Goal: Information Seeking & Learning: Learn about a topic

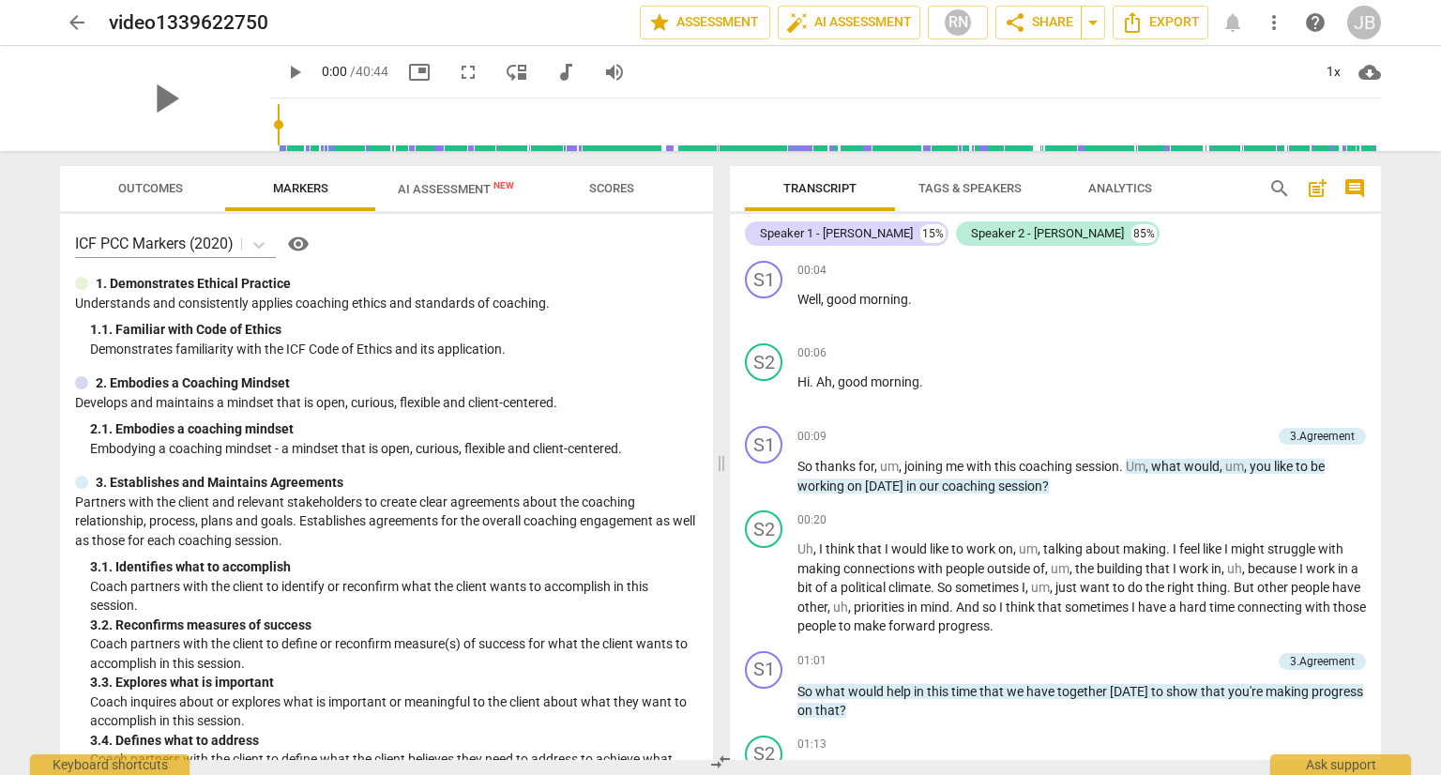
click at [283, 68] on span "play_arrow" at bounding box center [294, 72] width 23 height 23
click at [765, 467] on span "pause" at bounding box center [764, 476] width 23 height 23
click at [1342, 73] on div "1x" at bounding box center [1333, 72] width 36 height 30
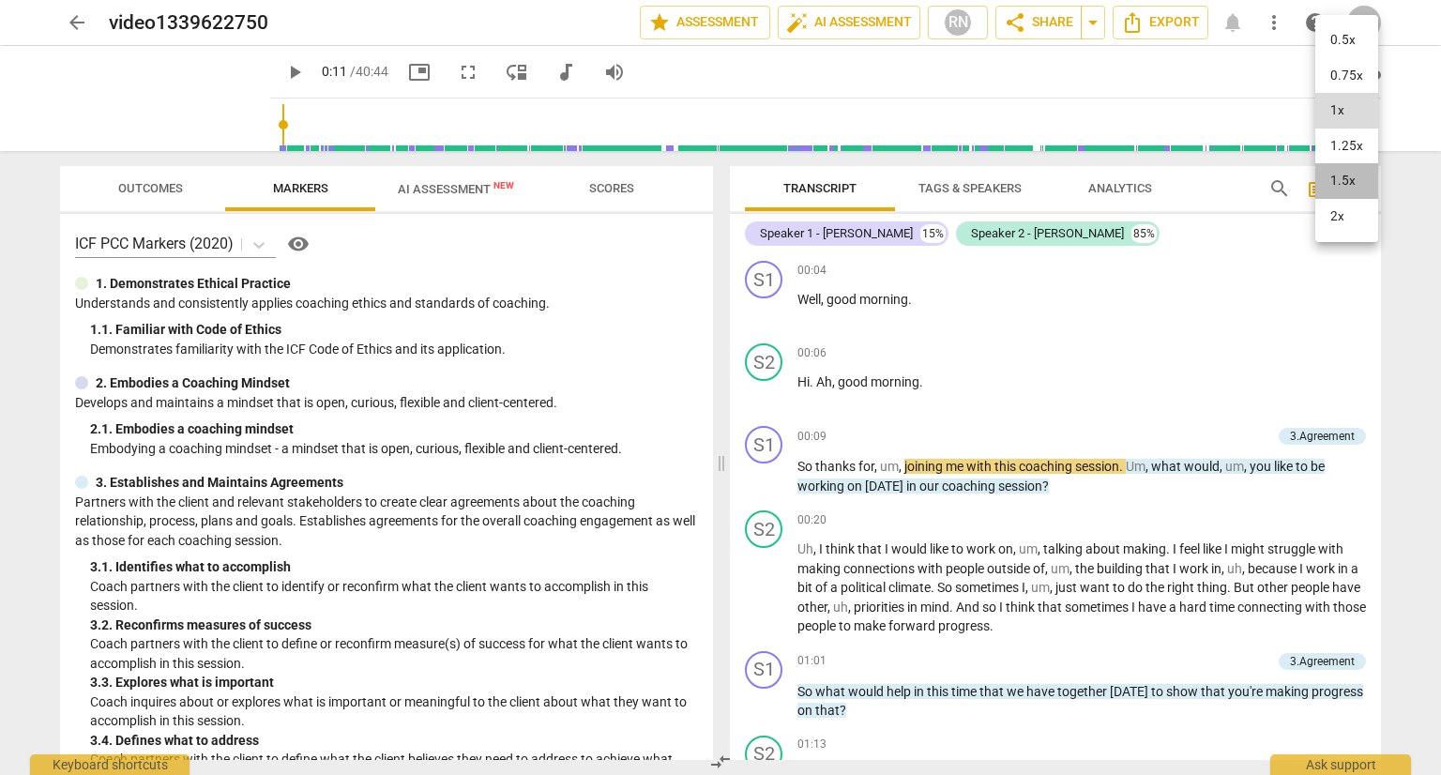
click at [1343, 179] on li "1.5x" at bounding box center [1346, 181] width 63 height 36
click at [283, 69] on span "play_arrow" at bounding box center [294, 72] width 23 height 23
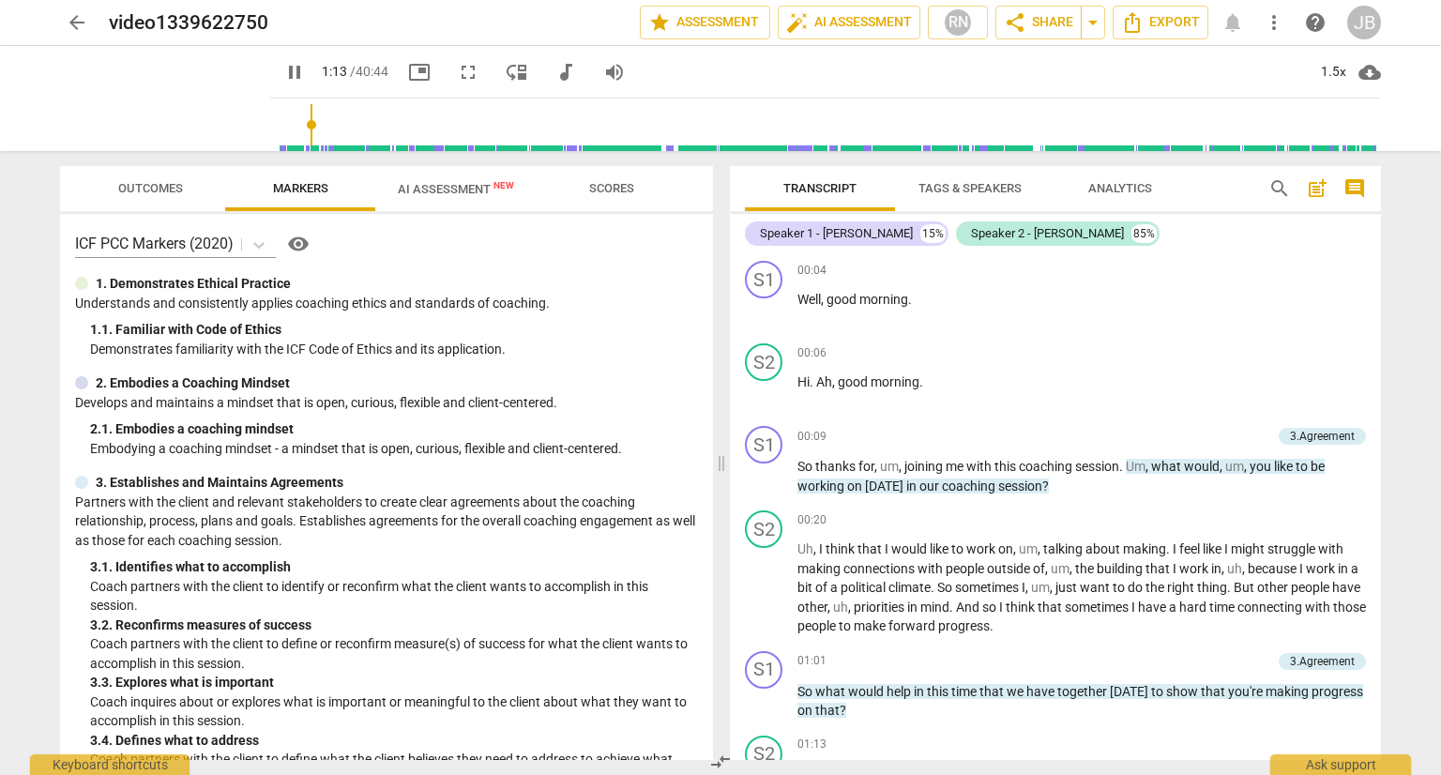
scroll to position [510, 0]
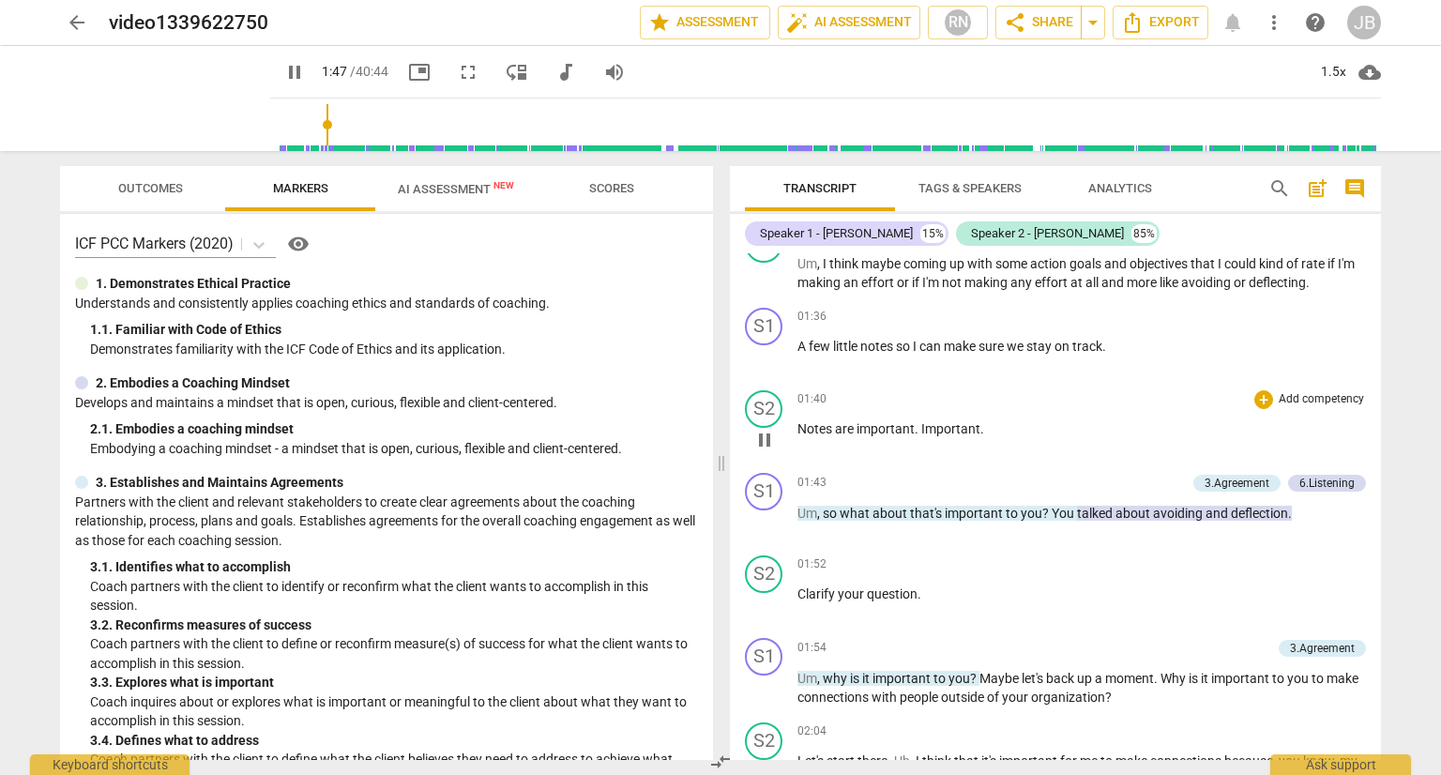
click at [763, 436] on span "pause" at bounding box center [764, 440] width 23 height 23
click at [1336, 72] on div "1.5x" at bounding box center [1333, 72] width 36 height 30
click at [1343, 108] on li "1x" at bounding box center [1346, 111] width 63 height 36
click at [763, 352] on span "play_arrow" at bounding box center [764, 357] width 23 height 23
click at [925, 423] on span "Important" at bounding box center [950, 428] width 59 height 15
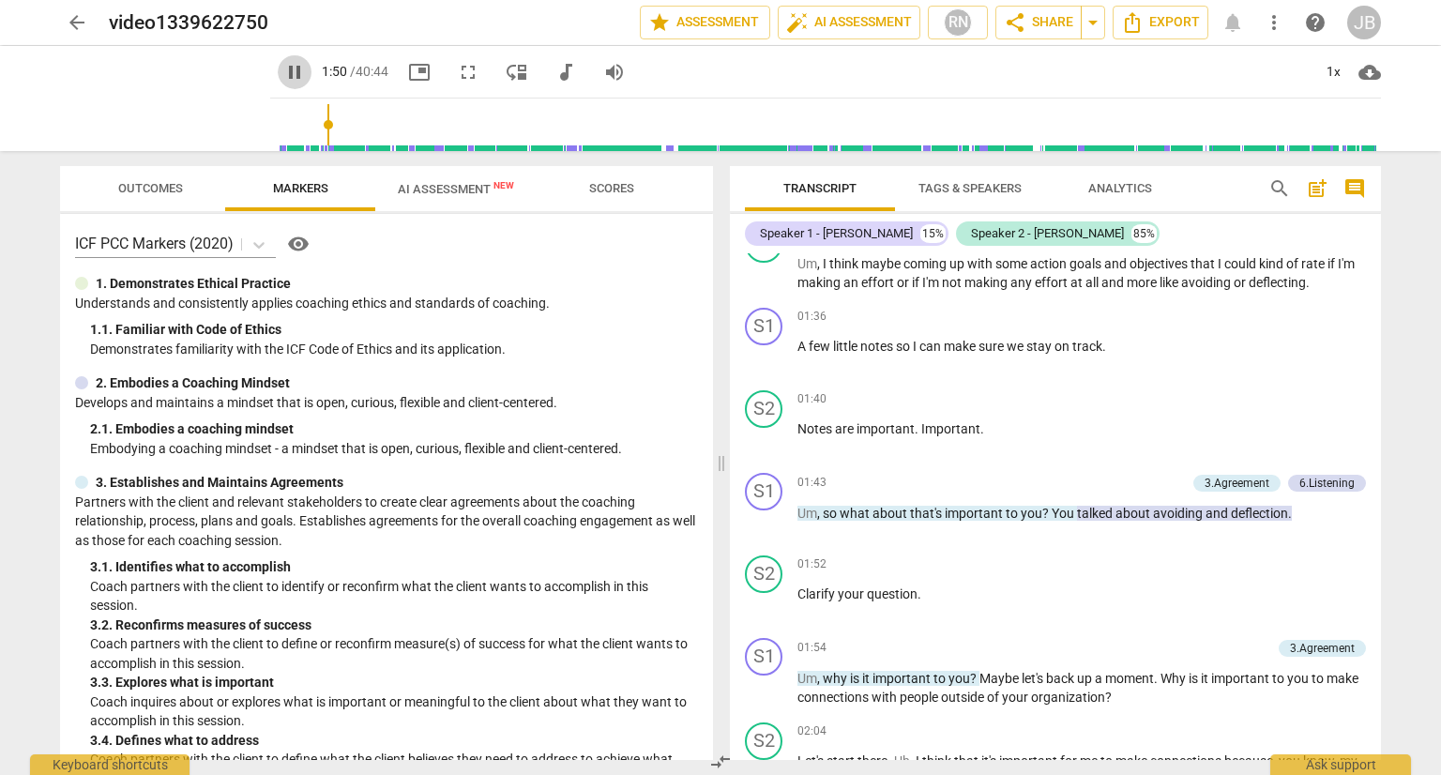
click at [283, 65] on span "pause" at bounding box center [294, 72] width 23 height 23
click at [228, 138] on div "play_arrow" at bounding box center [165, 98] width 210 height 105
click at [159, 95] on span "play_arrow" at bounding box center [165, 98] width 49 height 49
click at [799, 424] on span "Notes" at bounding box center [816, 428] width 38 height 15
click at [161, 100] on span "pause" at bounding box center [165, 98] width 49 height 49
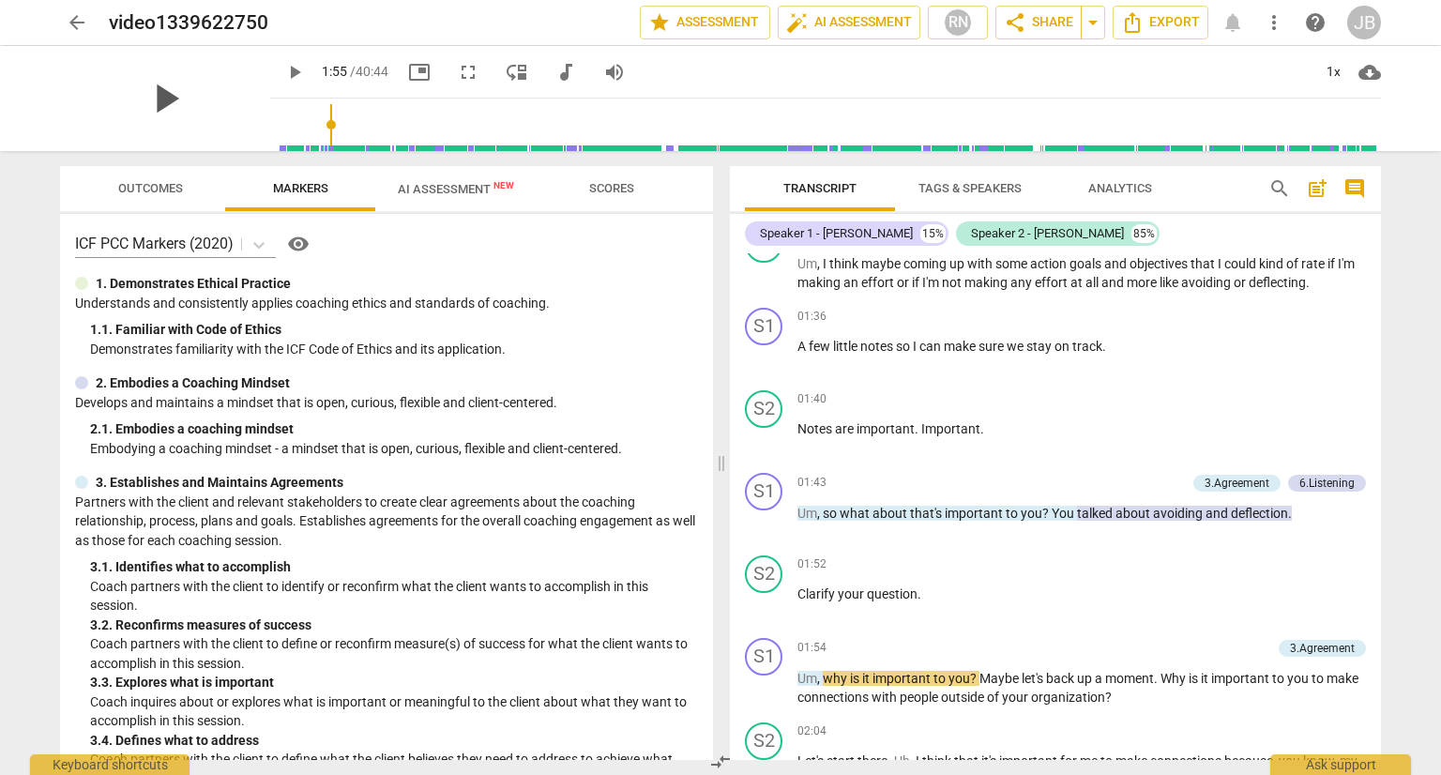
click at [148, 96] on span "play_arrow" at bounding box center [165, 98] width 49 height 49
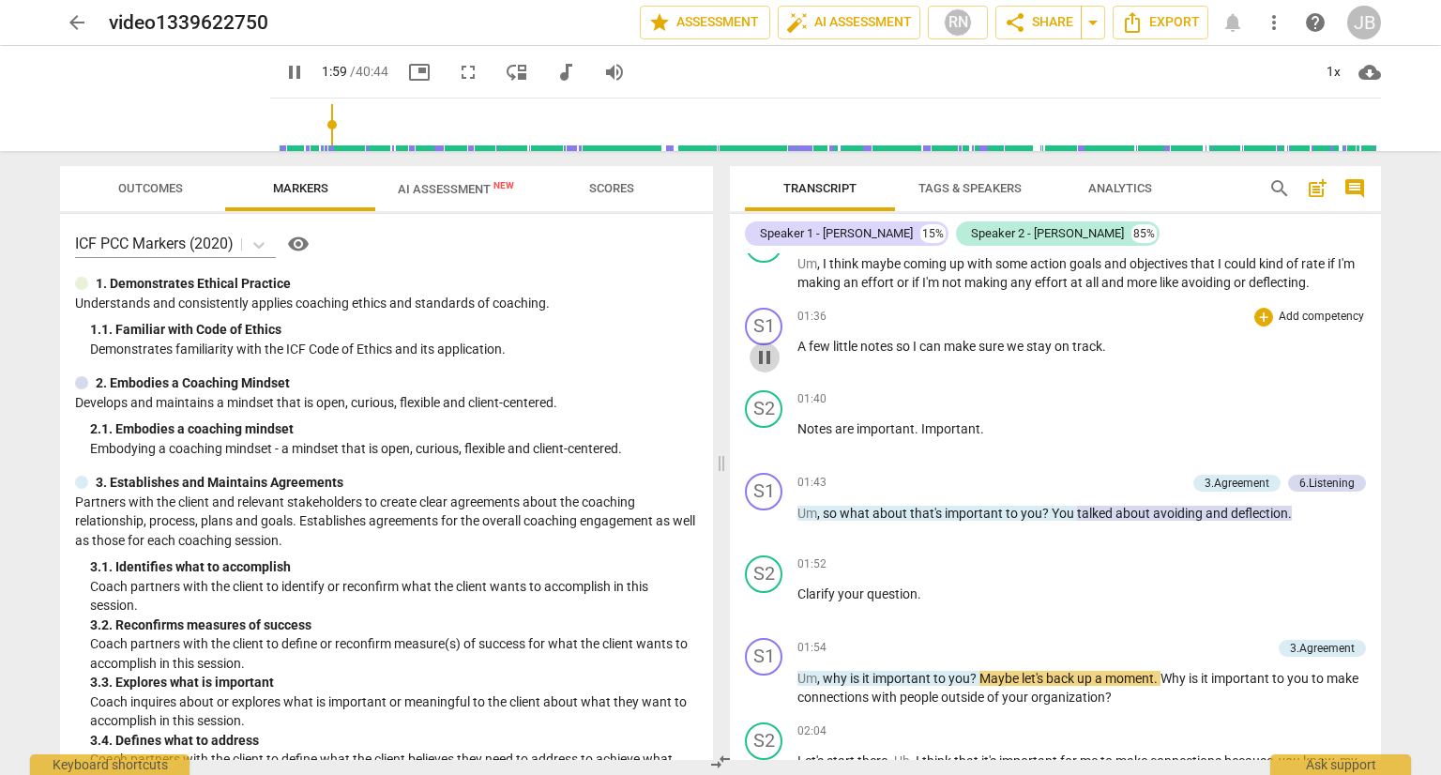
click at [769, 350] on span "pause" at bounding box center [764, 357] width 23 height 23
click at [769, 350] on span "play_arrow" at bounding box center [764, 357] width 23 height 23
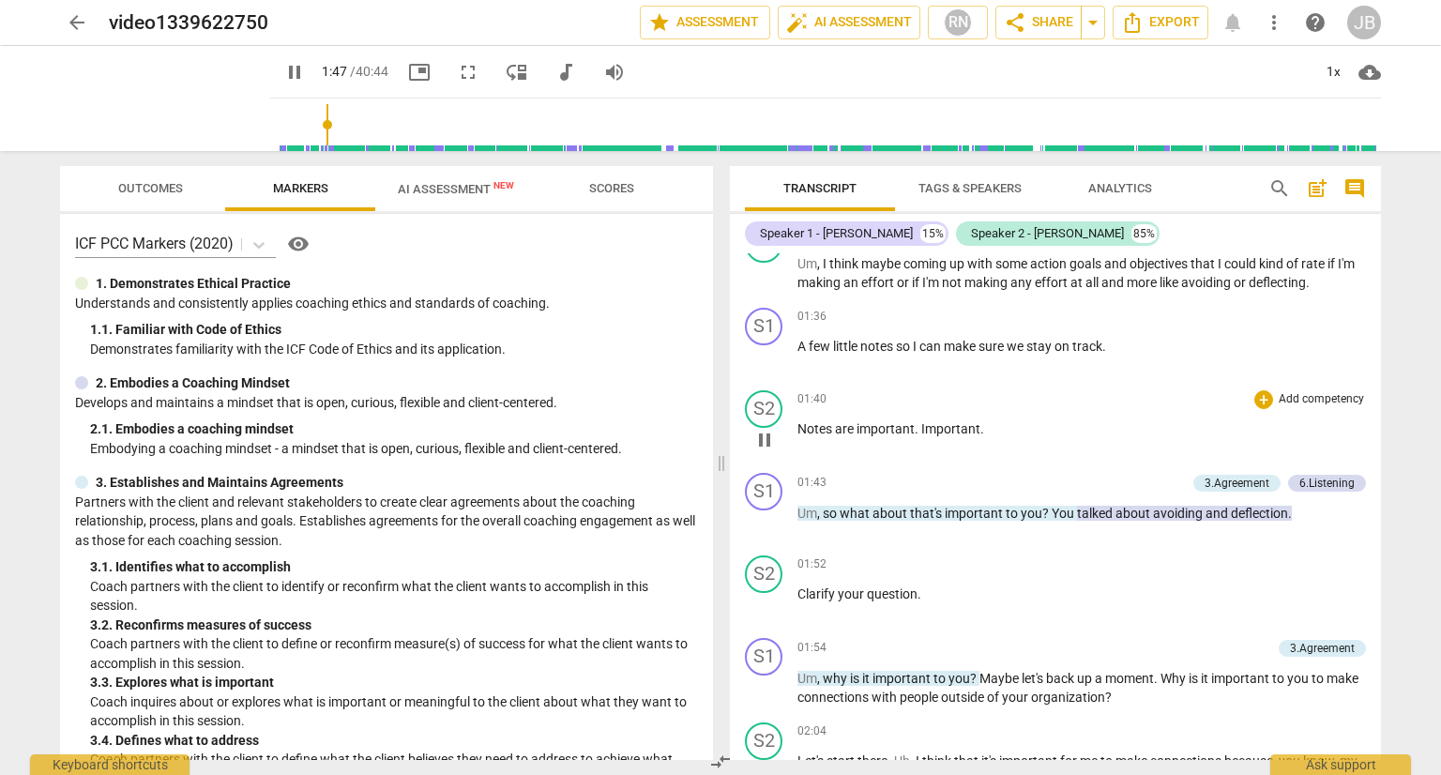
click at [919, 429] on span "." at bounding box center [918, 428] width 7 height 15
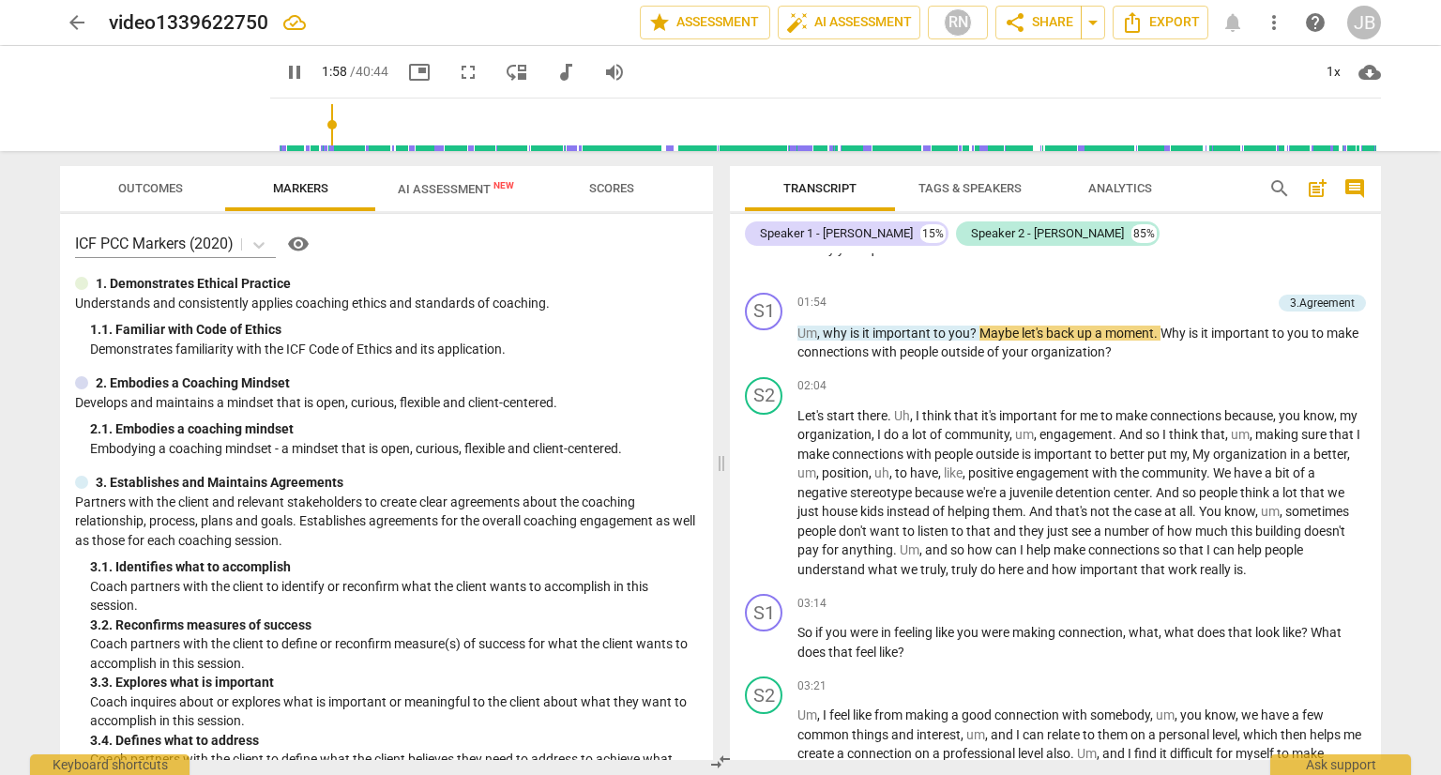
scroll to position [938, 0]
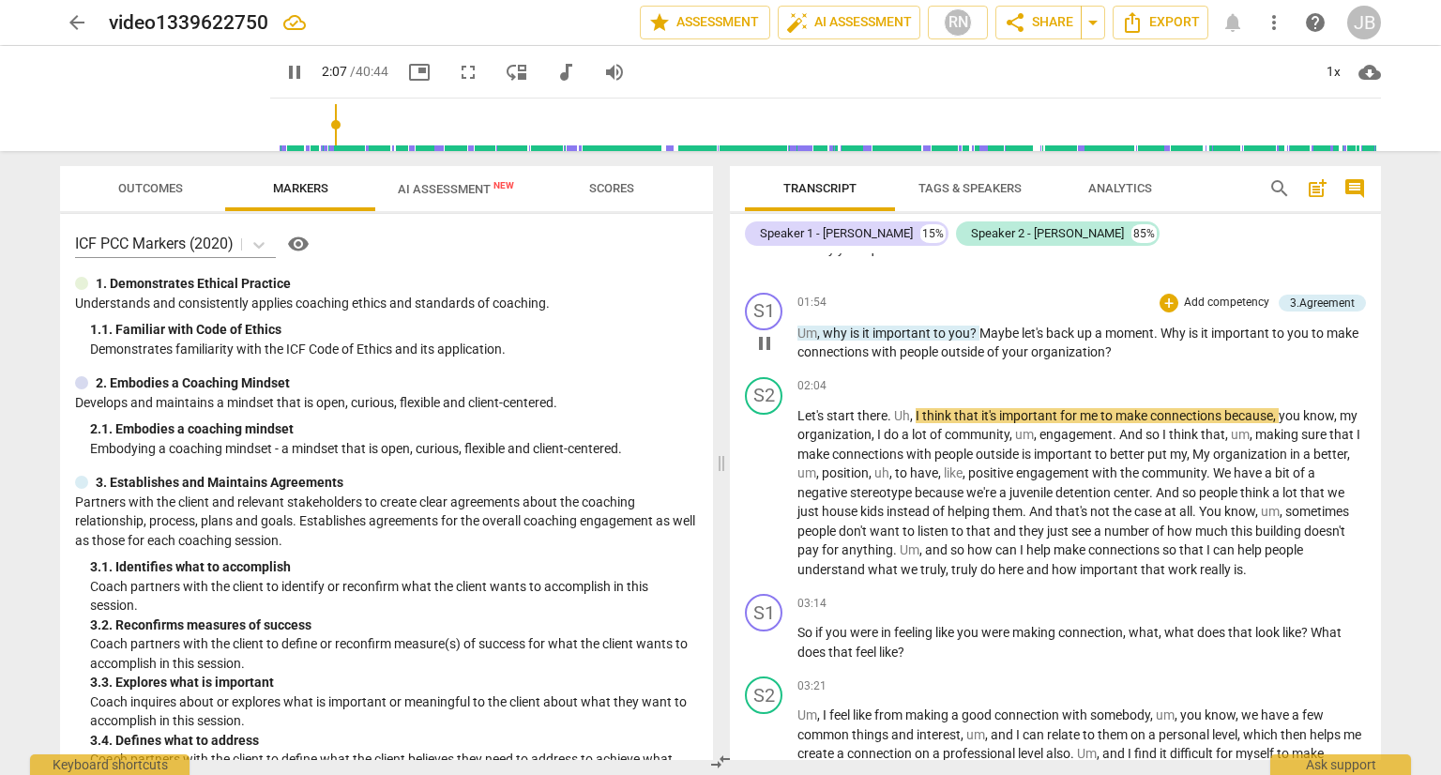
click at [767, 344] on span "pause" at bounding box center [764, 343] width 23 height 23
click at [892, 410] on span "." at bounding box center [890, 415] width 7 height 15
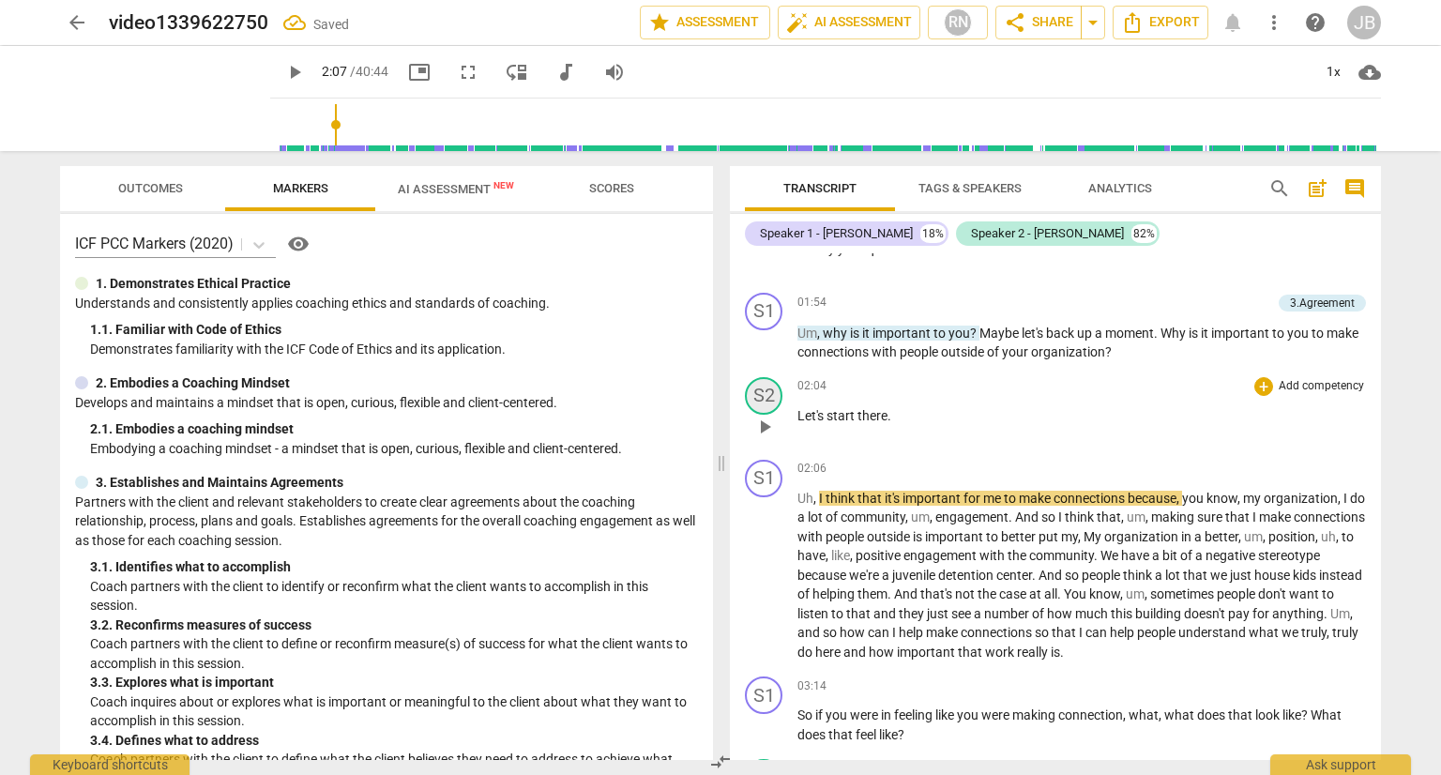
click at [768, 388] on div "S2" at bounding box center [764, 396] width 38 height 38
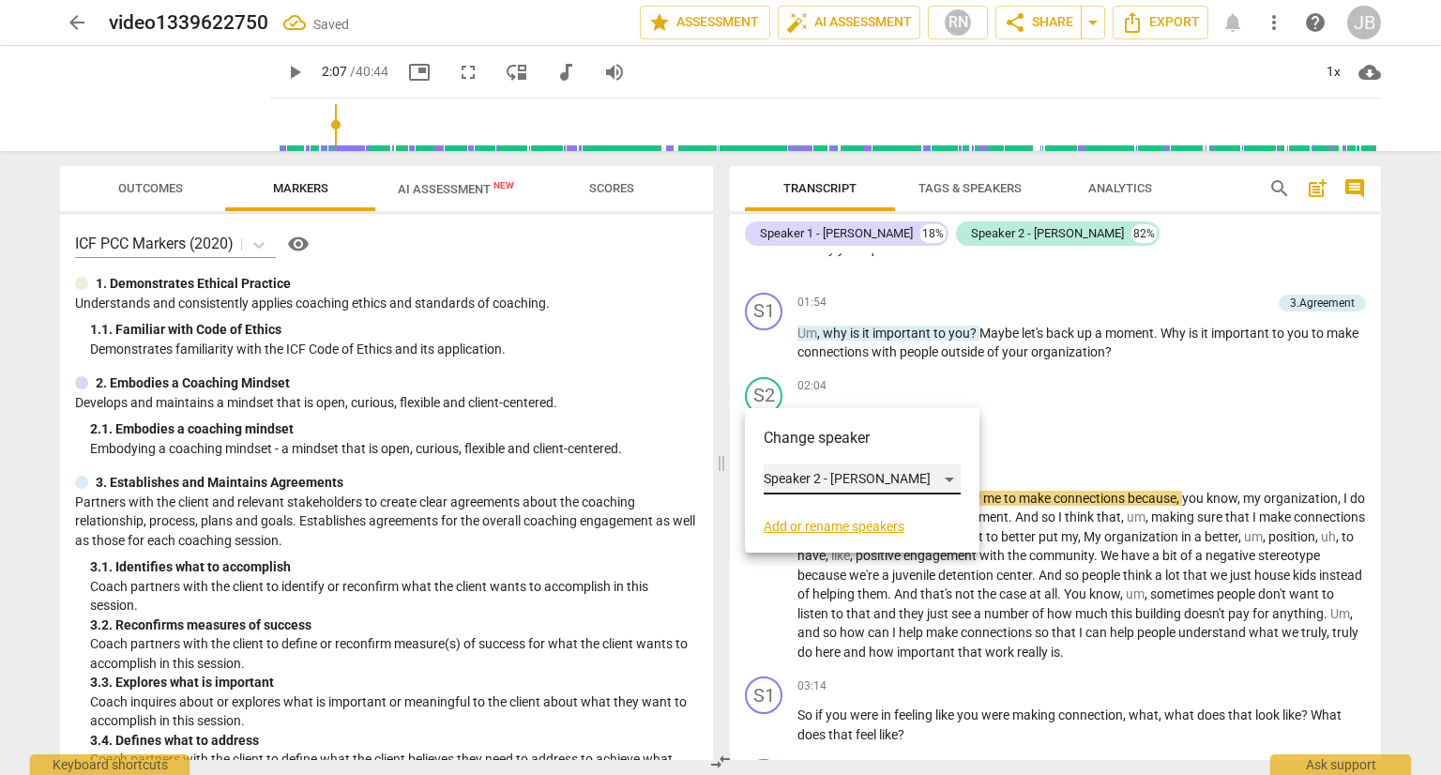
click at [889, 476] on div "Speaker 2 - [PERSON_NAME]" at bounding box center [862, 479] width 197 height 30
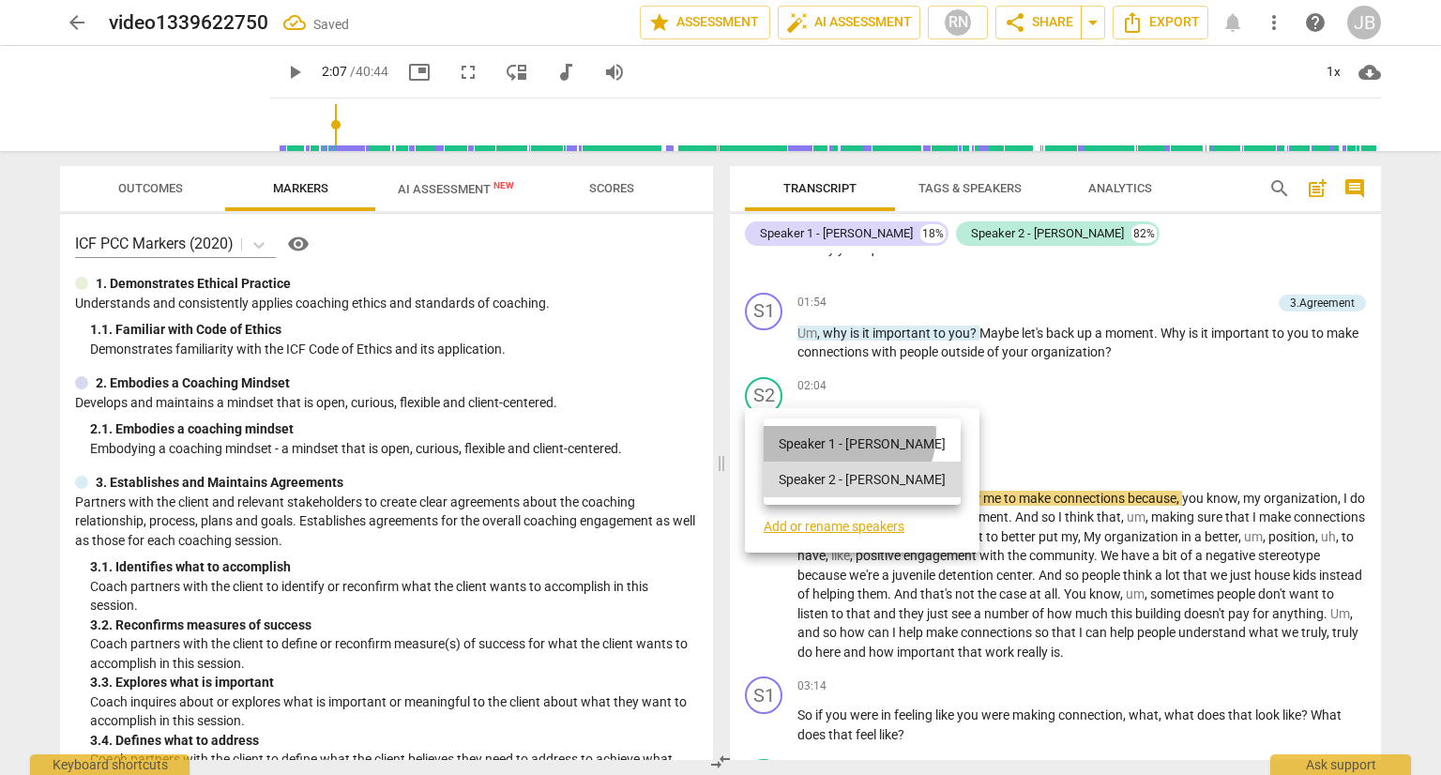
click at [847, 433] on li "Speaker 1 - [PERSON_NAME]" at bounding box center [862, 444] width 197 height 36
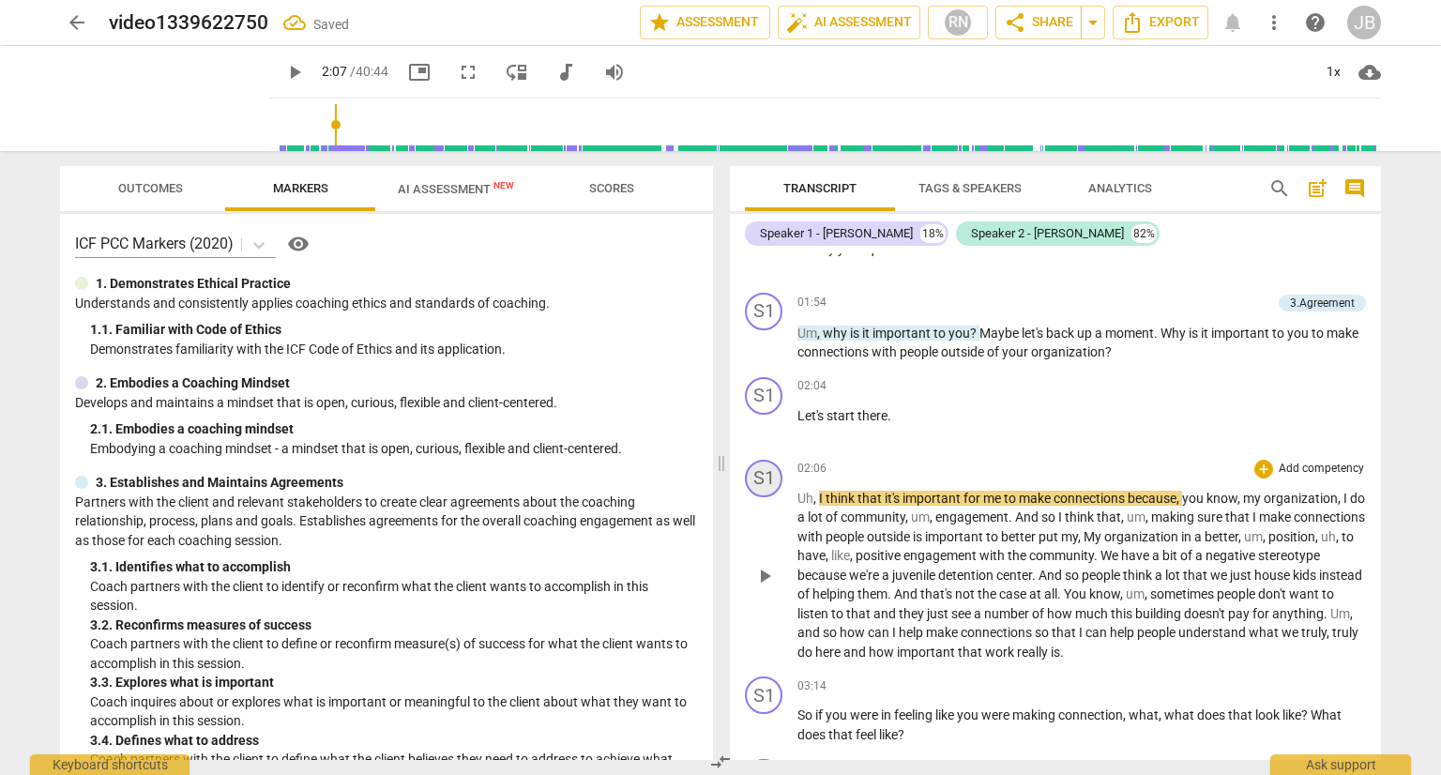
click at [765, 466] on div "S1" at bounding box center [764, 479] width 38 height 38
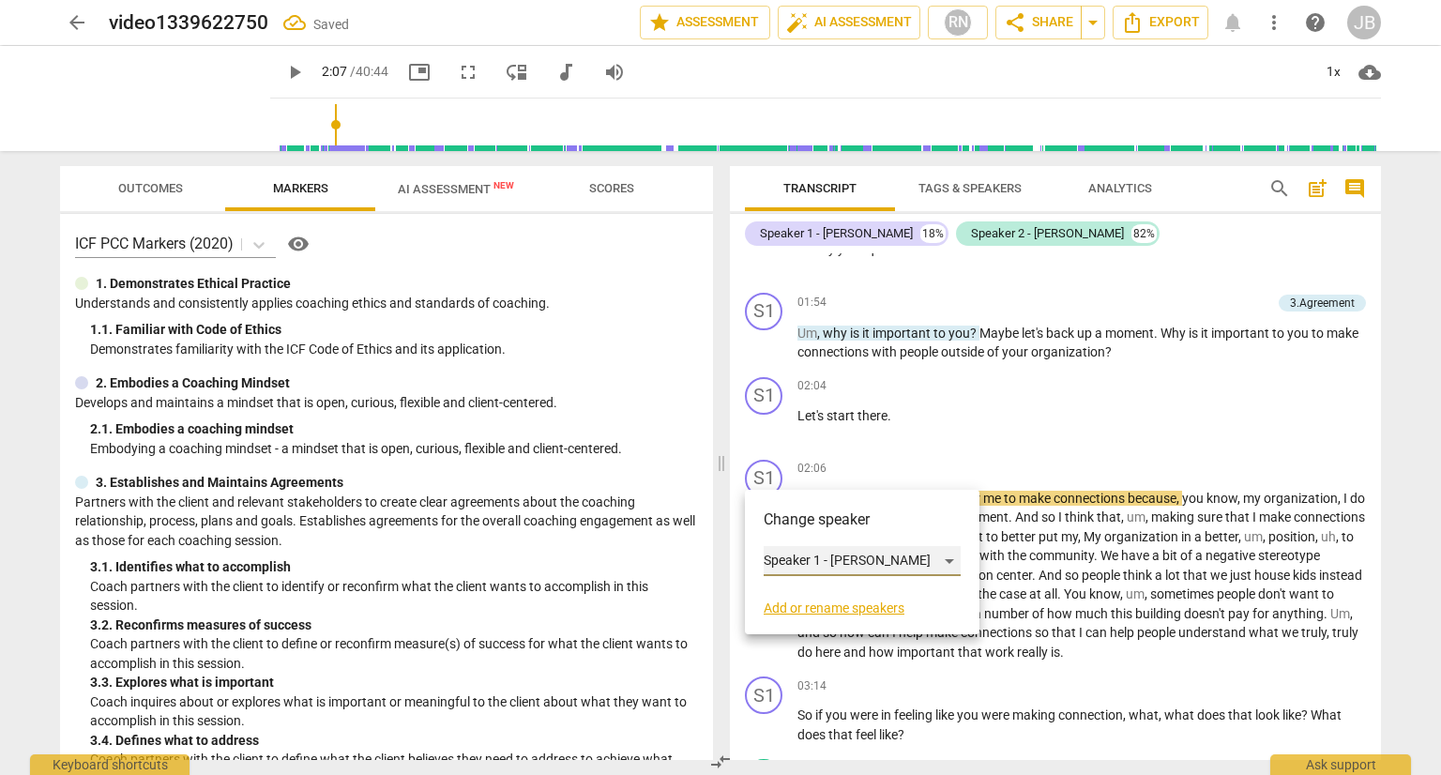
click at [895, 560] on div "Speaker 1 - [PERSON_NAME]" at bounding box center [862, 561] width 197 height 30
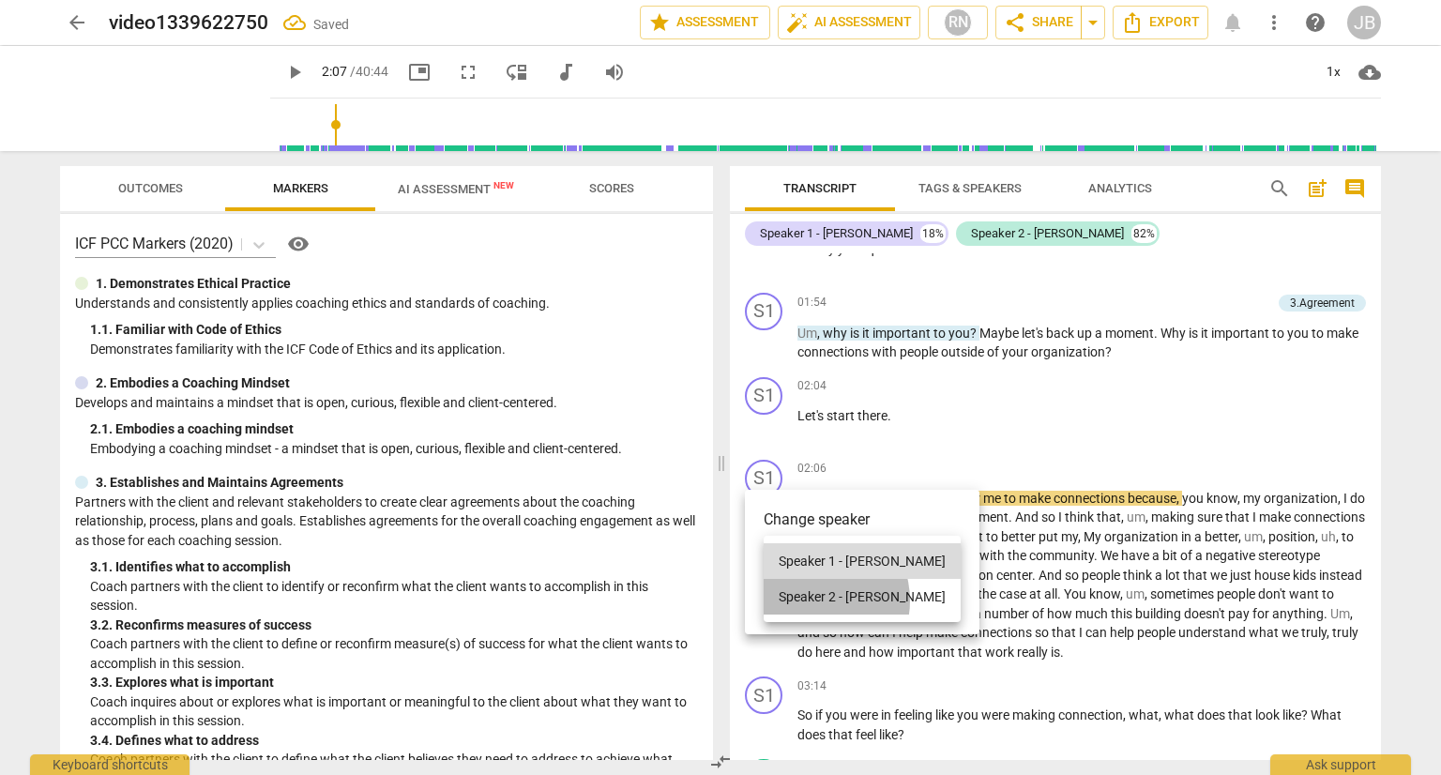
click at [812, 600] on li "Speaker 2 - [PERSON_NAME]" at bounding box center [862, 597] width 197 height 36
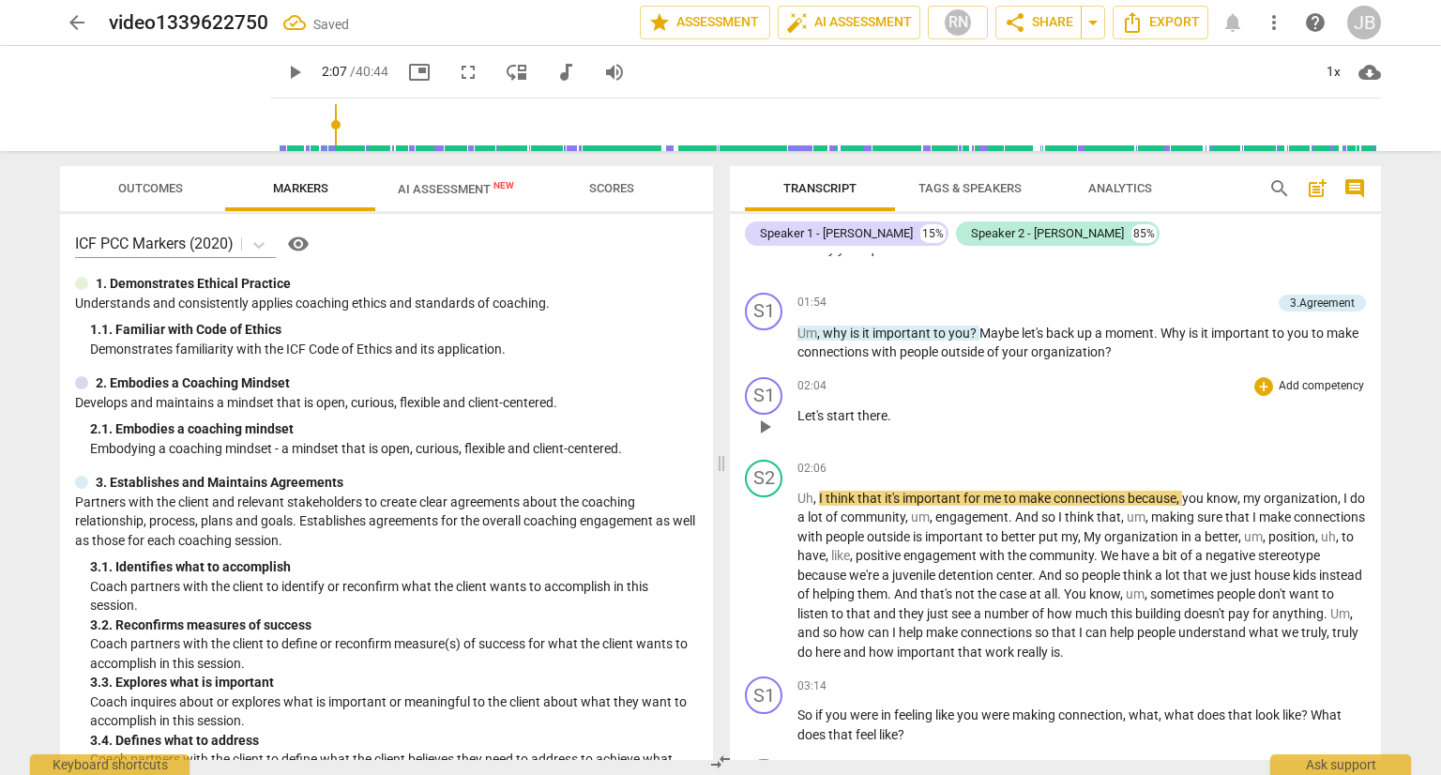
click at [766, 416] on span "play_arrow" at bounding box center [764, 427] width 23 height 23
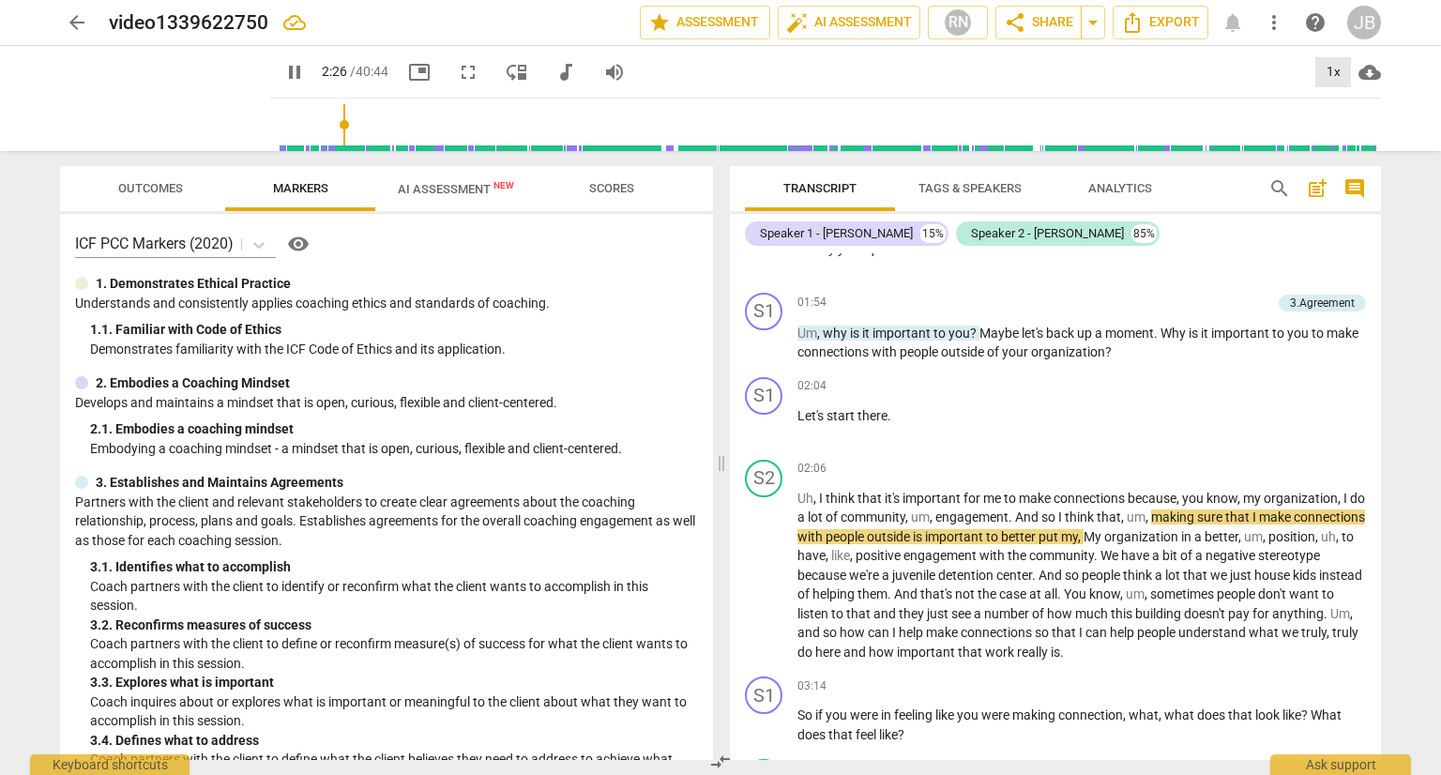
click at [1326, 71] on div "1x" at bounding box center [1333, 72] width 36 height 30
click at [1347, 182] on li "1.5x" at bounding box center [1346, 181] width 63 height 36
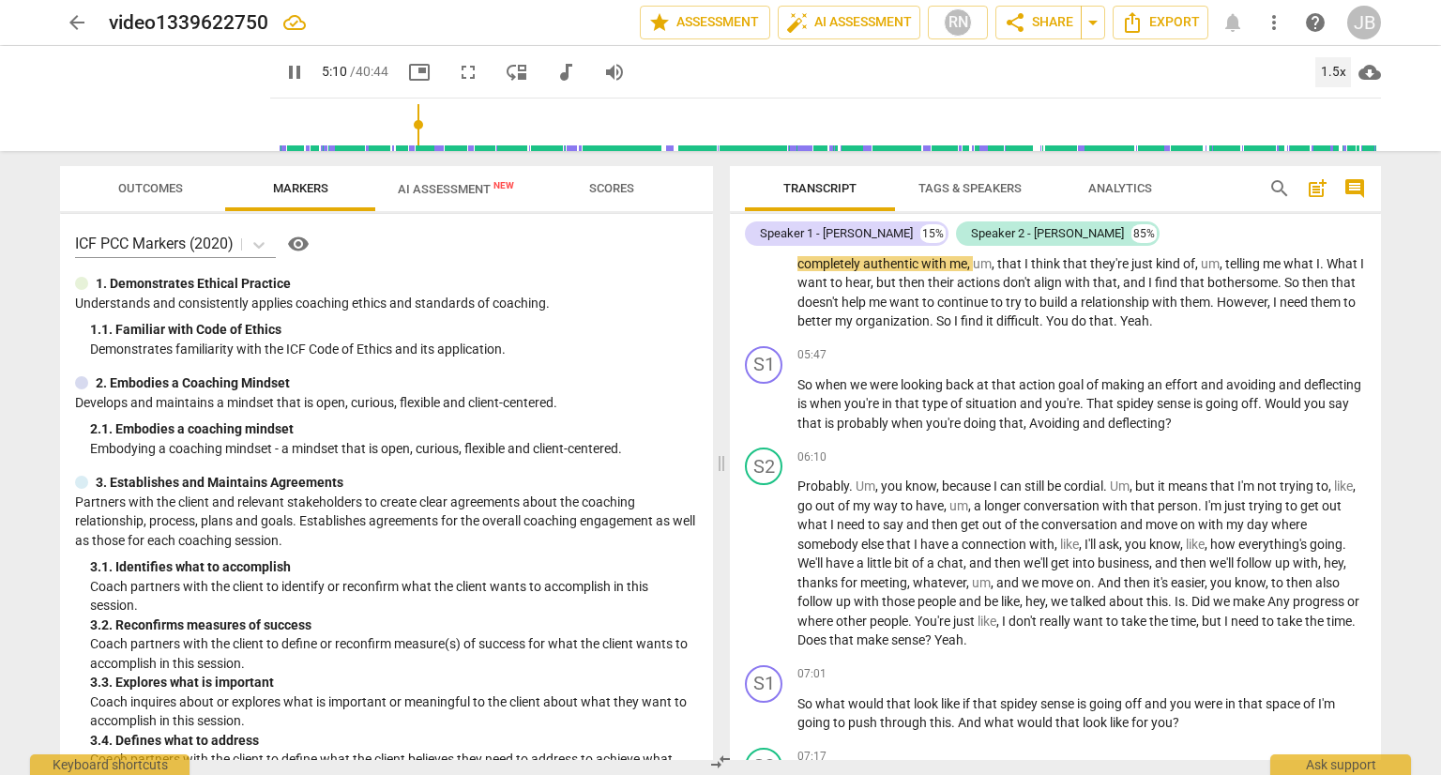
scroll to position [1922, 0]
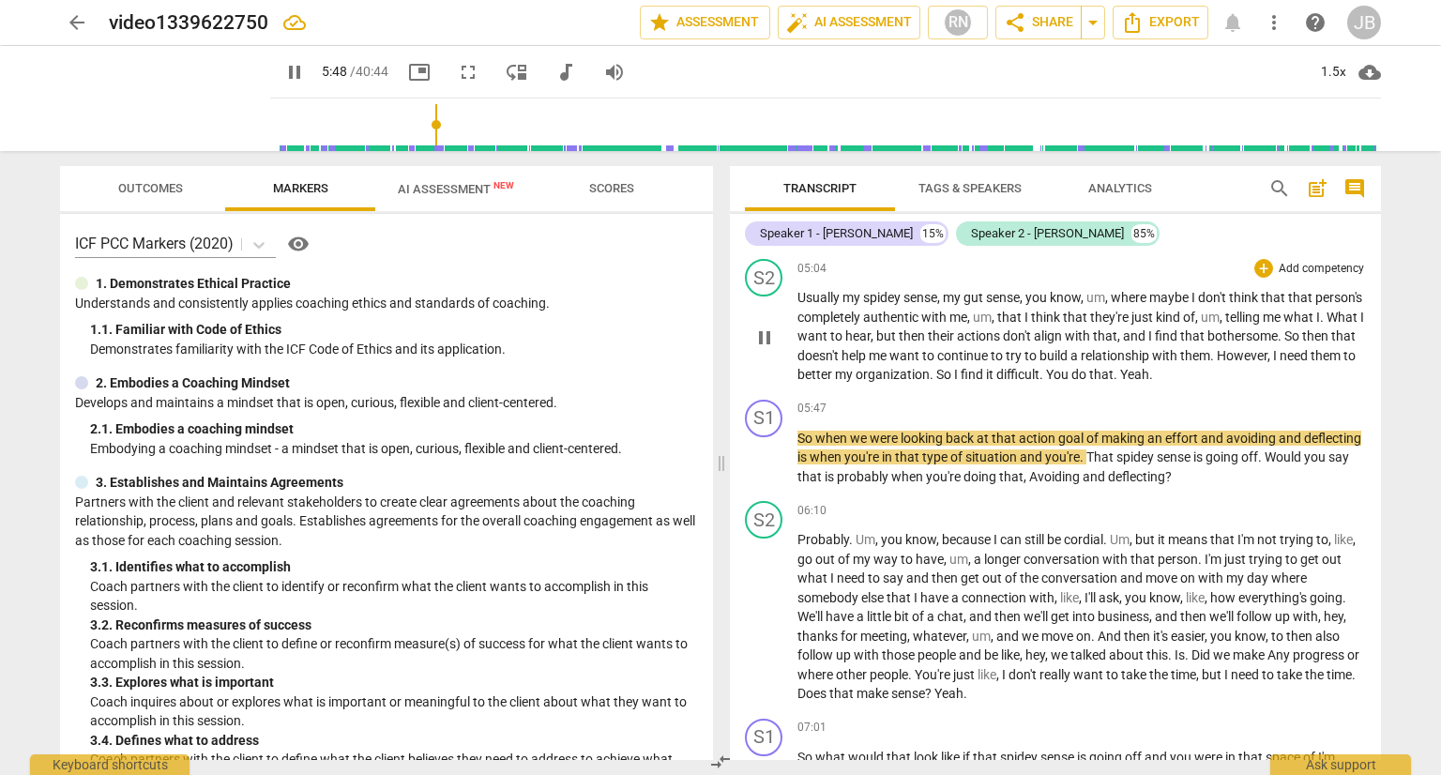
click at [1149, 367] on span "Yeah" at bounding box center [1134, 374] width 29 height 15
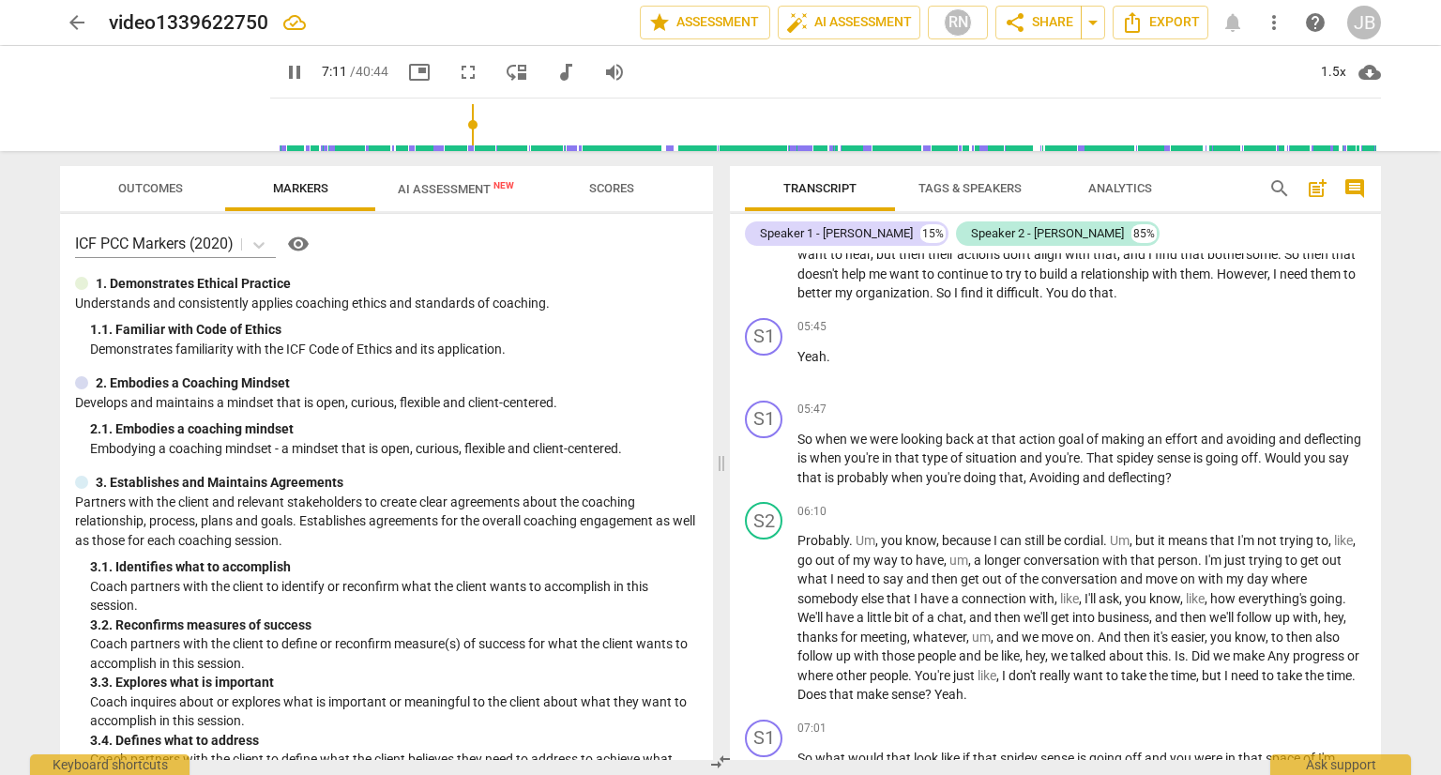
scroll to position [2511, 0]
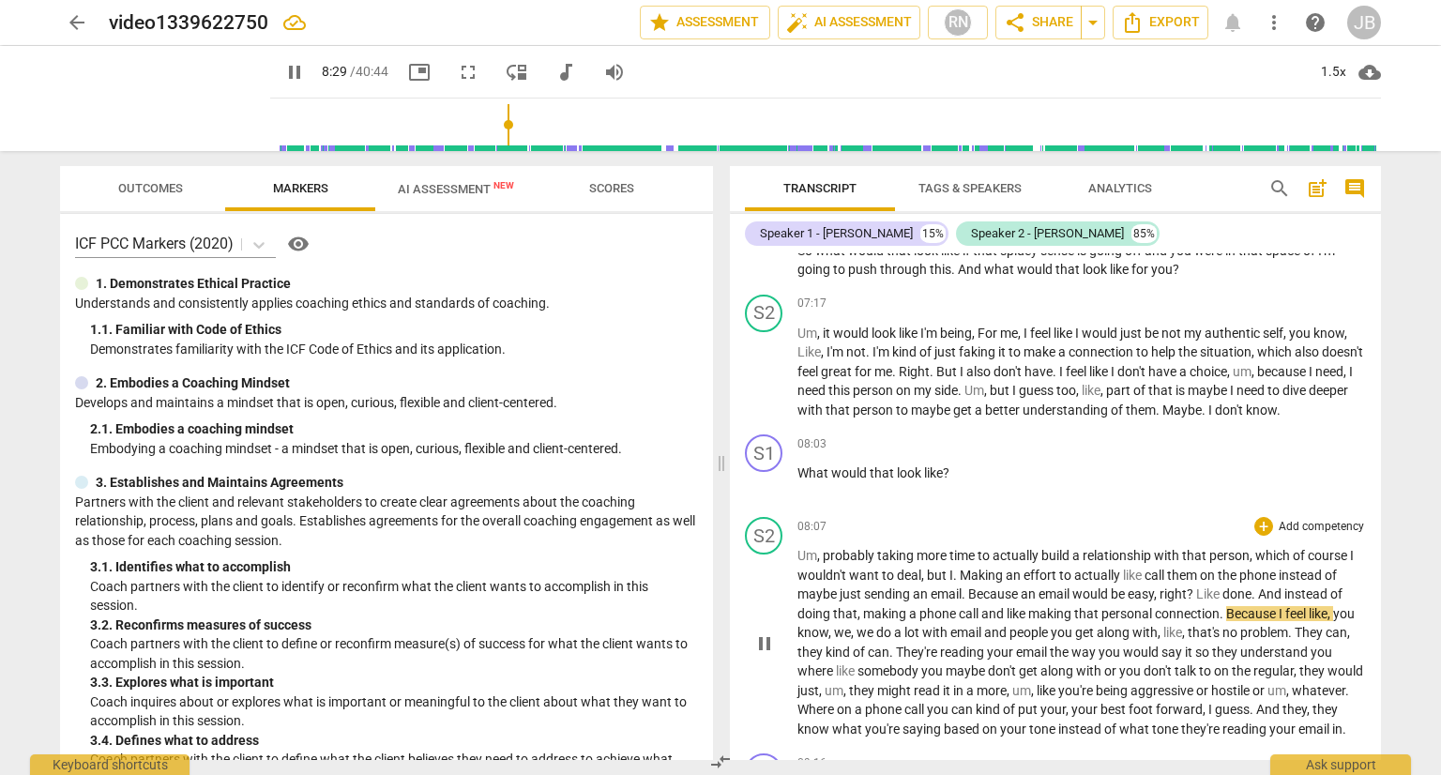
click at [960, 568] on span "Making" at bounding box center [983, 575] width 46 height 15
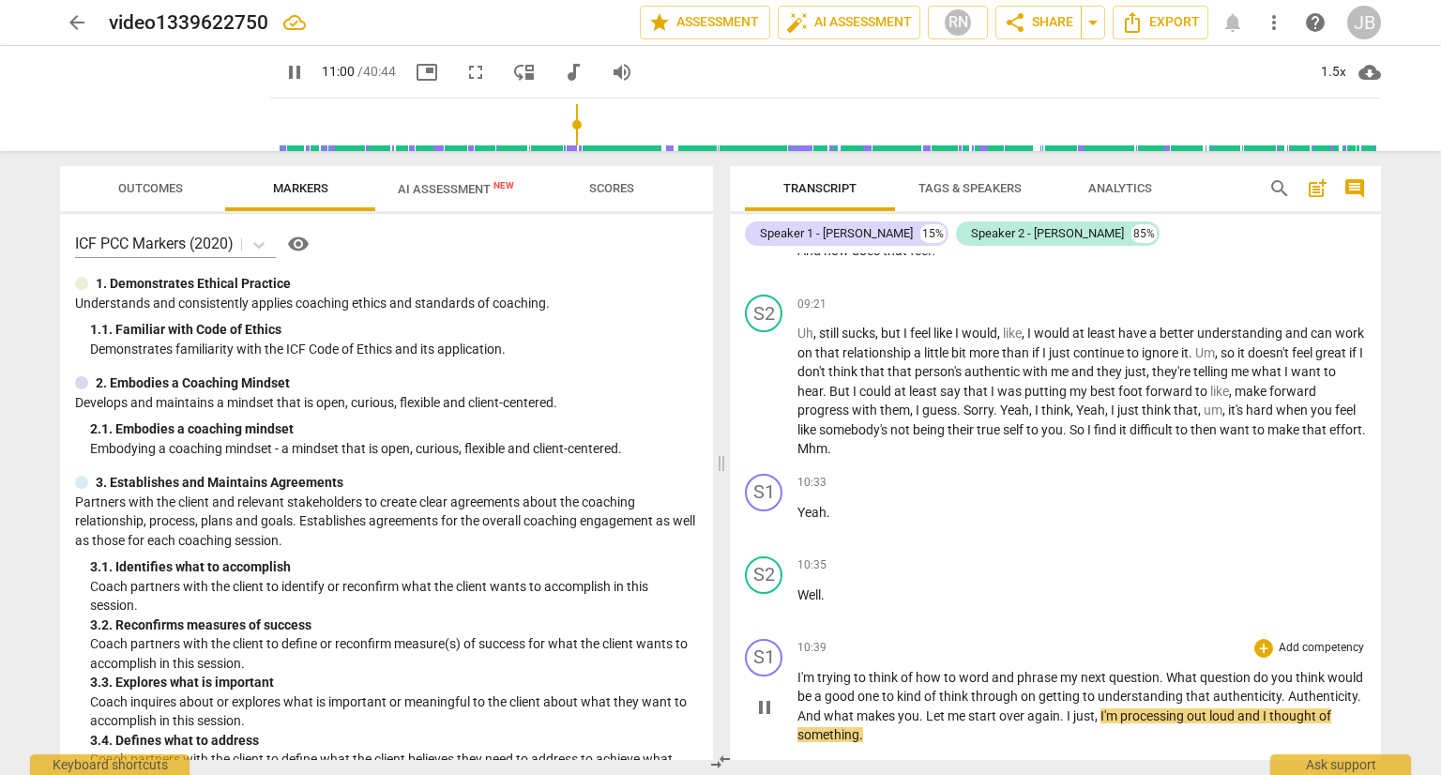
click at [1267, 704] on span "authenticity" at bounding box center [1247, 696] width 68 height 15
click at [769, 719] on span "pause" at bounding box center [764, 707] width 23 height 23
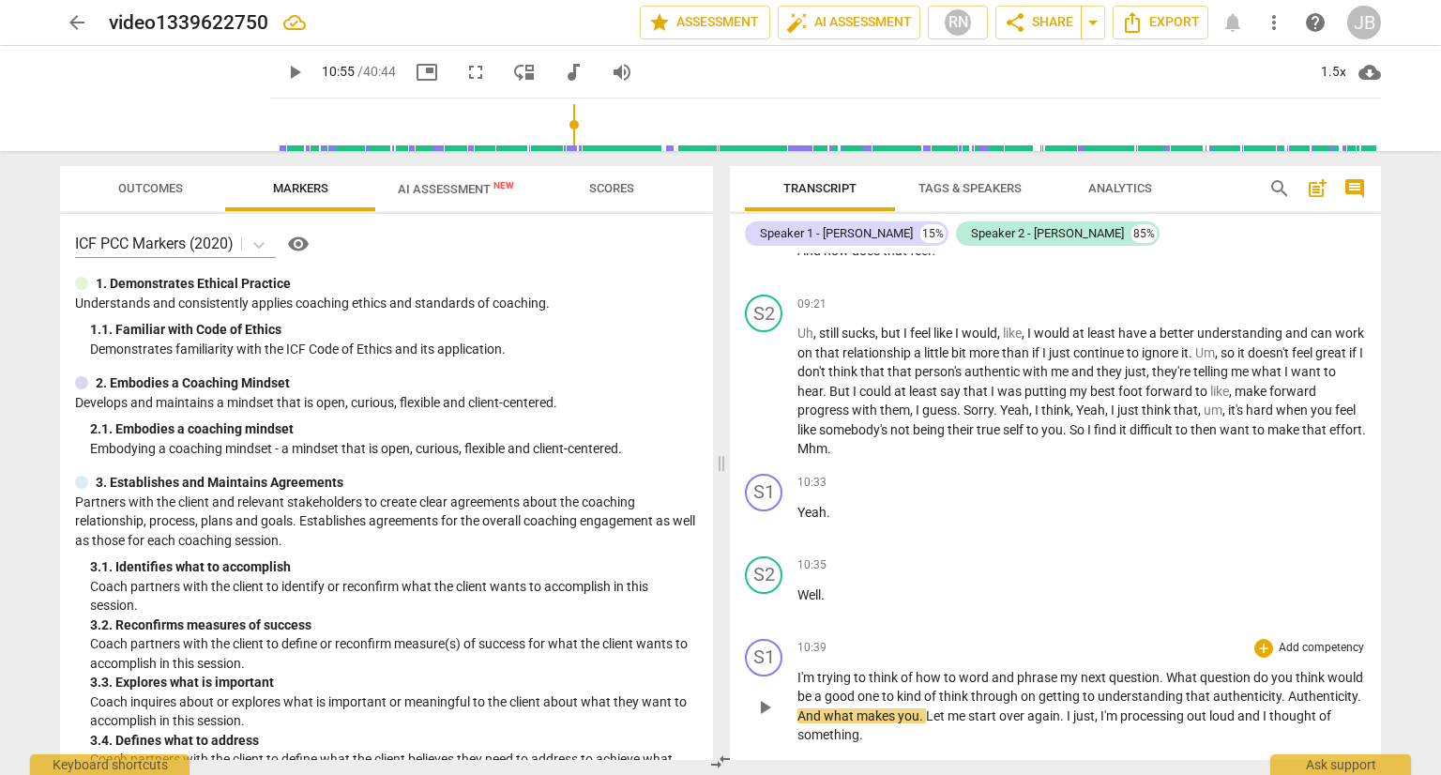
click at [1281, 703] on span "authenticity" at bounding box center [1247, 696] width 68 height 15
click at [761, 710] on span "pause" at bounding box center [764, 707] width 23 height 23
type input "656"
drag, startPoint x: 1269, startPoint y: 706, endPoint x: 1318, endPoint y: 705, distance: 48.8
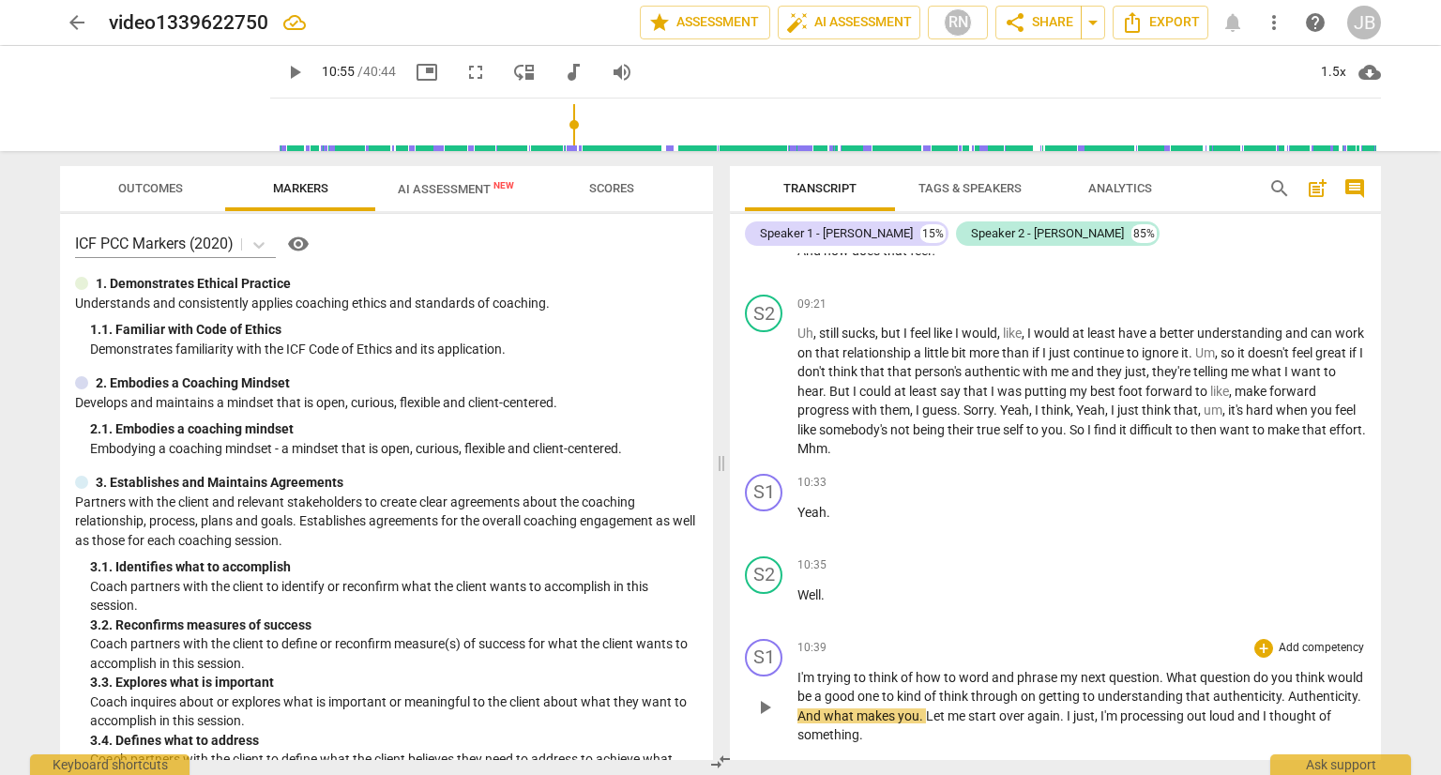
click at [1288, 704] on span "." at bounding box center [1284, 696] width 7 height 15
click at [1183, 752] on div "S1 play_arrow pause 10:39 + Add competency keyboard_arrow_right I'm trying to t…" at bounding box center [1055, 691] width 651 height 121
click at [799, 682] on span "I'm" at bounding box center [807, 677] width 20 height 15
click at [754, 658] on div "S1" at bounding box center [764, 658] width 38 height 38
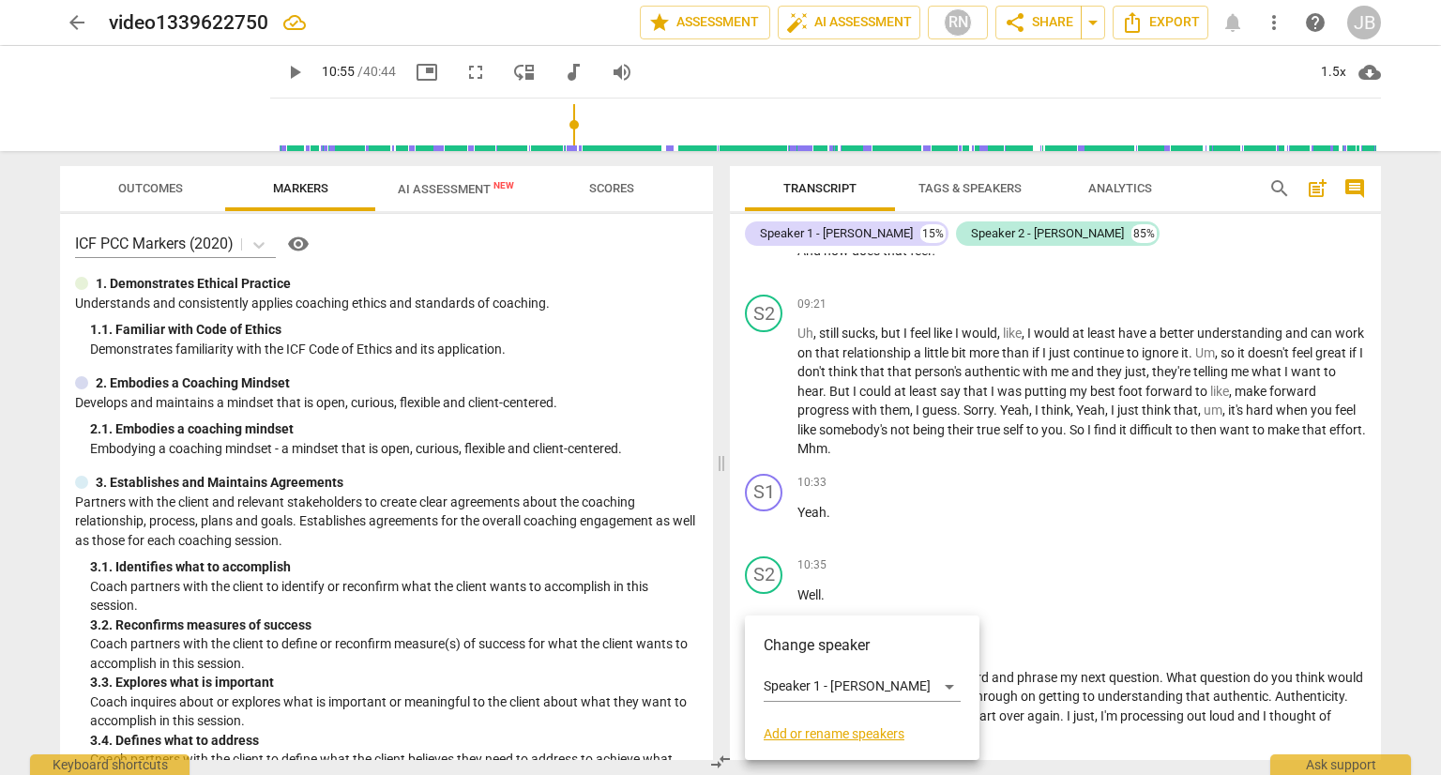
click at [1022, 534] on div at bounding box center [720, 387] width 1441 height 775
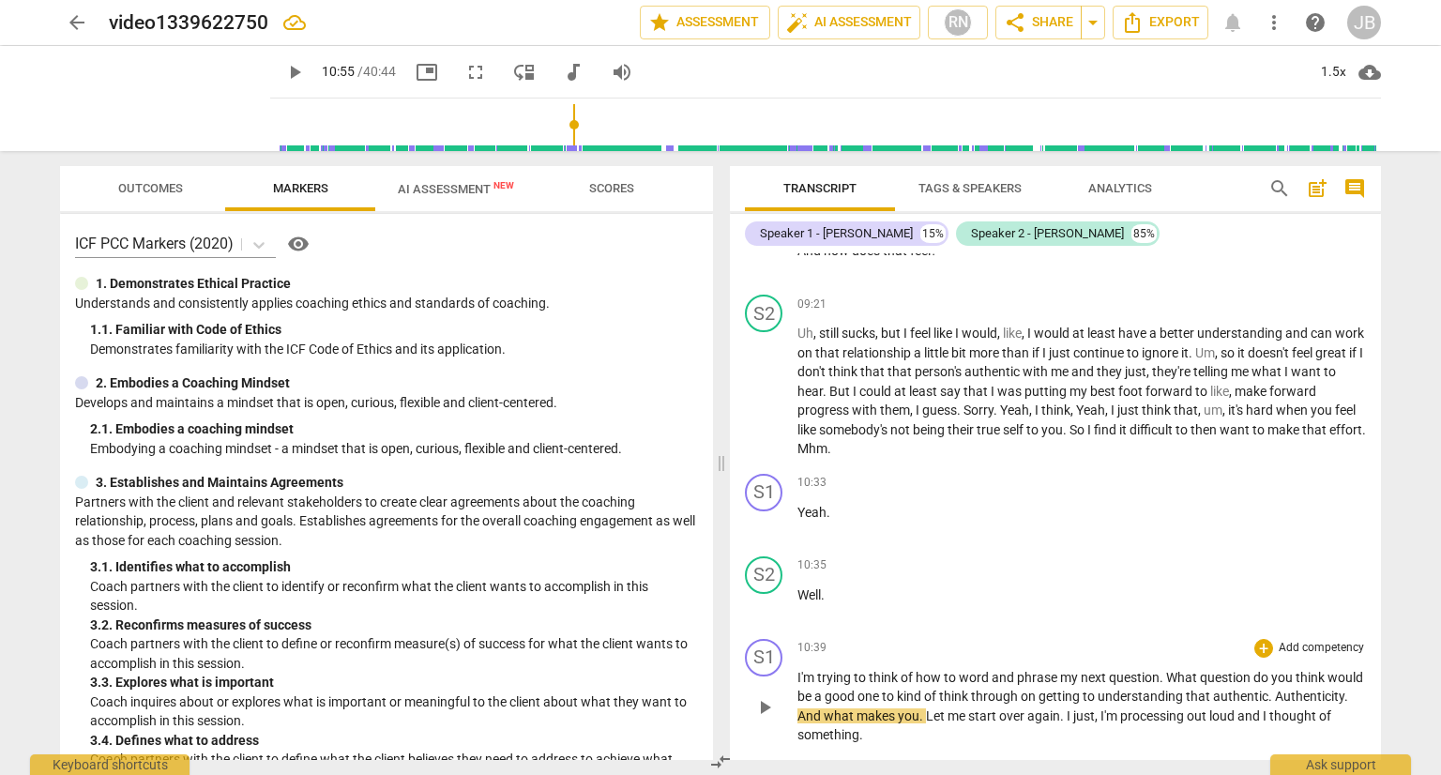
click at [768, 715] on span "play_arrow" at bounding box center [764, 707] width 23 height 23
click at [797, 685] on span "I'm" at bounding box center [807, 677] width 20 height 15
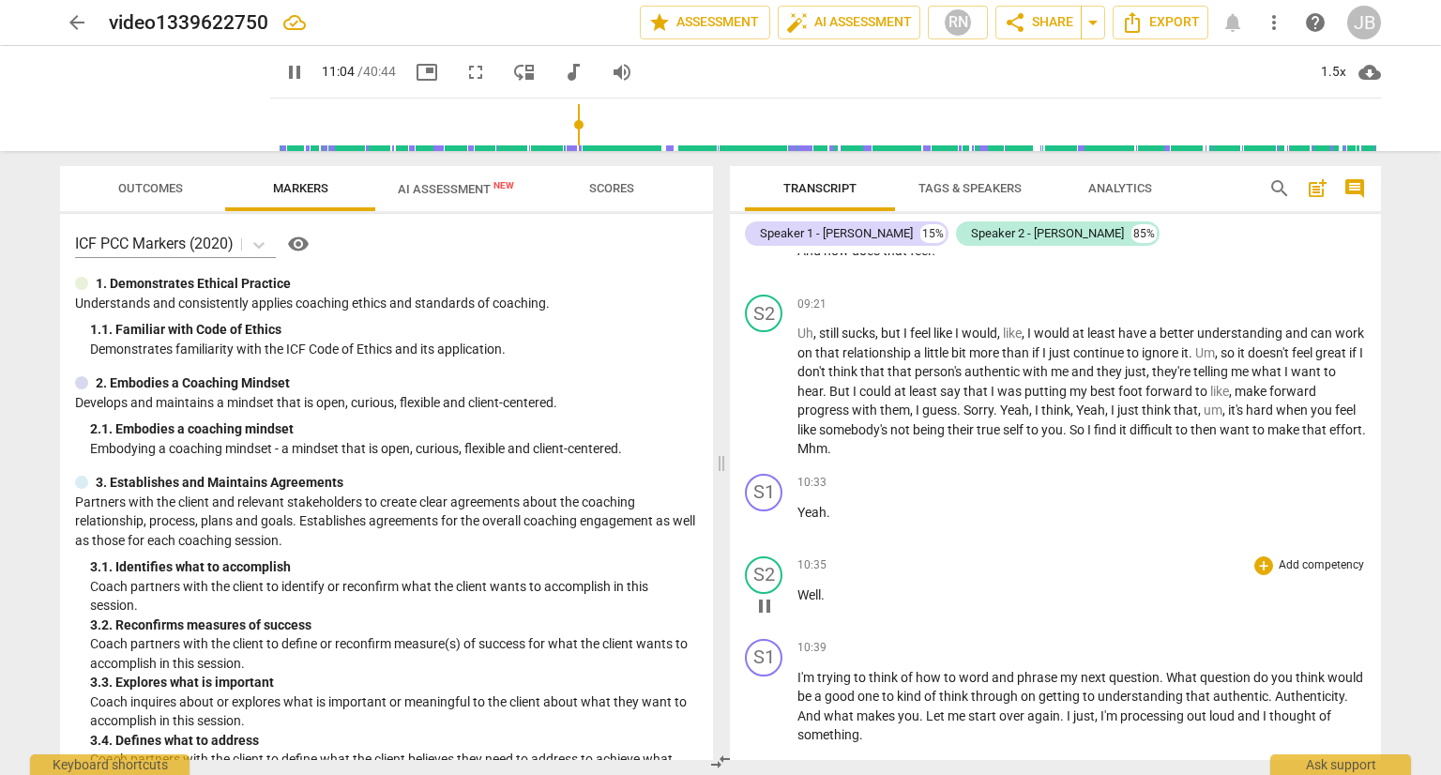
click at [809, 599] on span "Well" at bounding box center [808, 594] width 23 height 15
click at [764, 609] on span "pause" at bounding box center [764, 606] width 23 height 23
click at [764, 609] on span "play_arrow" at bounding box center [764, 606] width 23 height 23
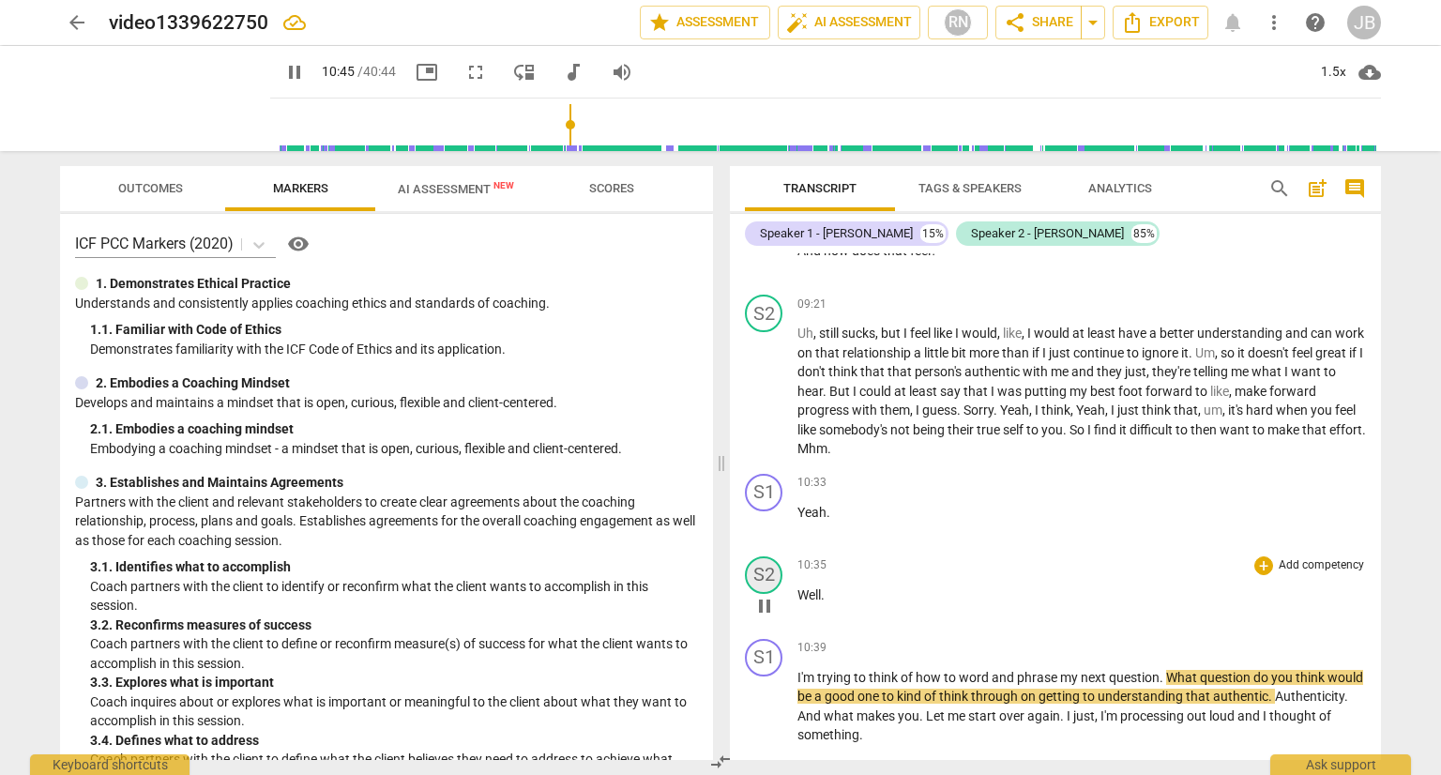
click at [765, 586] on div "S2" at bounding box center [764, 575] width 38 height 38
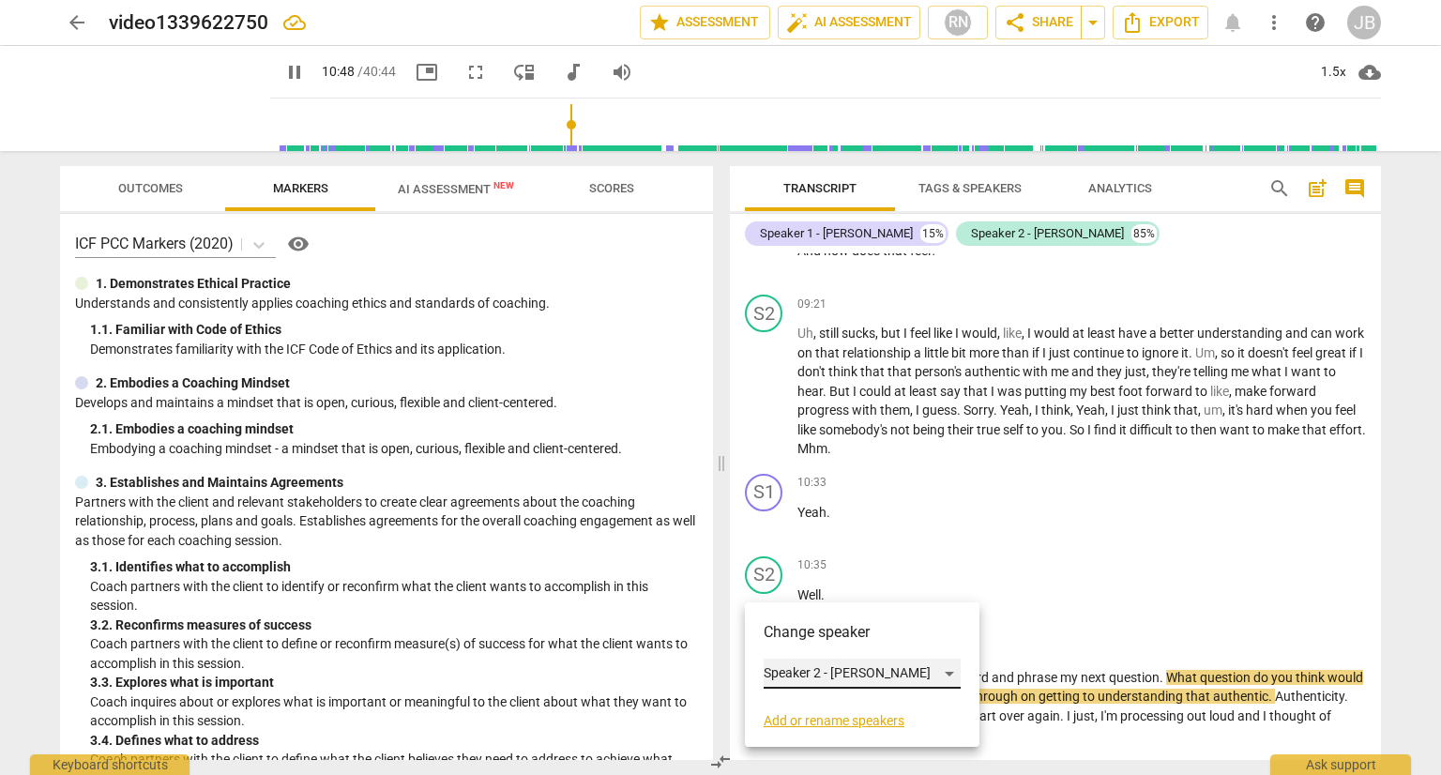
click at [893, 673] on div "Speaker 2 - [PERSON_NAME]" at bounding box center [862, 673] width 197 height 30
click at [857, 640] on li "Speaker 1 - [PERSON_NAME]" at bounding box center [862, 638] width 197 height 36
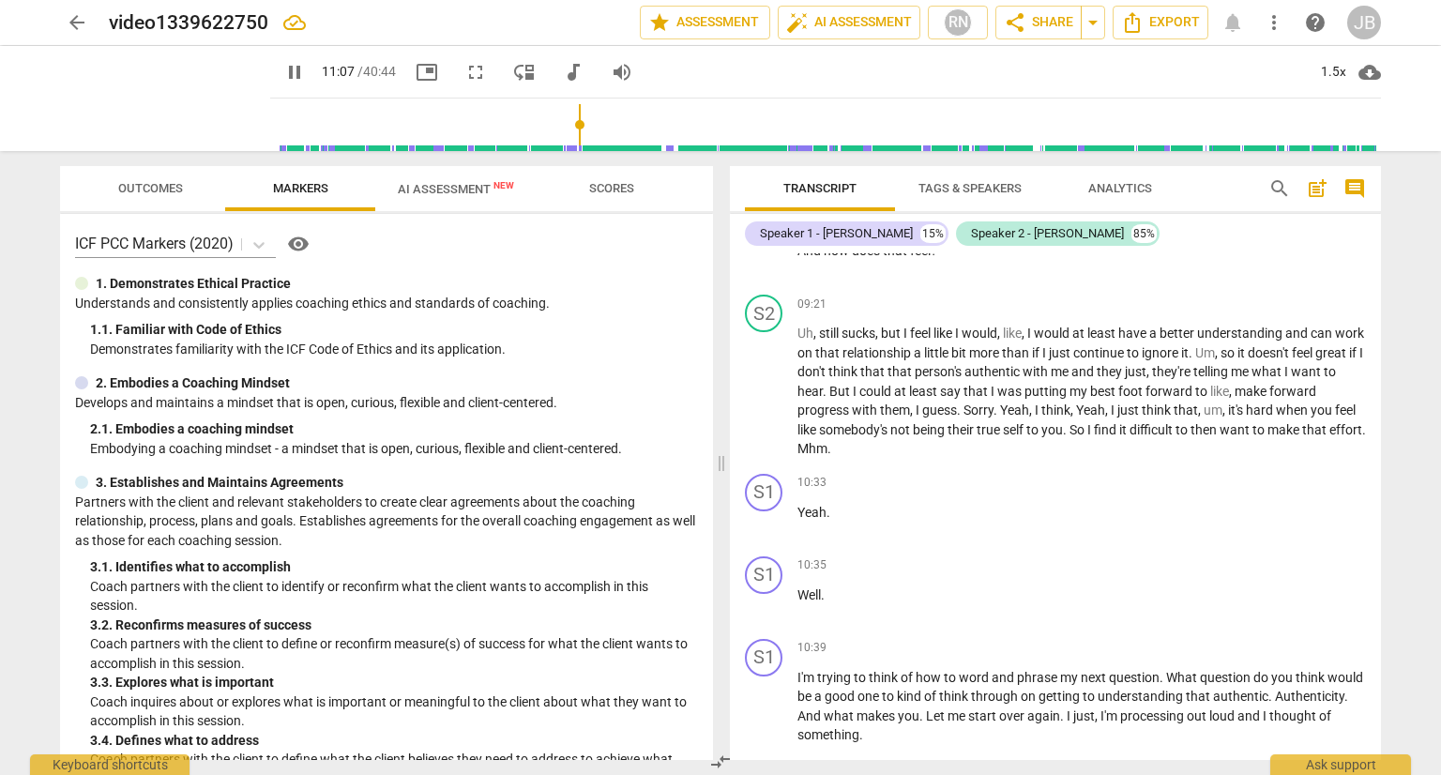
scroll to position [3679, 0]
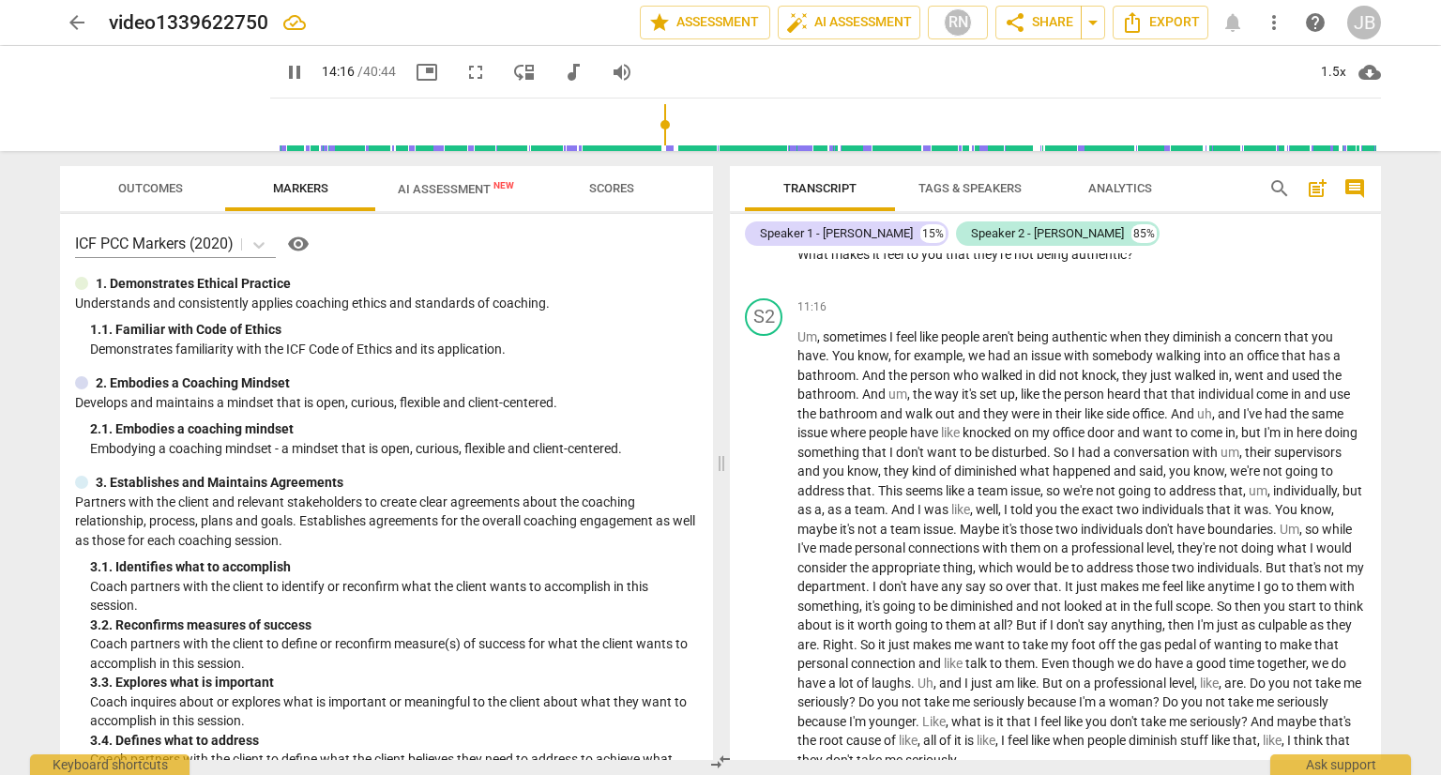
drag, startPoint x: 1377, startPoint y: 414, endPoint x: 1410, endPoint y: 553, distance: 143.6
click at [1410, 553] on div "arrow_back video1339622750 edit star Assessment auto_fix_high AI Assessment RN …" at bounding box center [720, 387] width 1441 height 775
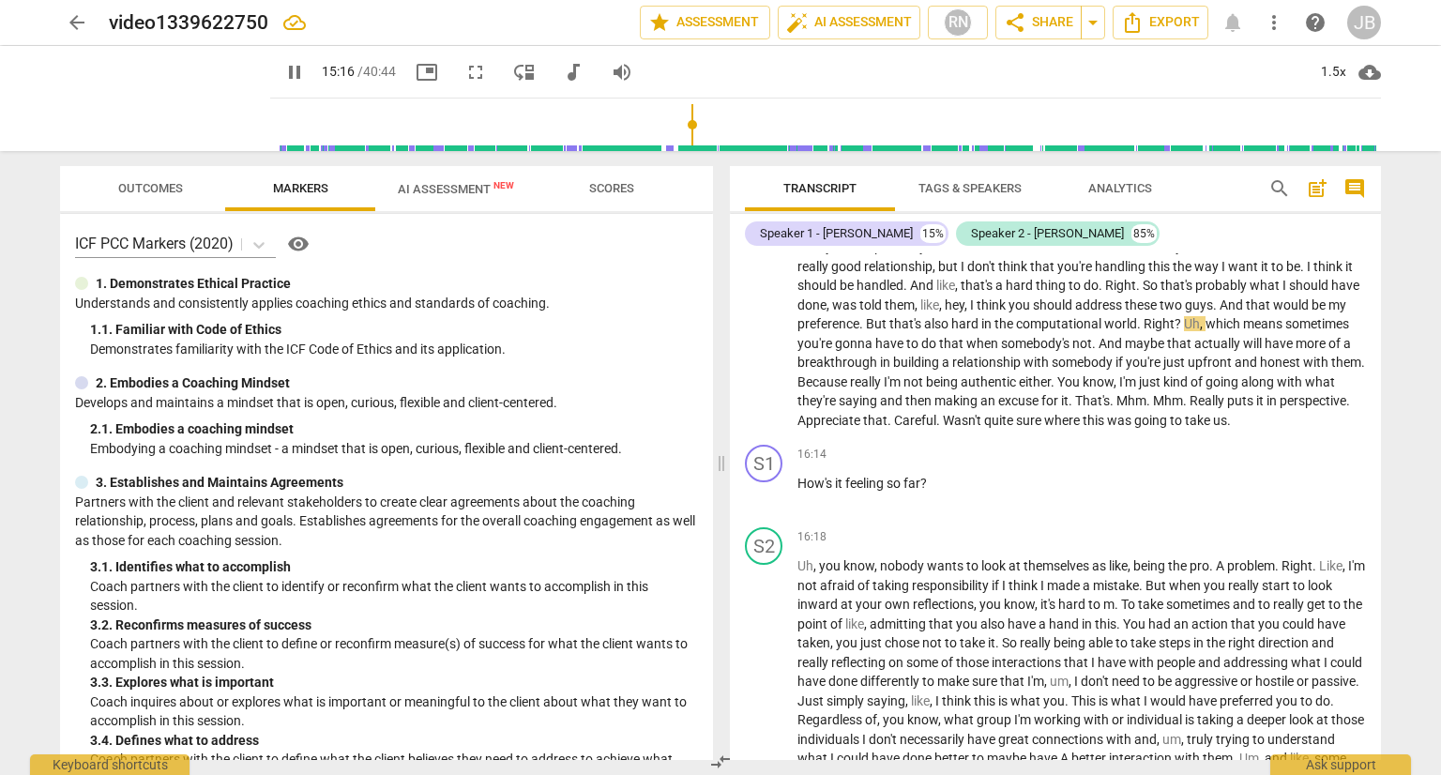
scroll to position [4338, 0]
click at [1075, 330] on span "computational" at bounding box center [1060, 322] width 88 height 15
type input "925"
click at [1110, 403] on span "That's" at bounding box center [1092, 399] width 35 height 15
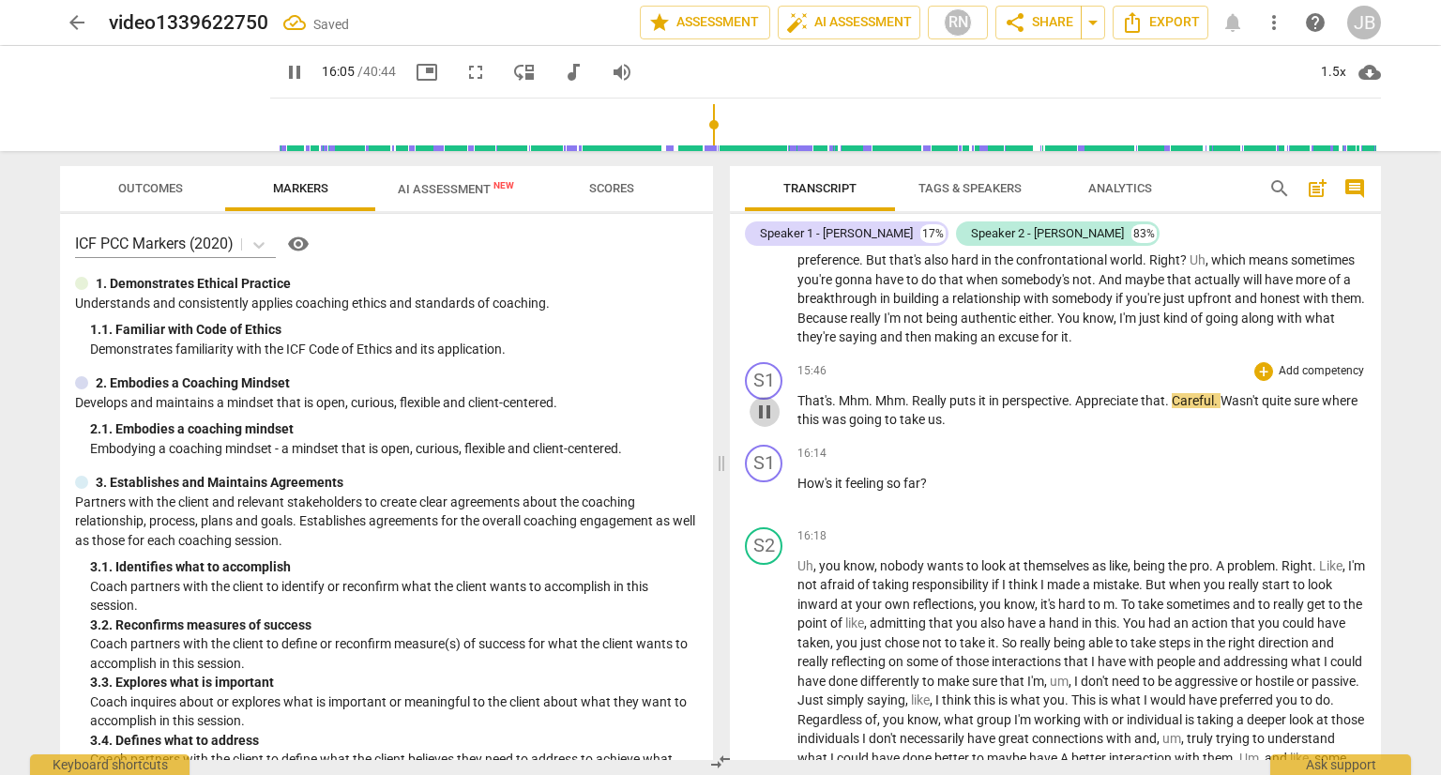
click at [765, 421] on span "pause" at bounding box center [764, 412] width 23 height 23
click at [1057, 323] on span "." at bounding box center [1054, 317] width 7 height 15
click at [768, 265] on span "play_arrow" at bounding box center [764, 261] width 23 height 23
click at [815, 403] on span "That's" at bounding box center [814, 400] width 35 height 15
click at [756, 414] on span "pause" at bounding box center [764, 412] width 23 height 23
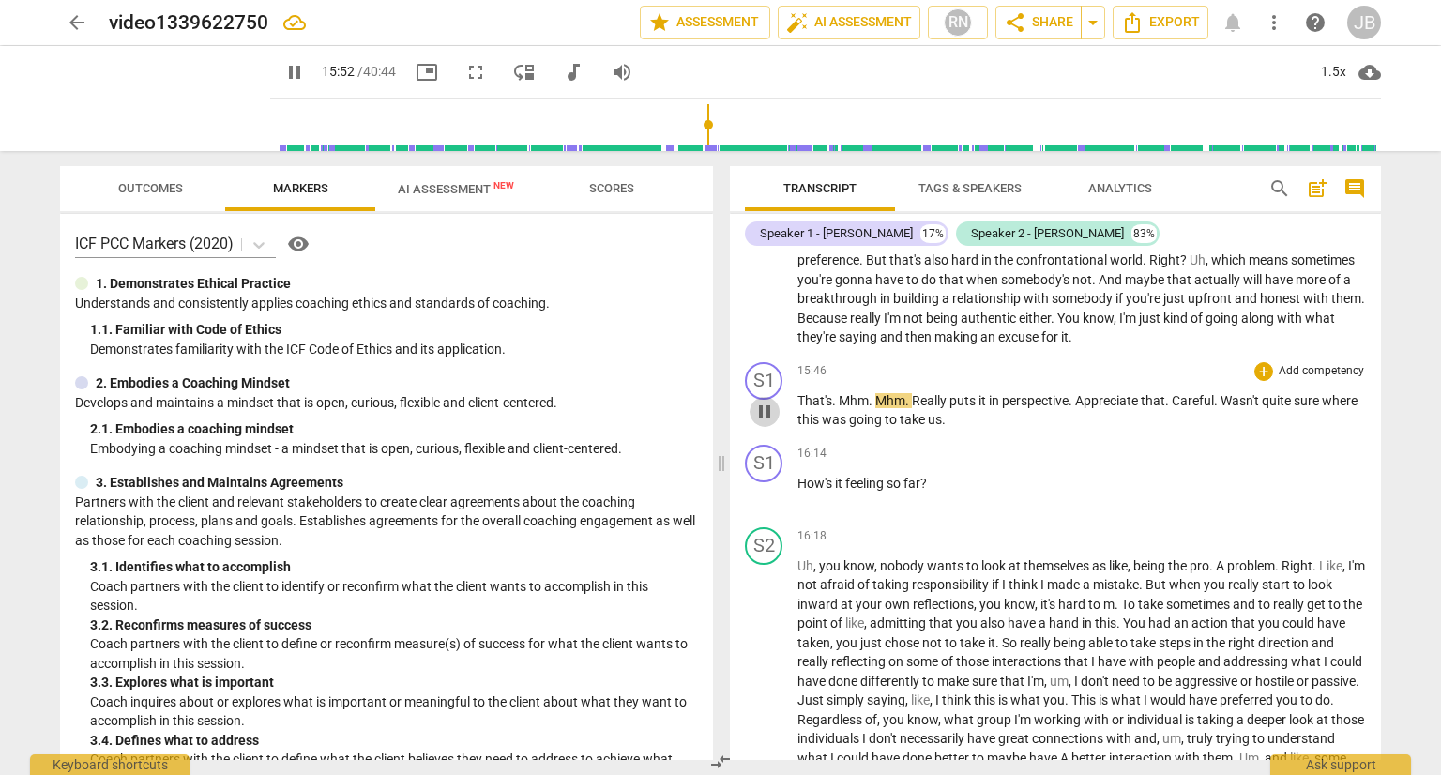
type input "953"
click at [794, 406] on div "play_arrow pause" at bounding box center [773, 412] width 48 height 24
click at [799, 406] on span "That's" at bounding box center [814, 400] width 35 height 15
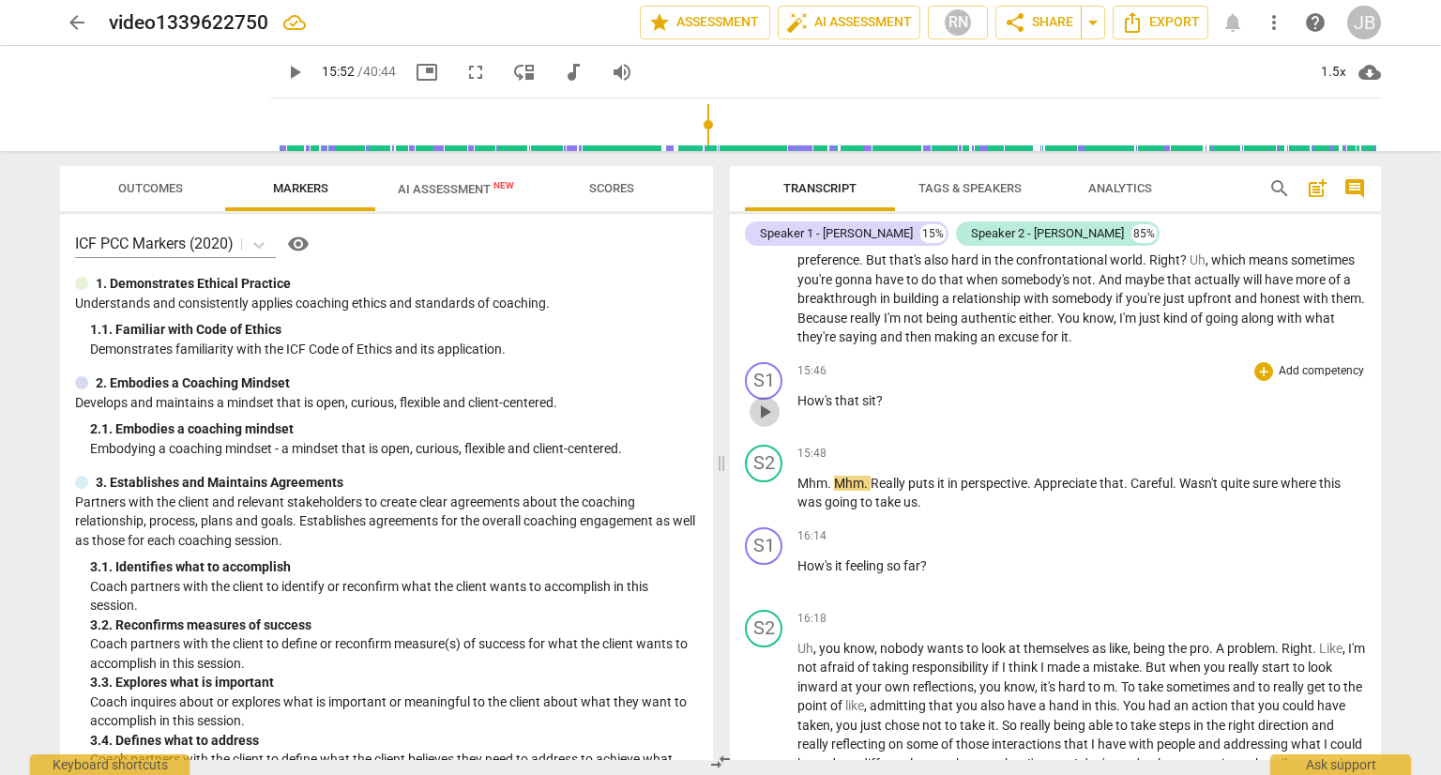
click at [761, 418] on span "play_arrow" at bounding box center [764, 412] width 23 height 23
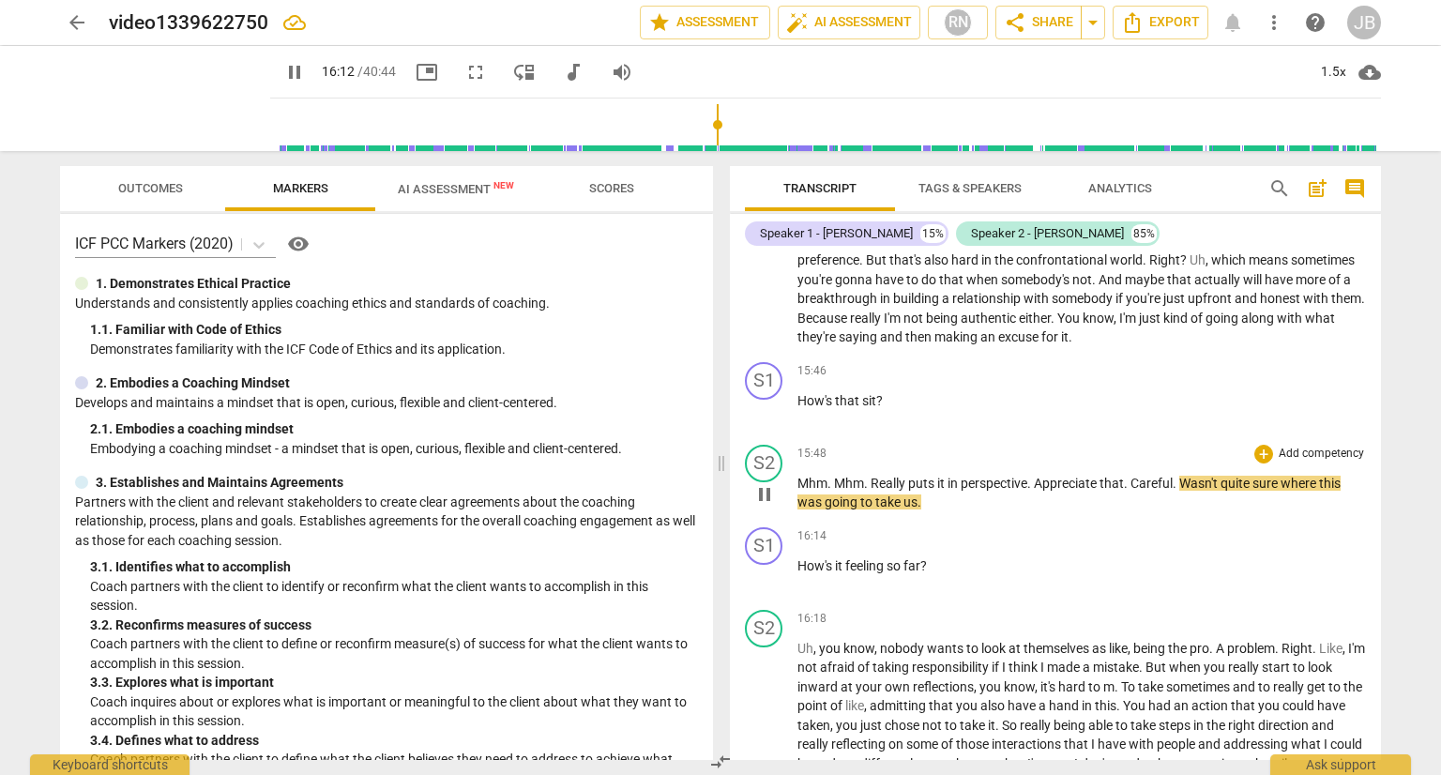
click at [1135, 484] on span "Careful" at bounding box center [1151, 483] width 42 height 15
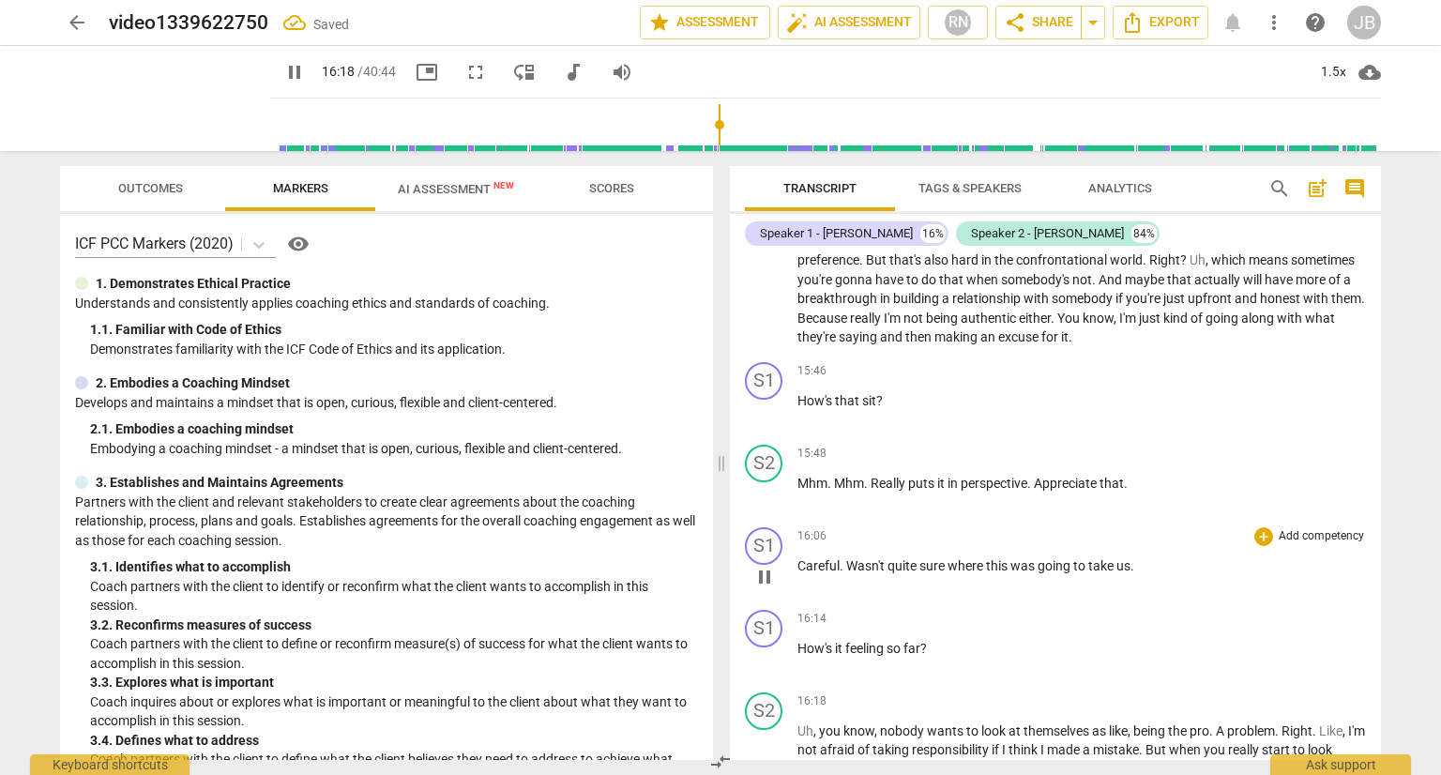
click at [846, 565] on span "Wasn't" at bounding box center [866, 565] width 41 height 15
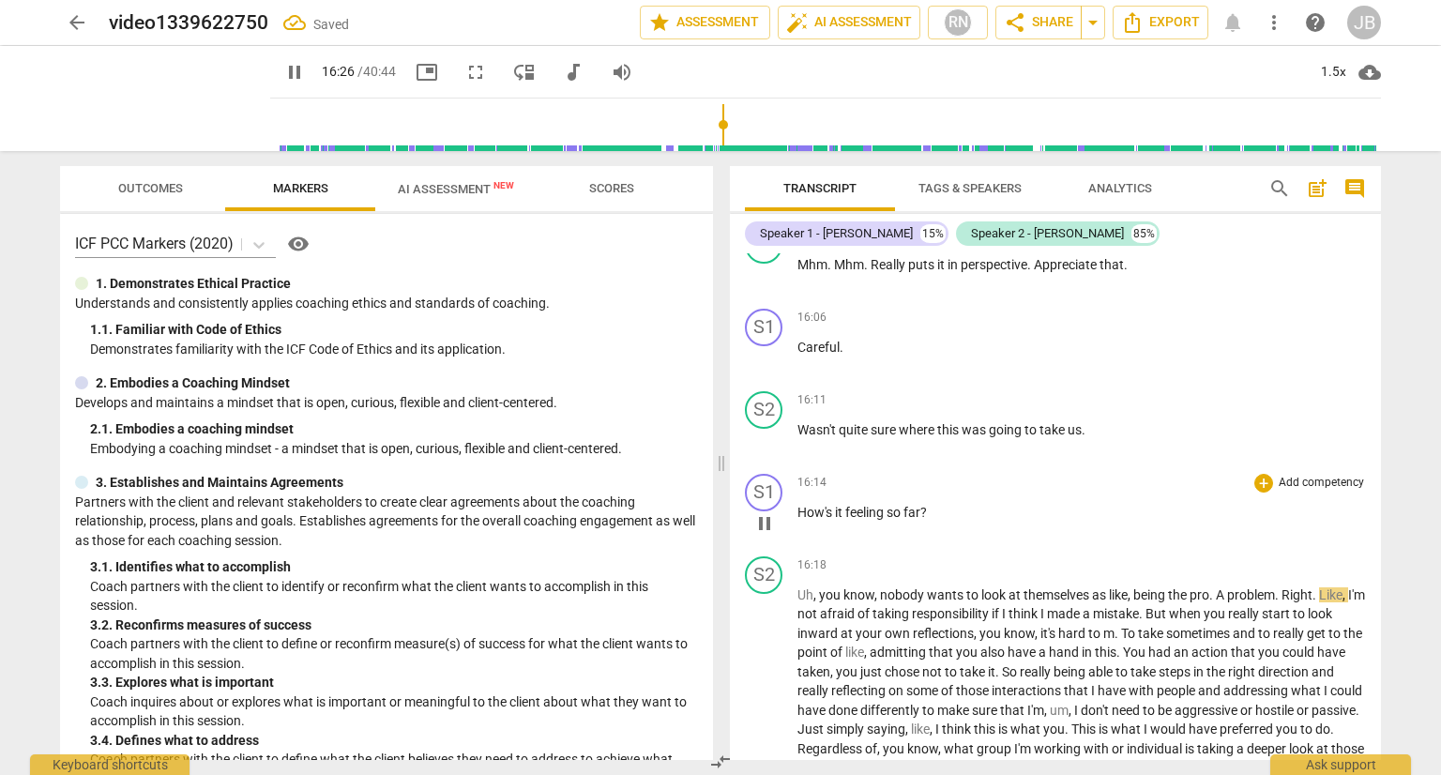
scroll to position [4638, 0]
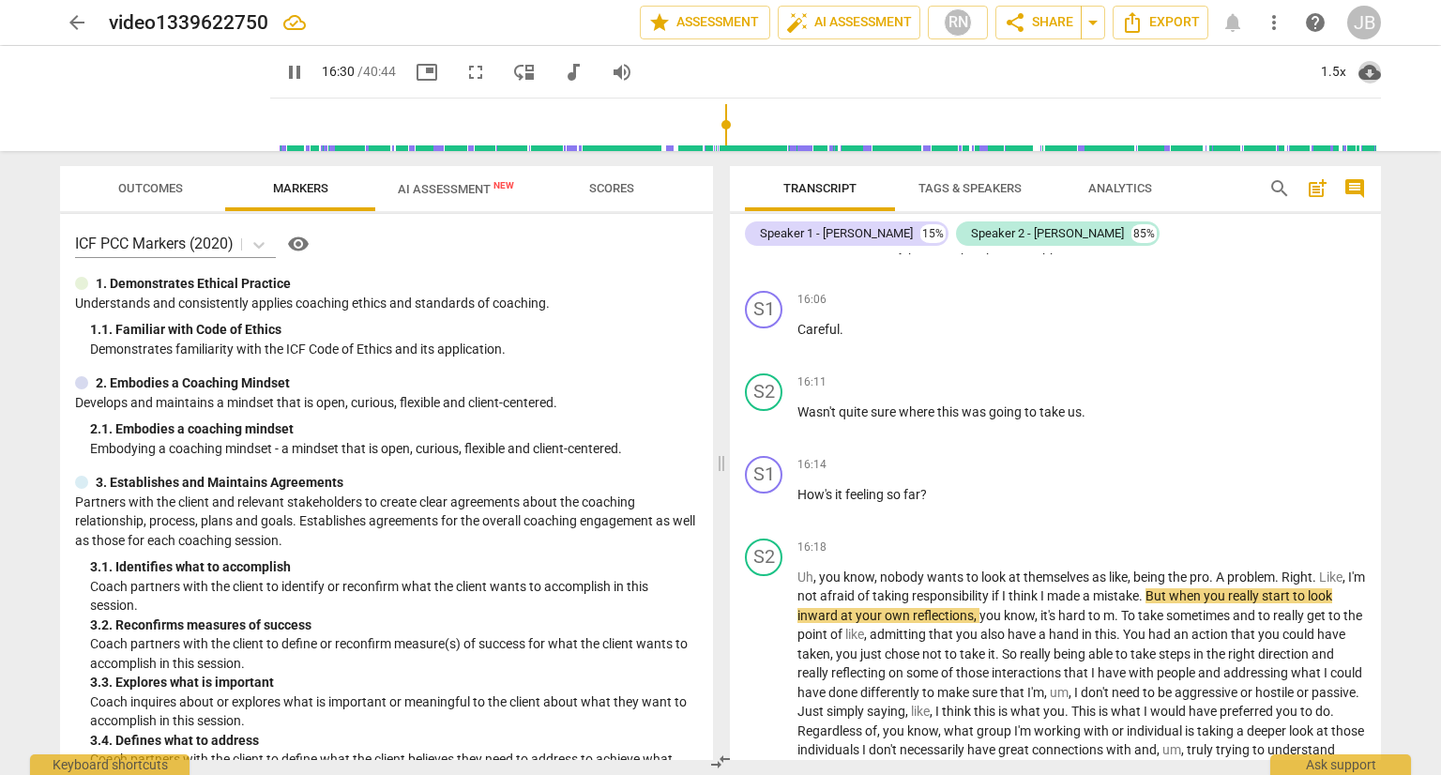
click at [1369, 72] on span "cloud_download" at bounding box center [1369, 72] width 23 height 23
click at [1216, 289] on div at bounding box center [720, 387] width 1441 height 775
click at [1325, 69] on div "1.5x" at bounding box center [1333, 72] width 36 height 30
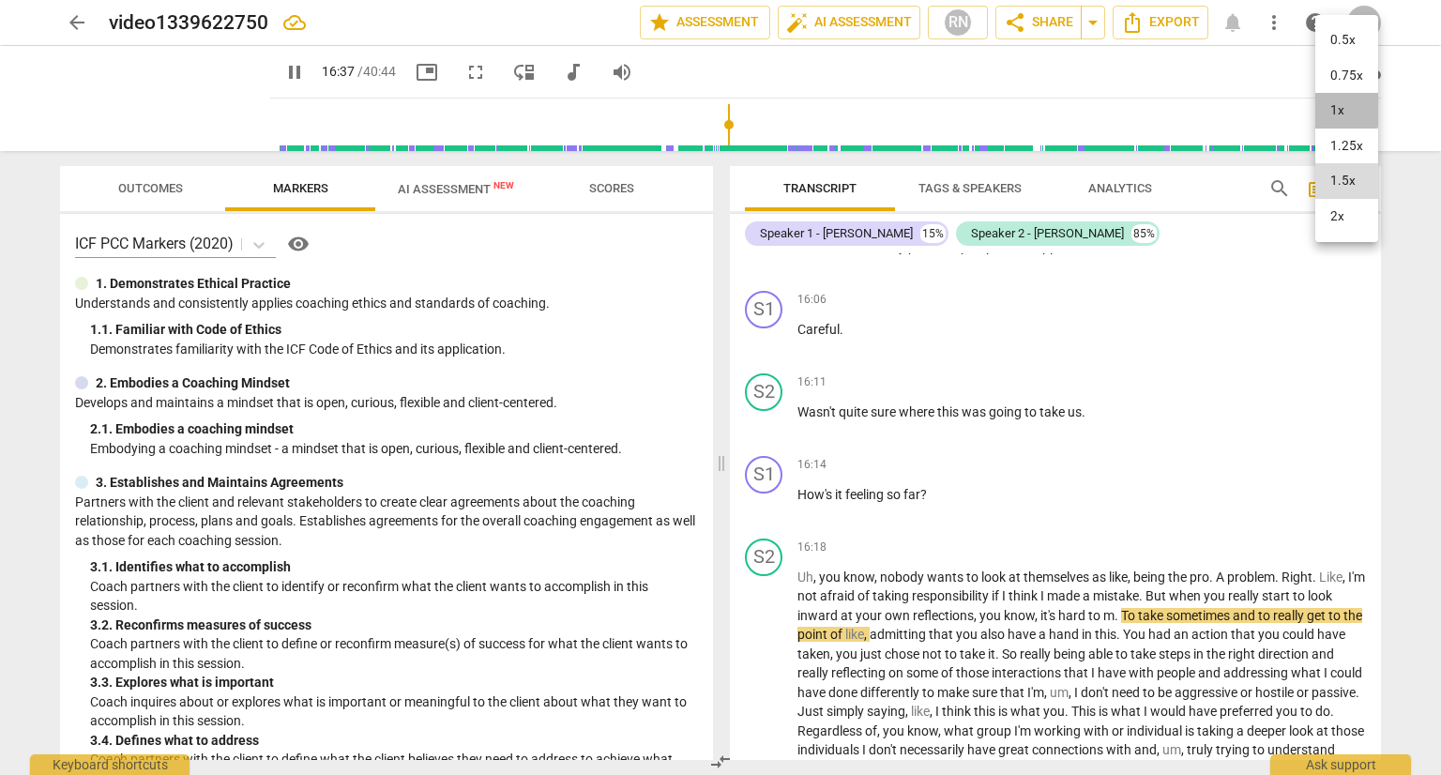
click at [1332, 108] on li "1x" at bounding box center [1346, 111] width 63 height 36
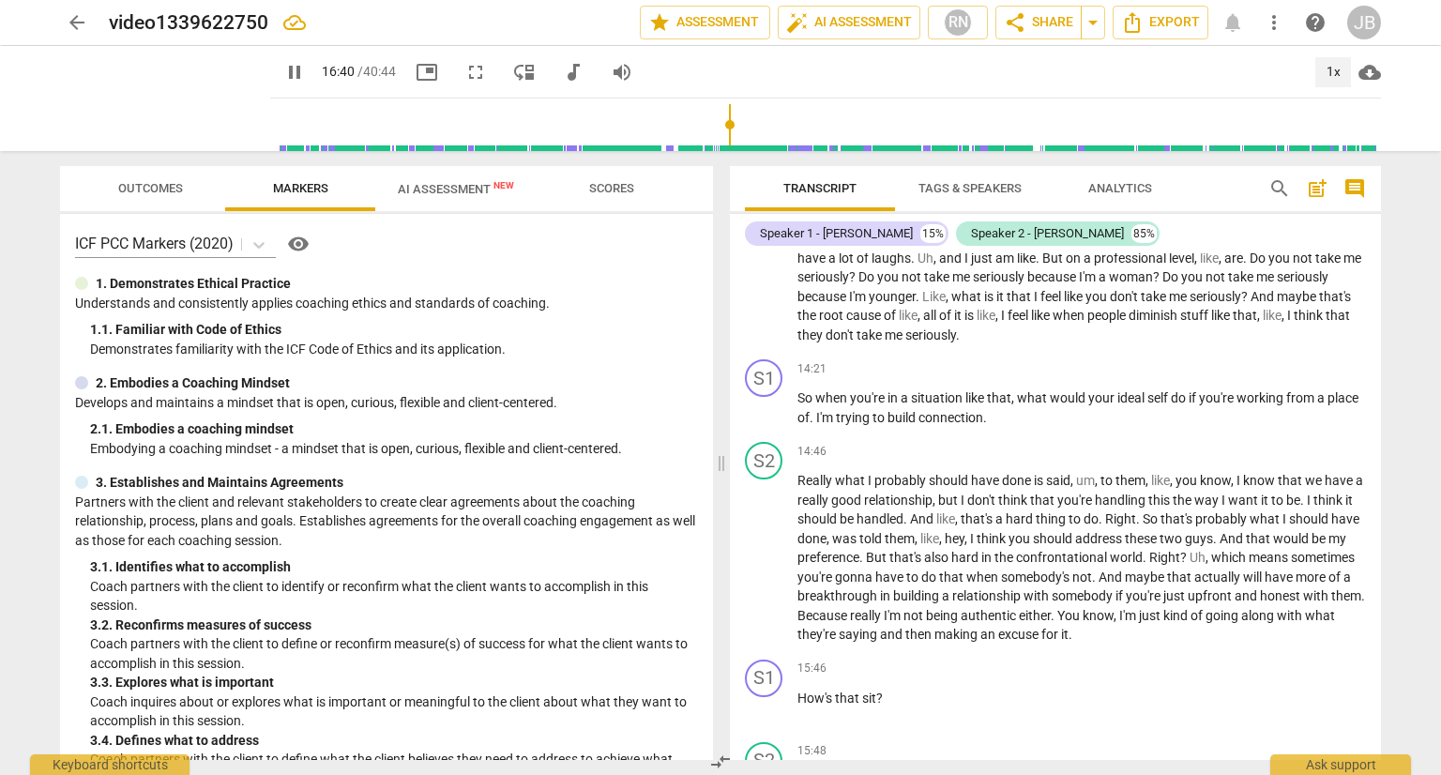
scroll to position [4105, 0]
click at [886, 705] on p "How's that sit ?" at bounding box center [1081, 698] width 568 height 20
click at [767, 714] on span "pause" at bounding box center [764, 708] width 23 height 23
click at [767, 714] on span "play_arrow" at bounding box center [764, 708] width 23 height 23
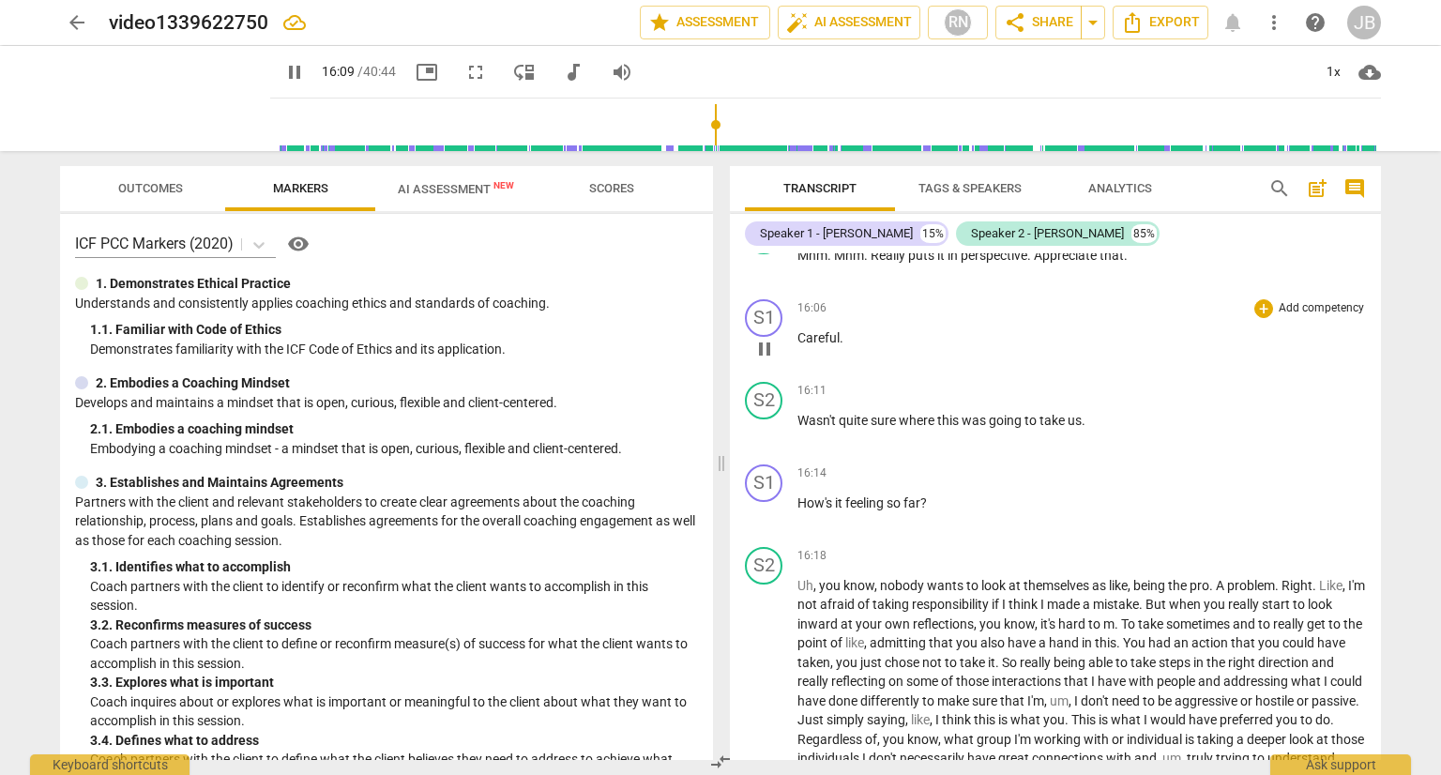
click at [812, 345] on span "Careful" at bounding box center [818, 337] width 42 height 15
type input "969"
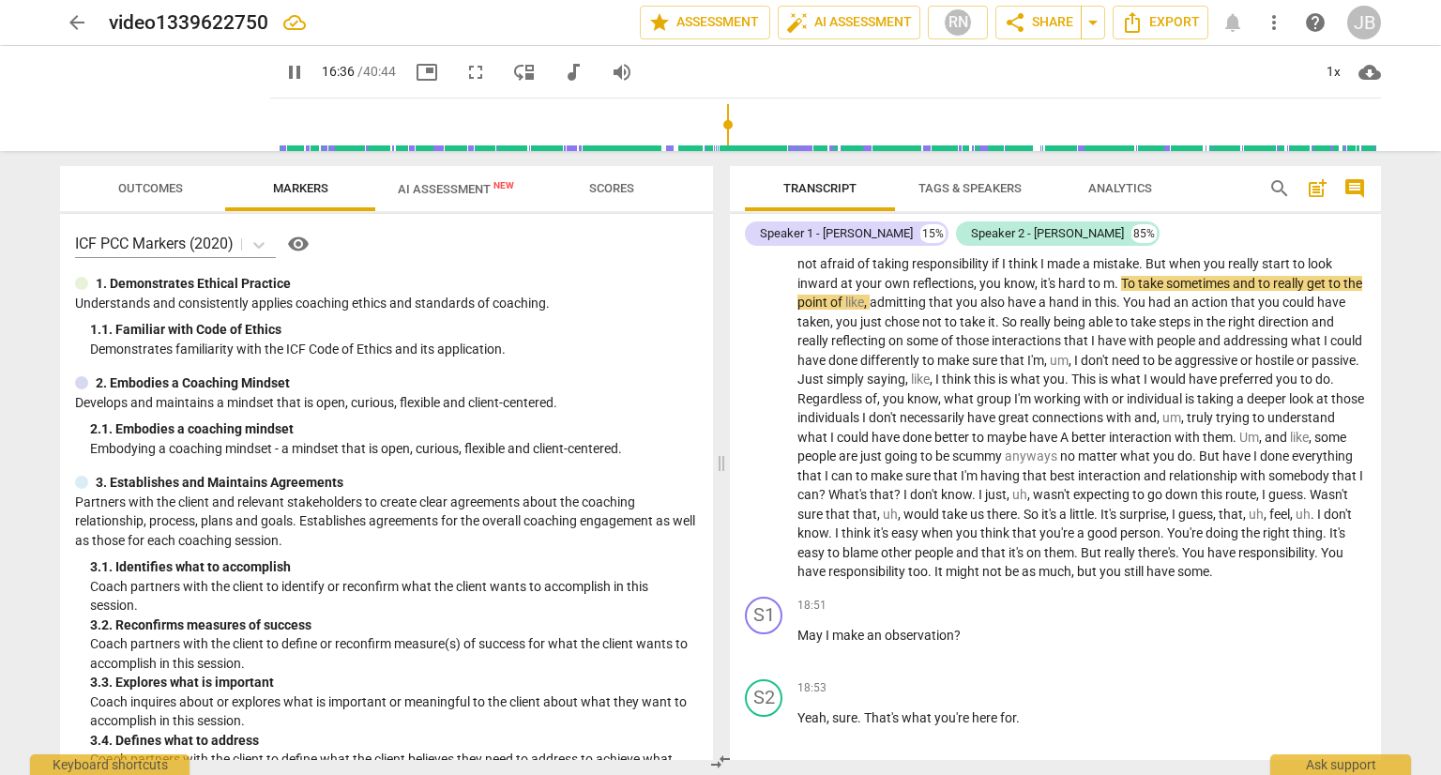
scroll to position [4987, 0]
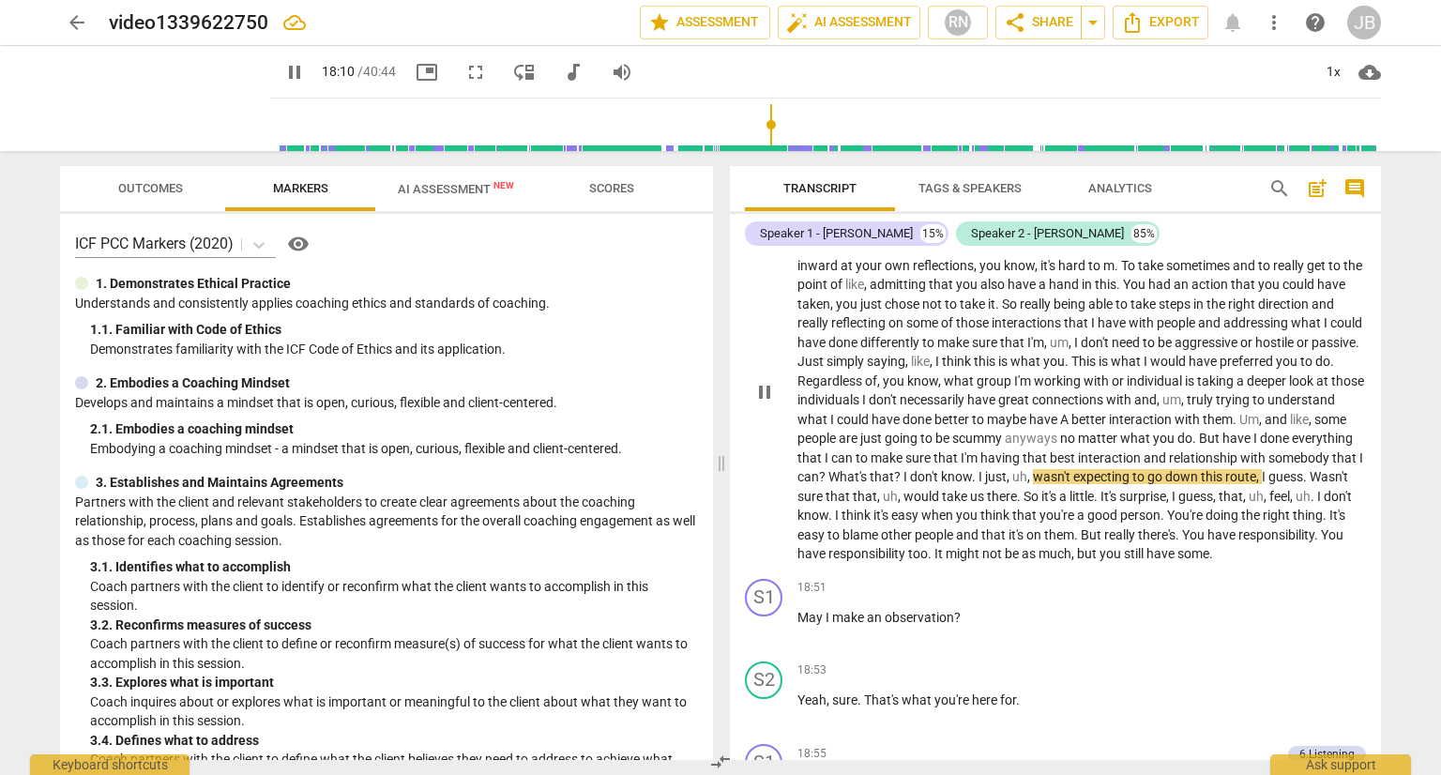
click at [870, 481] on span "What's" at bounding box center [848, 476] width 41 height 15
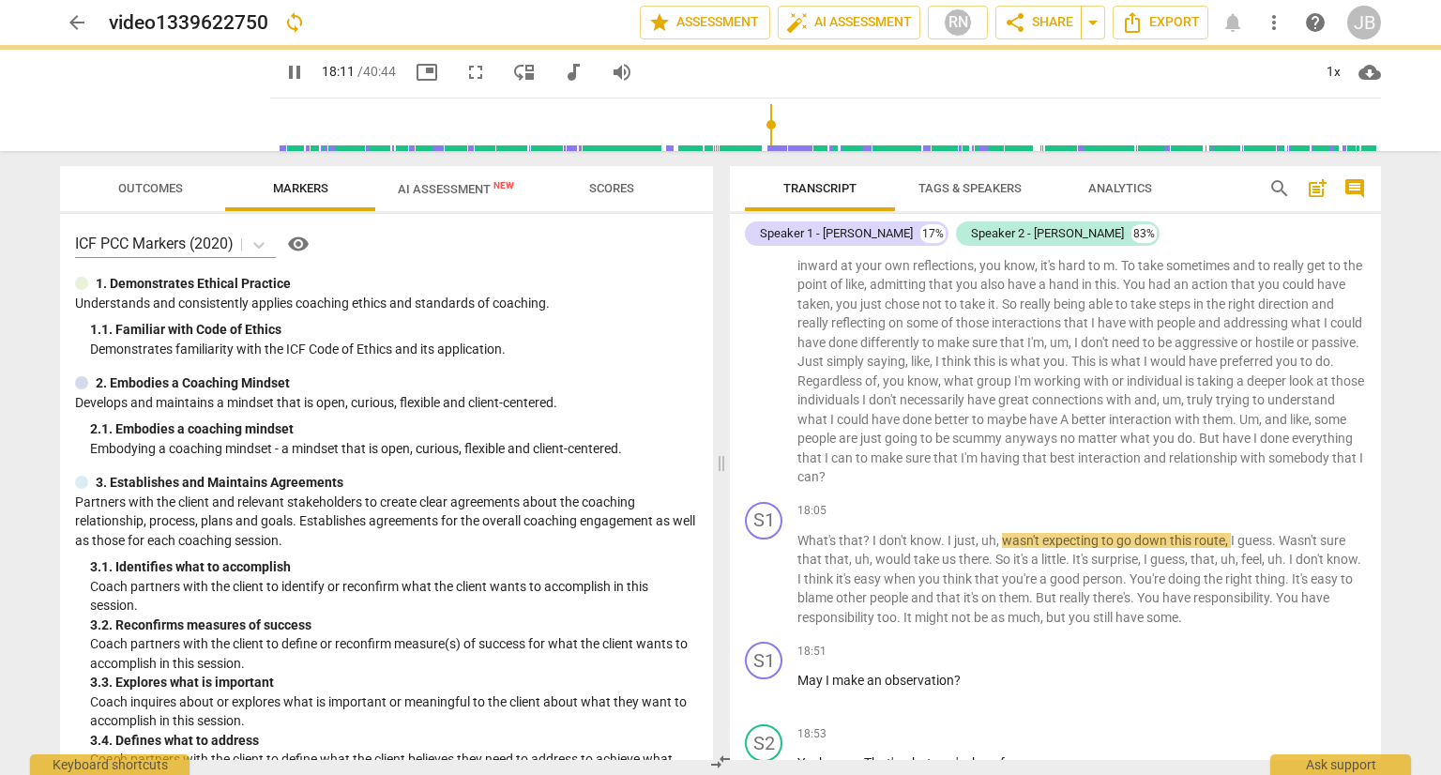
scroll to position [5050, 0]
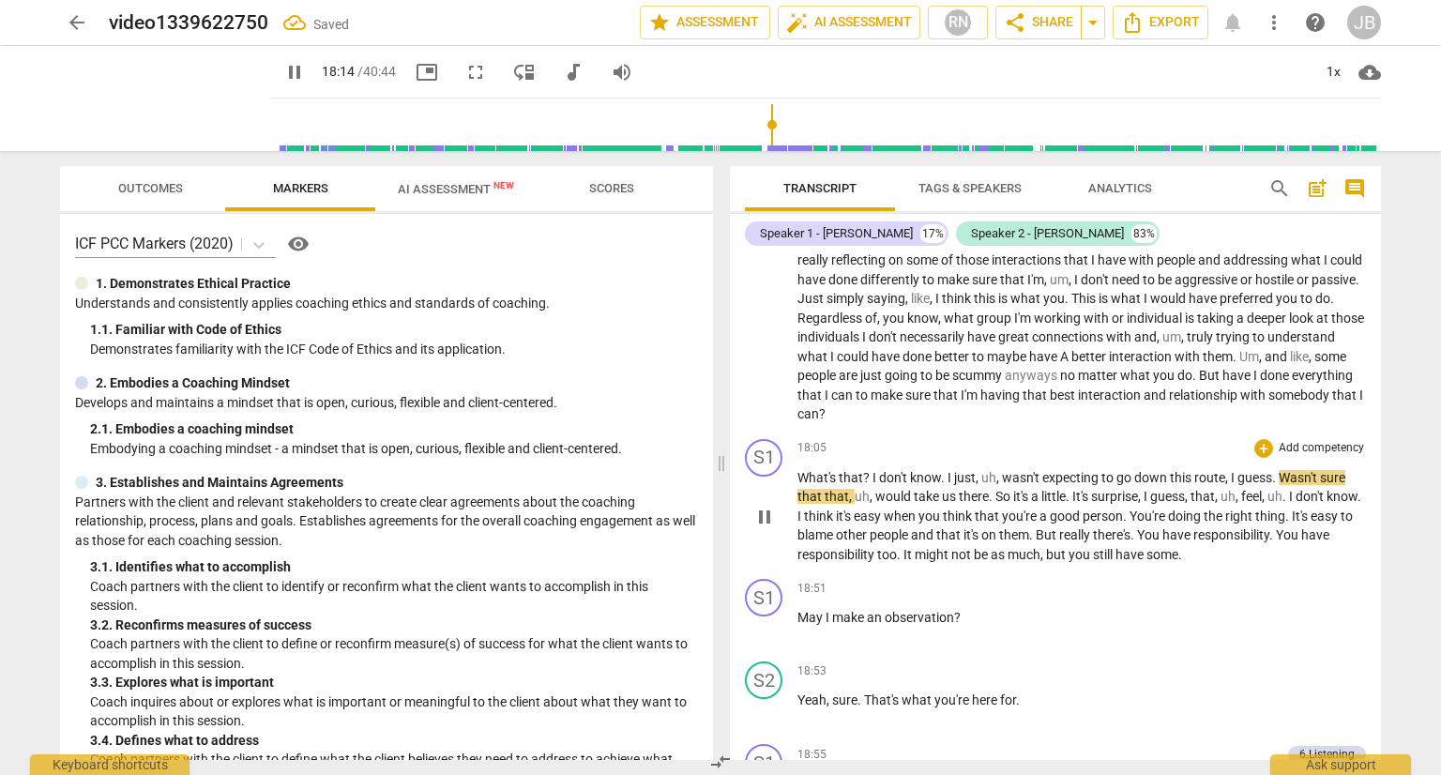
click at [860, 478] on span "that" at bounding box center [851, 477] width 24 height 15
type input "1095"
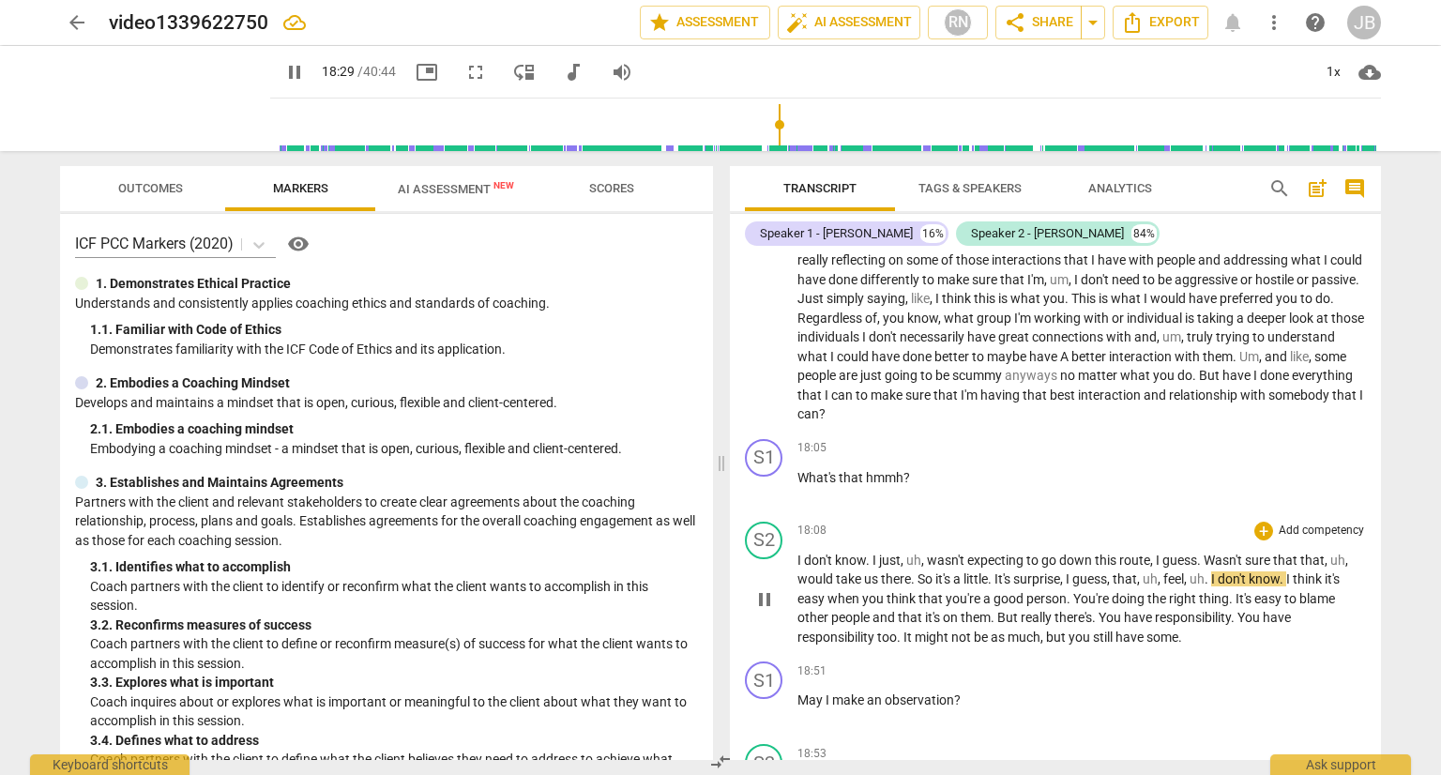
click at [1112, 581] on span "," at bounding box center [1110, 578] width 6 height 15
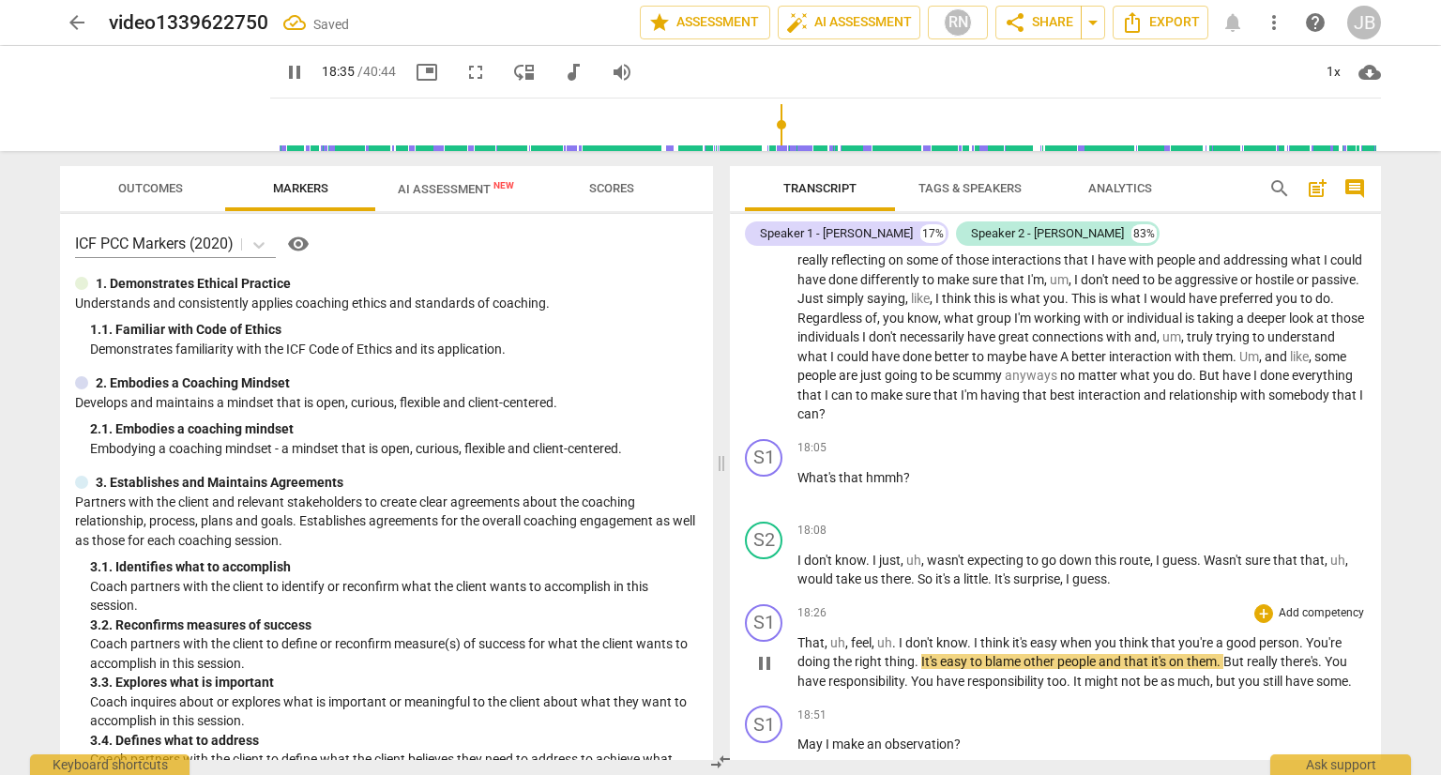
click at [801, 646] on span "That" at bounding box center [810, 642] width 27 height 15
type input "1117"
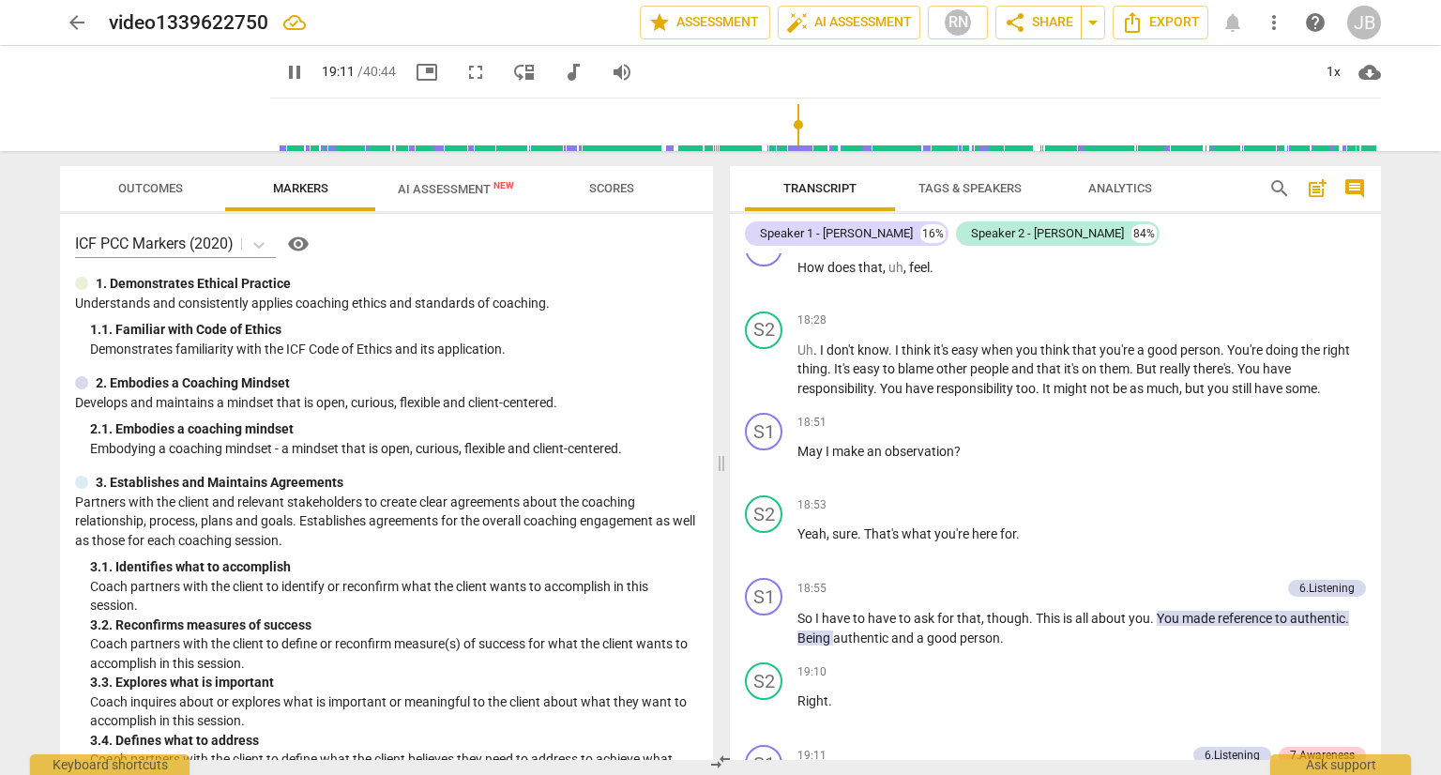
scroll to position [5949, 0]
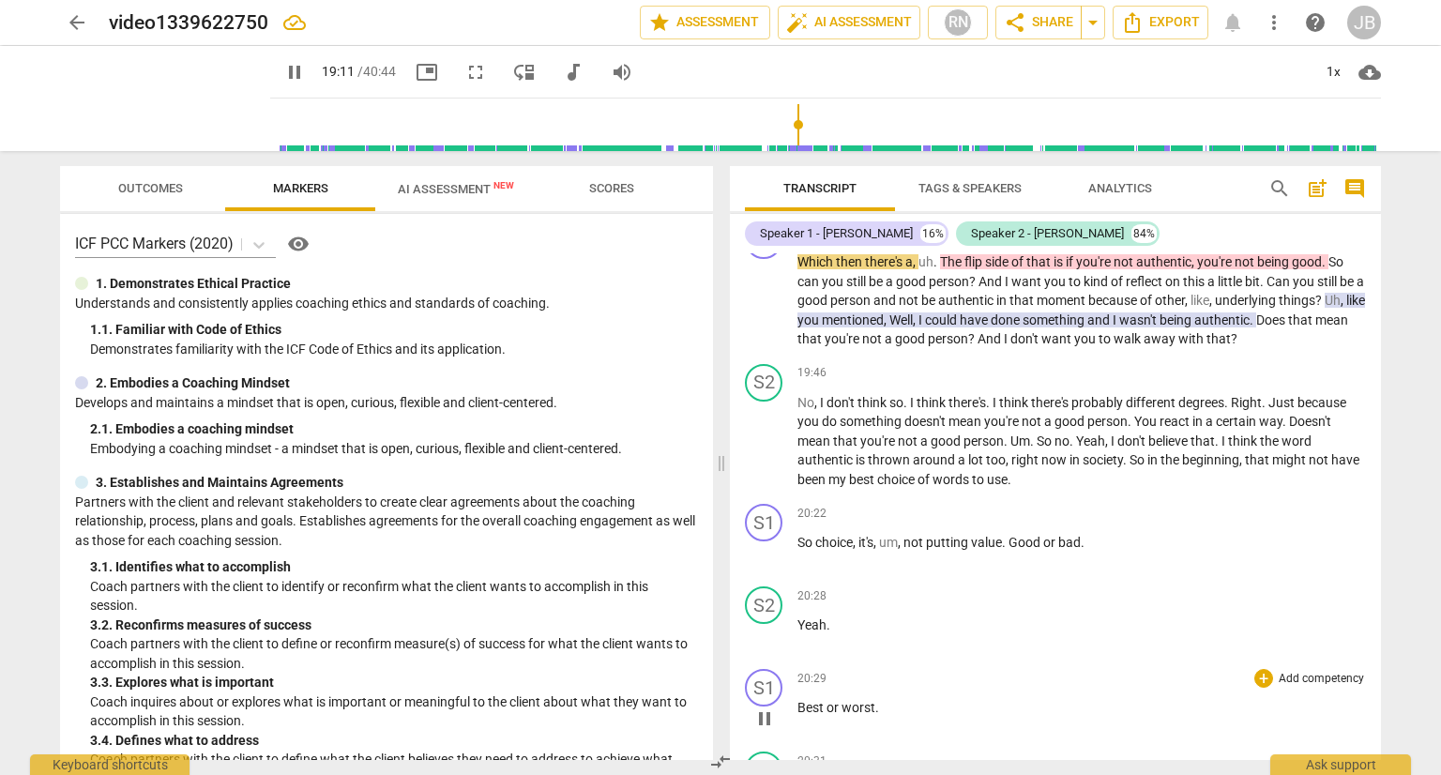
click at [799, 695] on div "20:29 + Add competency keyboard_arrow_right Best or worst ." at bounding box center [1081, 703] width 568 height 68
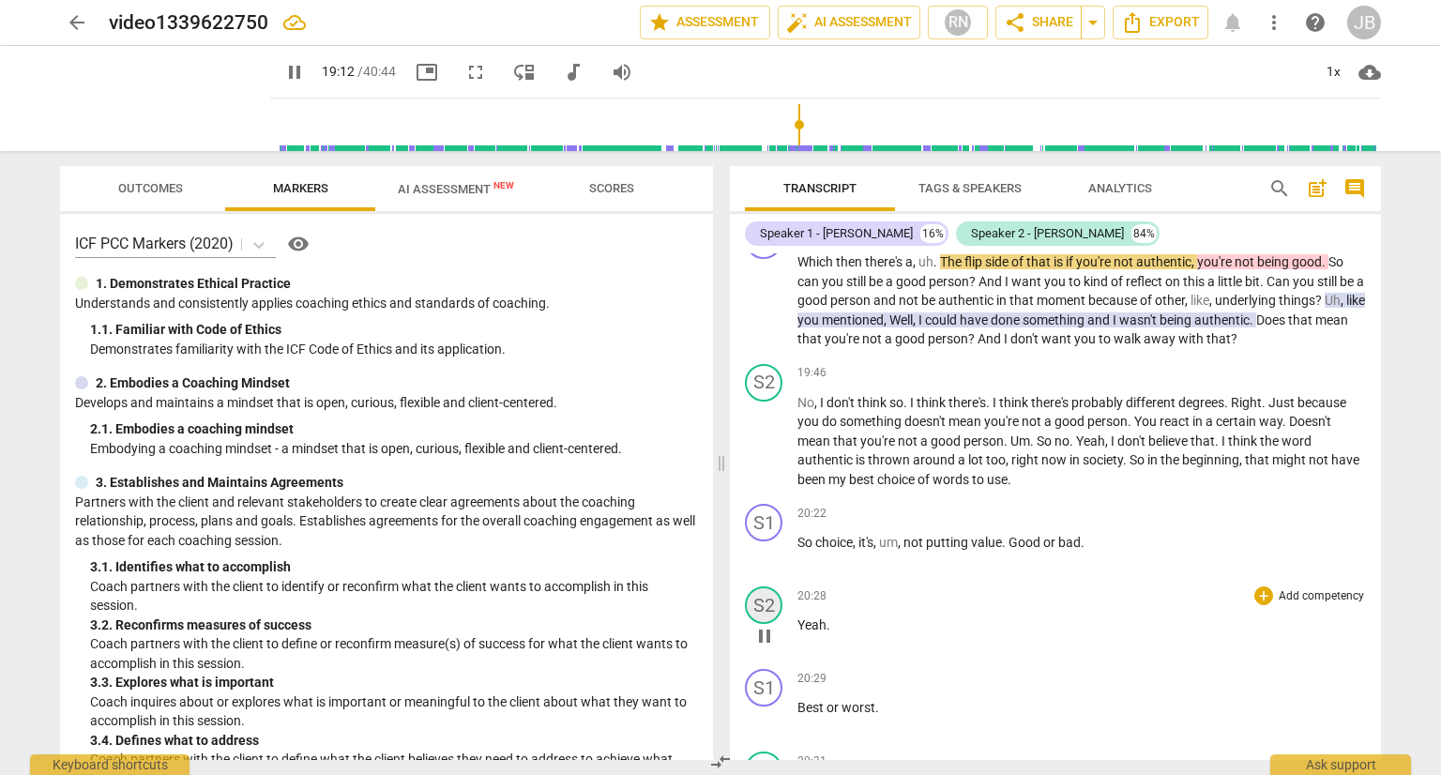
click at [769, 607] on div "S2" at bounding box center [764, 605] width 38 height 38
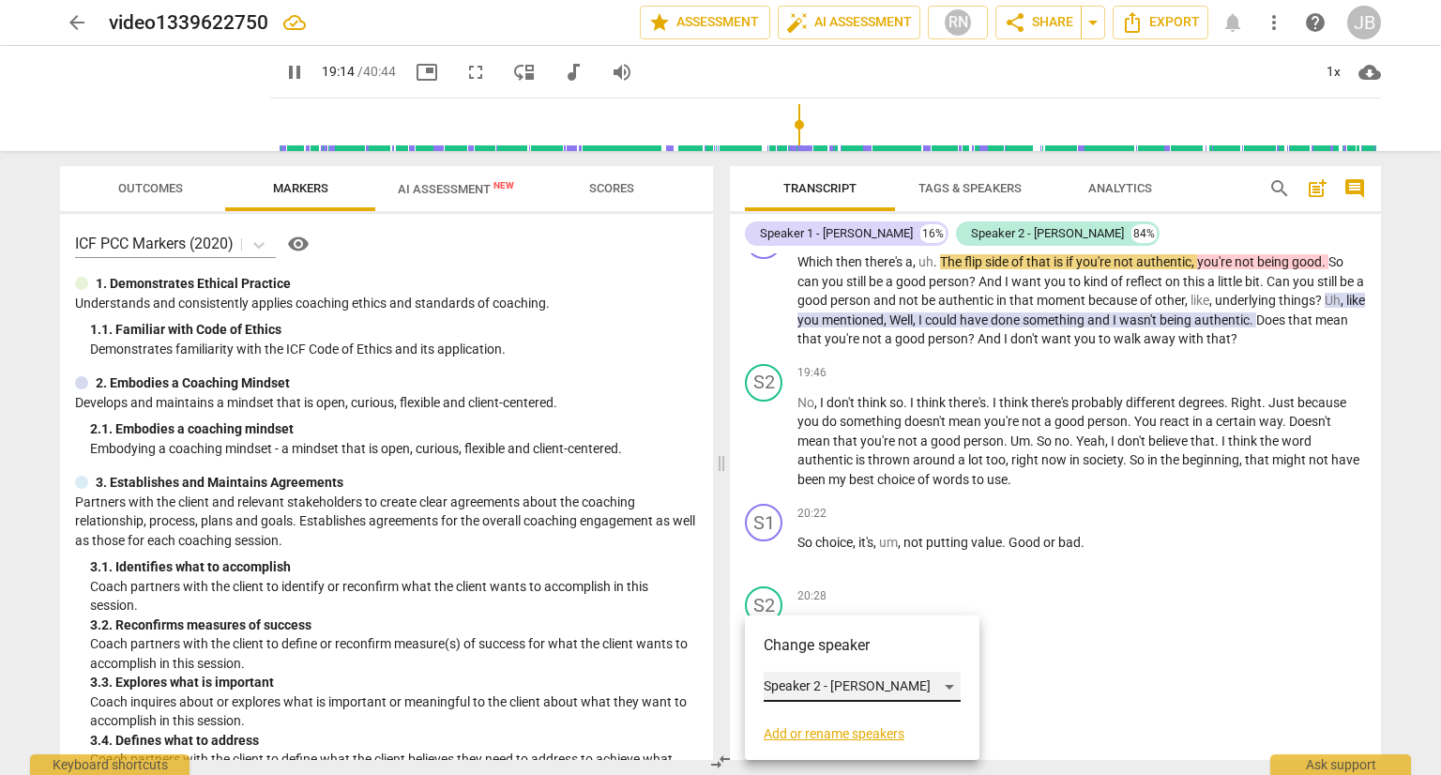
click at [895, 688] on div "Speaker 2 - [PERSON_NAME]" at bounding box center [862, 687] width 197 height 30
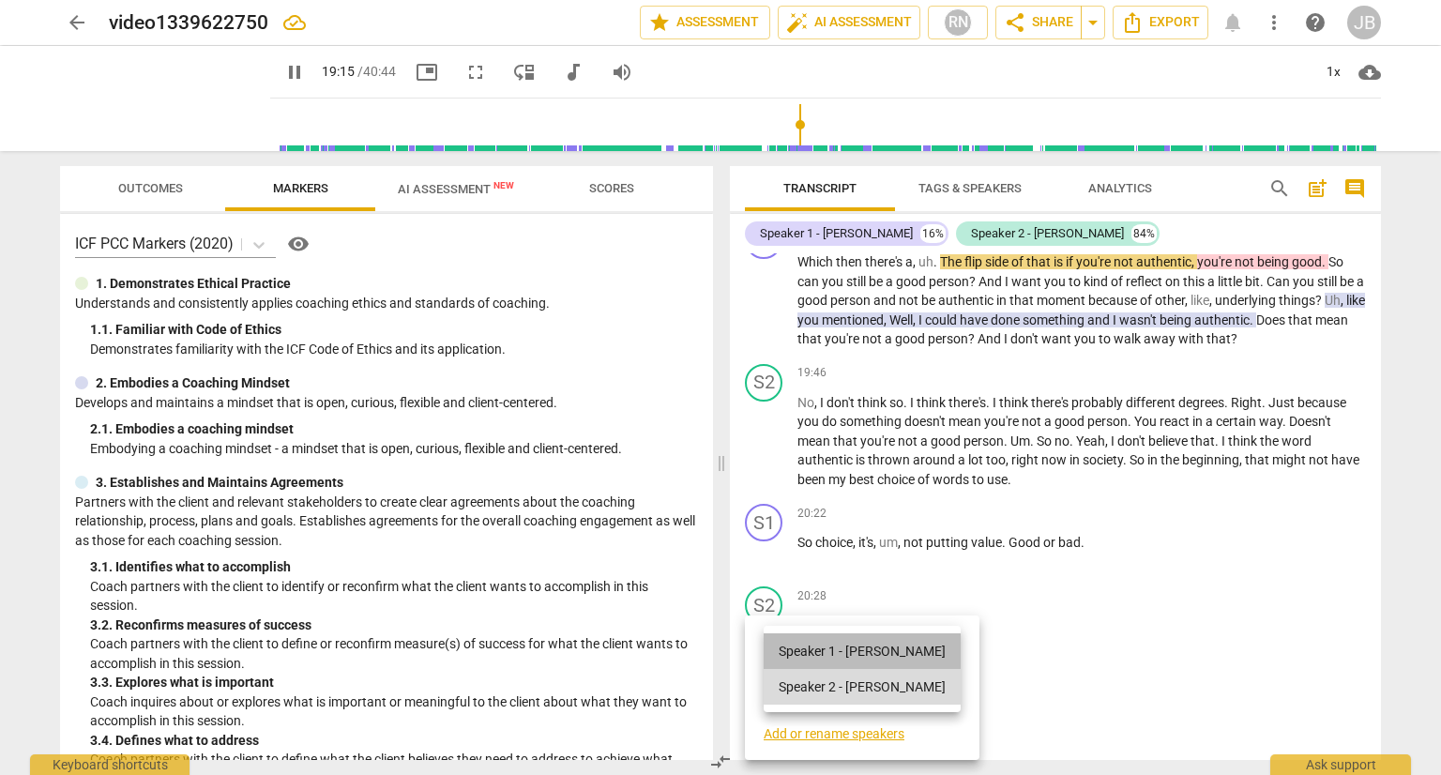
click at [866, 647] on li "Speaker 1 - [PERSON_NAME]" at bounding box center [862, 651] width 197 height 36
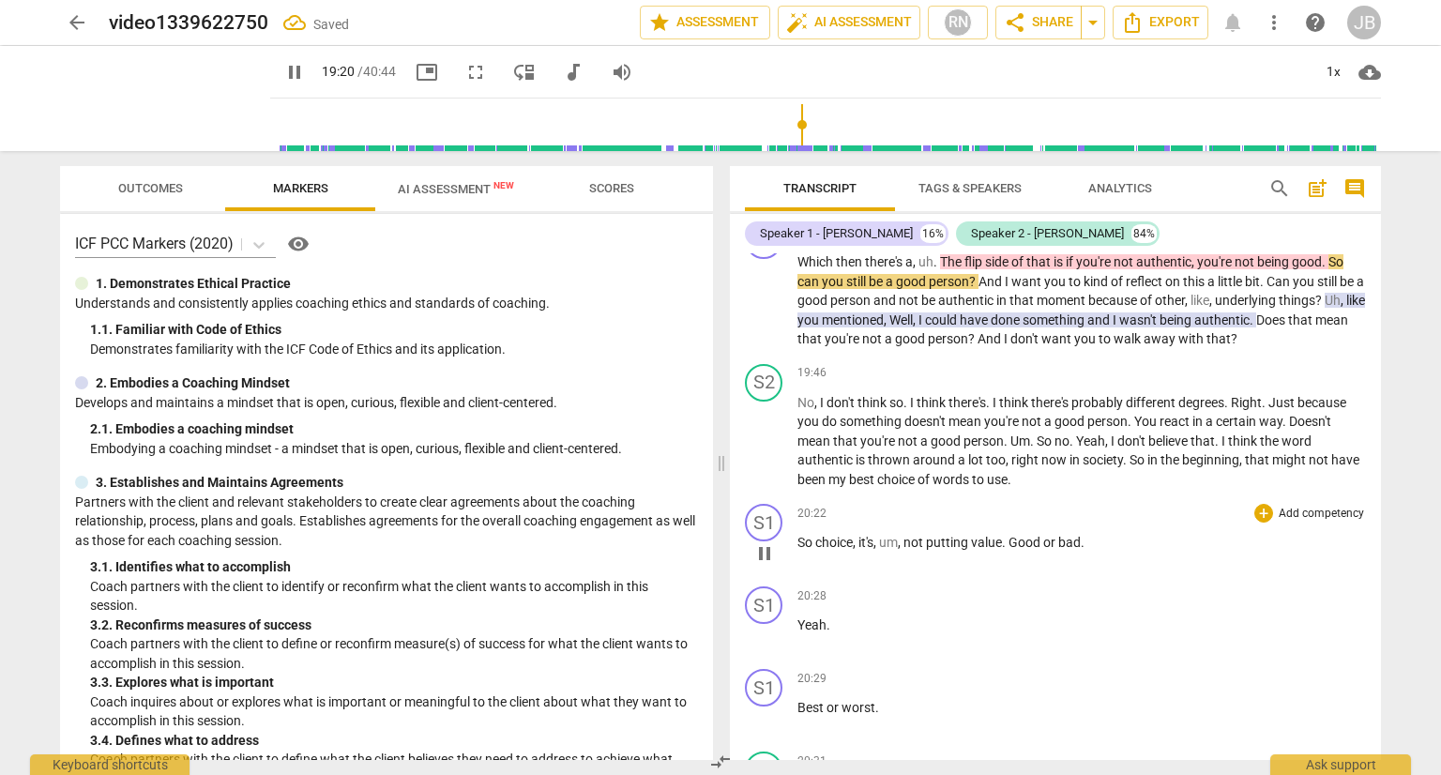
click at [765, 554] on span "pause" at bounding box center [764, 553] width 23 height 23
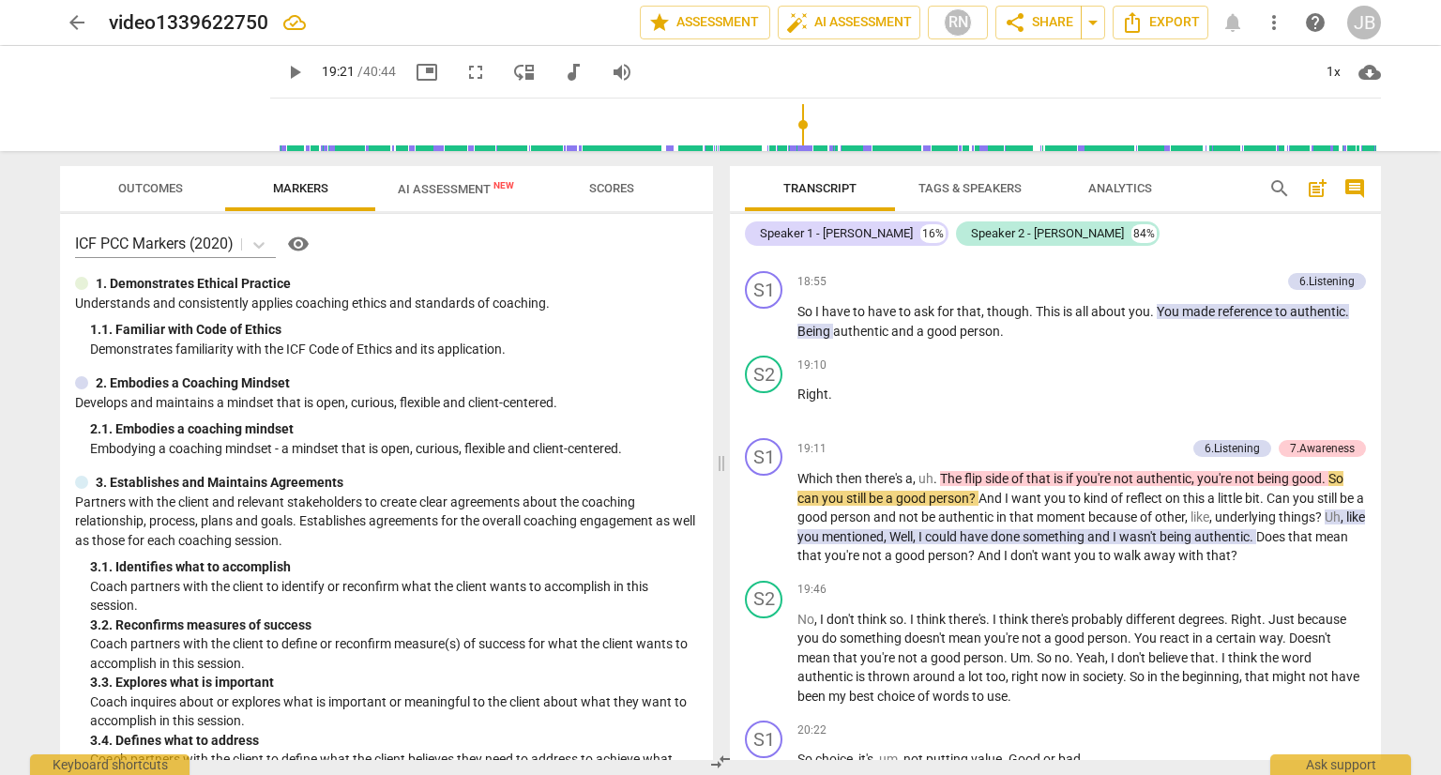
scroll to position [5752, 0]
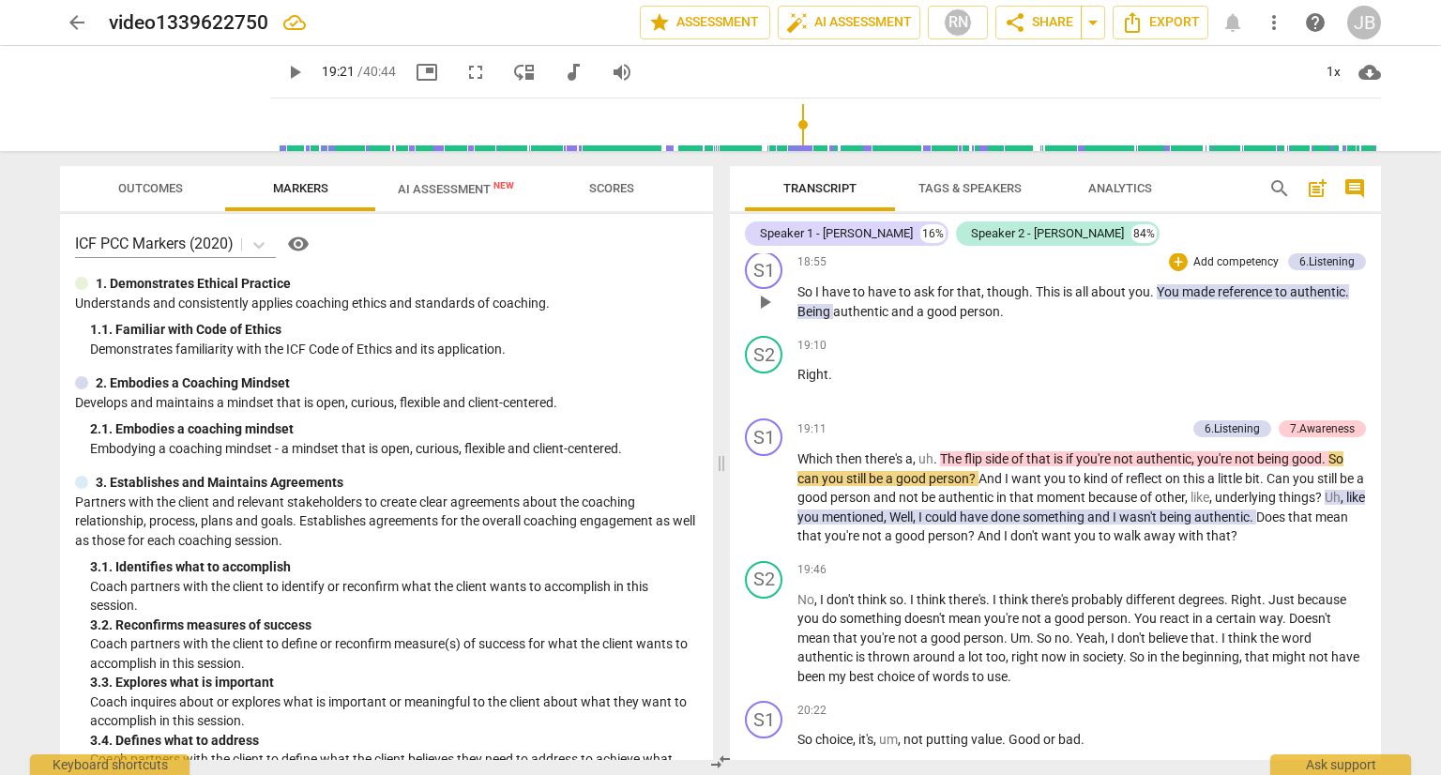
click at [1017, 312] on p "So I have to have to ask for that , though . This is all about you . You made r…" at bounding box center [1081, 301] width 568 height 38
click at [763, 297] on span "play_arrow" at bounding box center [764, 302] width 23 height 23
click at [794, 370] on div "S2 play_arrow pause" at bounding box center [771, 370] width 53 height 68
click at [765, 354] on div "S2" at bounding box center [764, 355] width 38 height 38
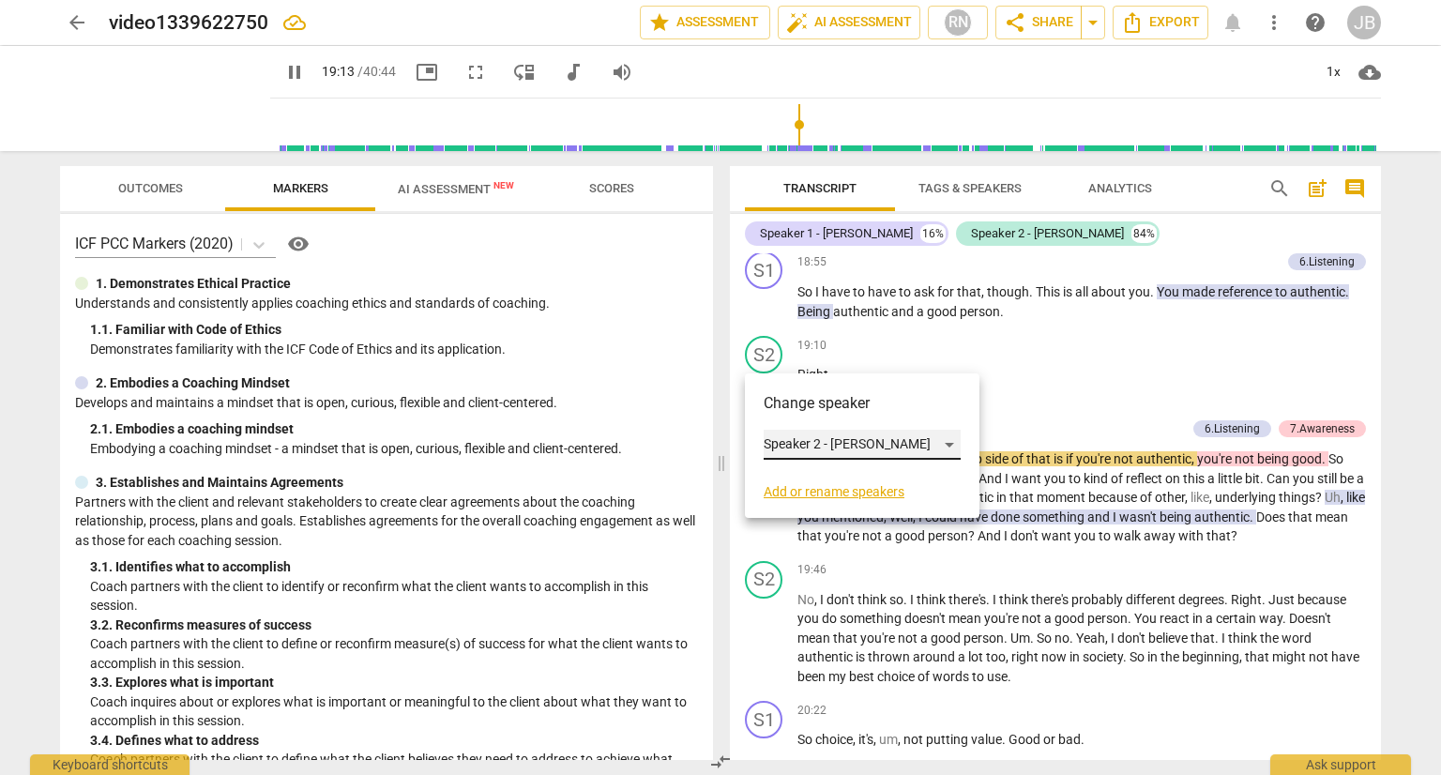
click at [860, 447] on div "Speaker 2 - [PERSON_NAME]" at bounding box center [862, 445] width 197 height 30
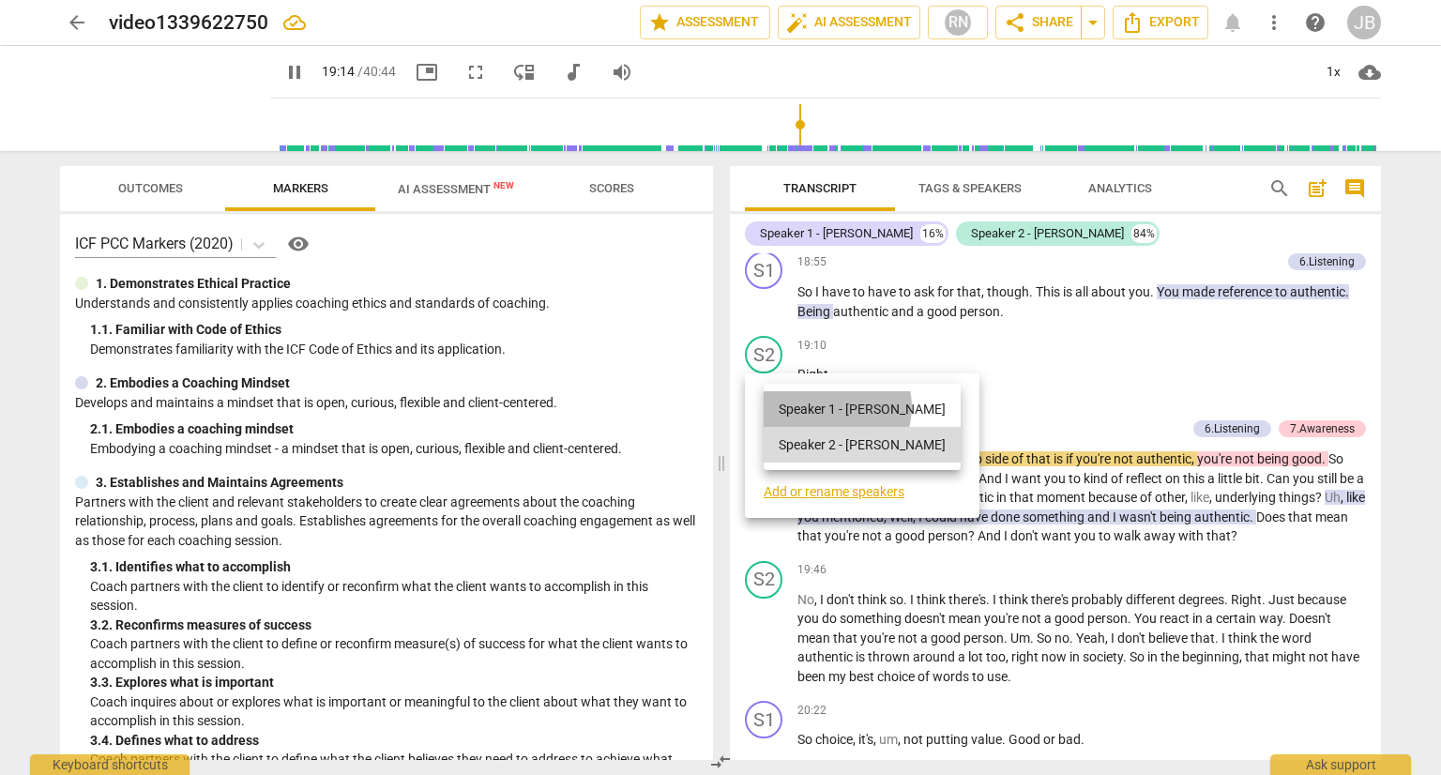
click at [836, 407] on li "Speaker 1 - [PERSON_NAME]" at bounding box center [862, 409] width 197 height 36
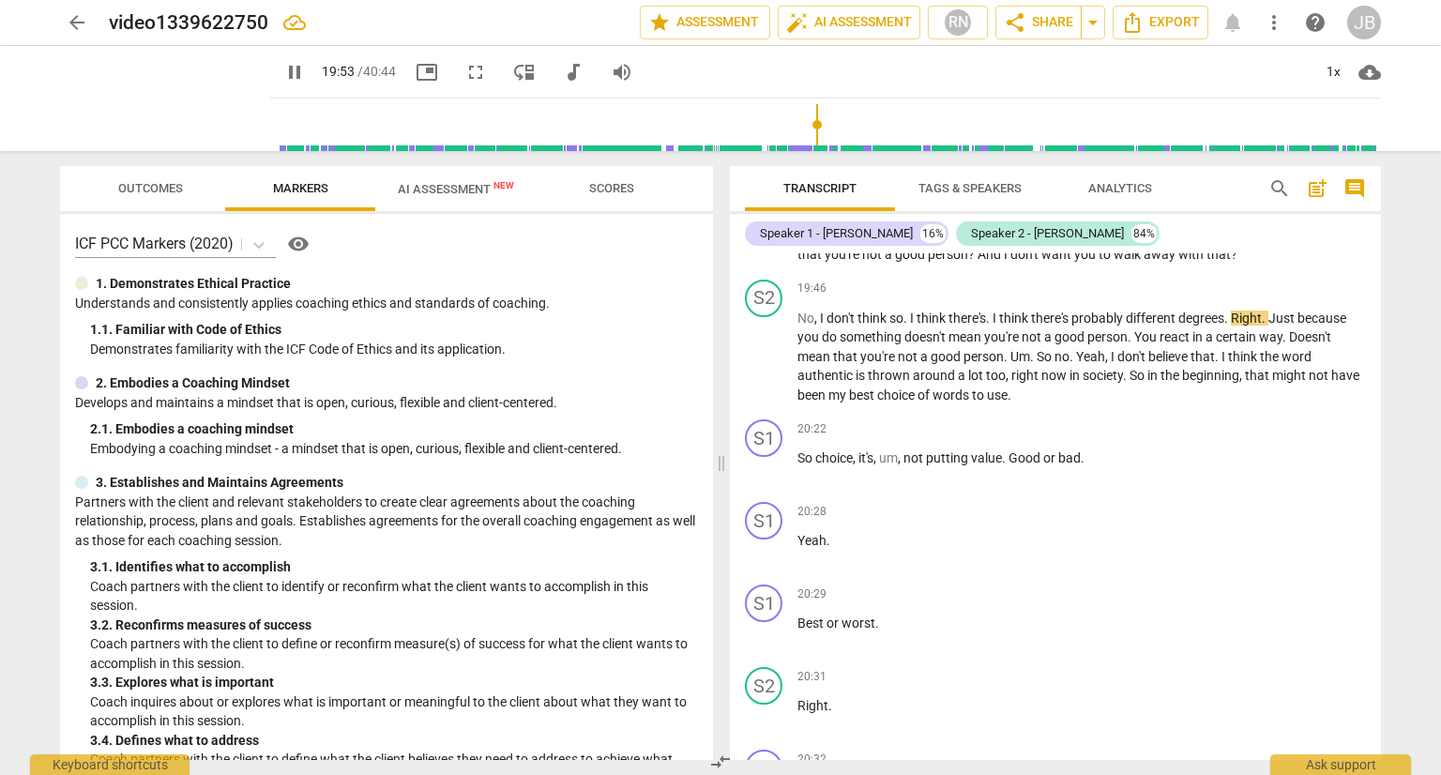
scroll to position [6015, 0]
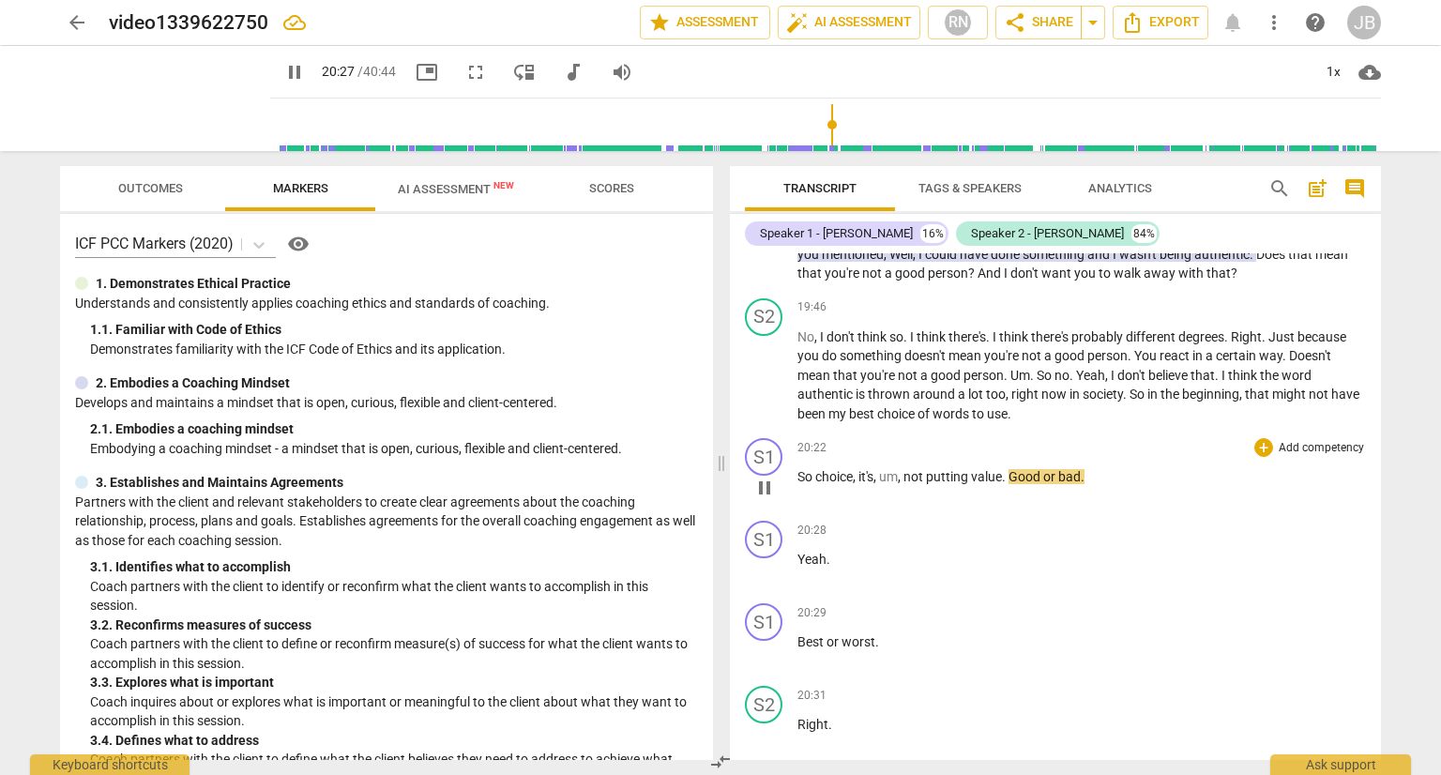
click at [817, 473] on span "choice" at bounding box center [834, 476] width 38 height 15
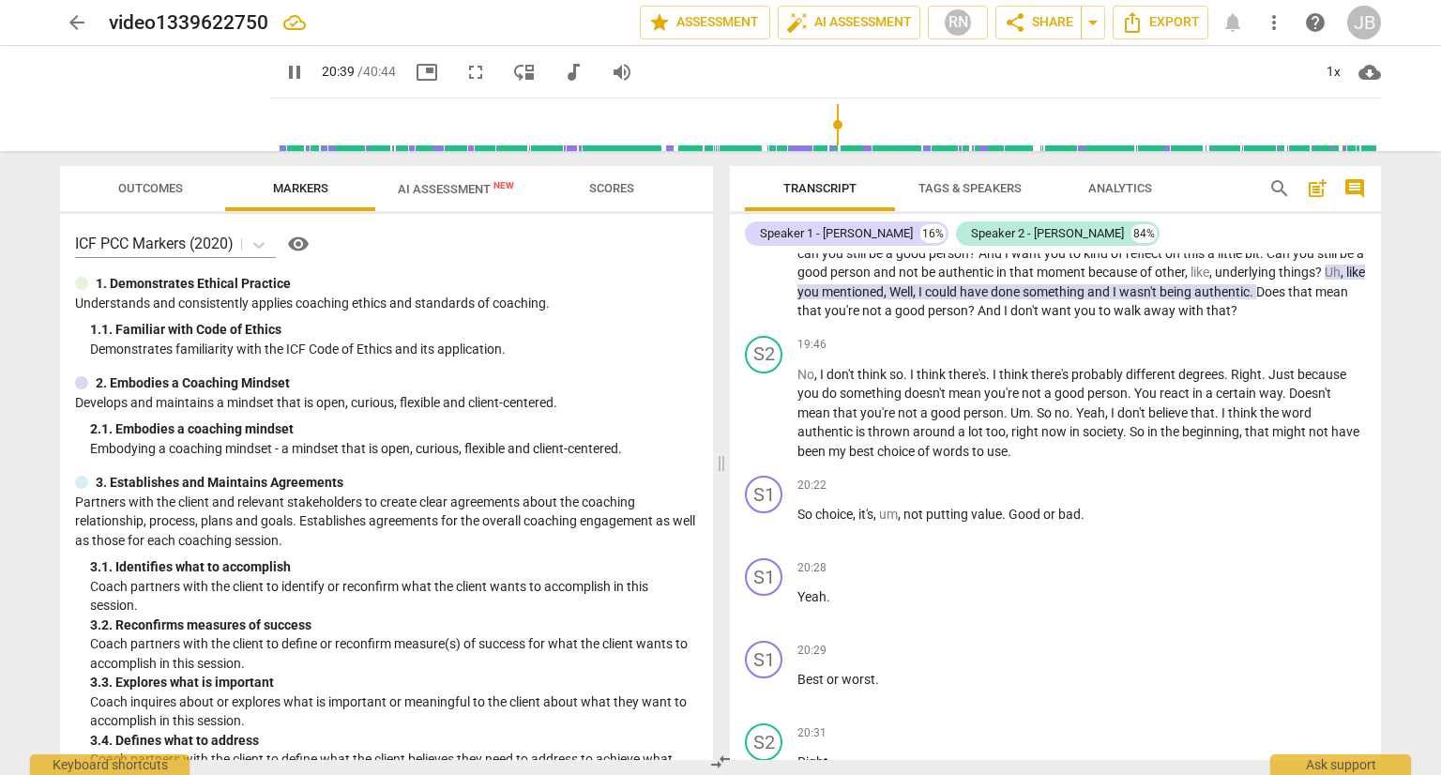
scroll to position [5921, 0]
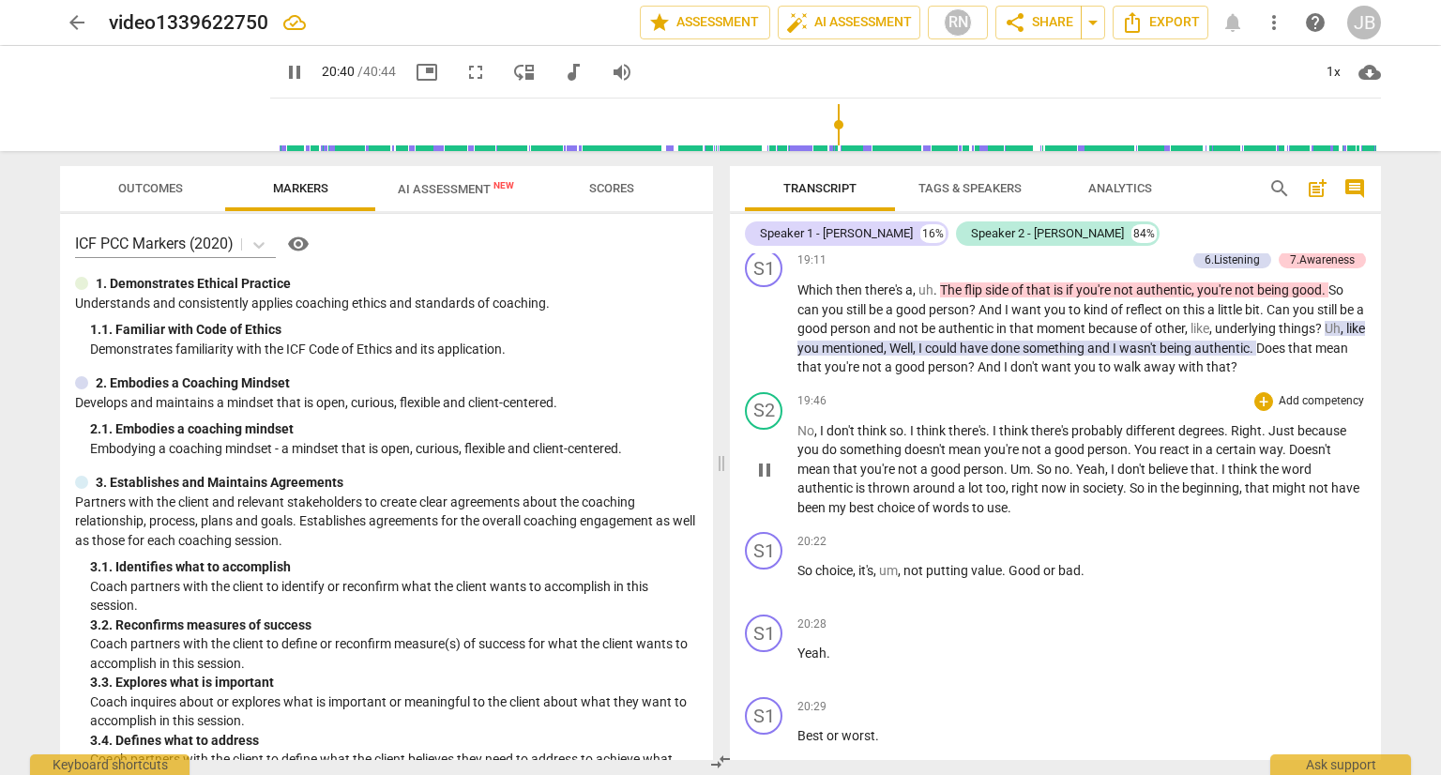
click at [1036, 514] on p "No , I don't think so . I think there's . I think there's probably different de…" at bounding box center [1081, 469] width 568 height 97
click at [766, 463] on span "pause" at bounding box center [764, 470] width 23 height 23
click at [766, 463] on span "play_arrow" at bounding box center [764, 470] width 23 height 23
click at [416, 72] on span "picture_in_picture" at bounding box center [427, 72] width 23 height 23
click at [798, 569] on span "So" at bounding box center [806, 570] width 18 height 15
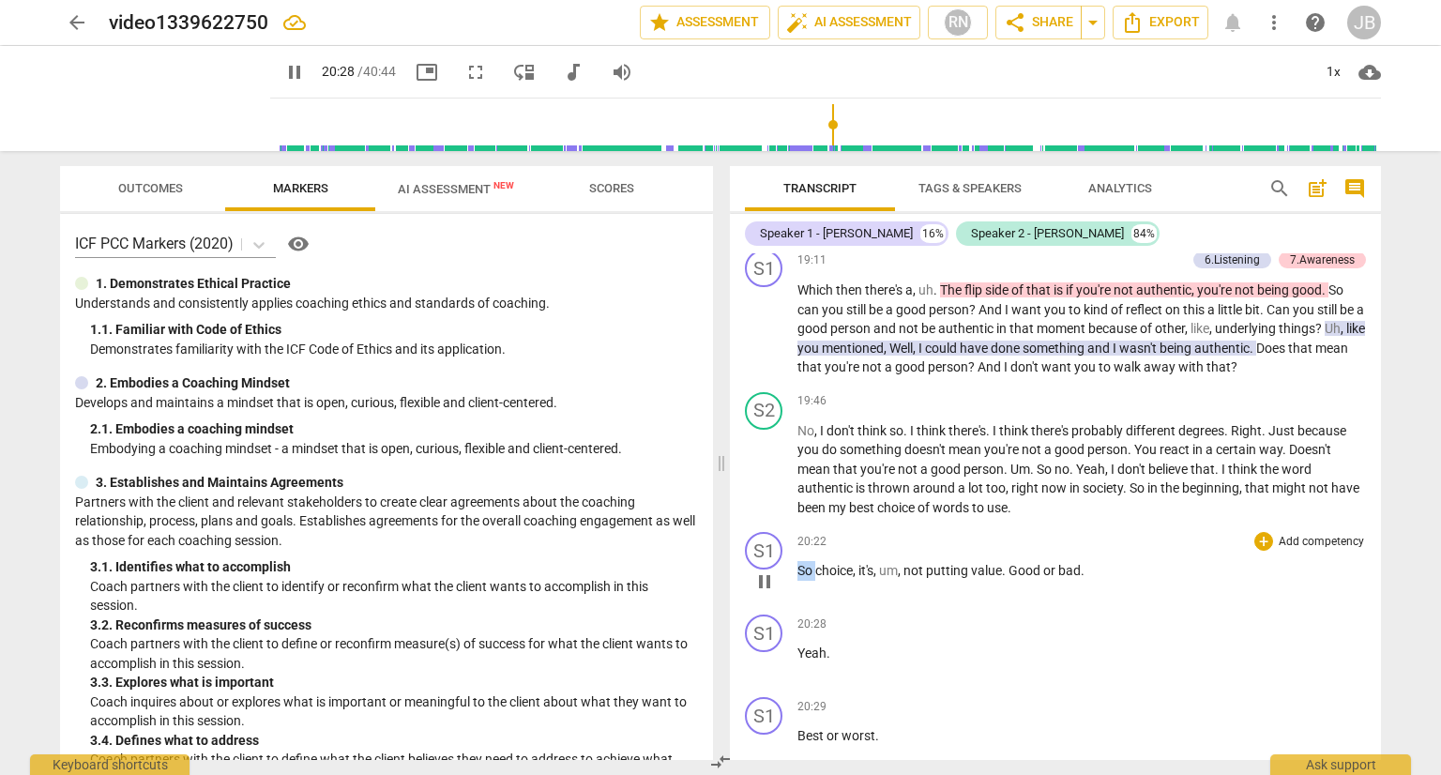
click at [798, 569] on span "So" at bounding box center [806, 570] width 18 height 15
type input "1224"
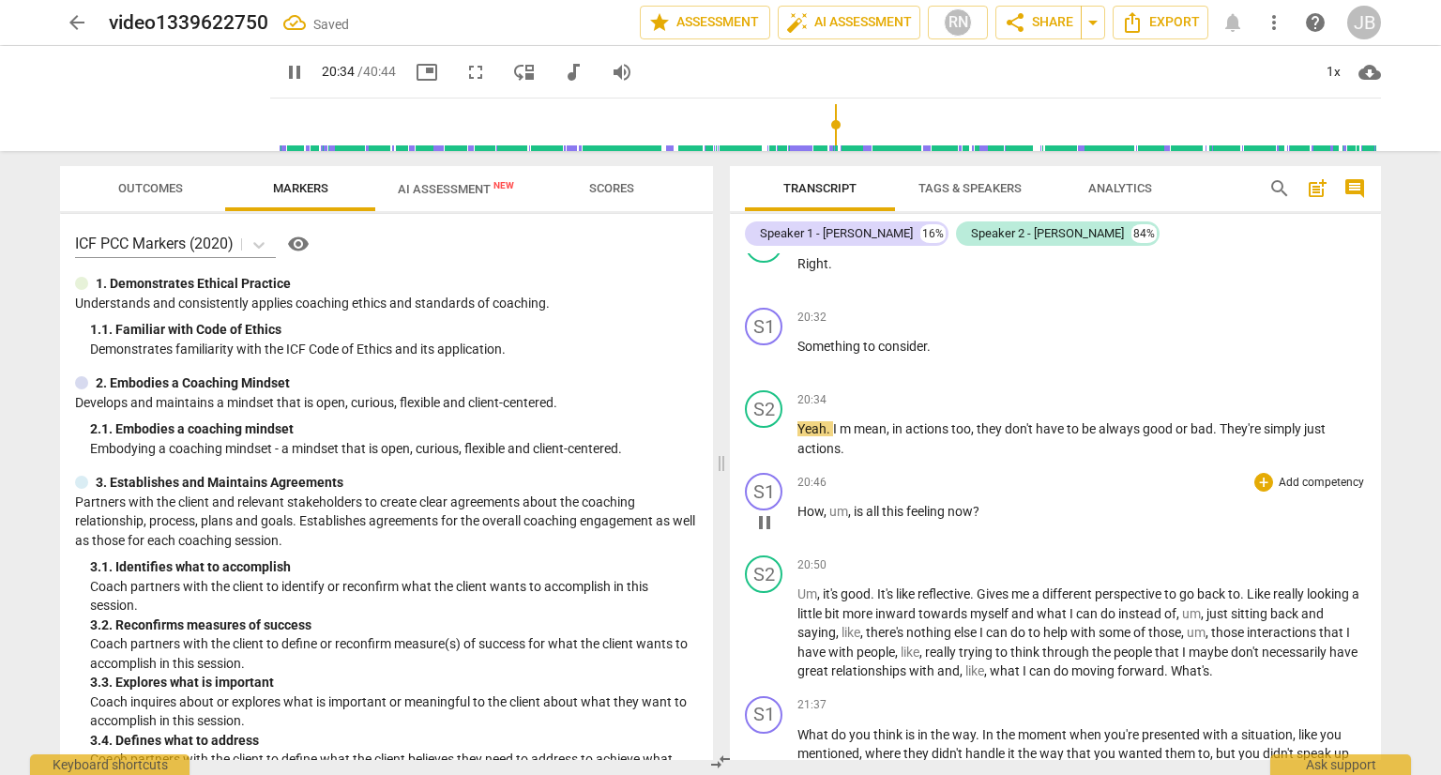
click at [765, 517] on span "pause" at bounding box center [764, 522] width 23 height 23
type input "1235"
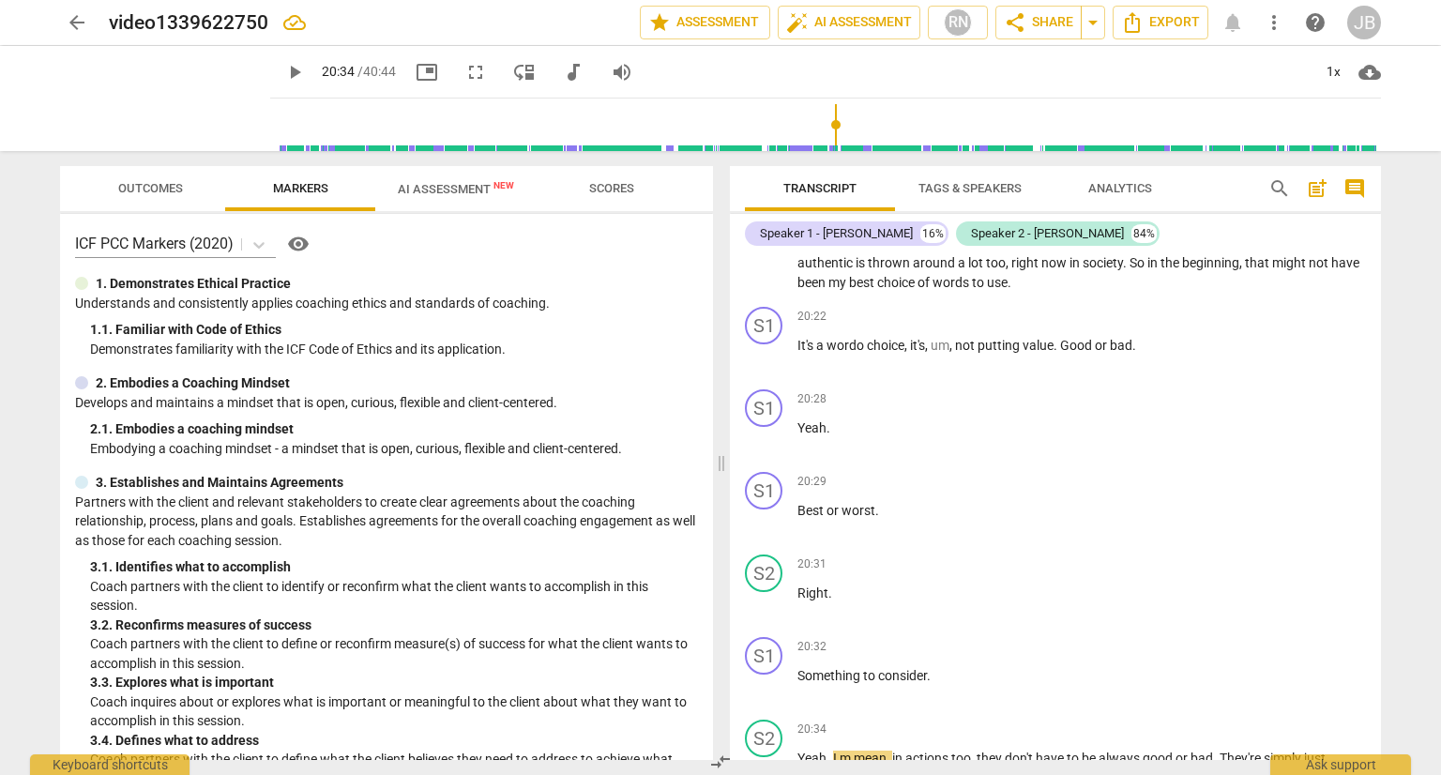
scroll to position [6071, 0]
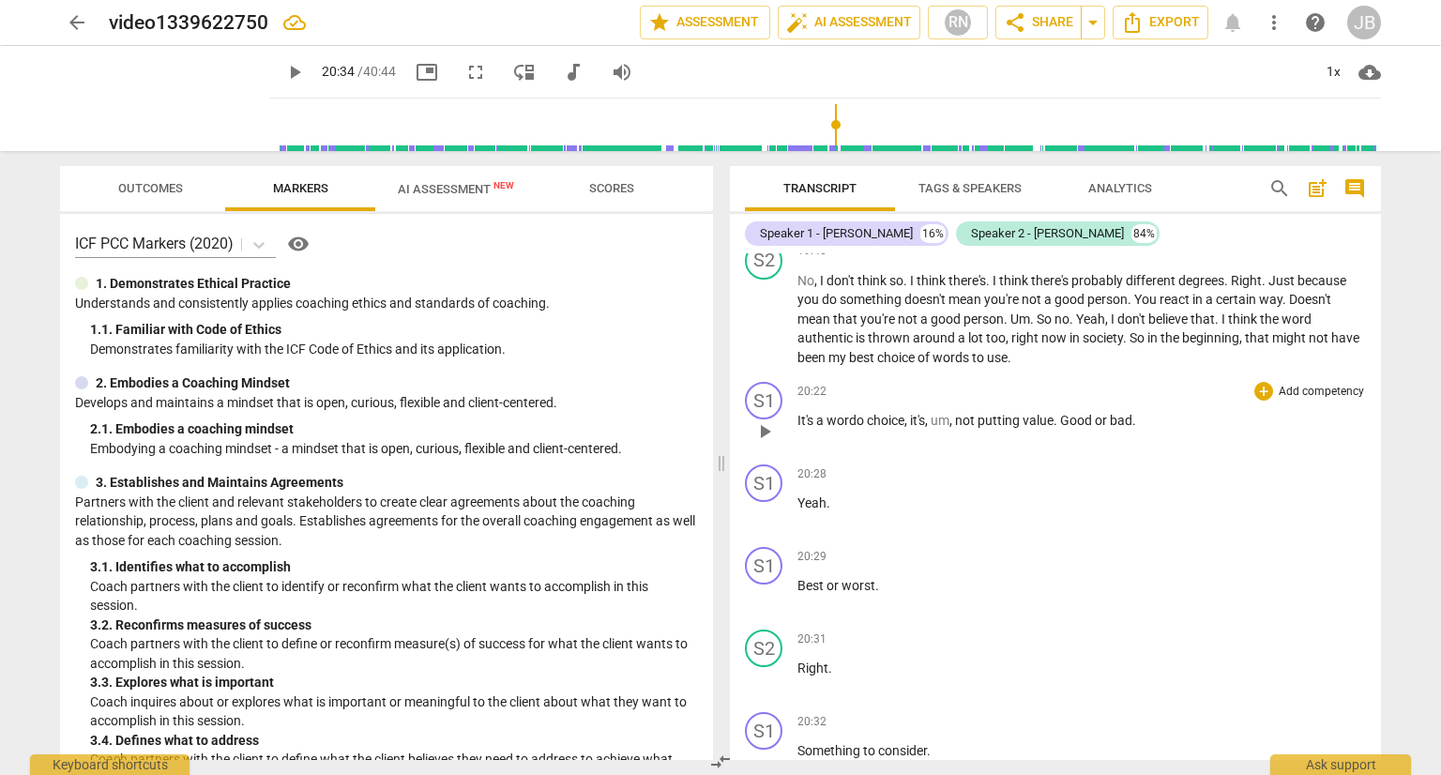
click at [863, 419] on span "wordo" at bounding box center [846, 420] width 40 height 15
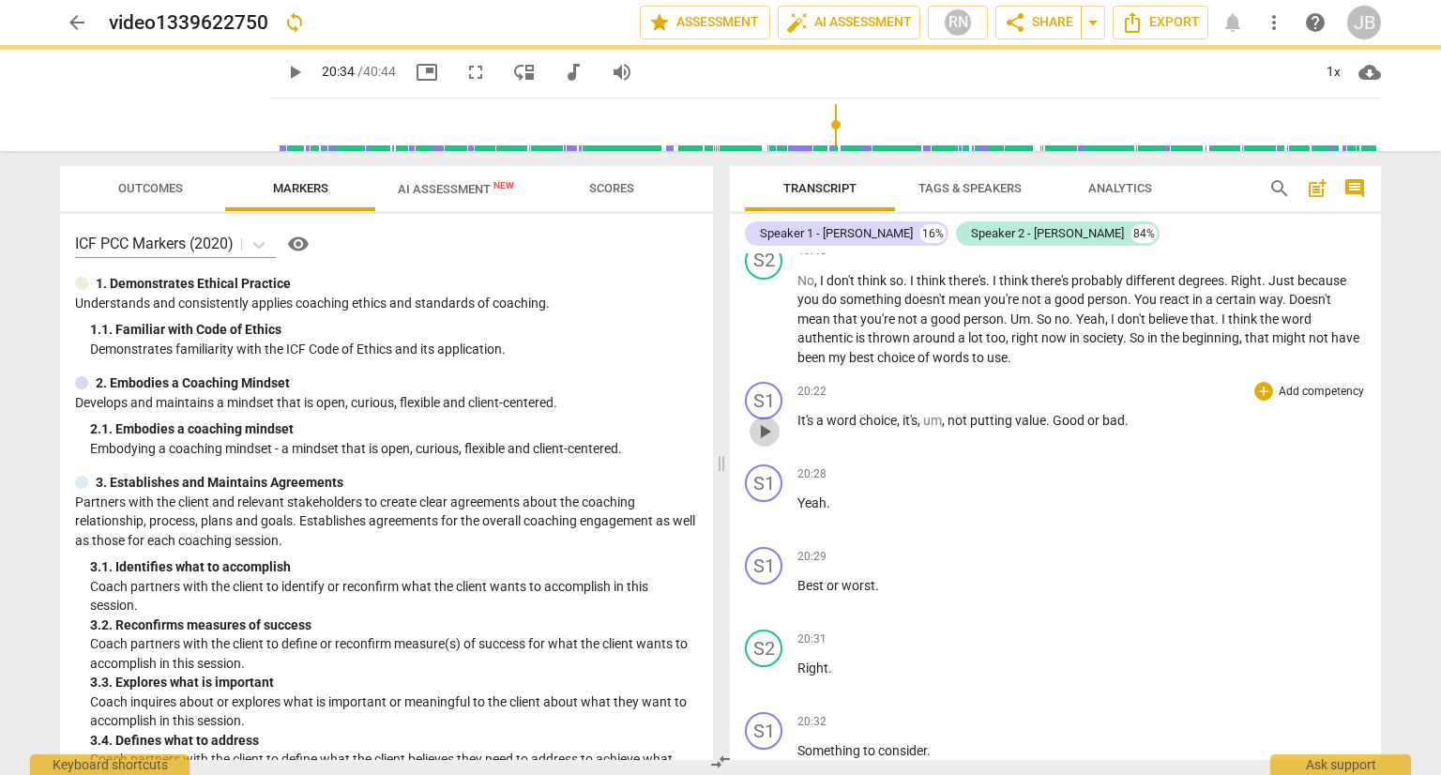
click at [765, 431] on span "play_arrow" at bounding box center [764, 431] width 23 height 23
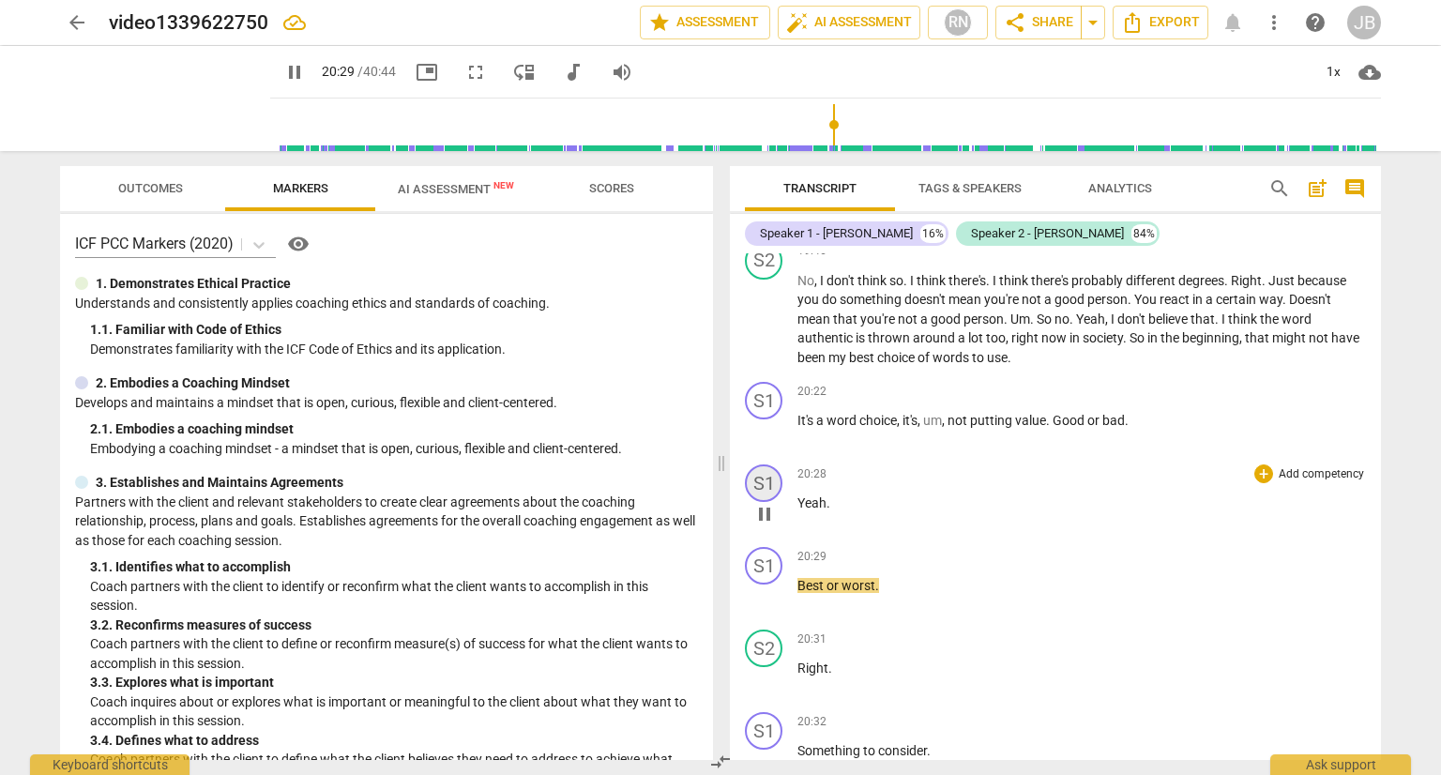
click at [765, 479] on div "S1" at bounding box center [764, 483] width 38 height 38
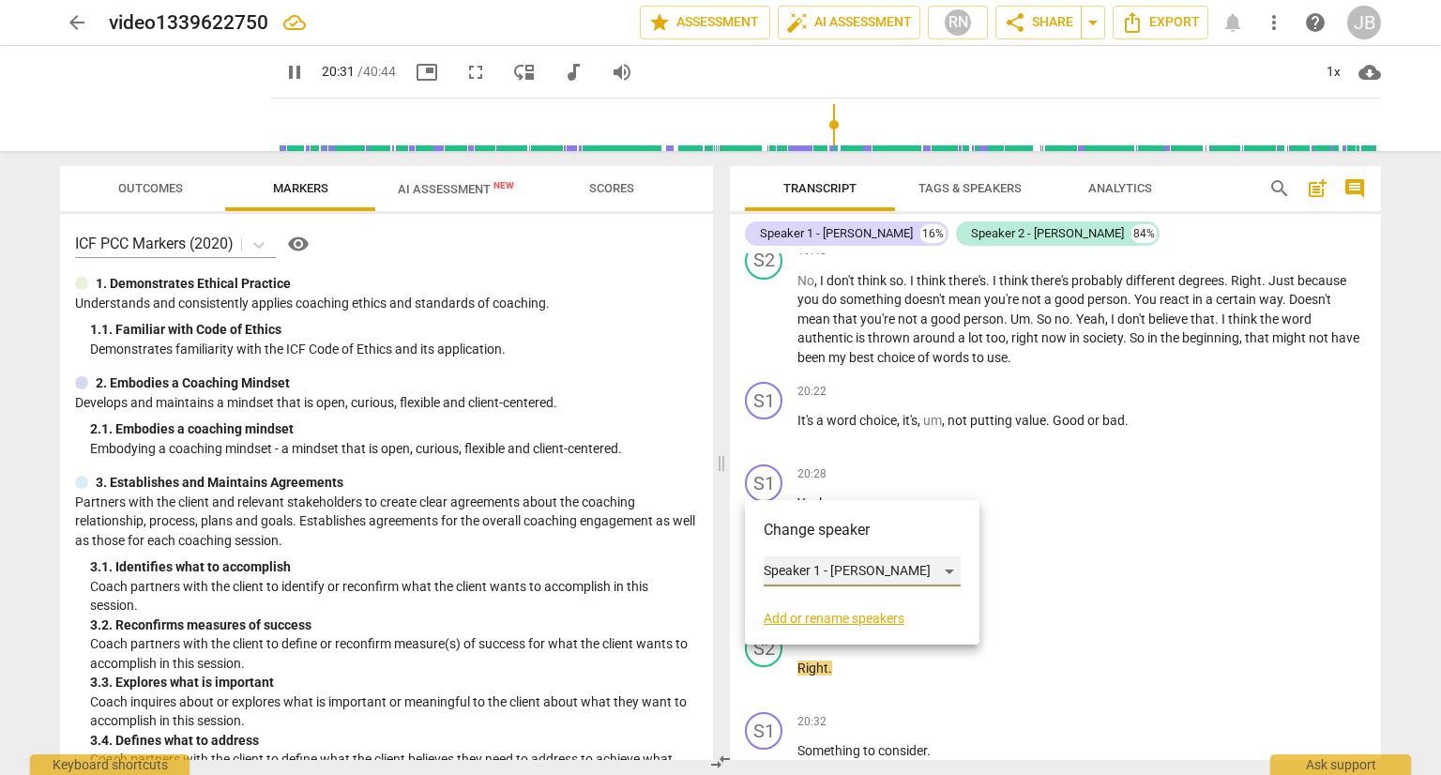
click at [886, 566] on div "Speaker 1 - [PERSON_NAME]" at bounding box center [862, 571] width 197 height 30
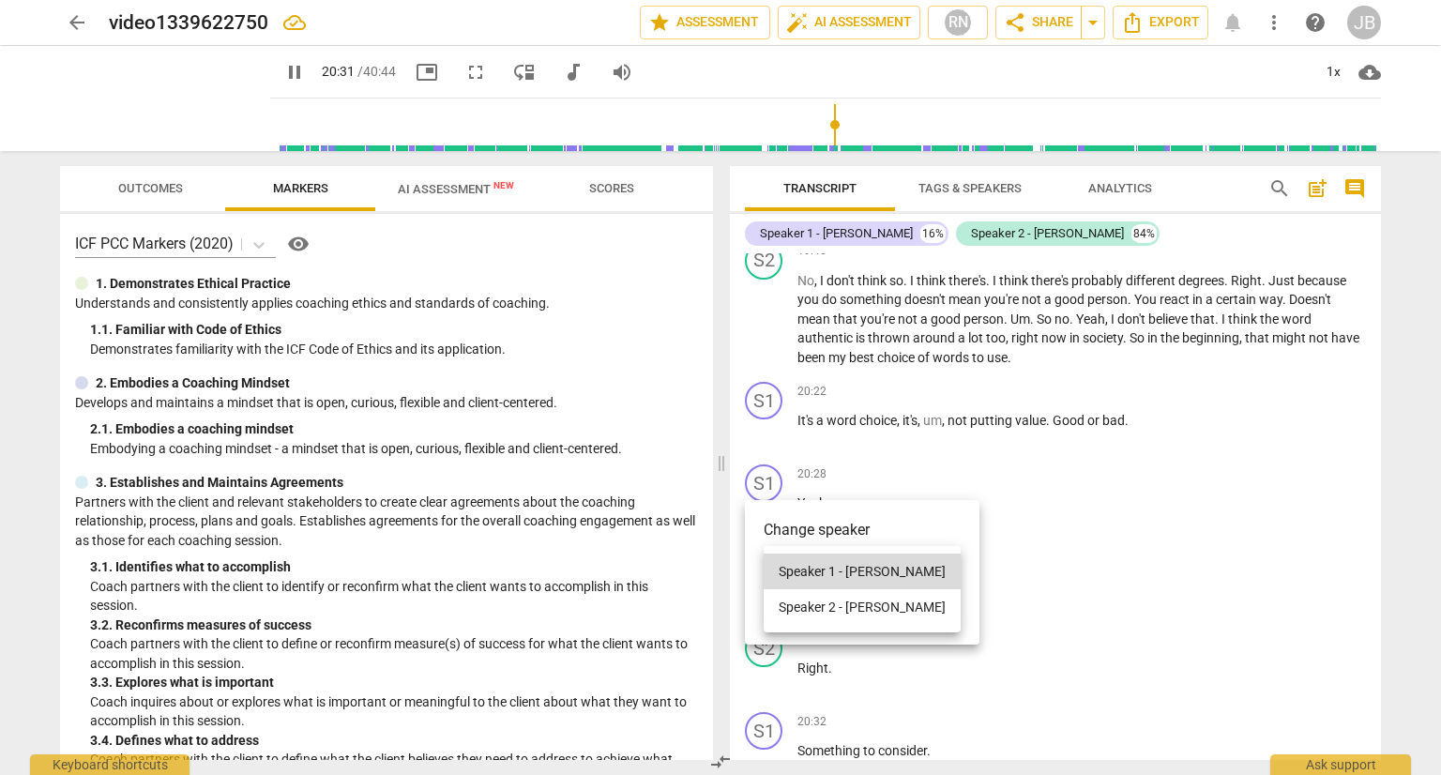
click at [846, 610] on li "Speaker 2 - [PERSON_NAME]" at bounding box center [862, 607] width 197 height 36
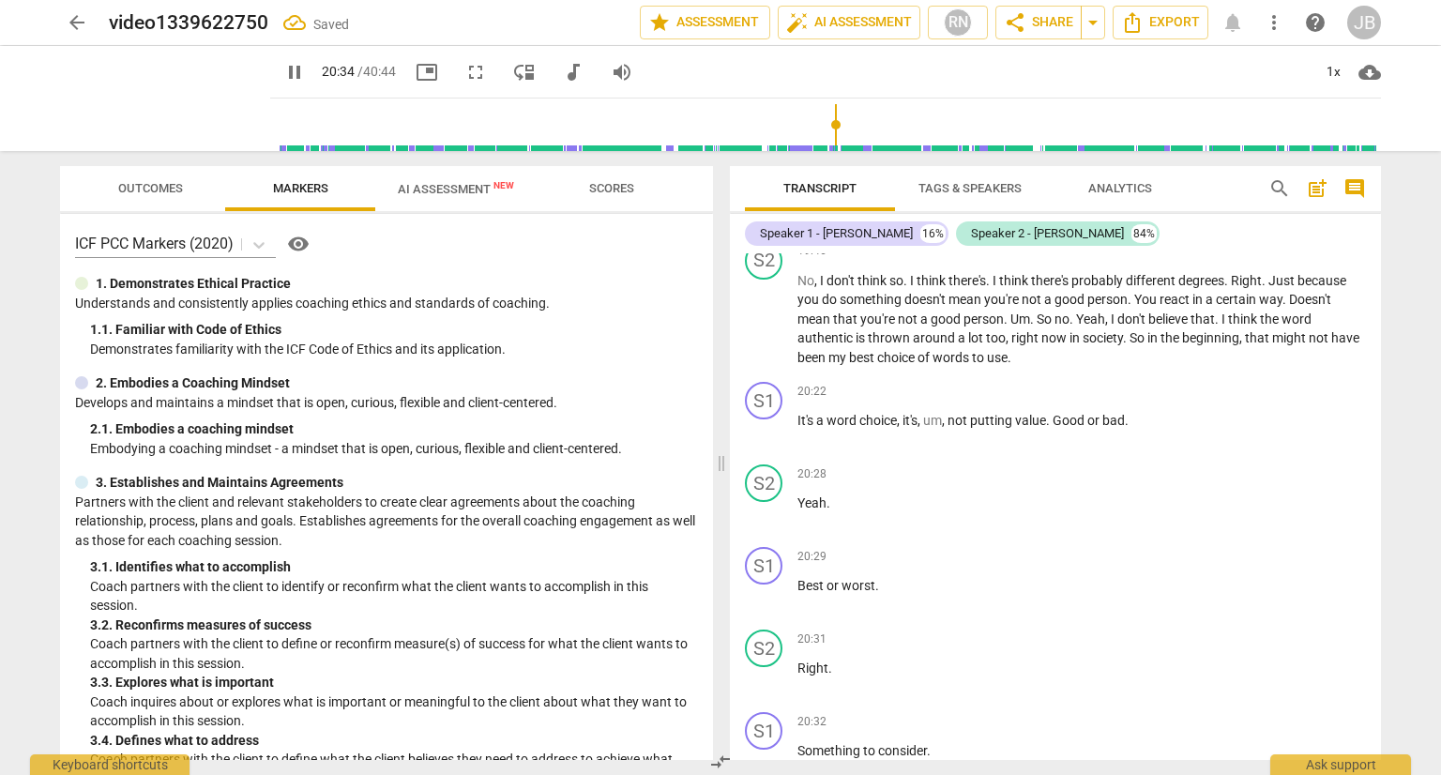
scroll to position [6638, 0]
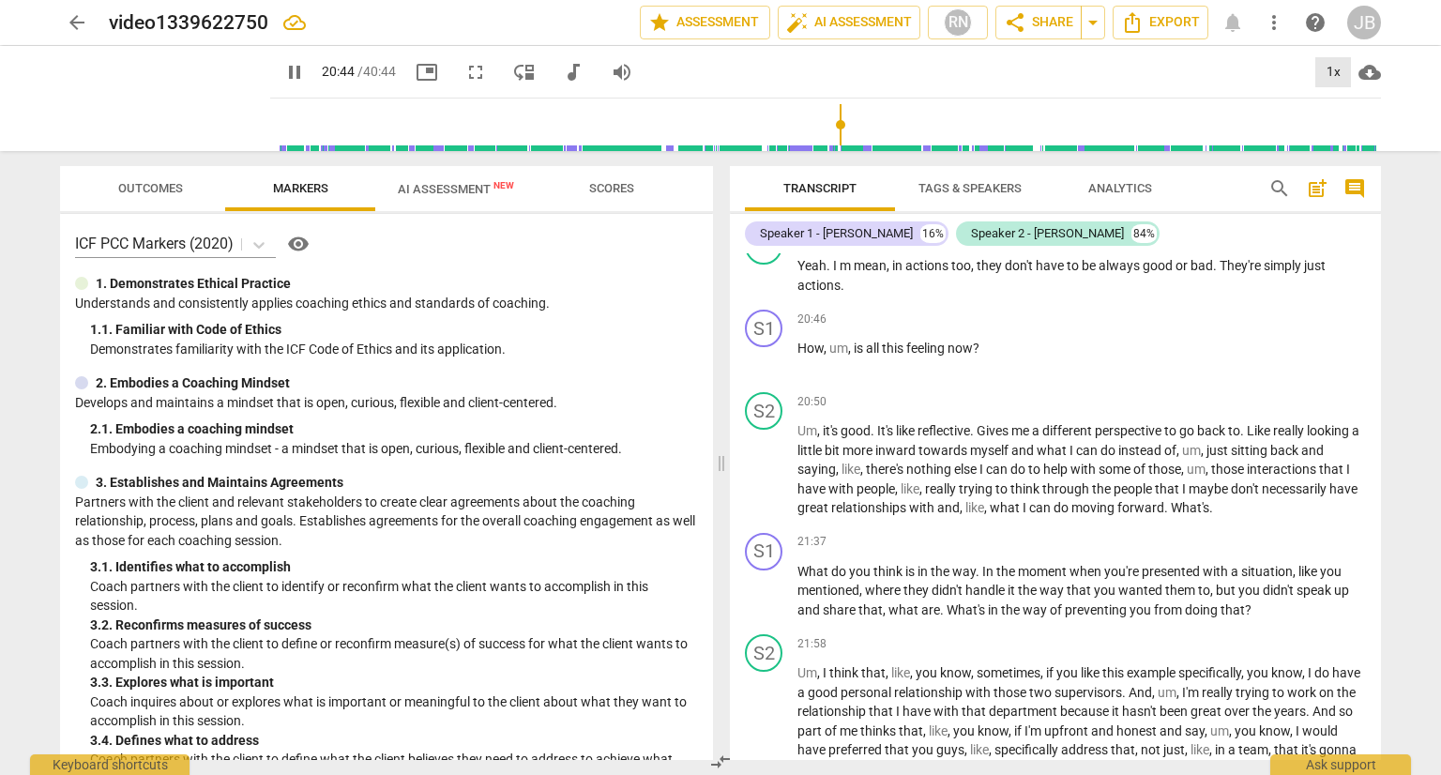
click at [1331, 70] on div "1x" at bounding box center [1333, 72] width 36 height 30
click at [1330, 168] on li "1.5x" at bounding box center [1346, 181] width 63 height 36
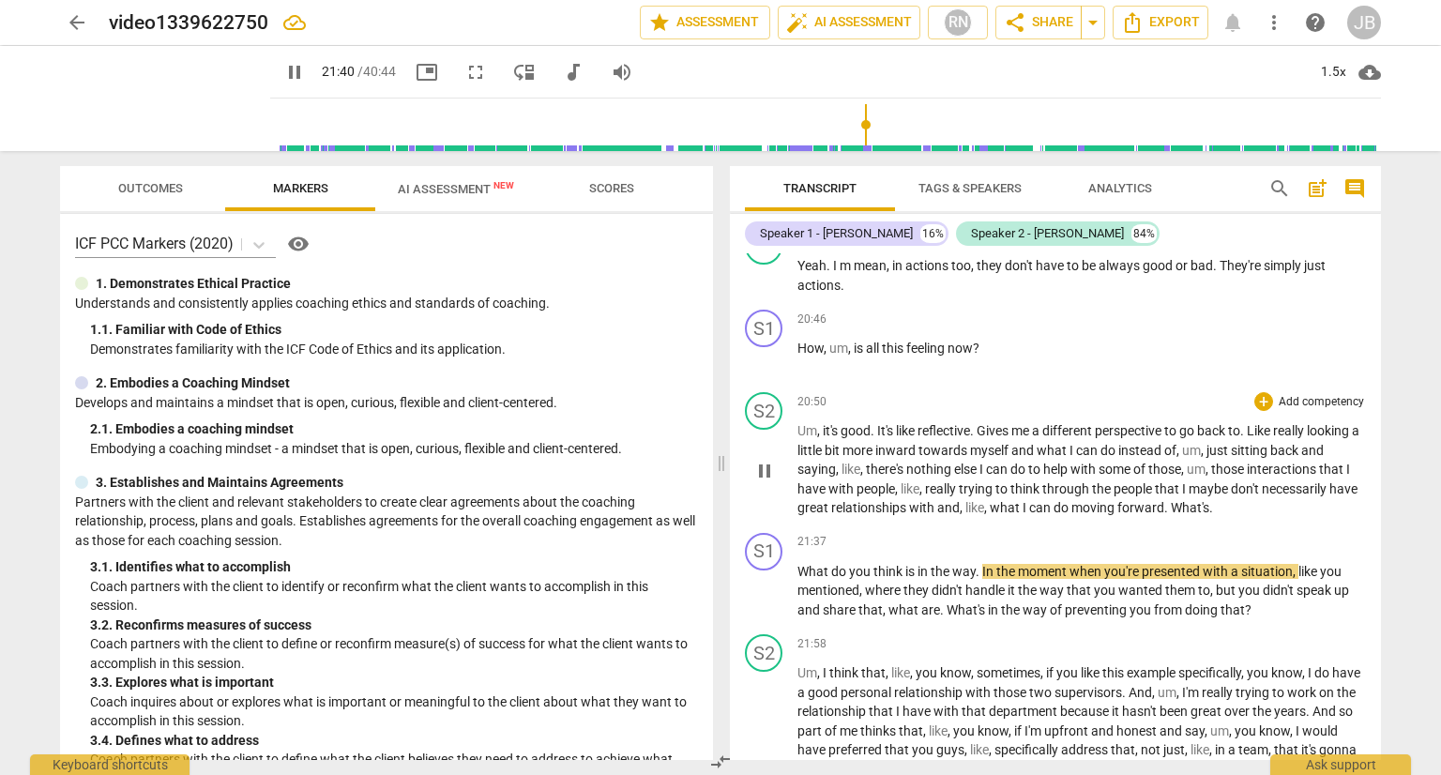
click at [1171, 502] on span "What's" at bounding box center [1190, 507] width 38 height 15
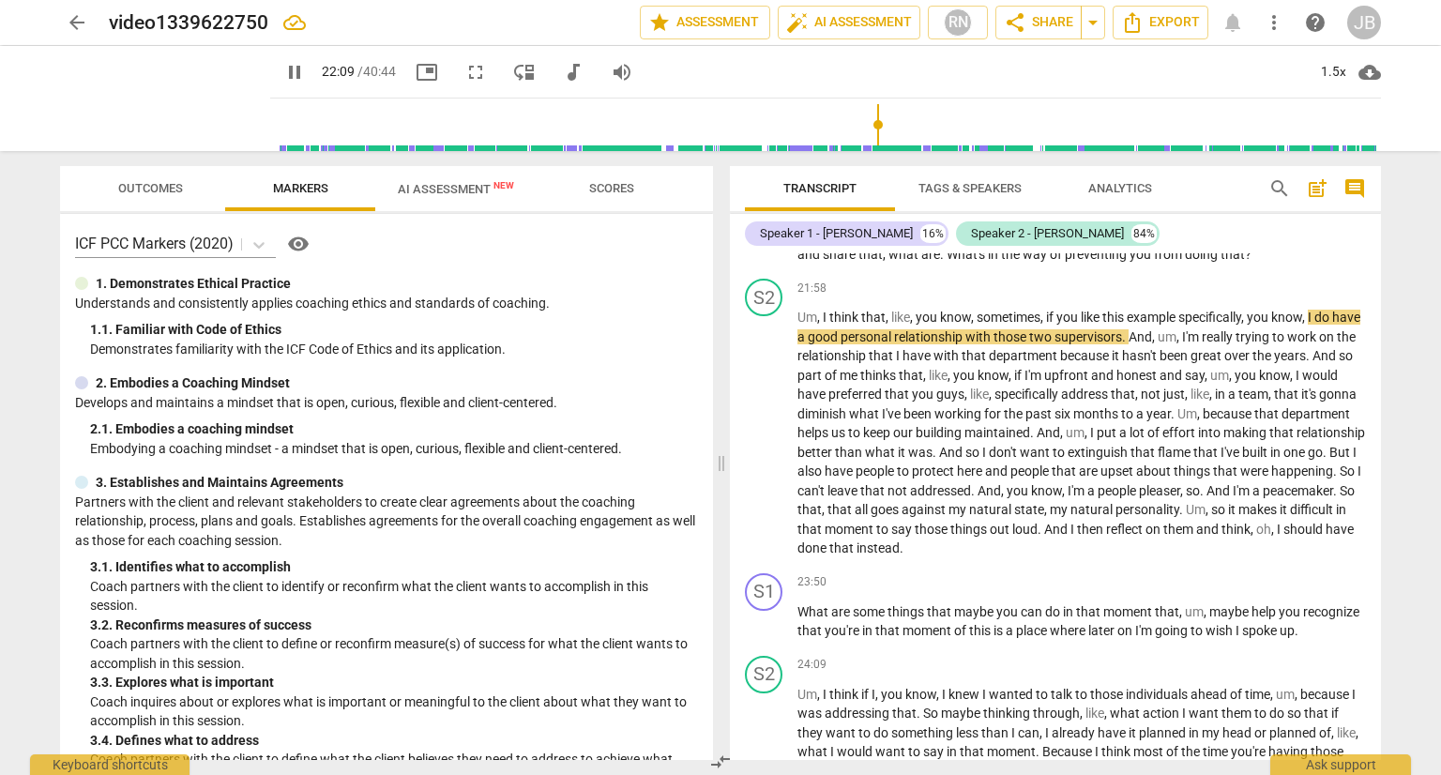
scroll to position [7134, 0]
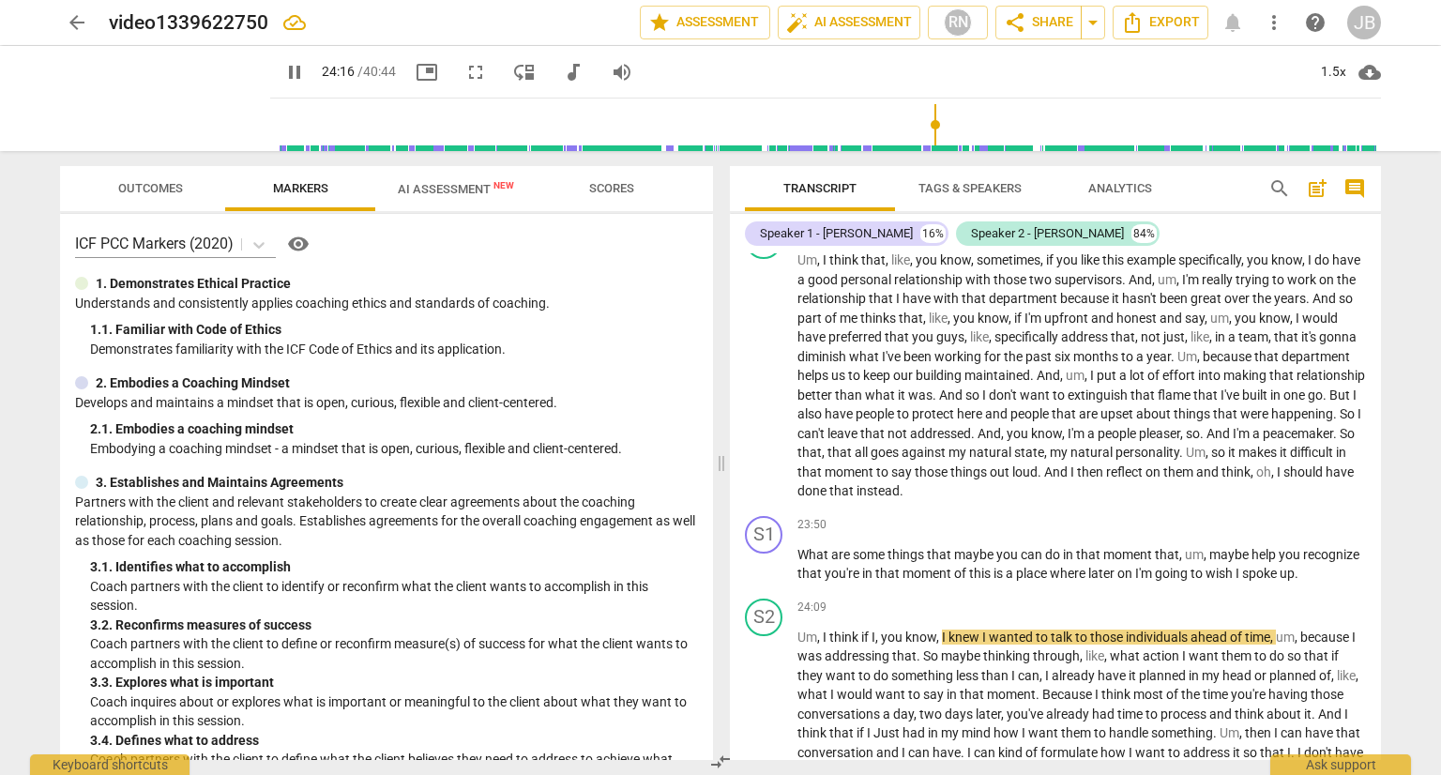
drag, startPoint x: 1380, startPoint y: 548, endPoint x: 1384, endPoint y: 568, distance: 20.1
click at [1384, 568] on div "Transcript Tags & Speakers Analytics search post_add comment Speaker 1 - [PERSO…" at bounding box center [1058, 463] width 673 height 624
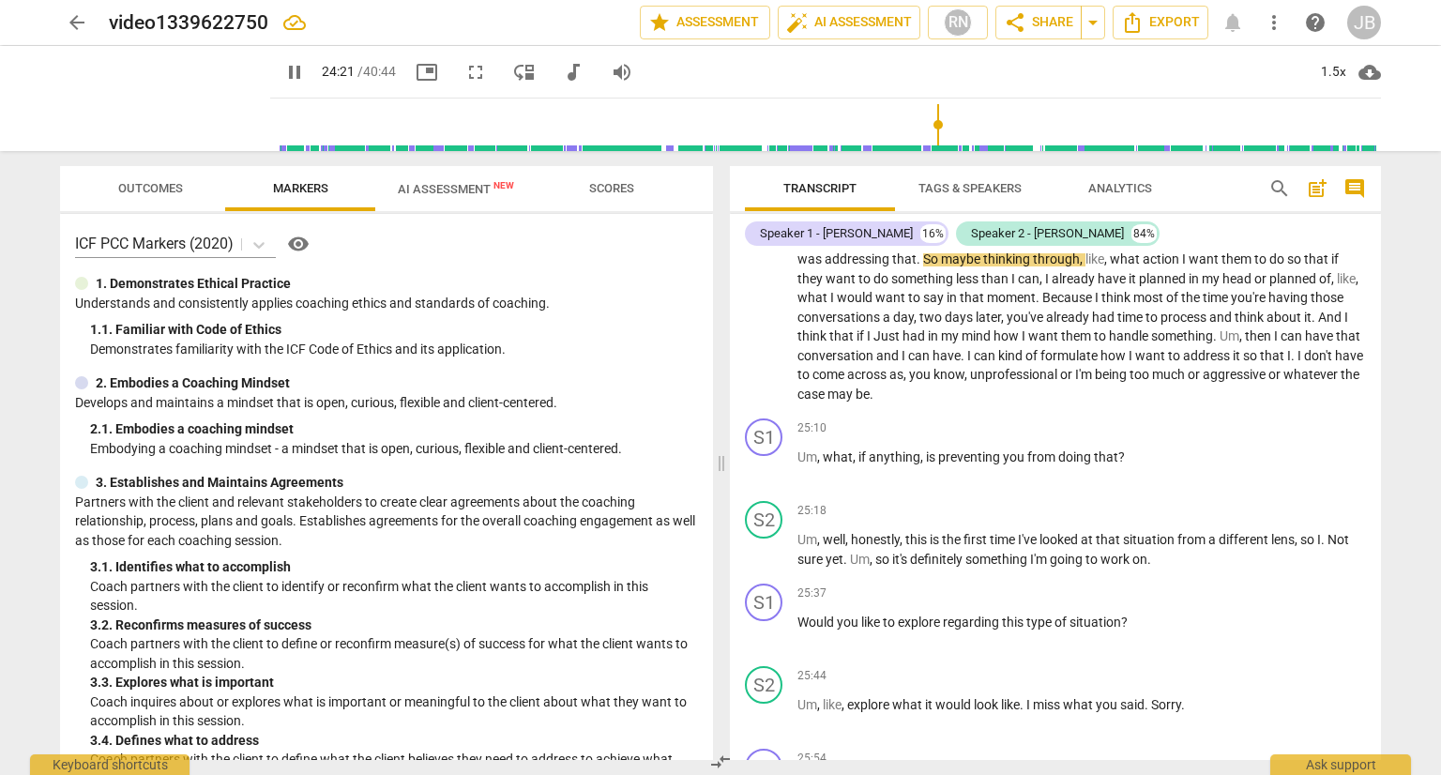
scroll to position [7474, 0]
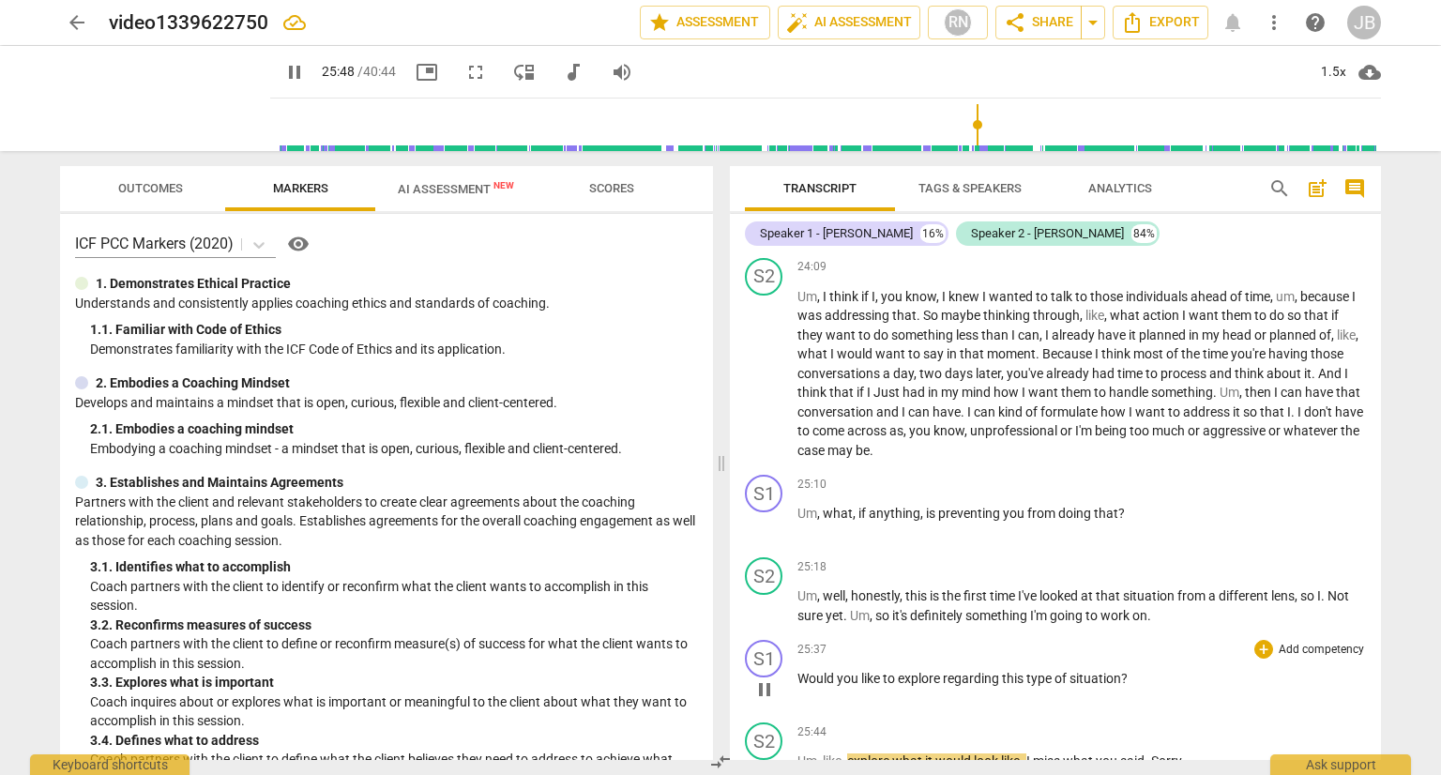
click at [797, 671] on span "Would" at bounding box center [816, 678] width 39 height 15
type input "1551"
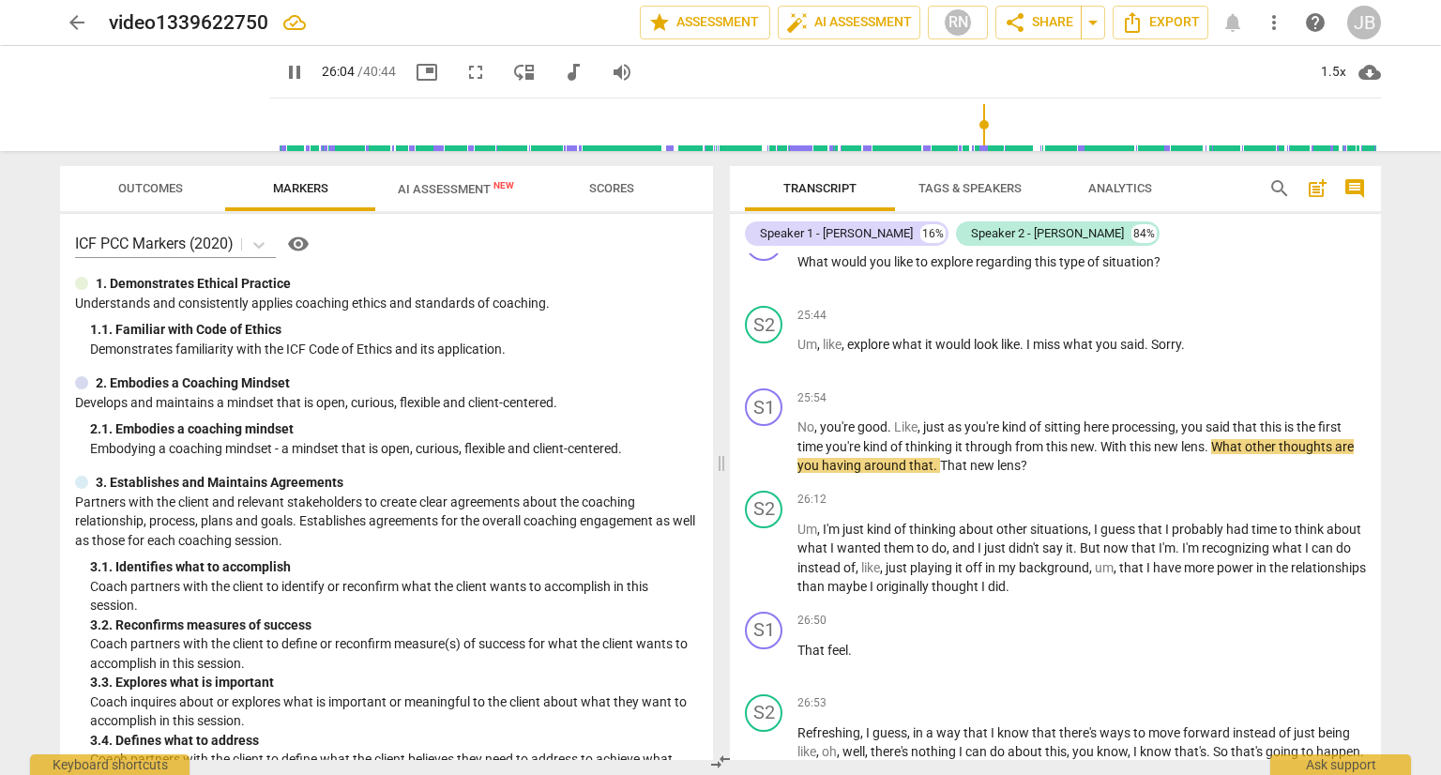
scroll to position [7853, 0]
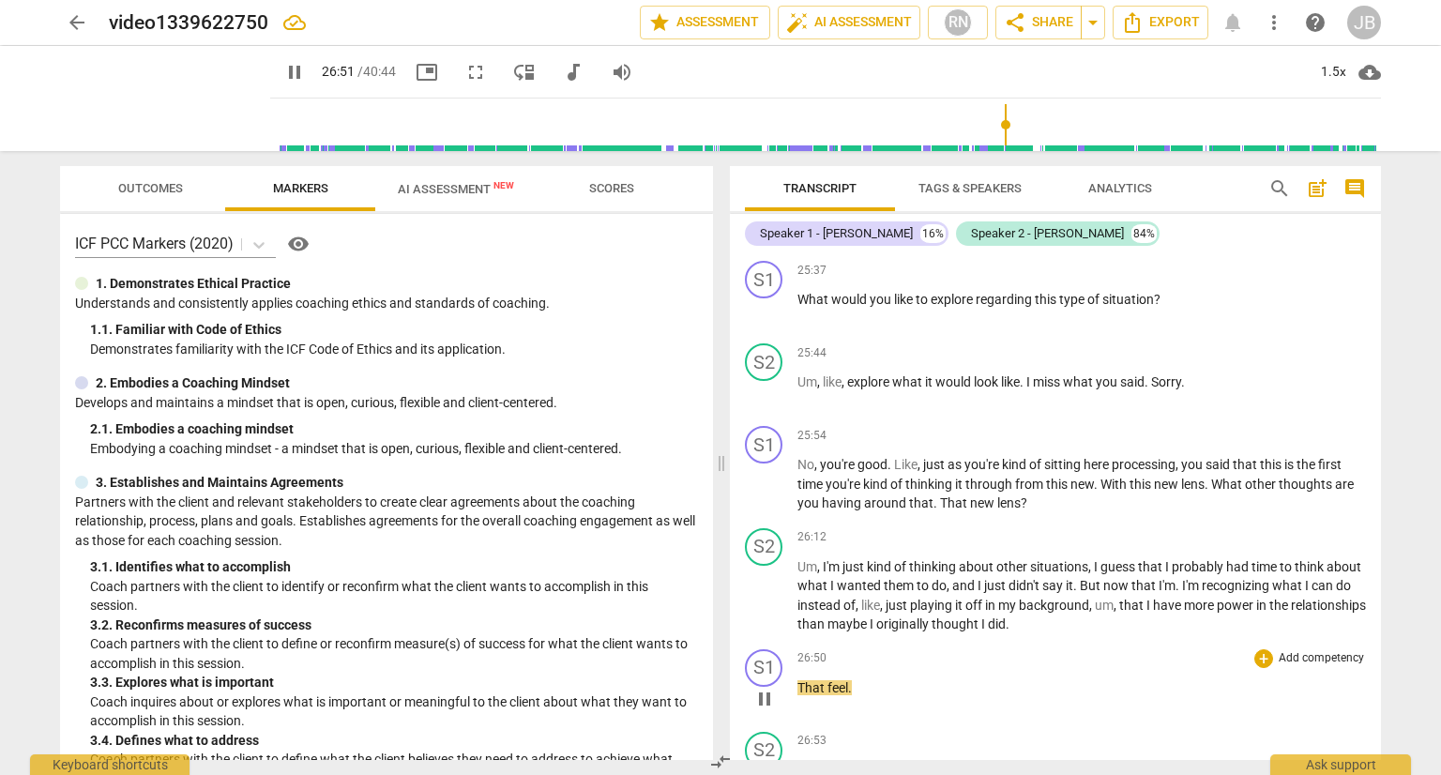
click at [797, 680] on span "That" at bounding box center [812, 687] width 30 height 15
type input "1613"
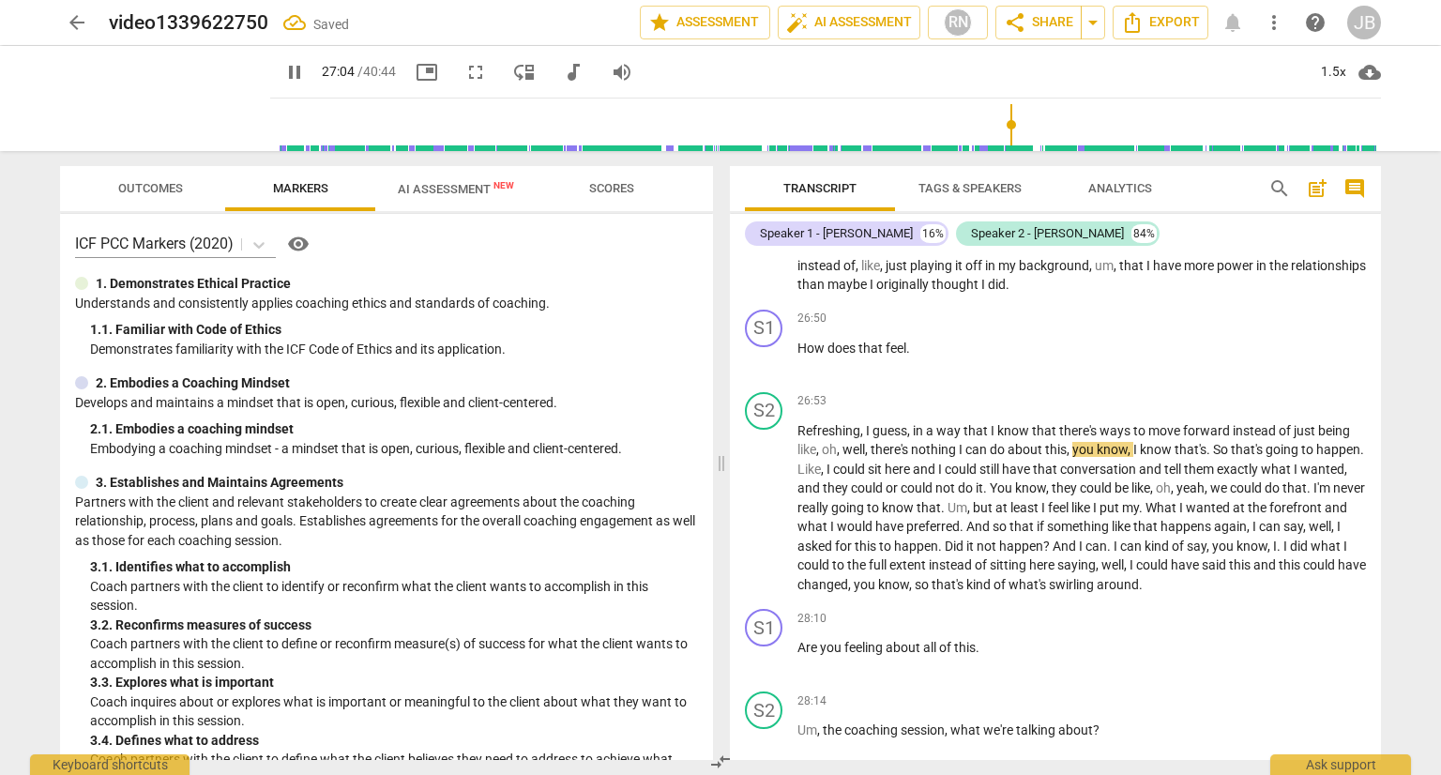
scroll to position [8231, 0]
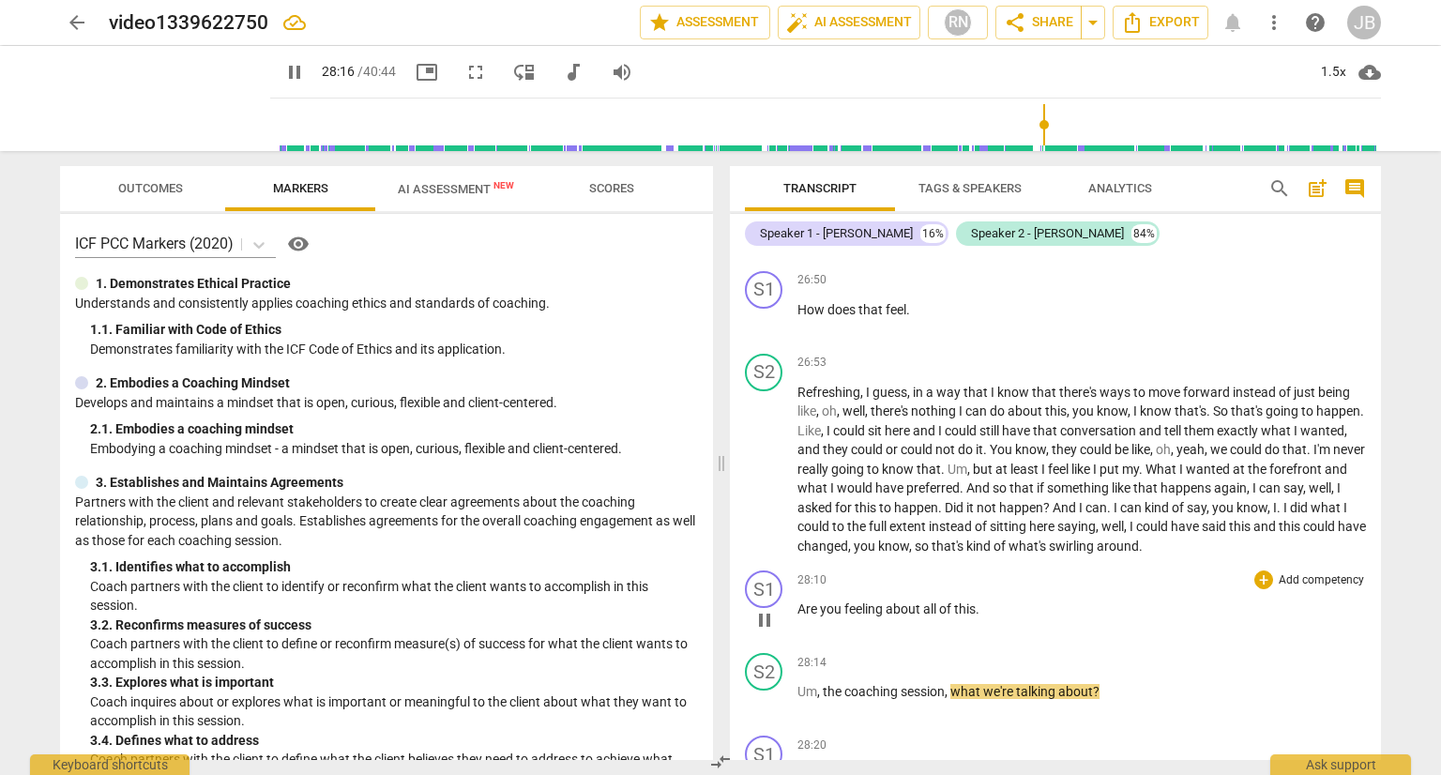
click at [802, 602] on span "Are" at bounding box center [808, 608] width 23 height 15
type input "1700"
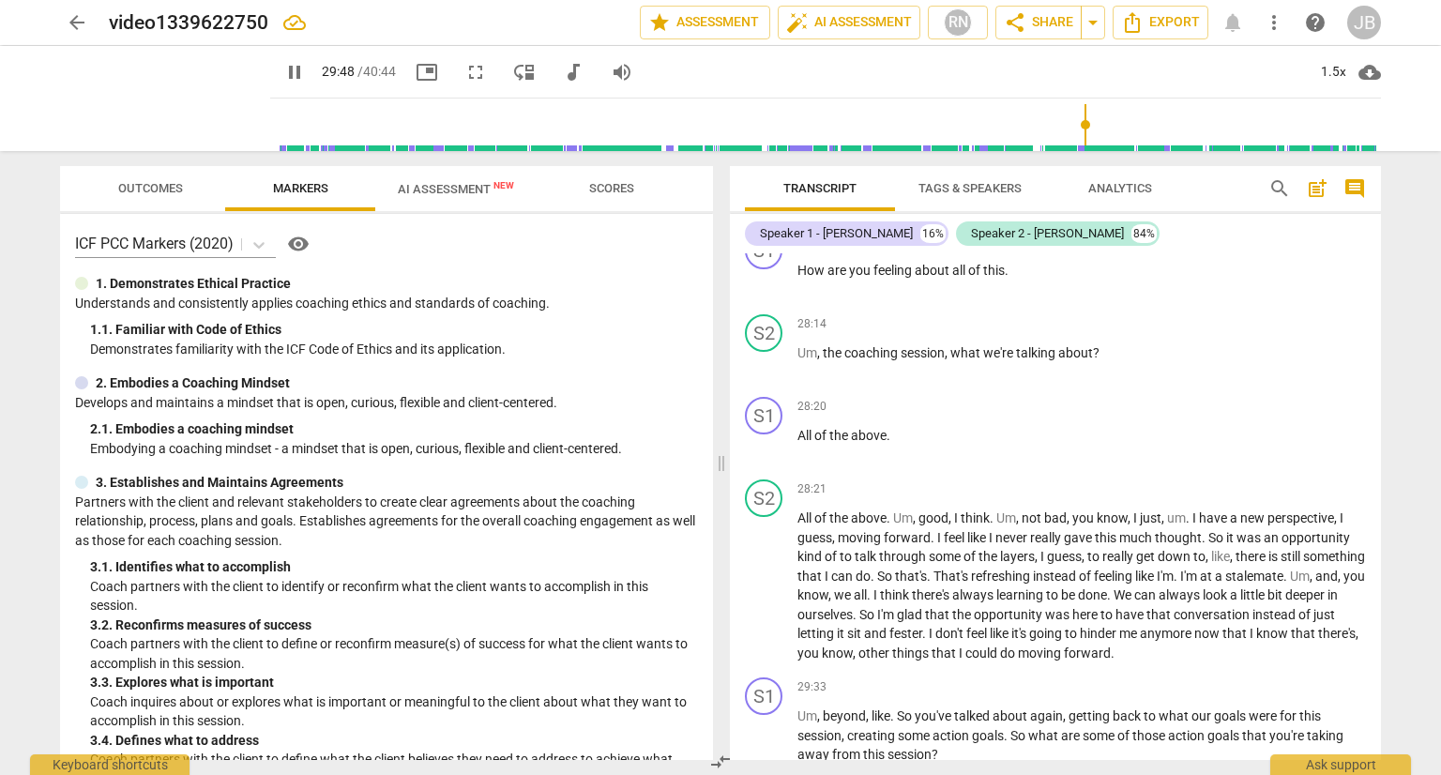
scroll to position [9115, 0]
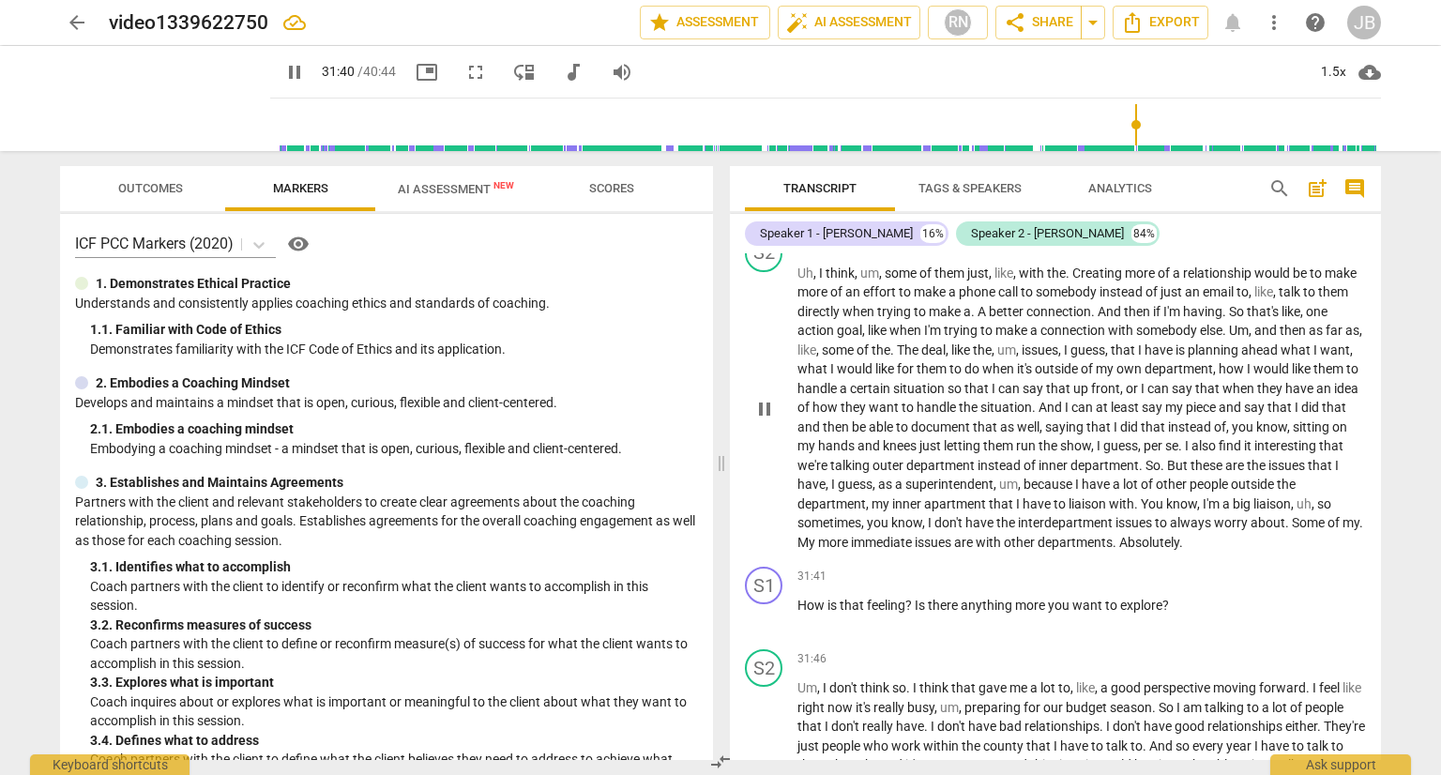
click at [1145, 535] on span "Absolutely" at bounding box center [1149, 542] width 60 height 15
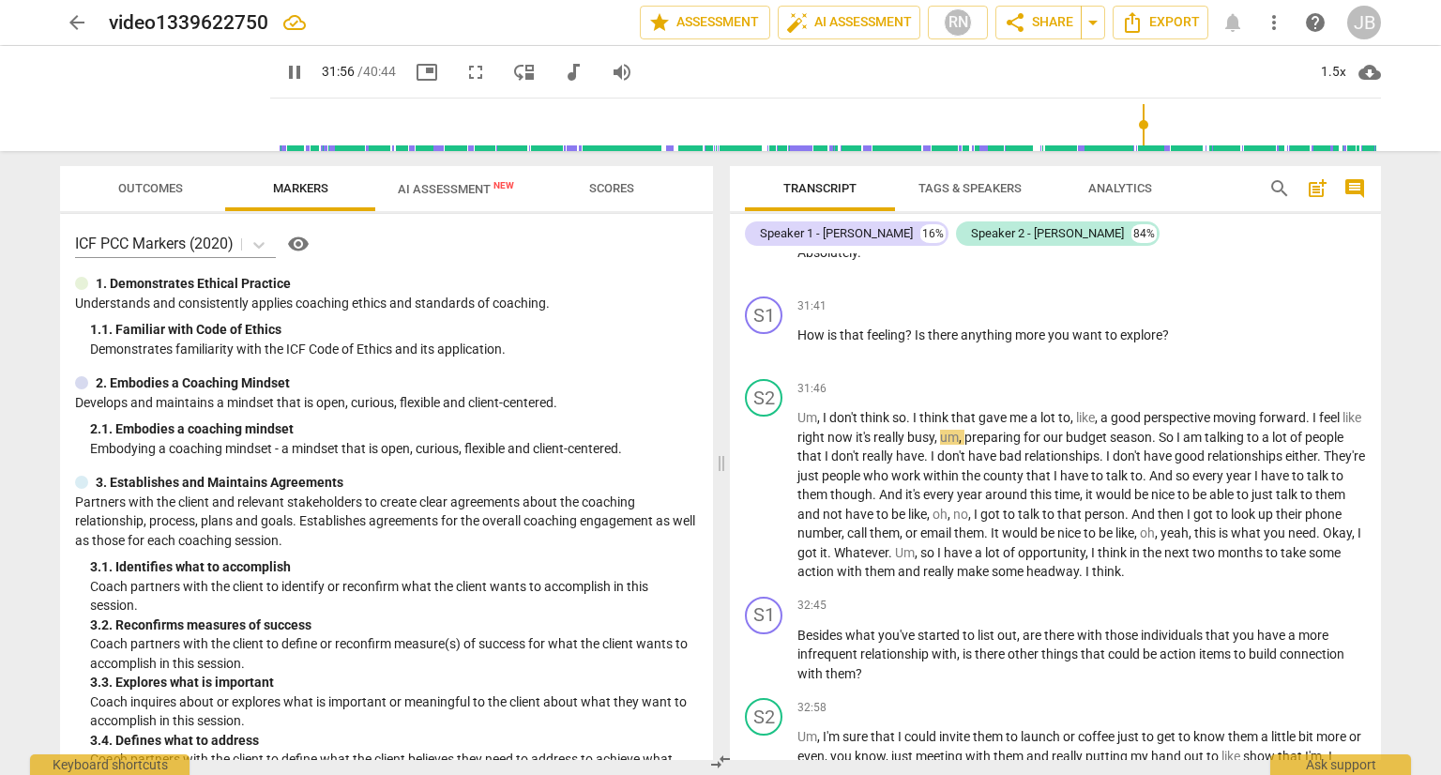
scroll to position [9505, 0]
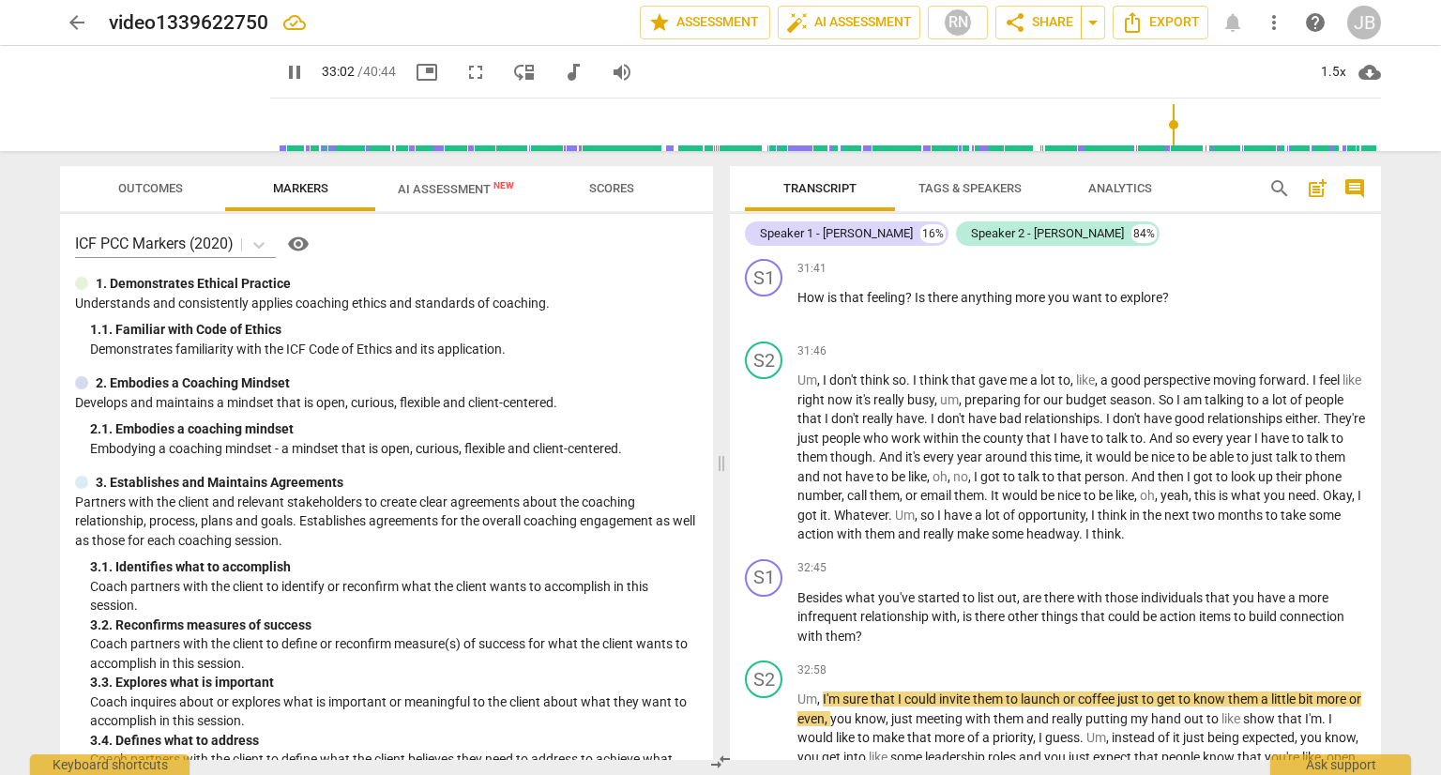
drag, startPoint x: 1381, startPoint y: 641, endPoint x: 1387, endPoint y: 664, distance: 24.4
click at [1387, 664] on div "Transcript Tags & Speakers Analytics search post_add comment Speaker 1 - [PERSO…" at bounding box center [1058, 463] width 673 height 624
click at [1032, 691] on span "launch" at bounding box center [1042, 698] width 42 height 15
type input "1988"
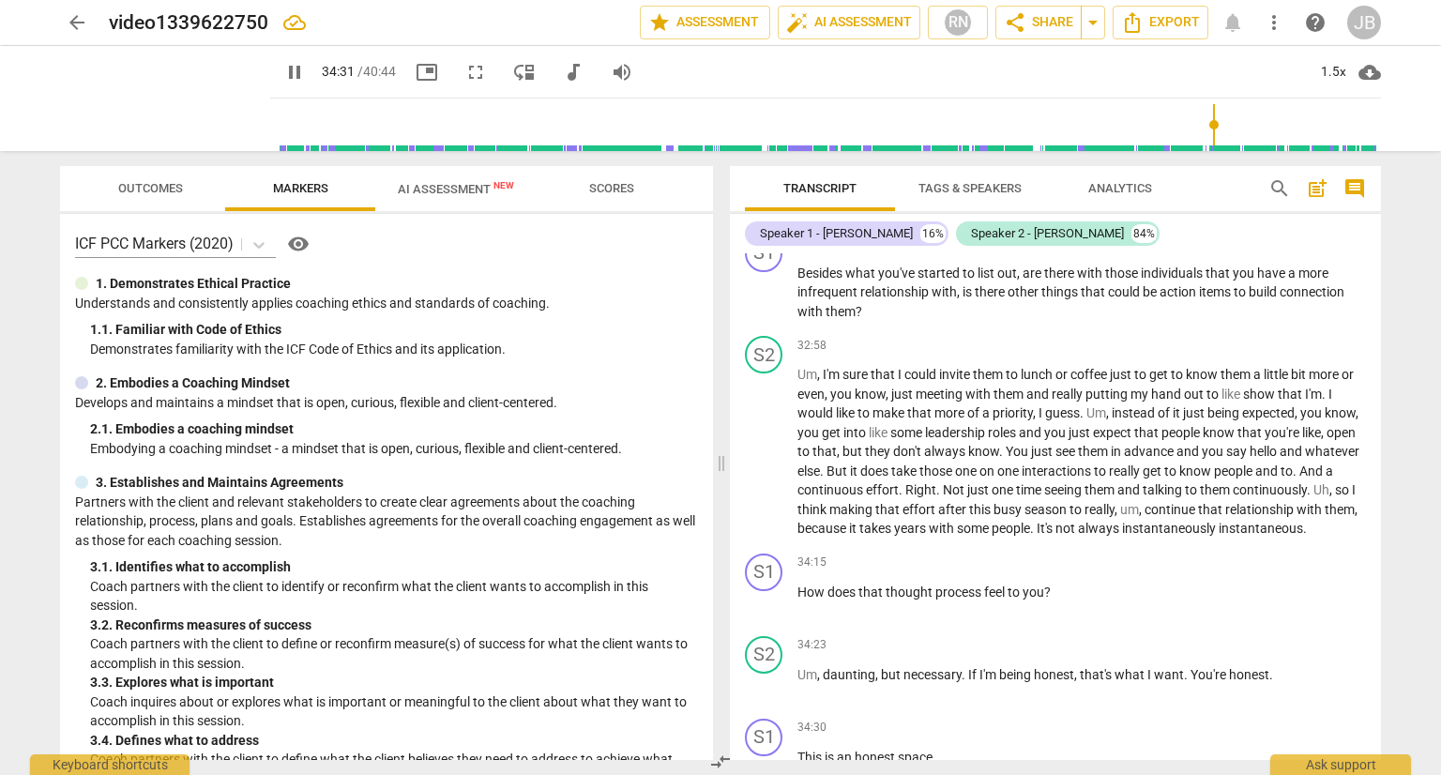
scroll to position [10412, 0]
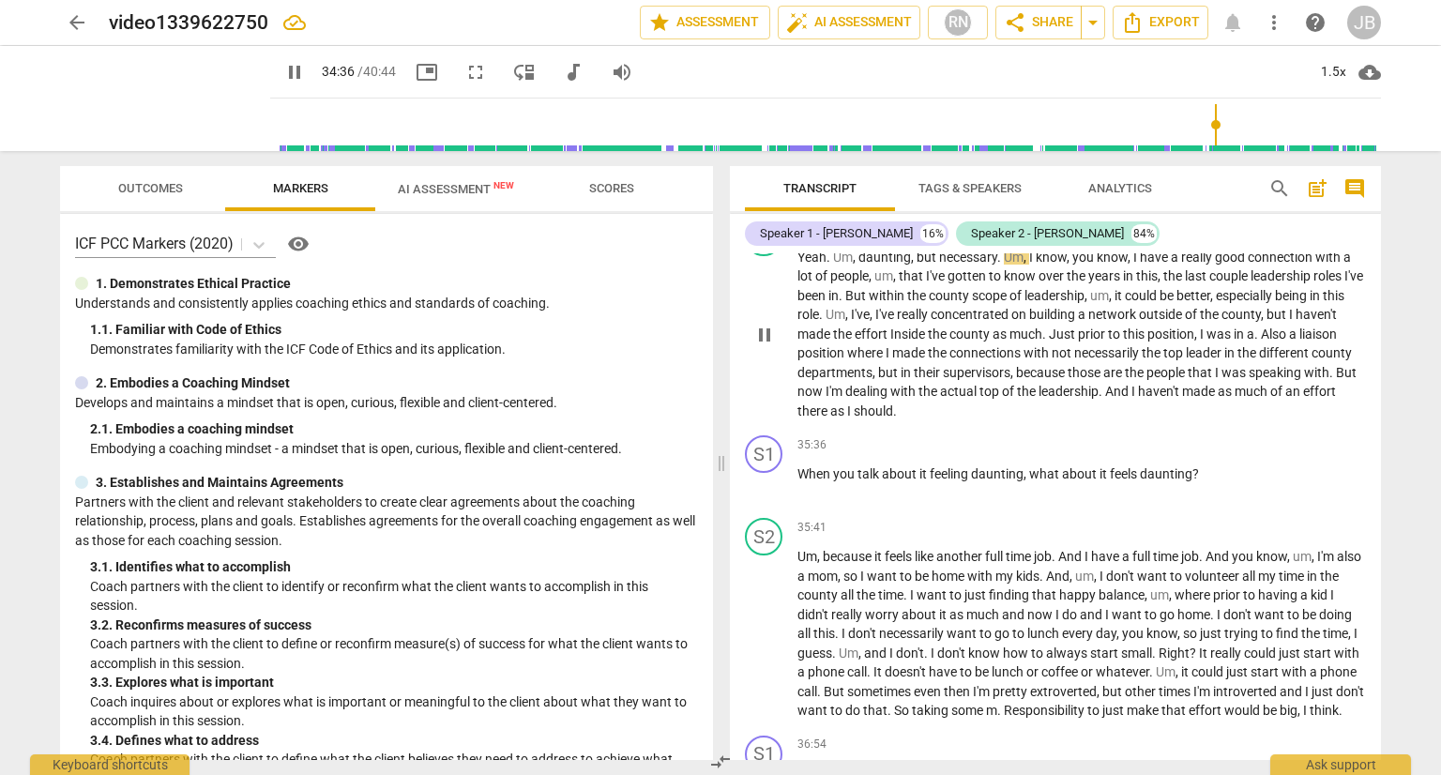
click at [762, 341] on span "pause" at bounding box center [764, 335] width 23 height 23
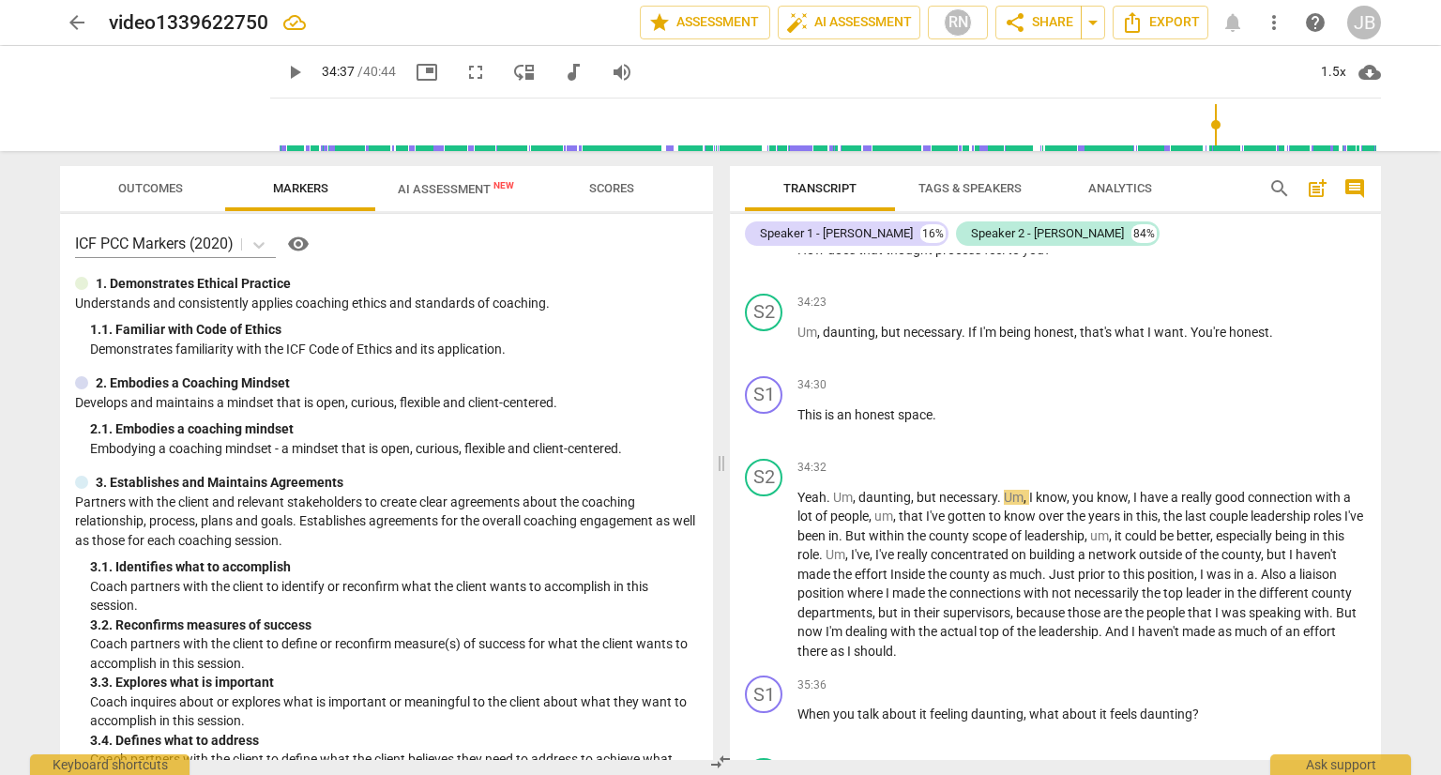
scroll to position [10115, 0]
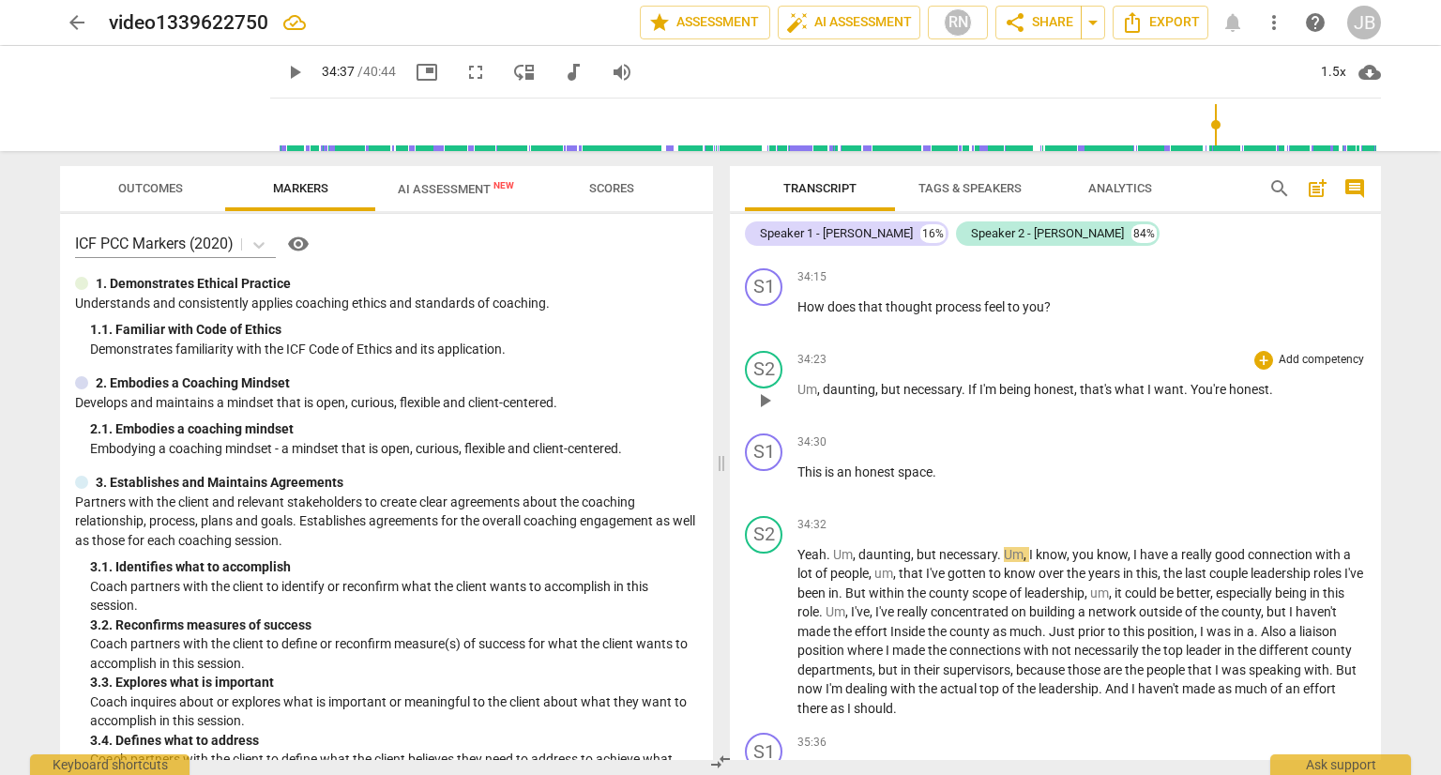
click at [1081, 396] on span "that's" at bounding box center [1097, 389] width 35 height 15
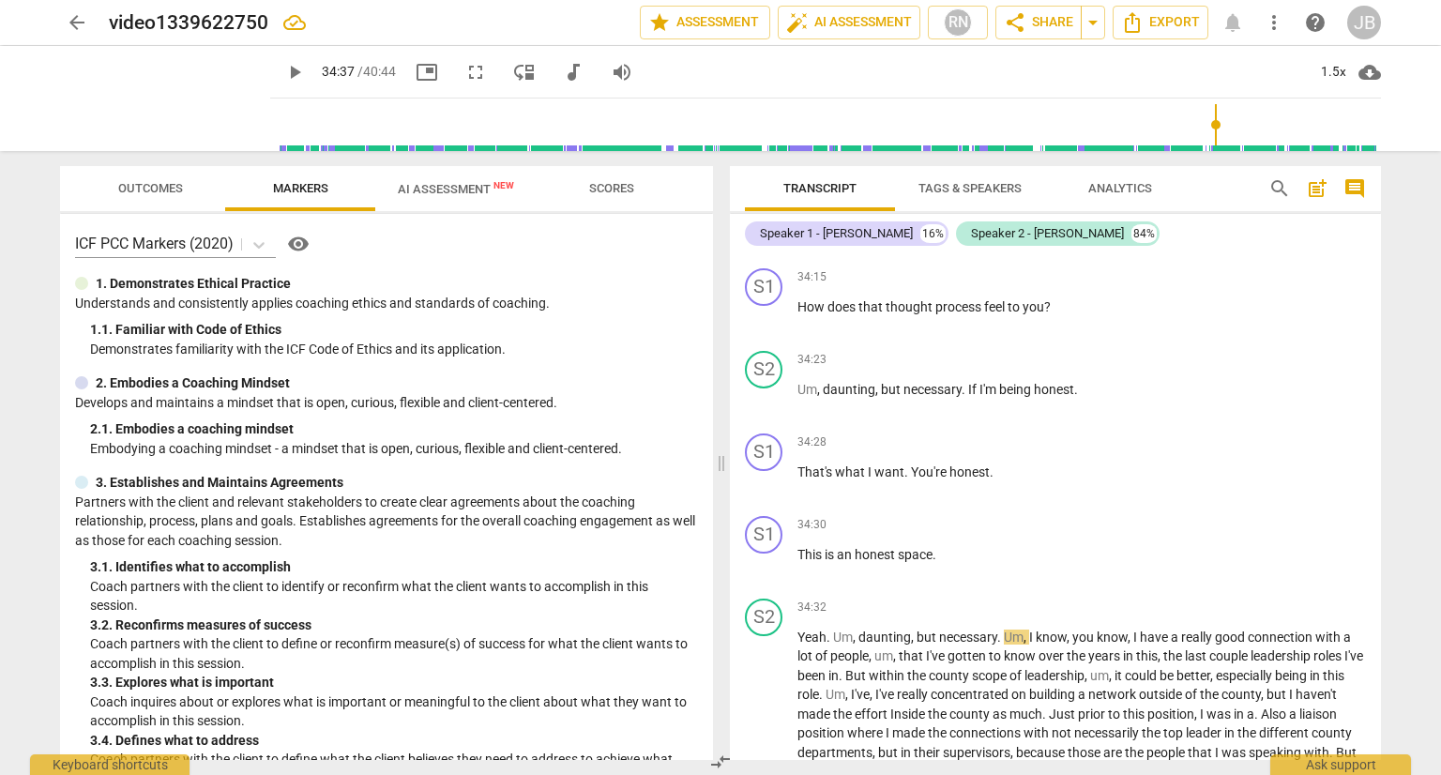
click at [283, 71] on span "play_arrow" at bounding box center [294, 72] width 23 height 23
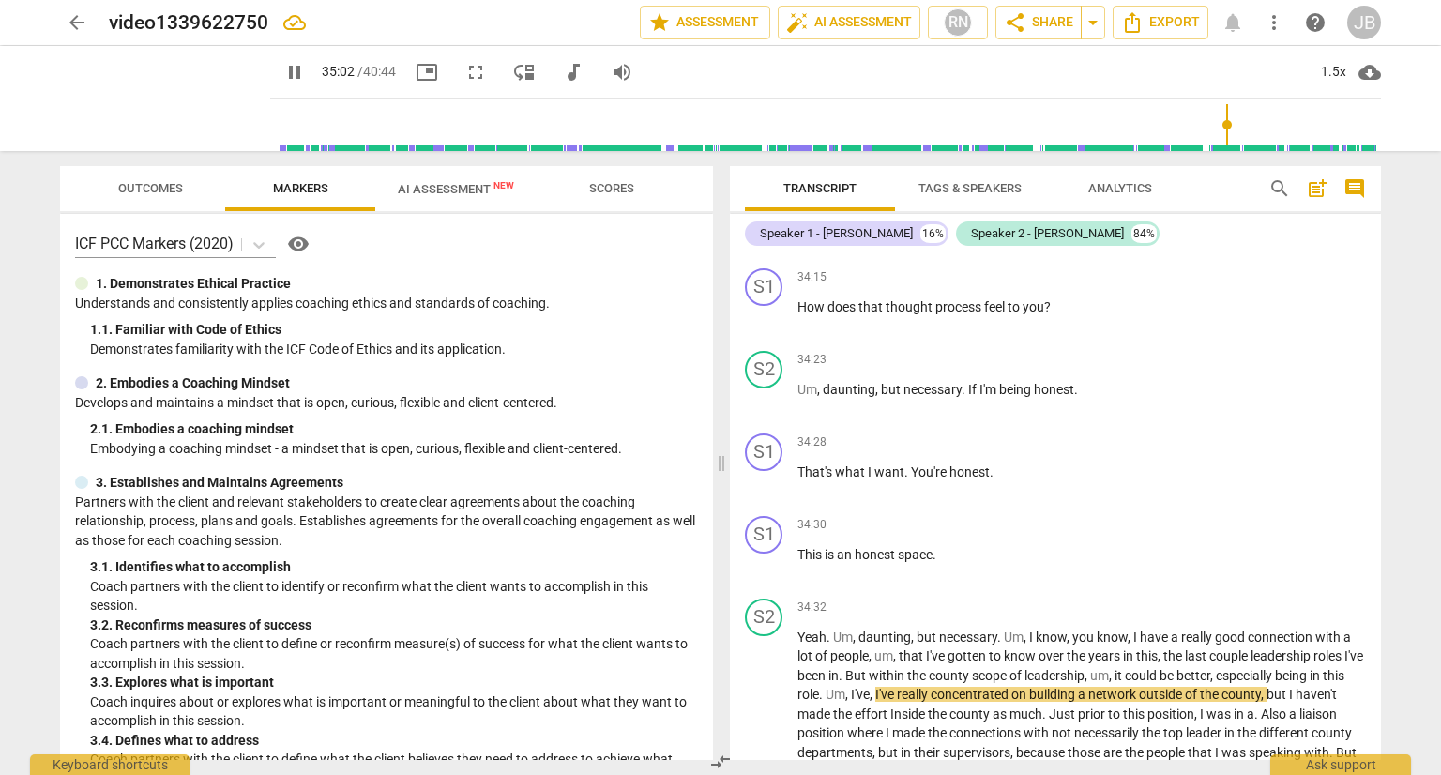
drag, startPoint x: 270, startPoint y: 71, endPoint x: 696, endPoint y: 189, distance: 441.7
click at [696, 189] on div "arrow_back video1339622750 edit star Assessment auto_fix_high AI Assessment RN …" at bounding box center [720, 387] width 1441 height 775
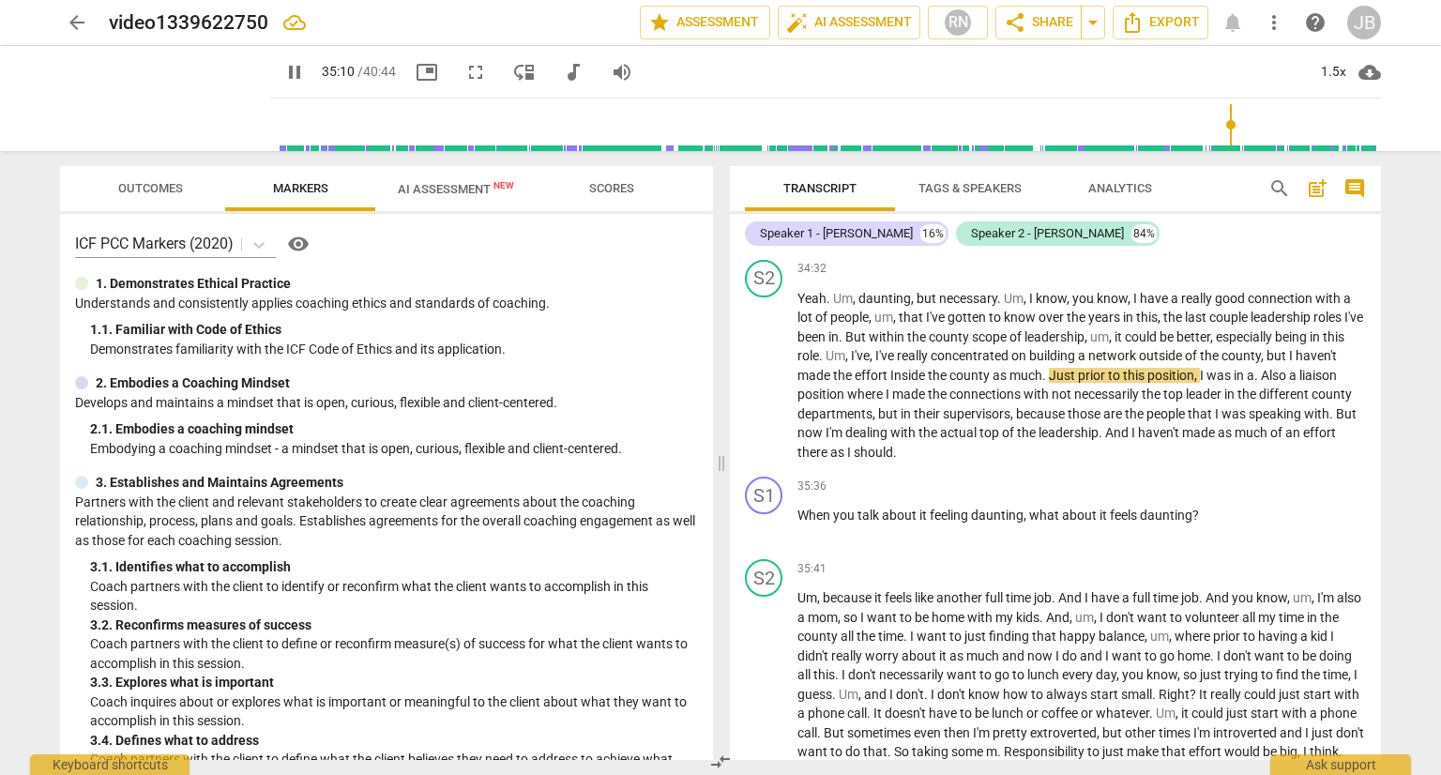
scroll to position [10492, 0]
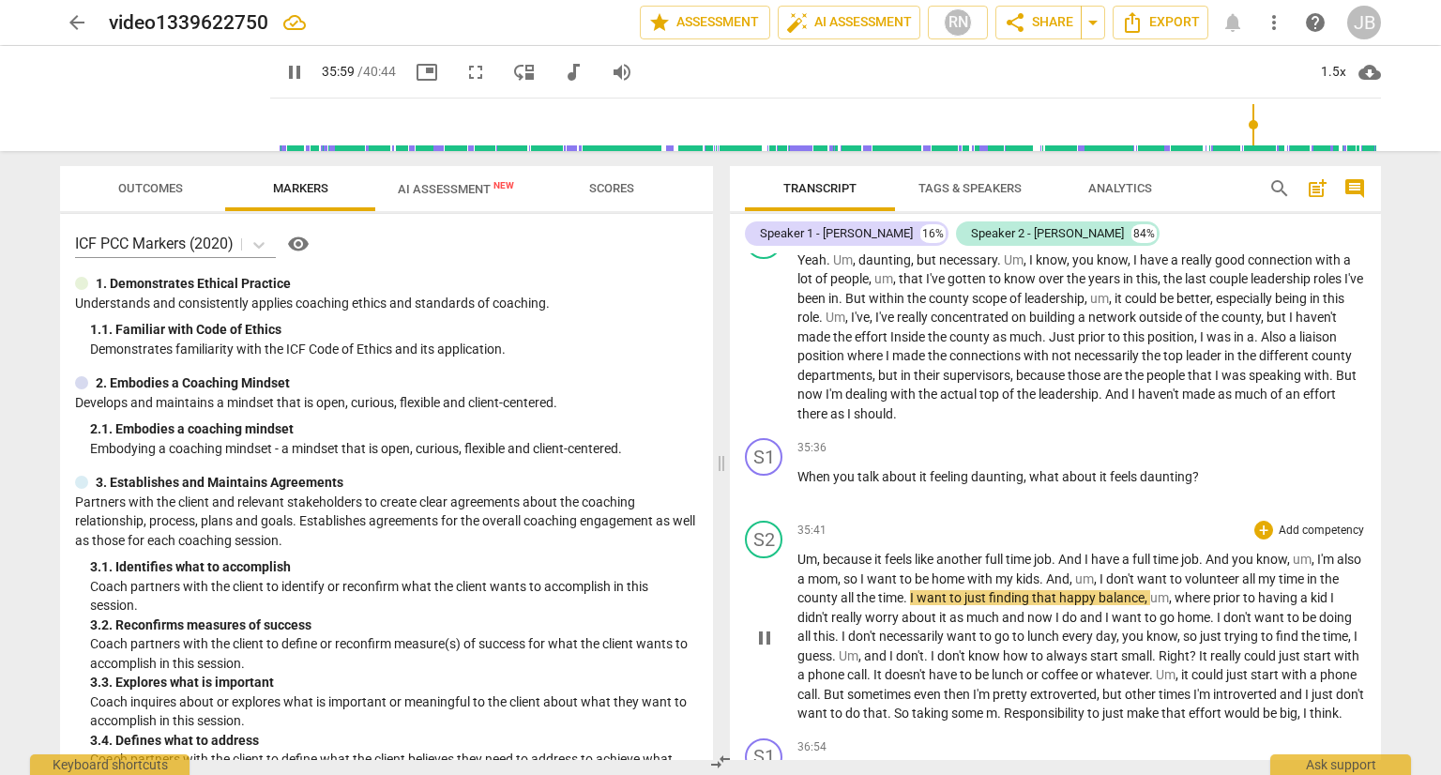
click at [1039, 579] on span "kids" at bounding box center [1027, 578] width 23 height 15
type input "2162"
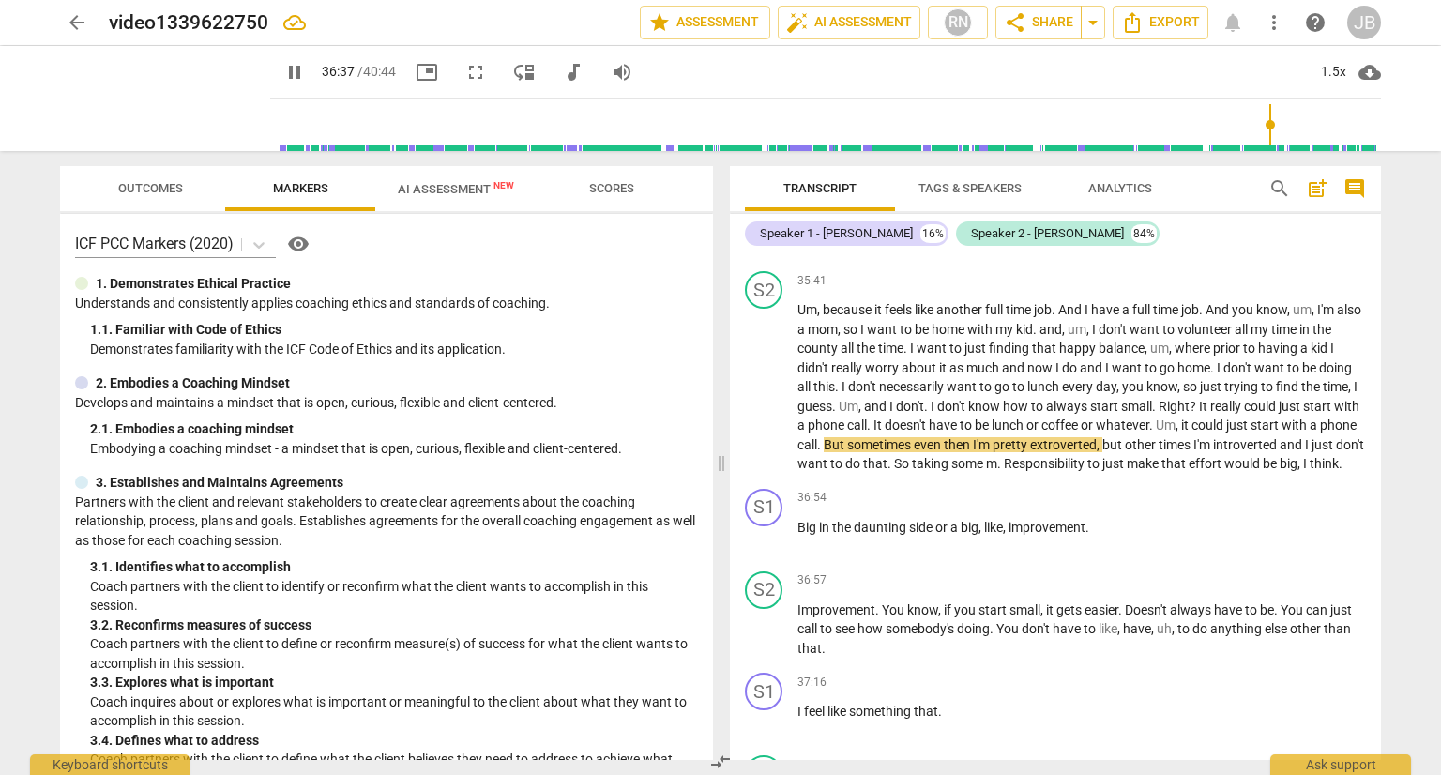
scroll to position [10874, 0]
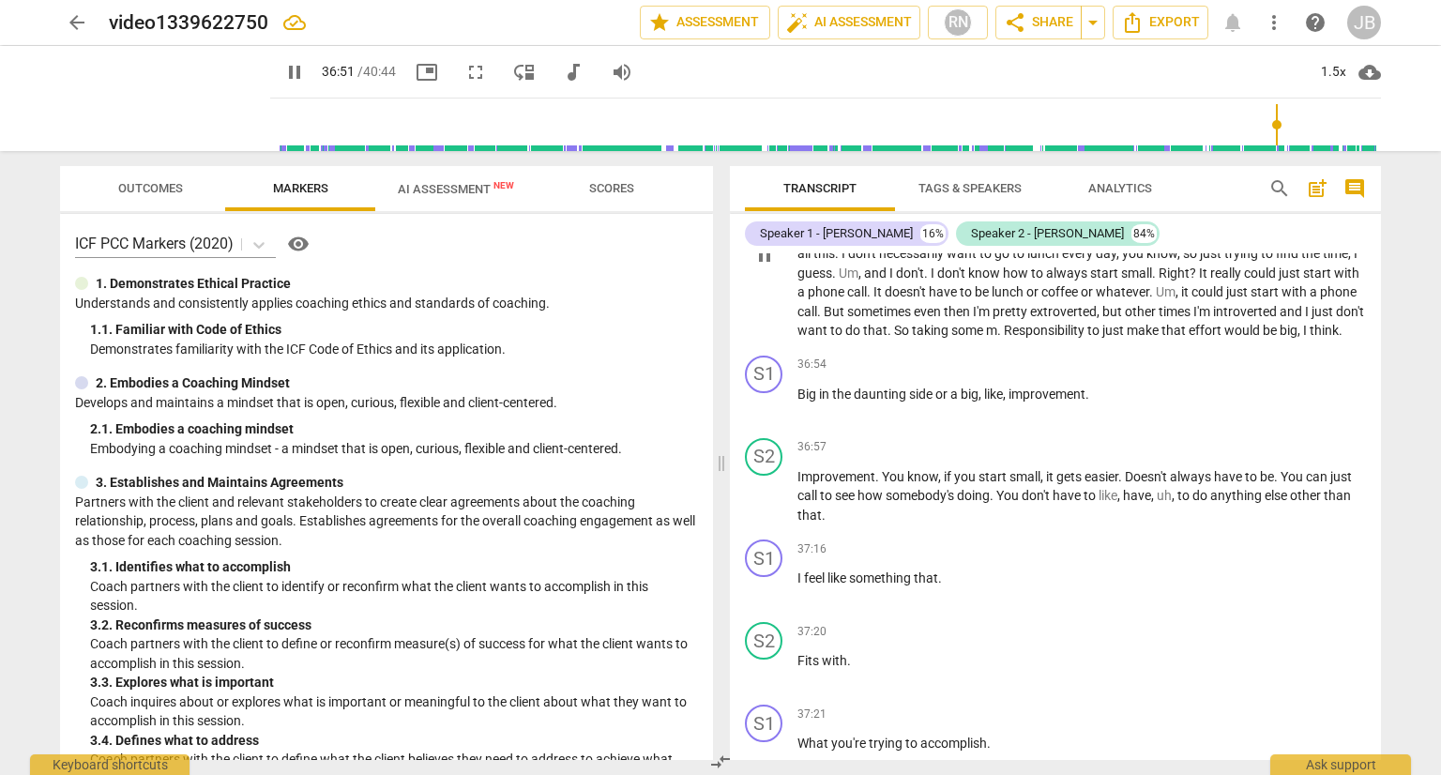
click at [1004, 337] on span "." at bounding box center [1000, 330] width 7 height 15
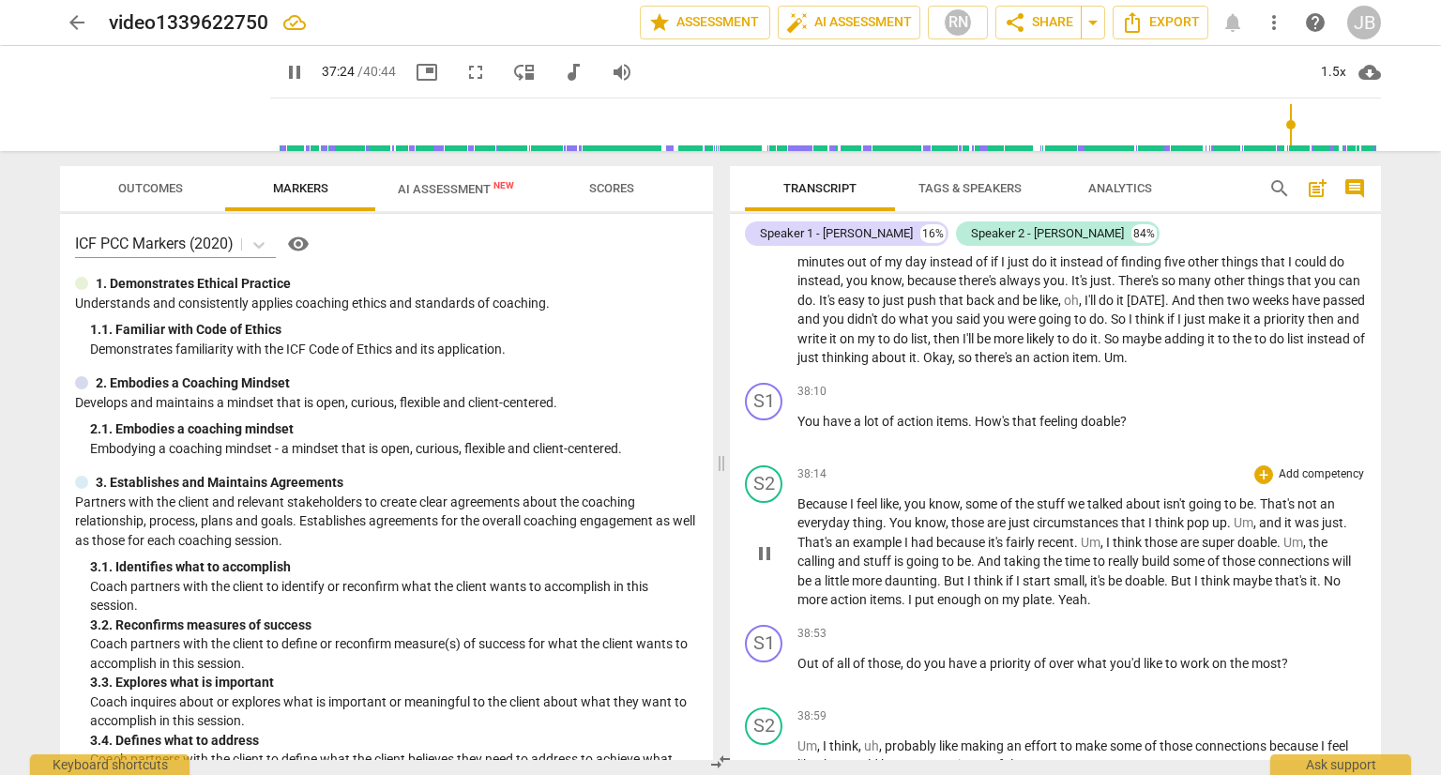
drag, startPoint x: 765, startPoint y: 607, endPoint x: 803, endPoint y: 611, distance: 37.7
click at [803, 611] on div "S2 play_arrow pause 38:14 + Add competency keyboard_arrow_right Because I feel …" at bounding box center [1055, 537] width 651 height 159
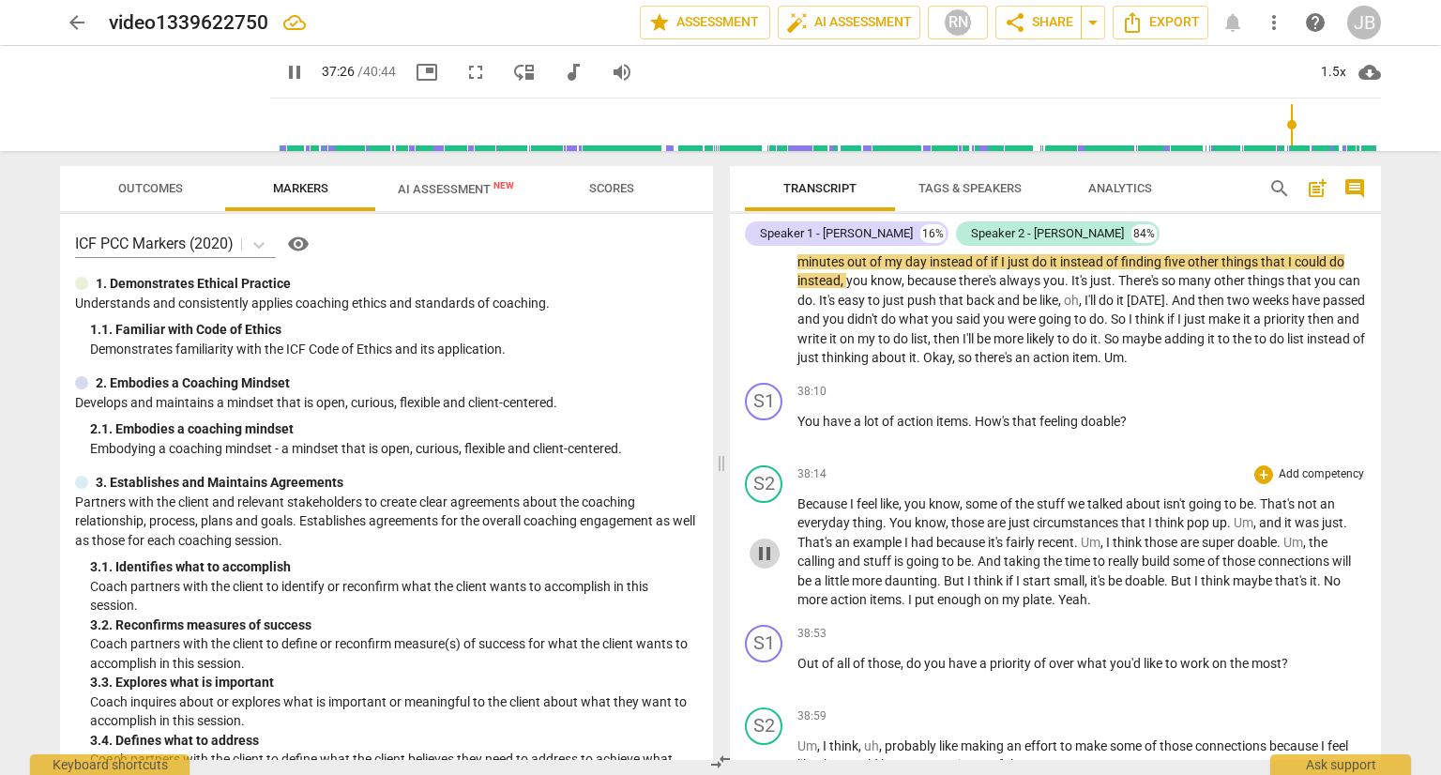
click at [762, 562] on span "pause" at bounding box center [764, 553] width 23 height 23
type input "2247"
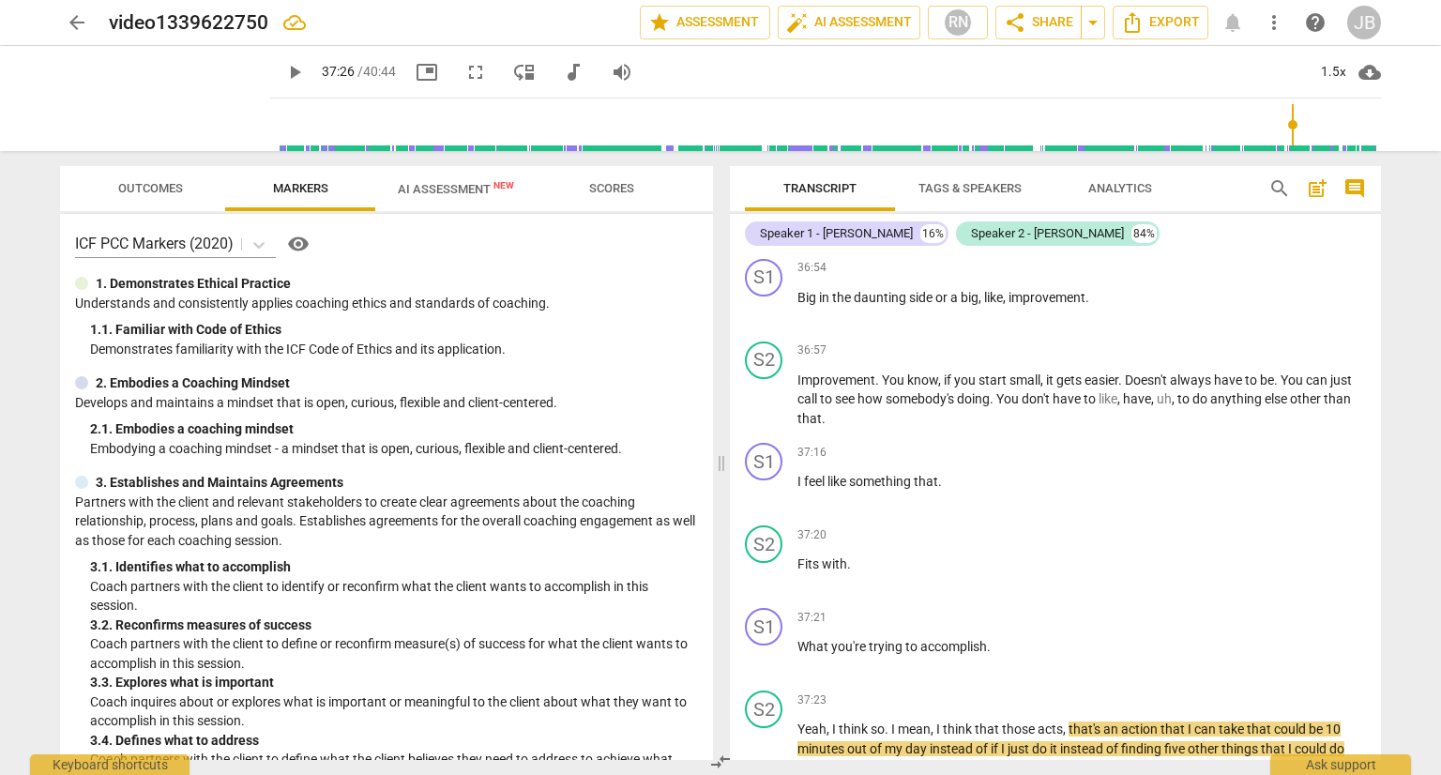
scroll to position [10932, 0]
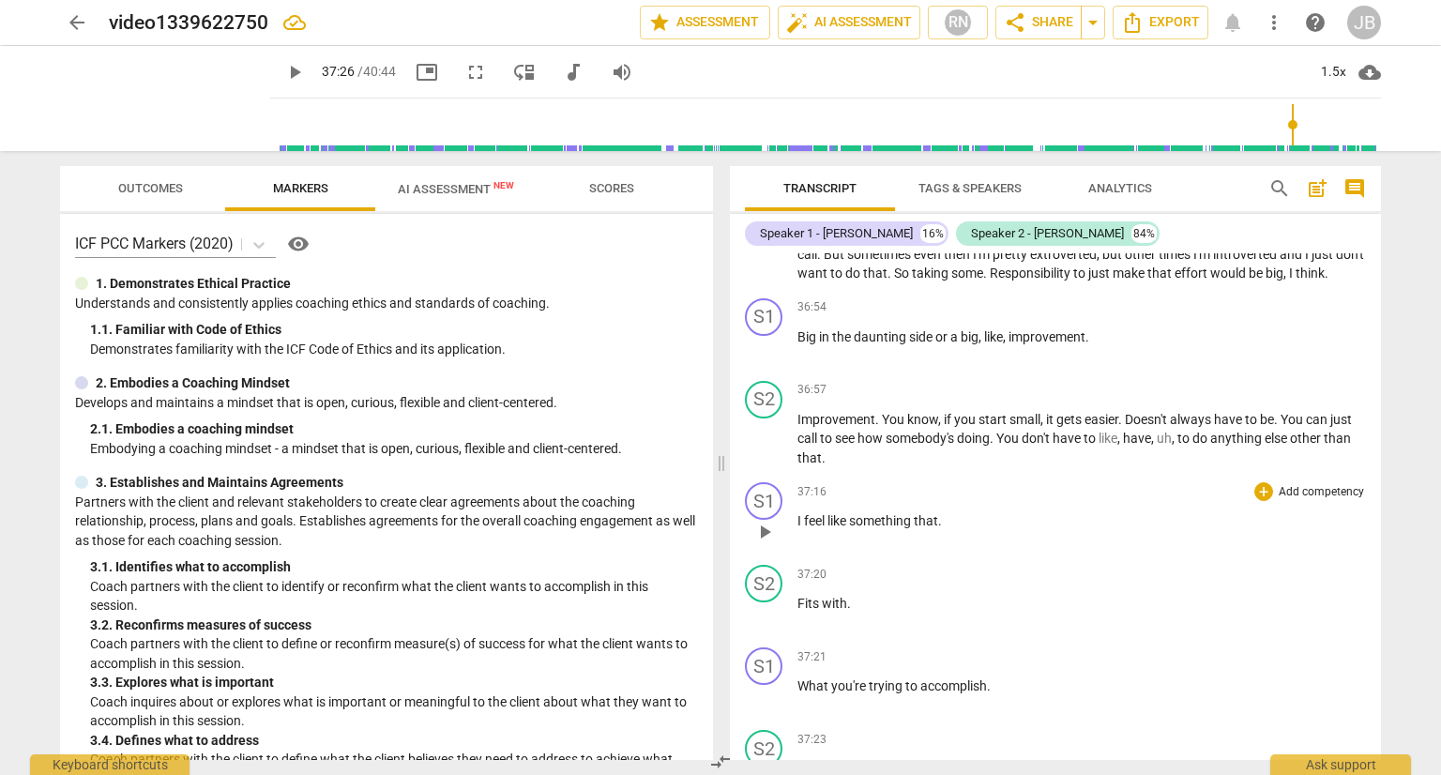
click at [797, 528] on span "I" at bounding box center [800, 520] width 7 height 15
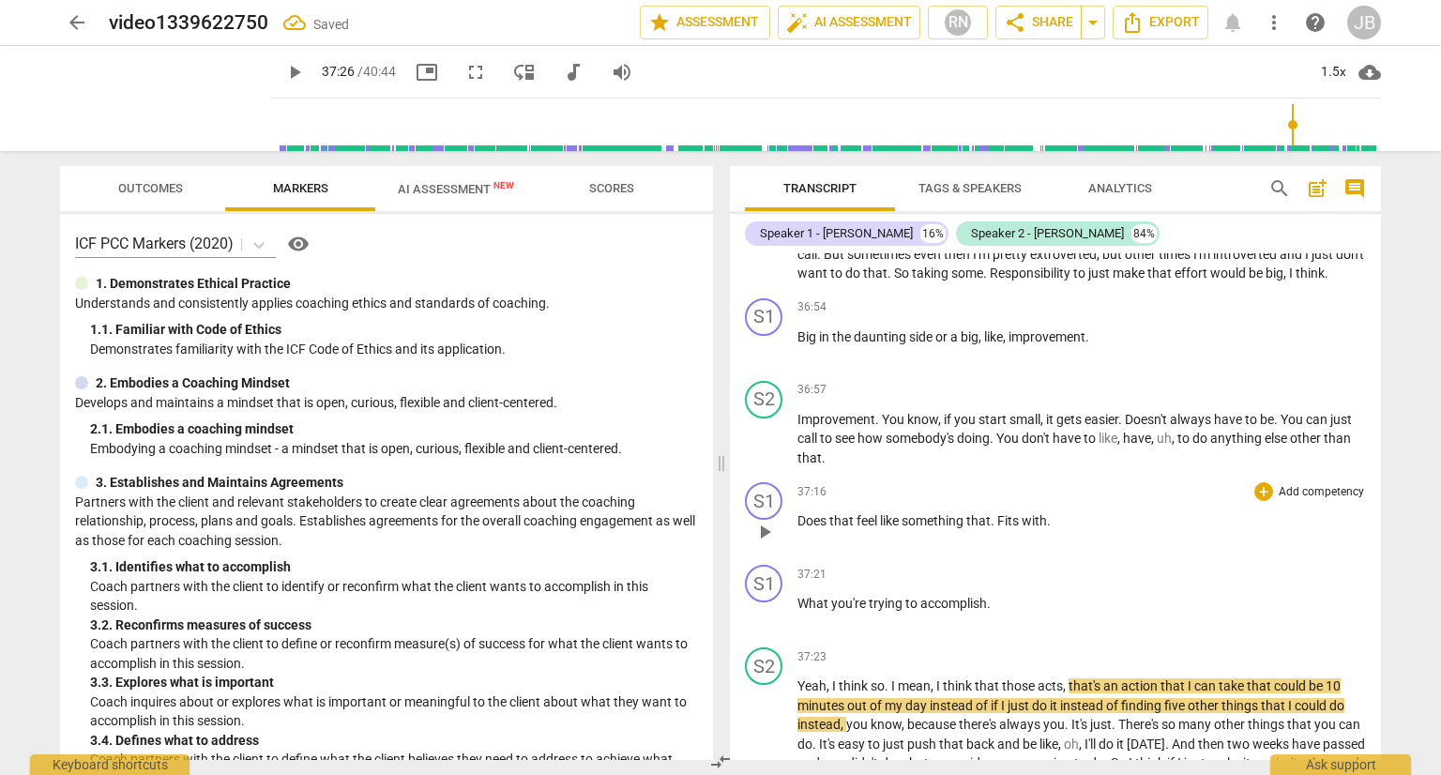
click at [999, 528] on span "Fits" at bounding box center [1009, 520] width 24 height 15
click at [797, 611] on span "What" at bounding box center [814, 603] width 34 height 15
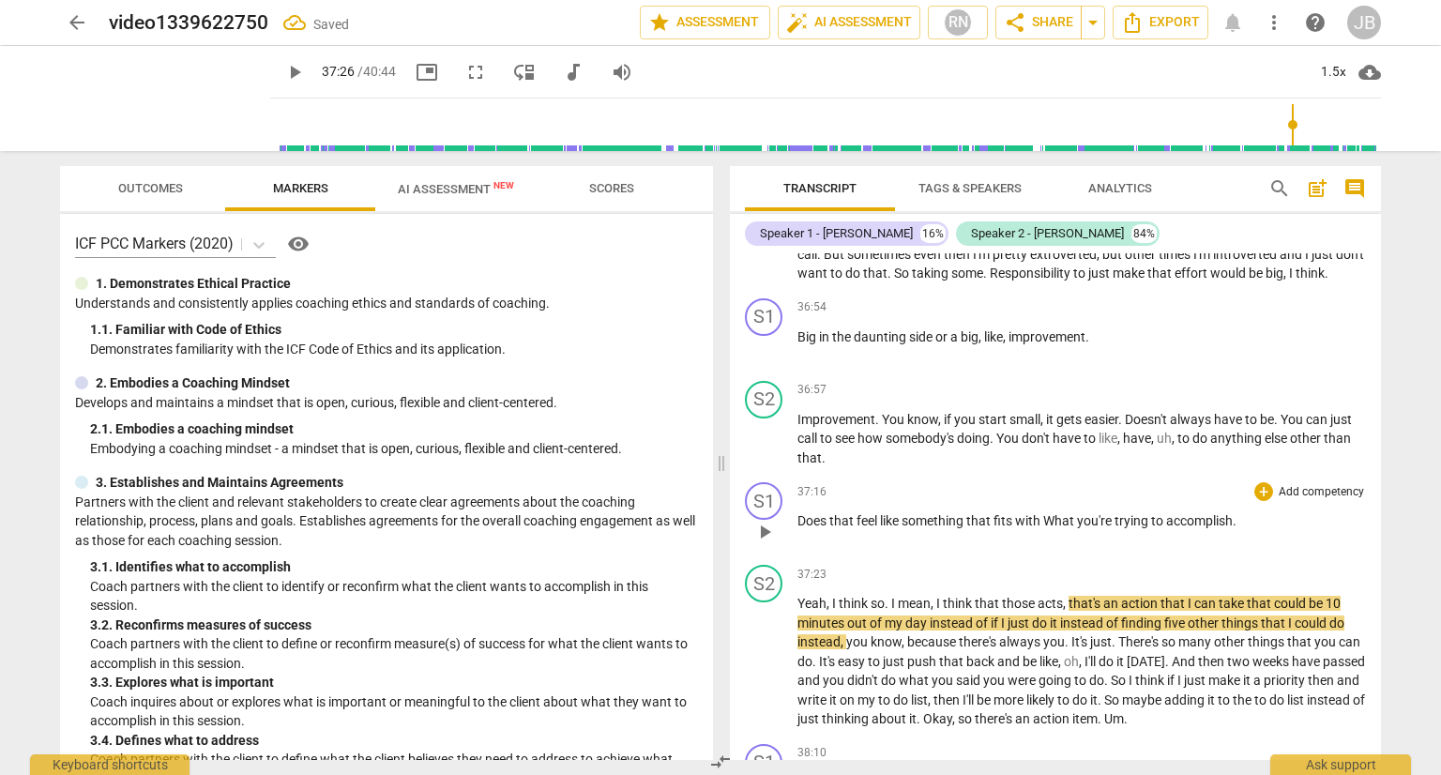
click at [1051, 528] on span "What" at bounding box center [1060, 520] width 34 height 15
click at [765, 451] on span "play_arrow" at bounding box center [764, 440] width 23 height 23
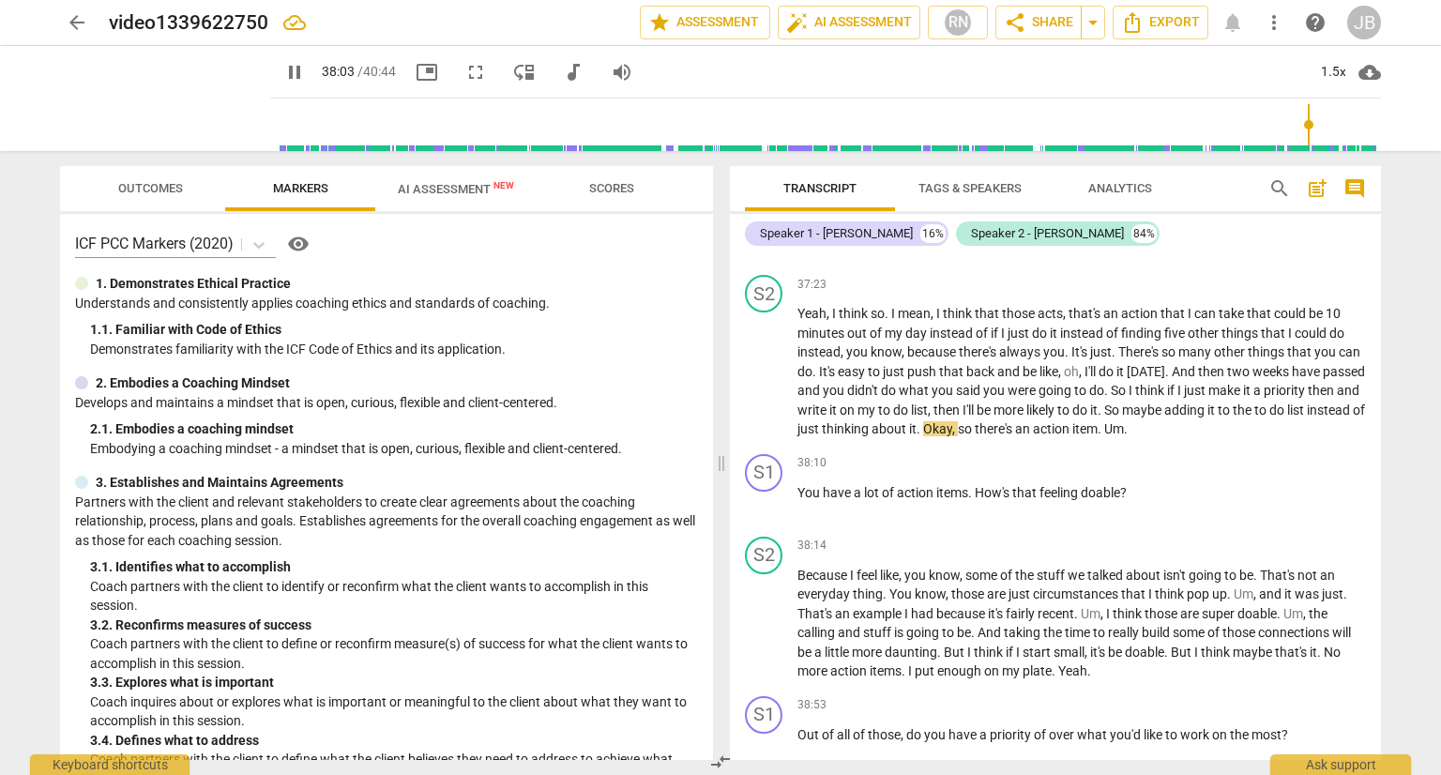
scroll to position [11278, 0]
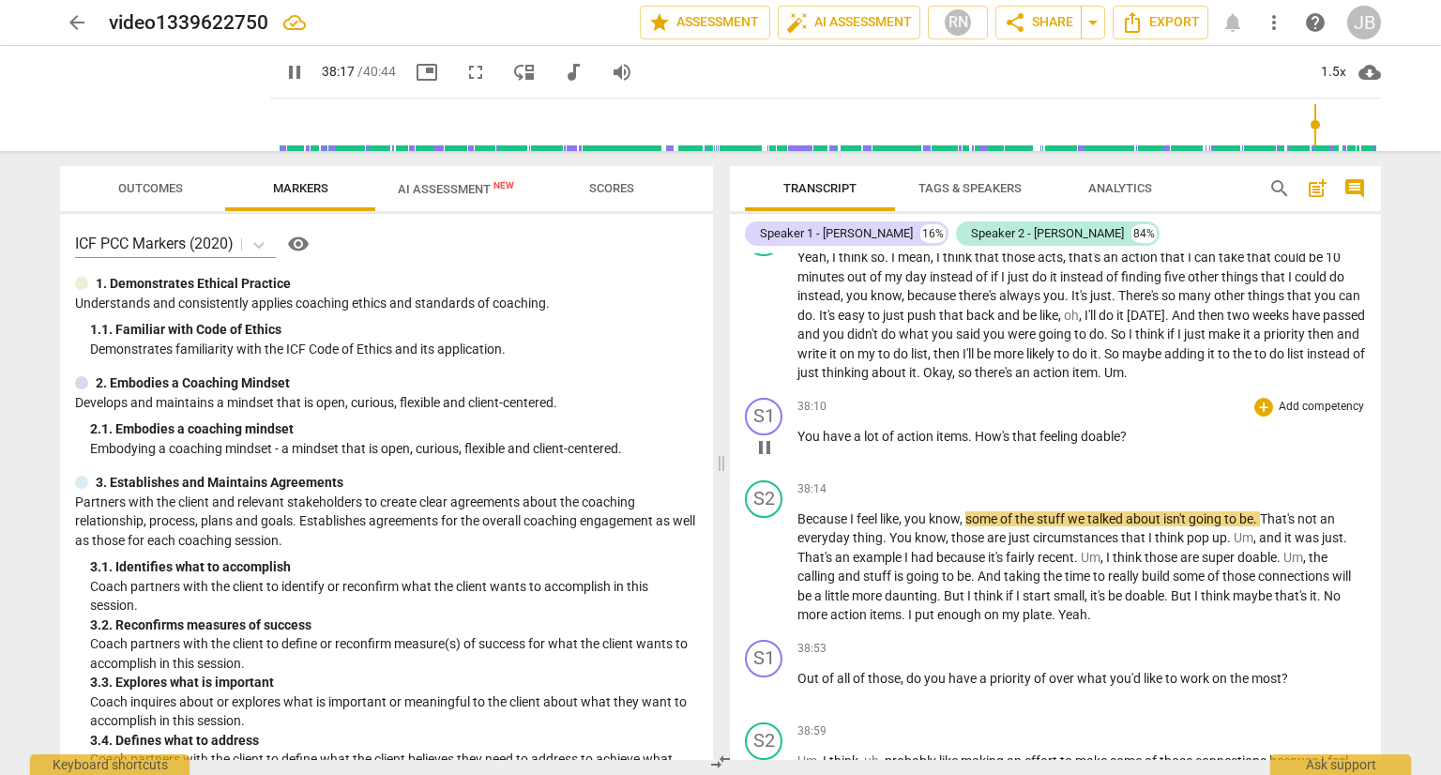
click at [1079, 444] on span "feeling" at bounding box center [1059, 436] width 41 height 15
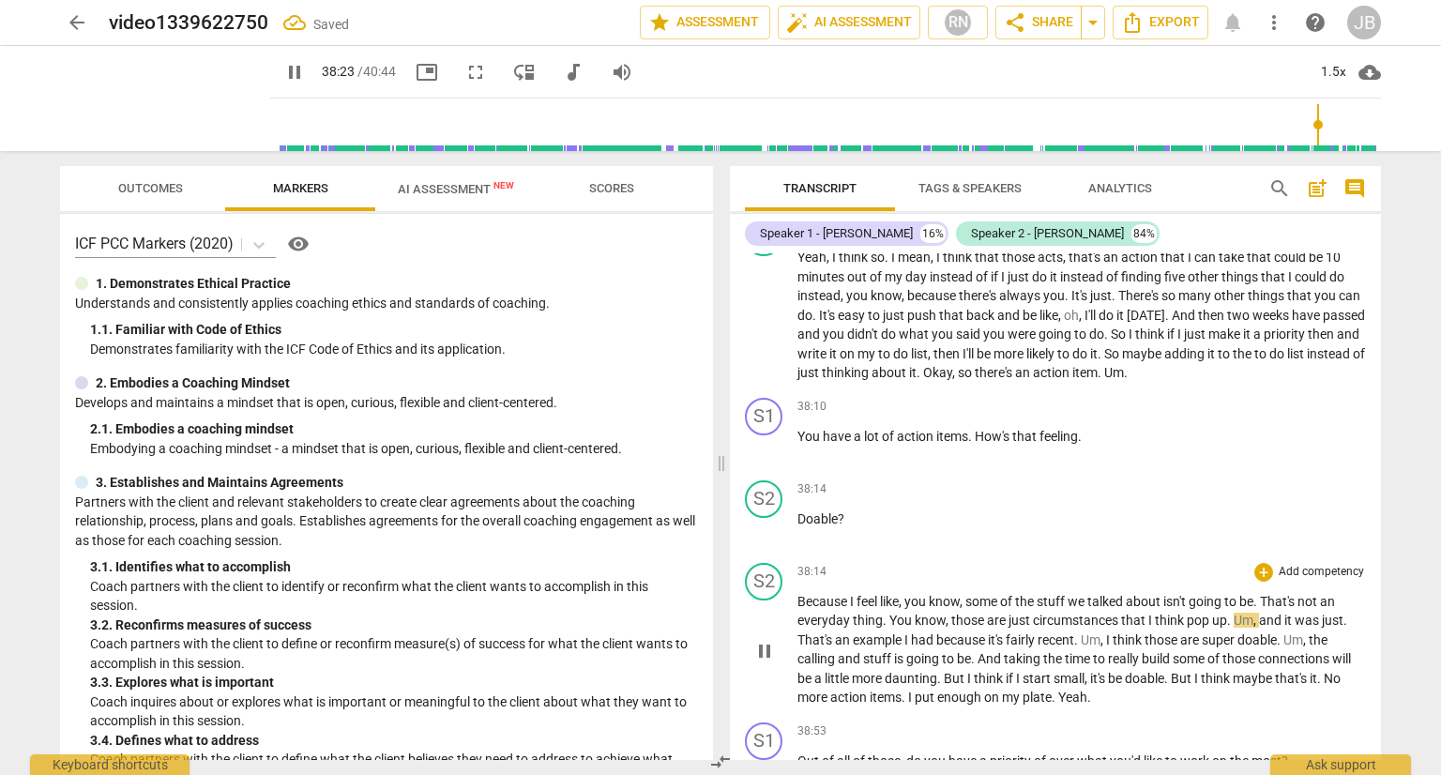
click at [797, 609] on span "Because" at bounding box center [823, 601] width 53 height 15
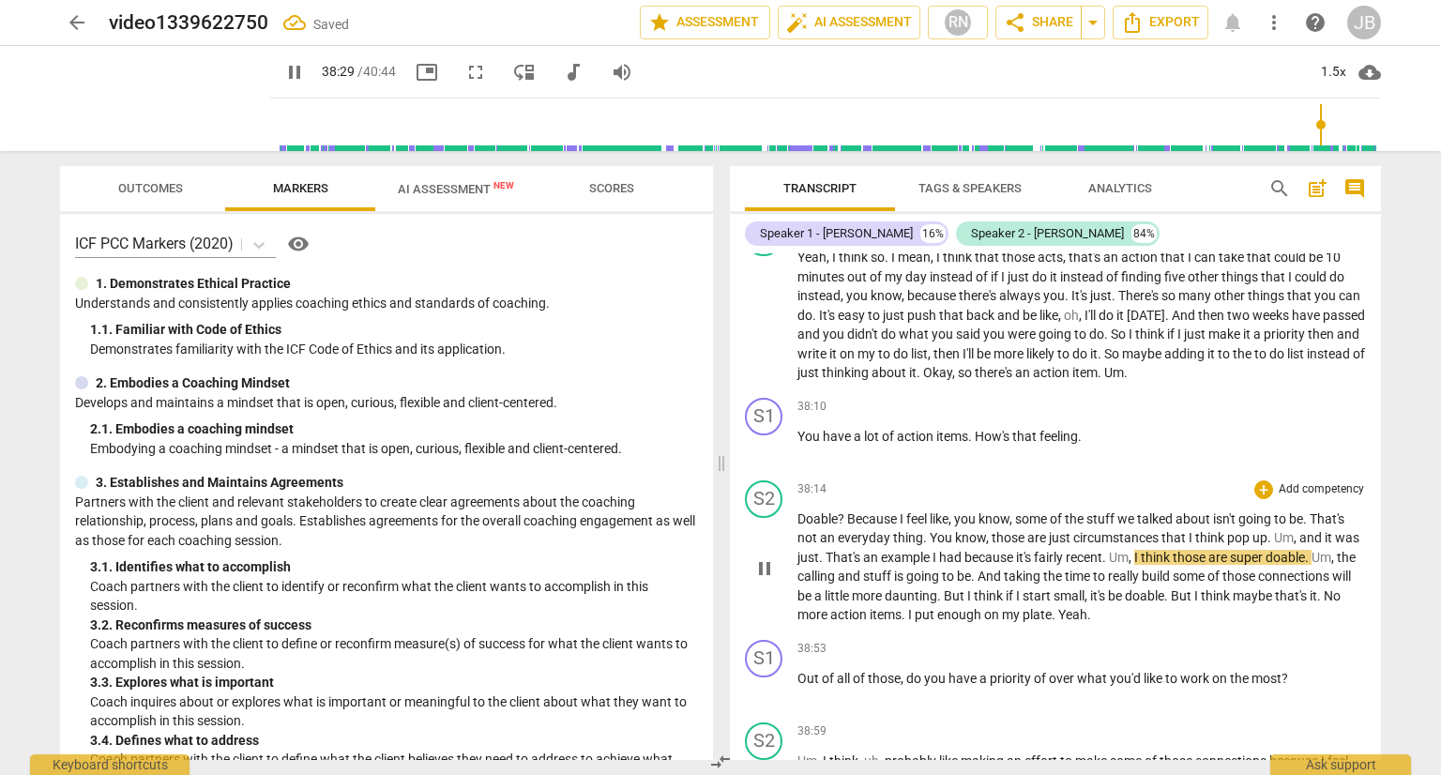
click at [845, 526] on span "?" at bounding box center [842, 518] width 9 height 15
type input "2310"
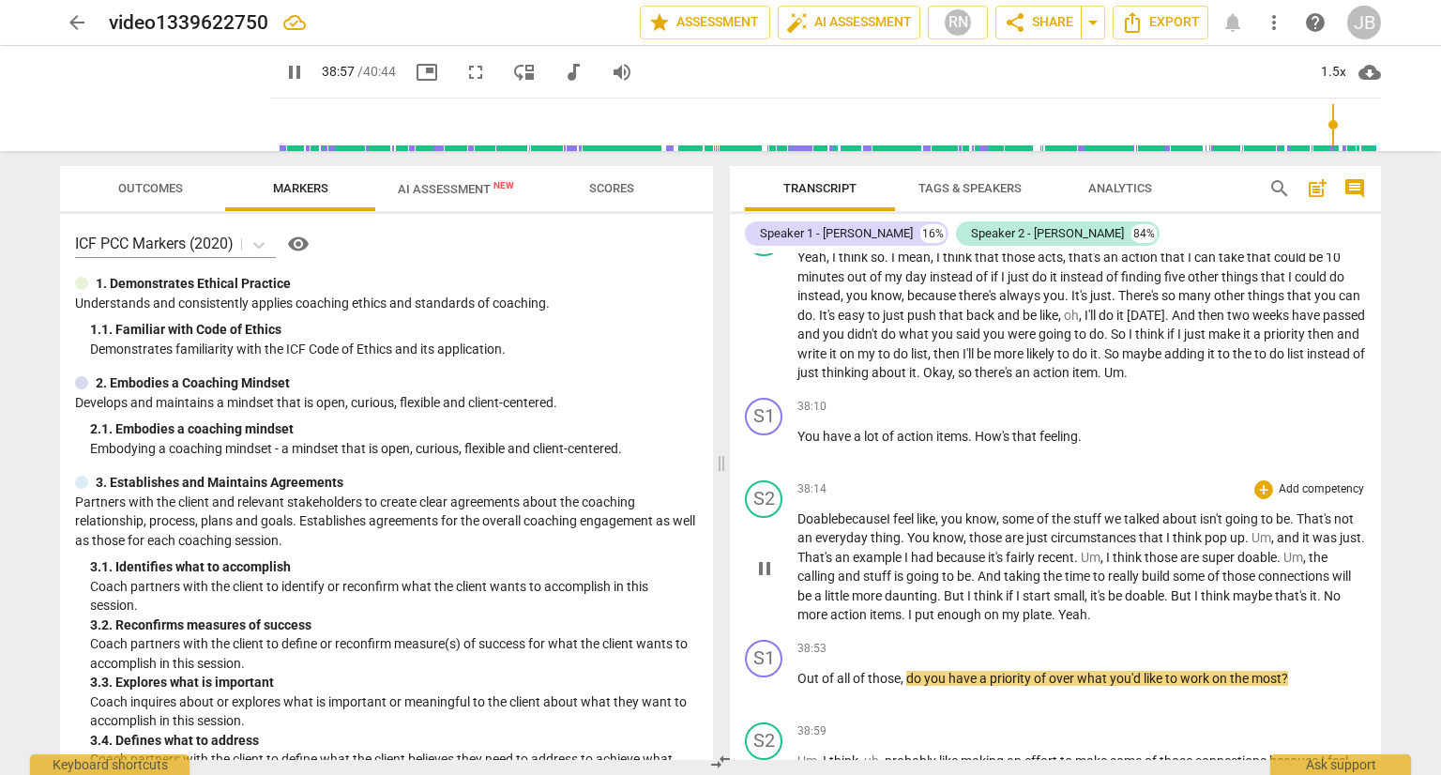
click at [1081, 622] on span "Yeah" at bounding box center [1072, 614] width 29 height 15
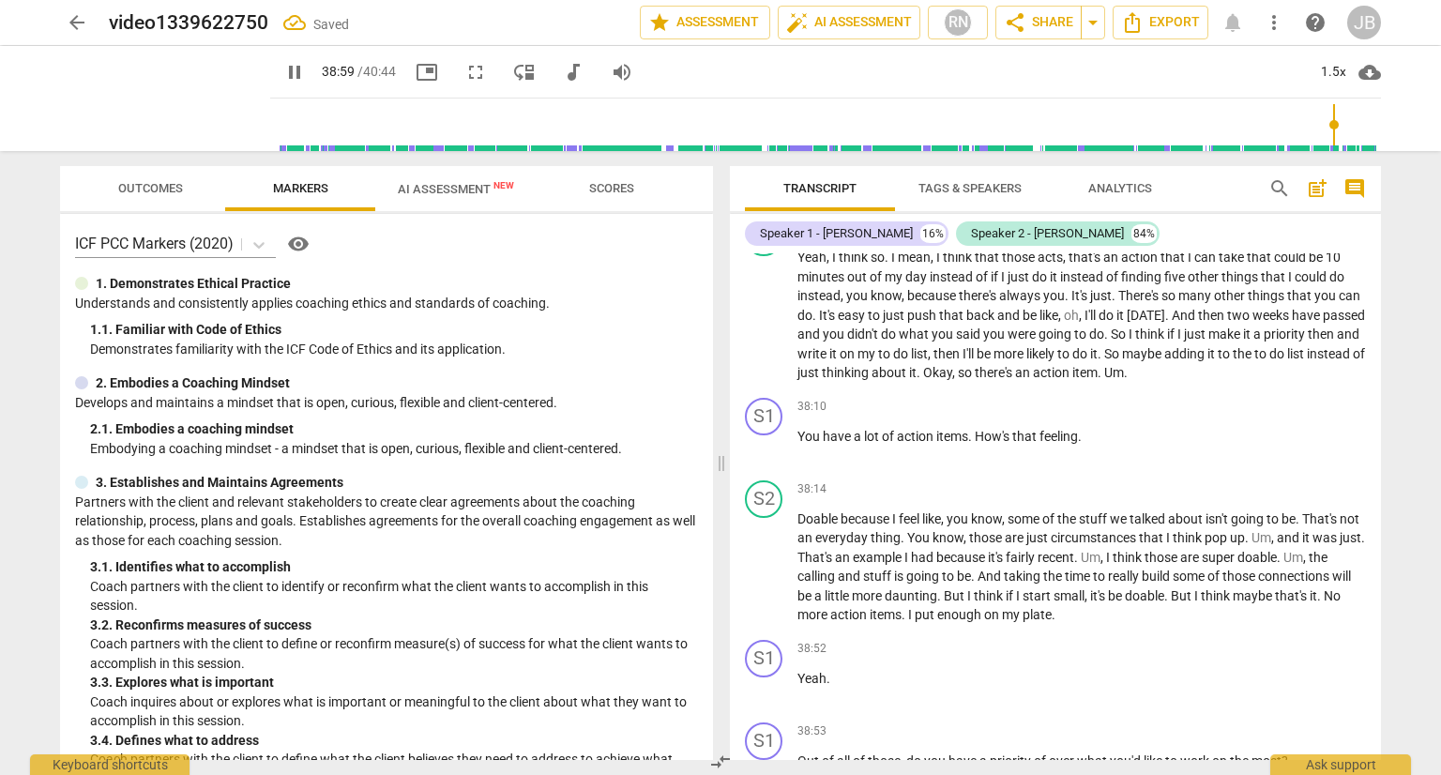
scroll to position [11878, 0]
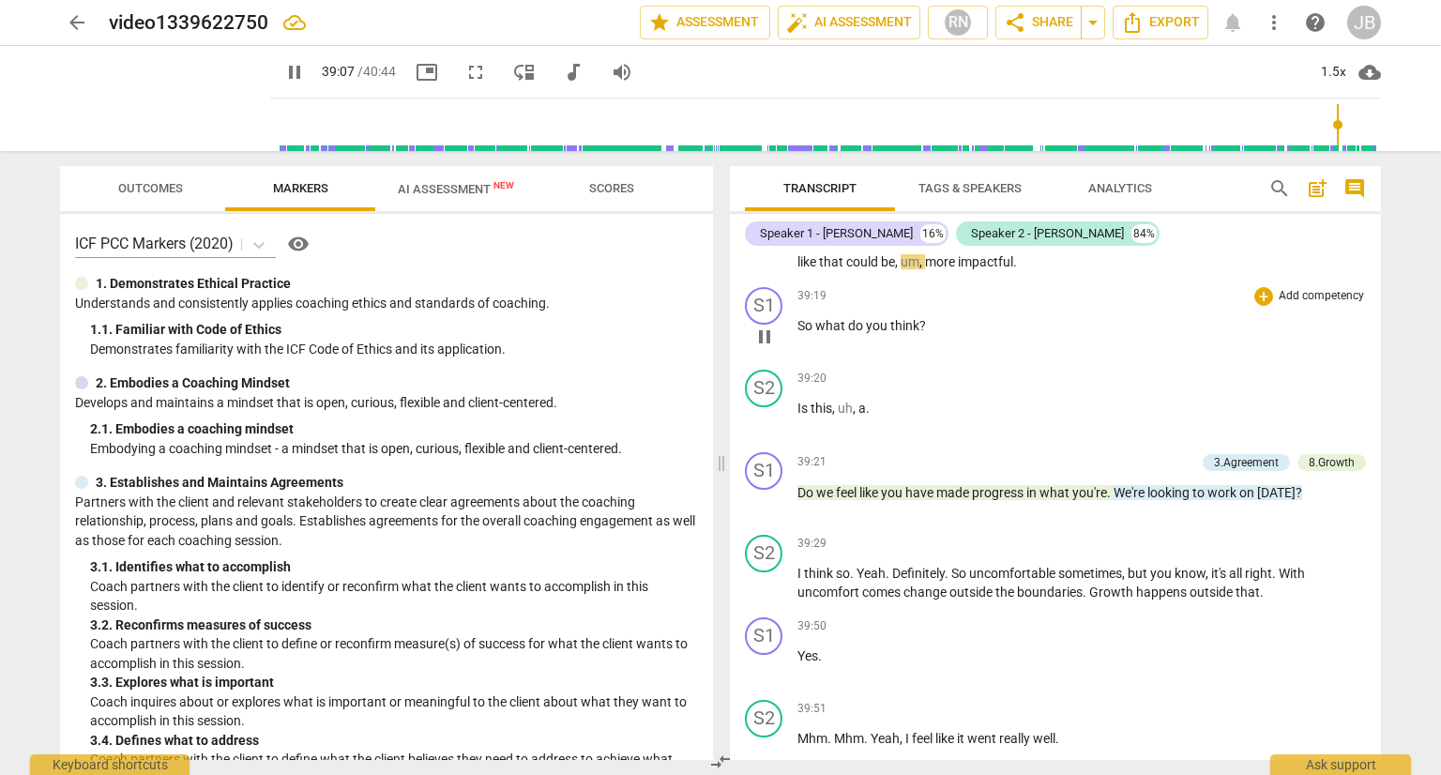
click at [762, 348] on span "pause" at bounding box center [764, 336] width 23 height 23
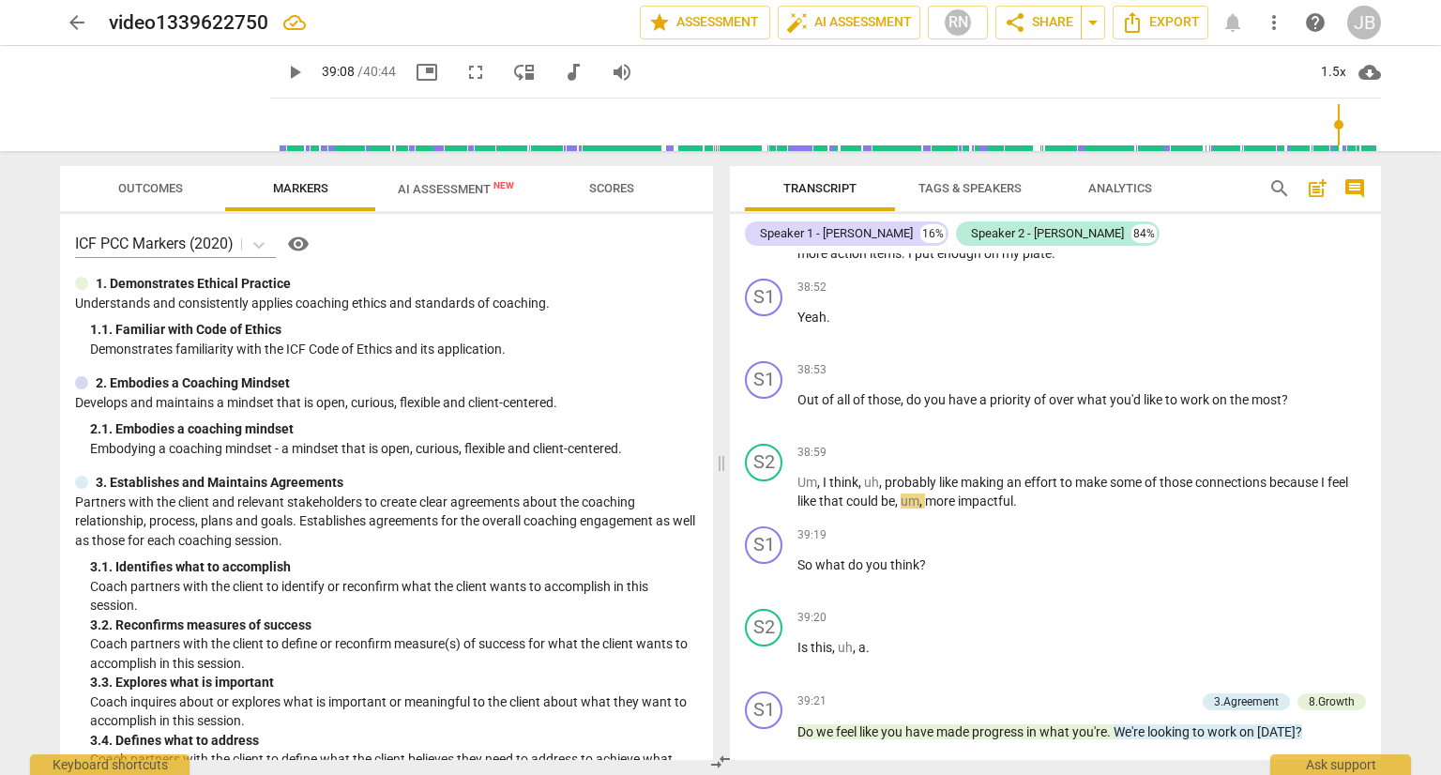
scroll to position [11601, 0]
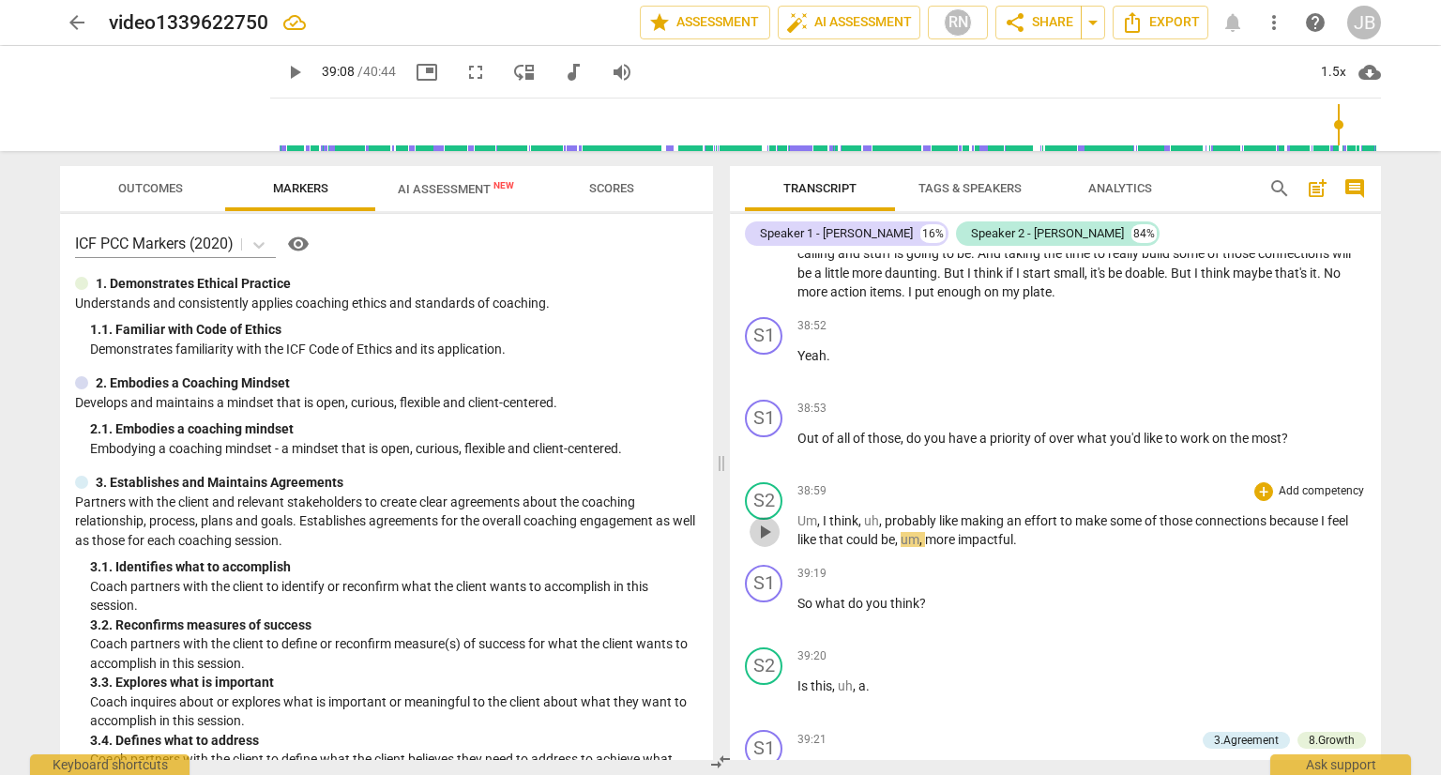
click at [766, 543] on span "play_arrow" at bounding box center [764, 532] width 23 height 23
click at [770, 685] on div "S2" at bounding box center [764, 666] width 38 height 38
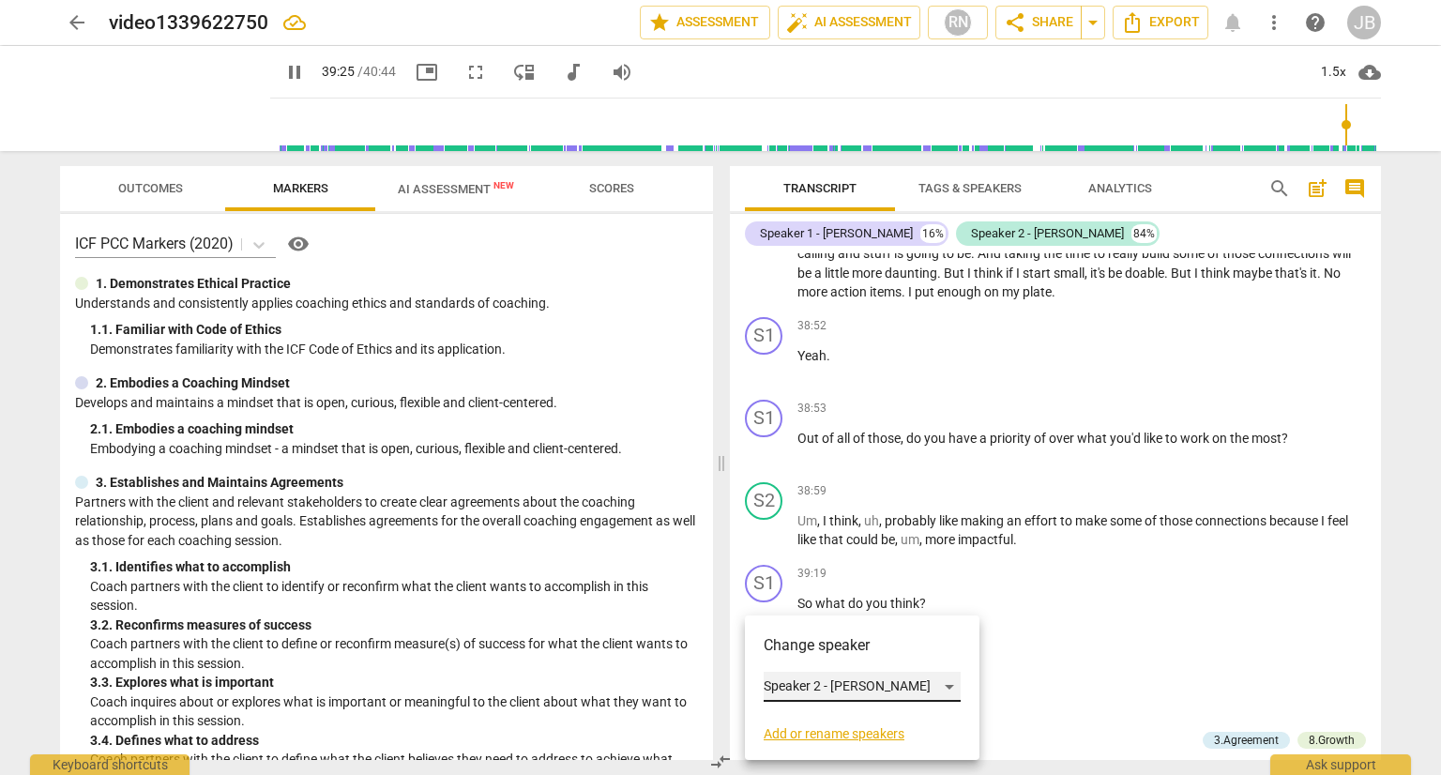
click at [885, 680] on div "Speaker 2 - [PERSON_NAME]" at bounding box center [862, 687] width 197 height 30
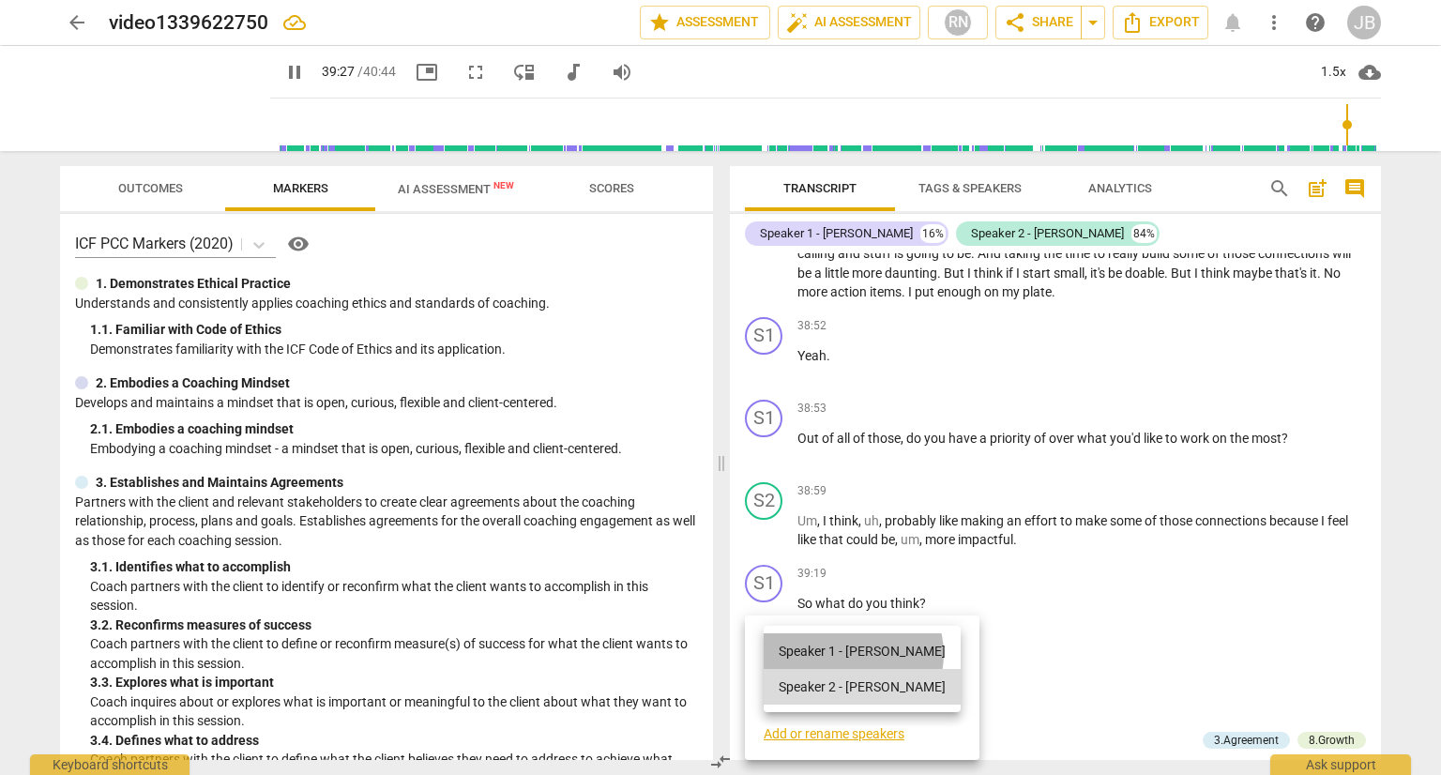
click at [852, 654] on li "Speaker 1 - [PERSON_NAME]" at bounding box center [862, 651] width 197 height 36
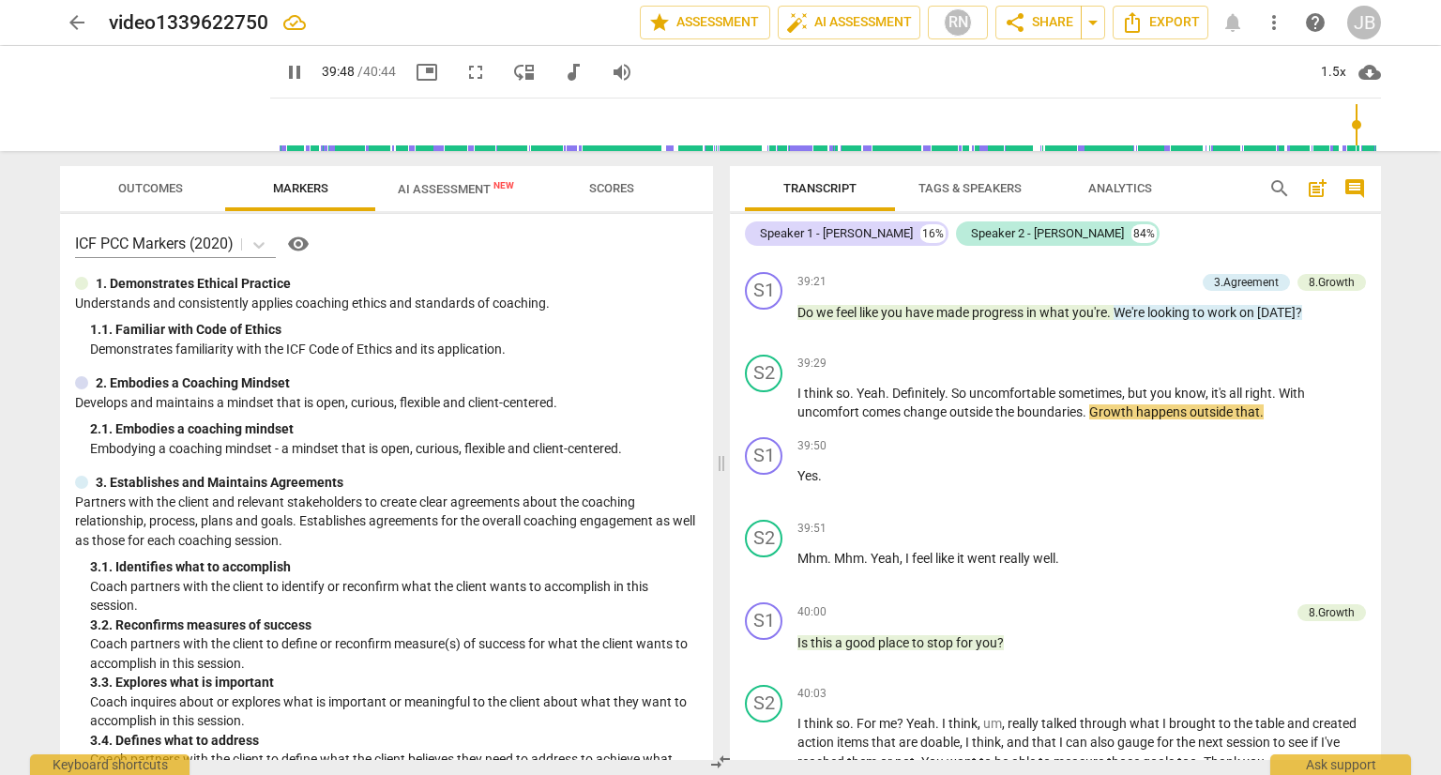
scroll to position [12077, 0]
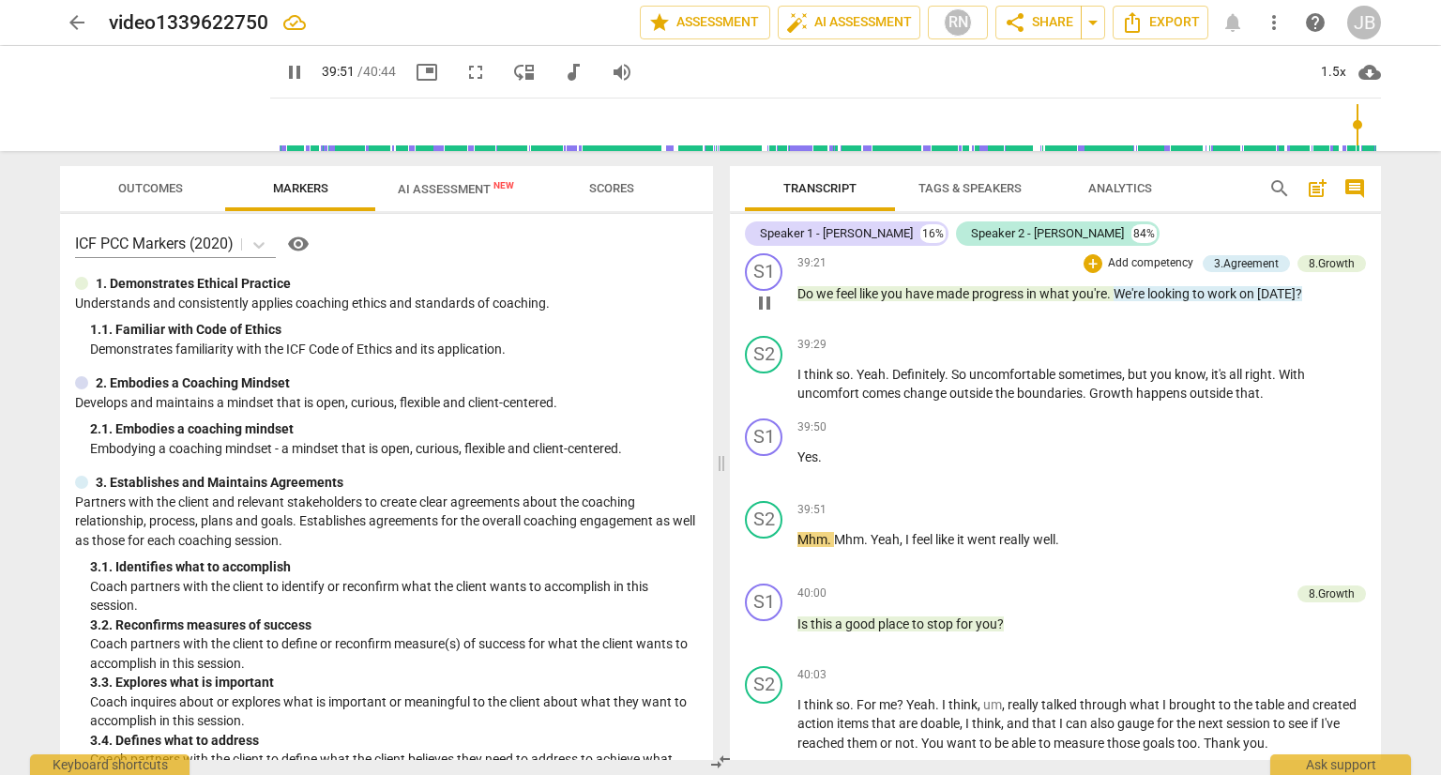
click at [1147, 301] on span "We're" at bounding box center [1130, 293] width 34 height 15
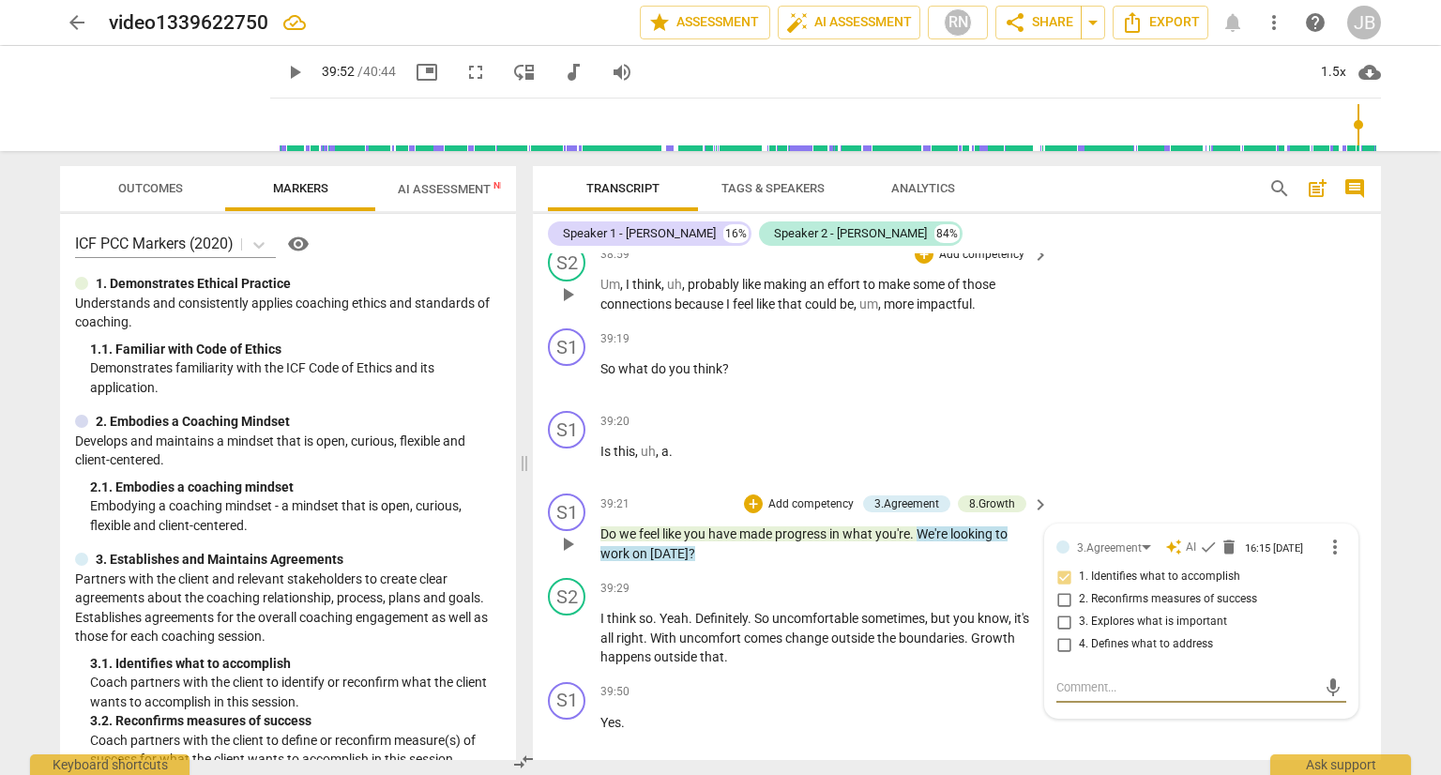
scroll to position [13439, 0]
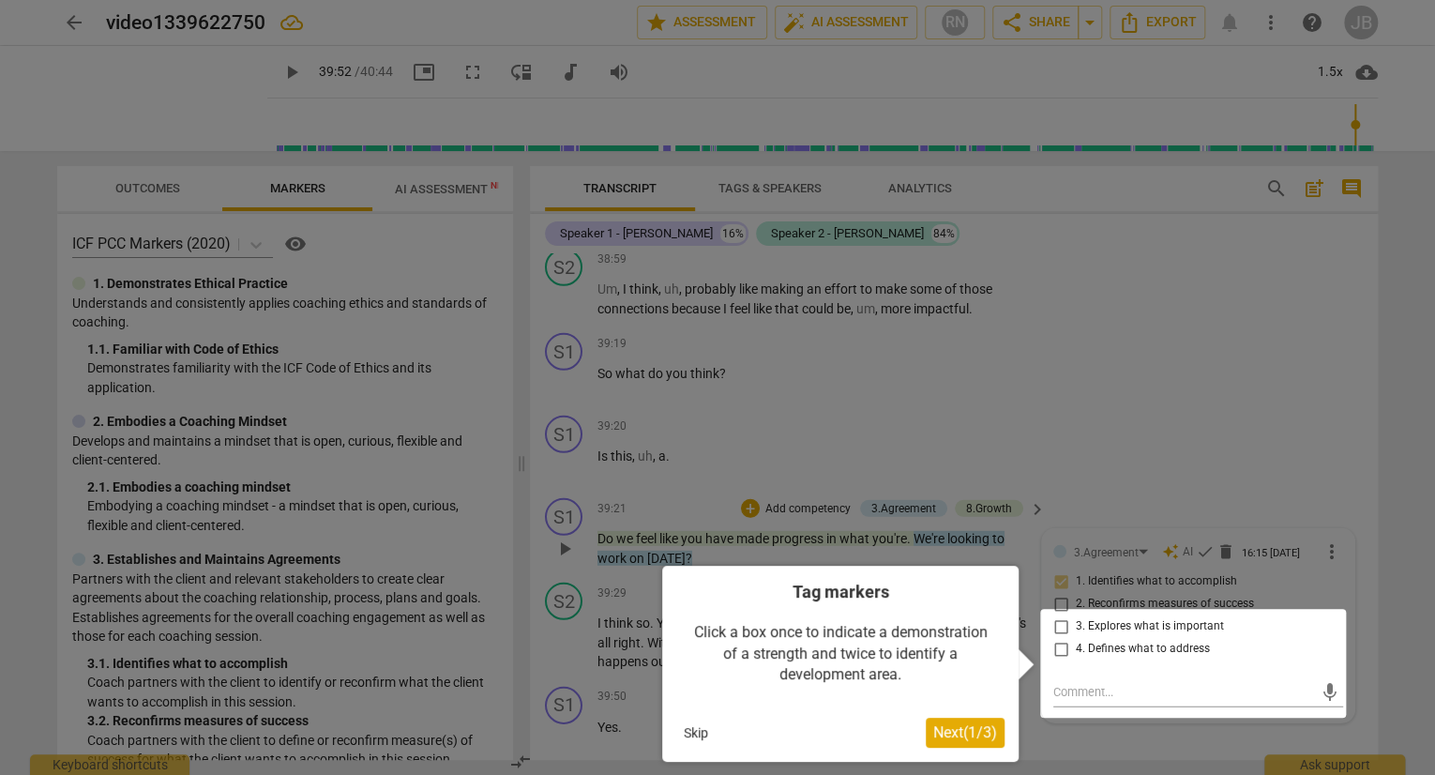
click at [1141, 452] on div at bounding box center [717, 387] width 1435 height 775
click at [696, 731] on button "Skip" at bounding box center [695, 733] width 39 height 28
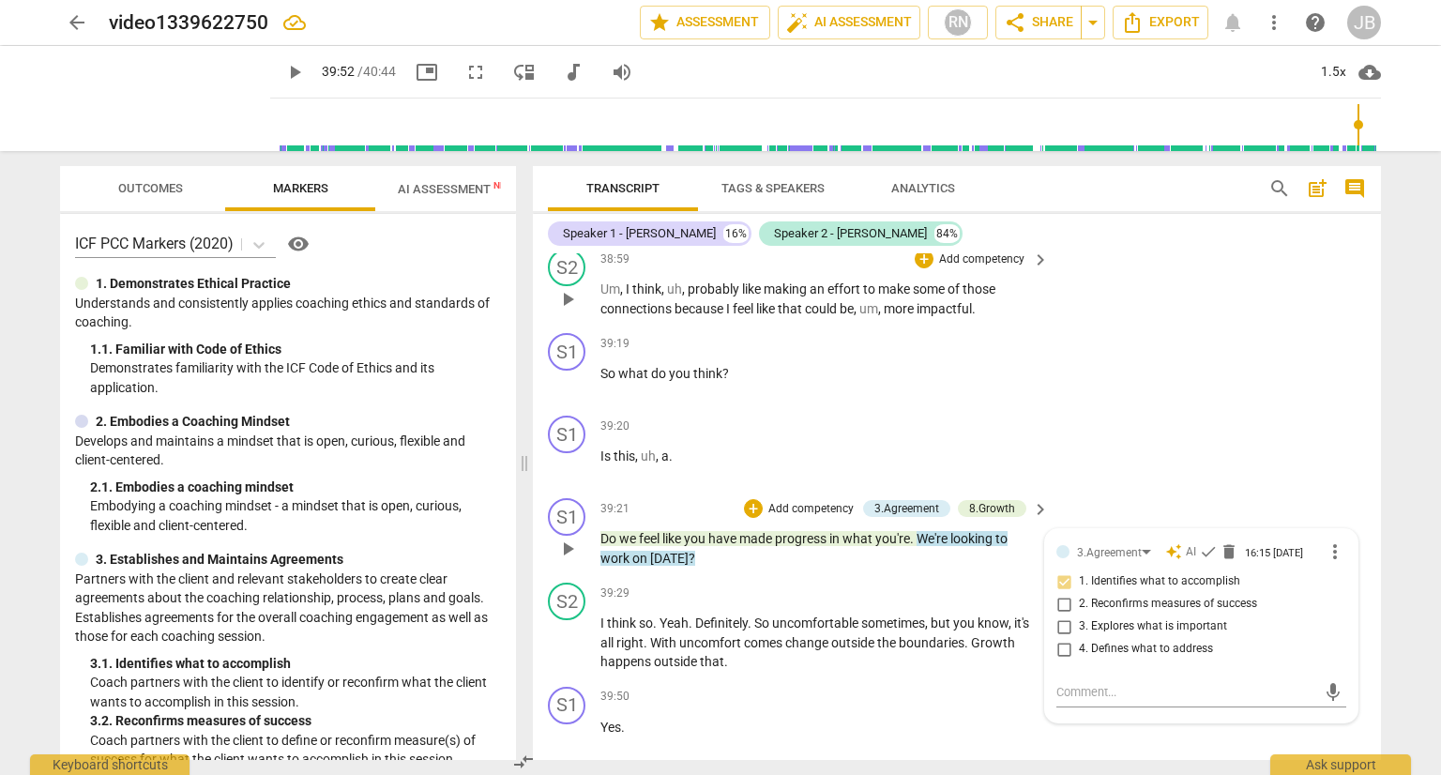
click at [1066, 312] on div "S2 play_arrow pause 38:59 + Add competency keyboard_arrow_right Um , I think , …" at bounding box center [957, 283] width 848 height 84
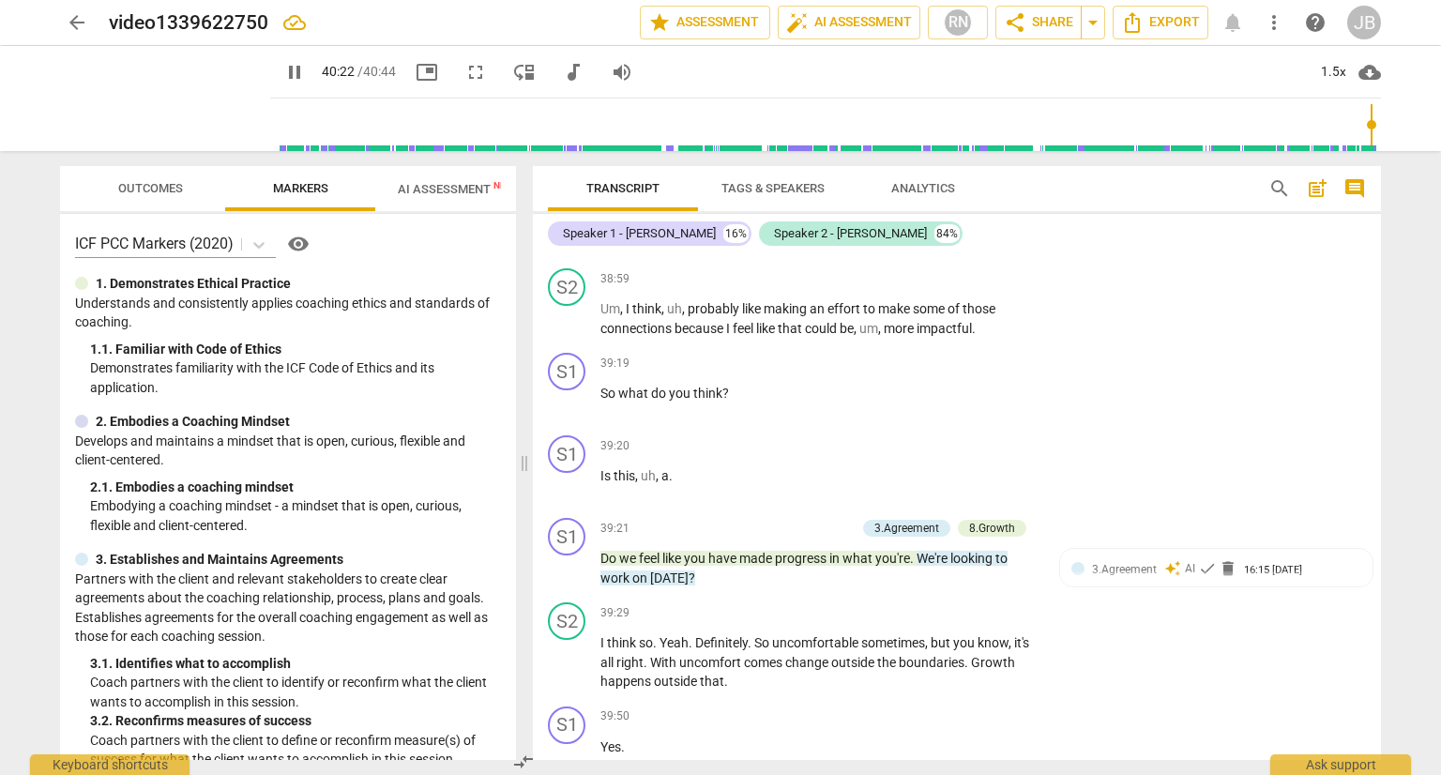
scroll to position [13441, 0]
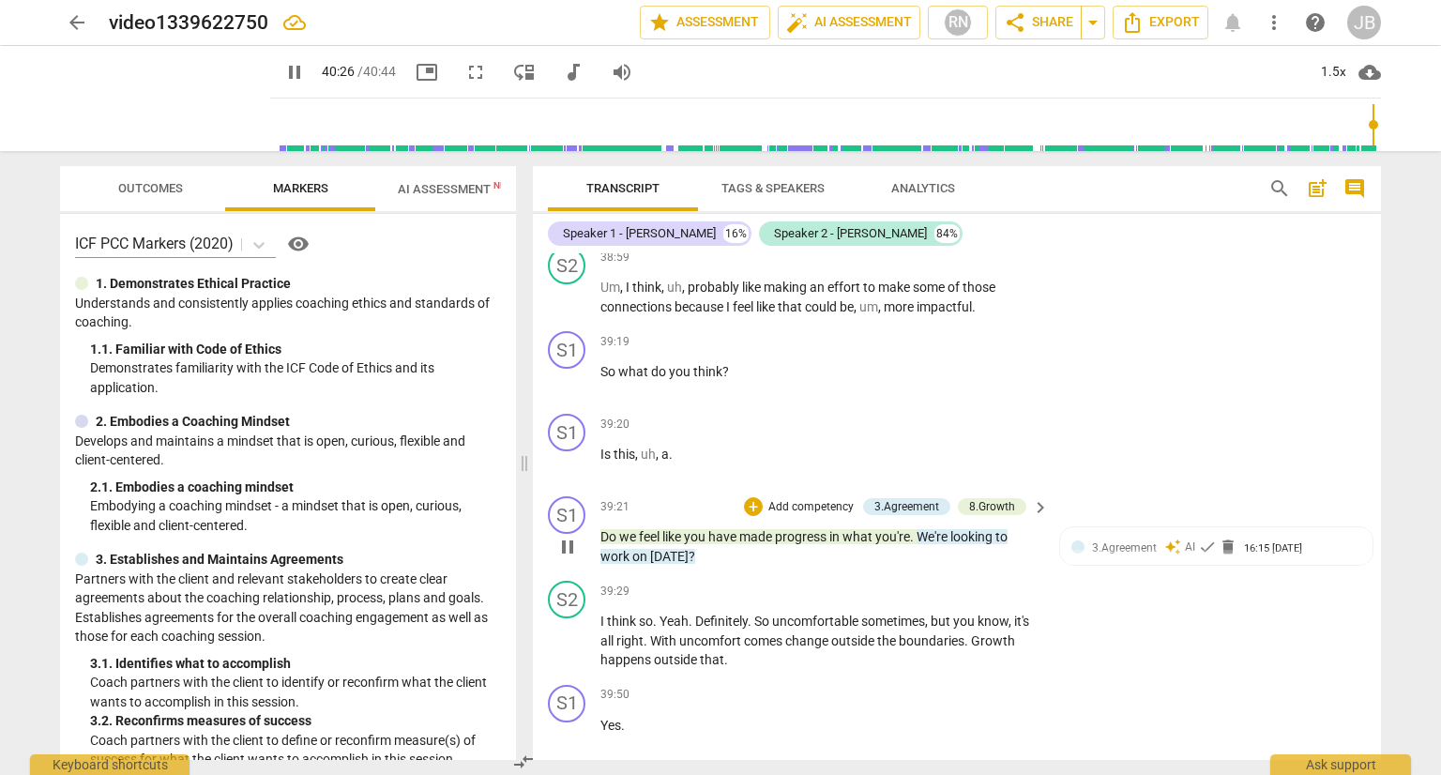
click at [935, 544] on span "We're" at bounding box center [933, 536] width 34 height 15
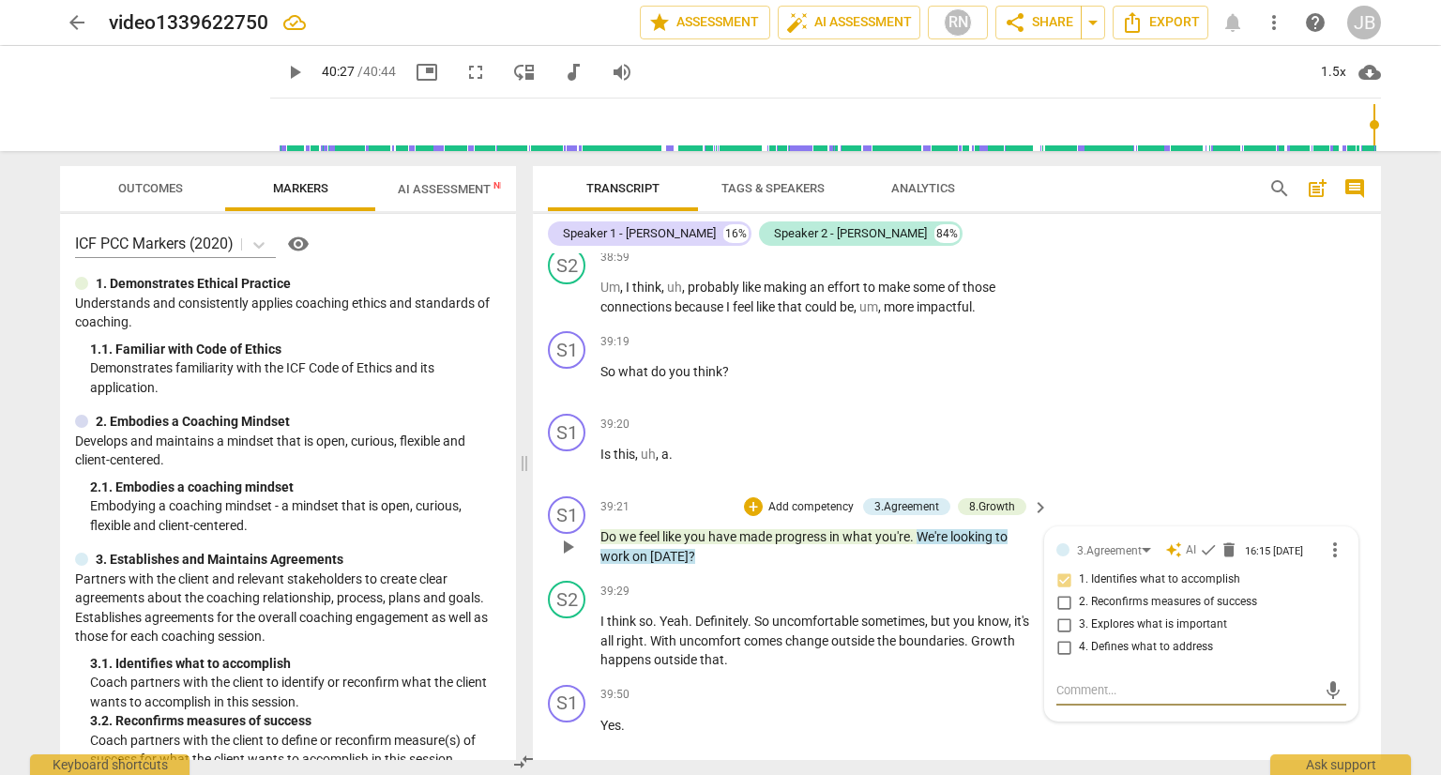
click at [919, 544] on span "We're" at bounding box center [933, 536] width 34 height 15
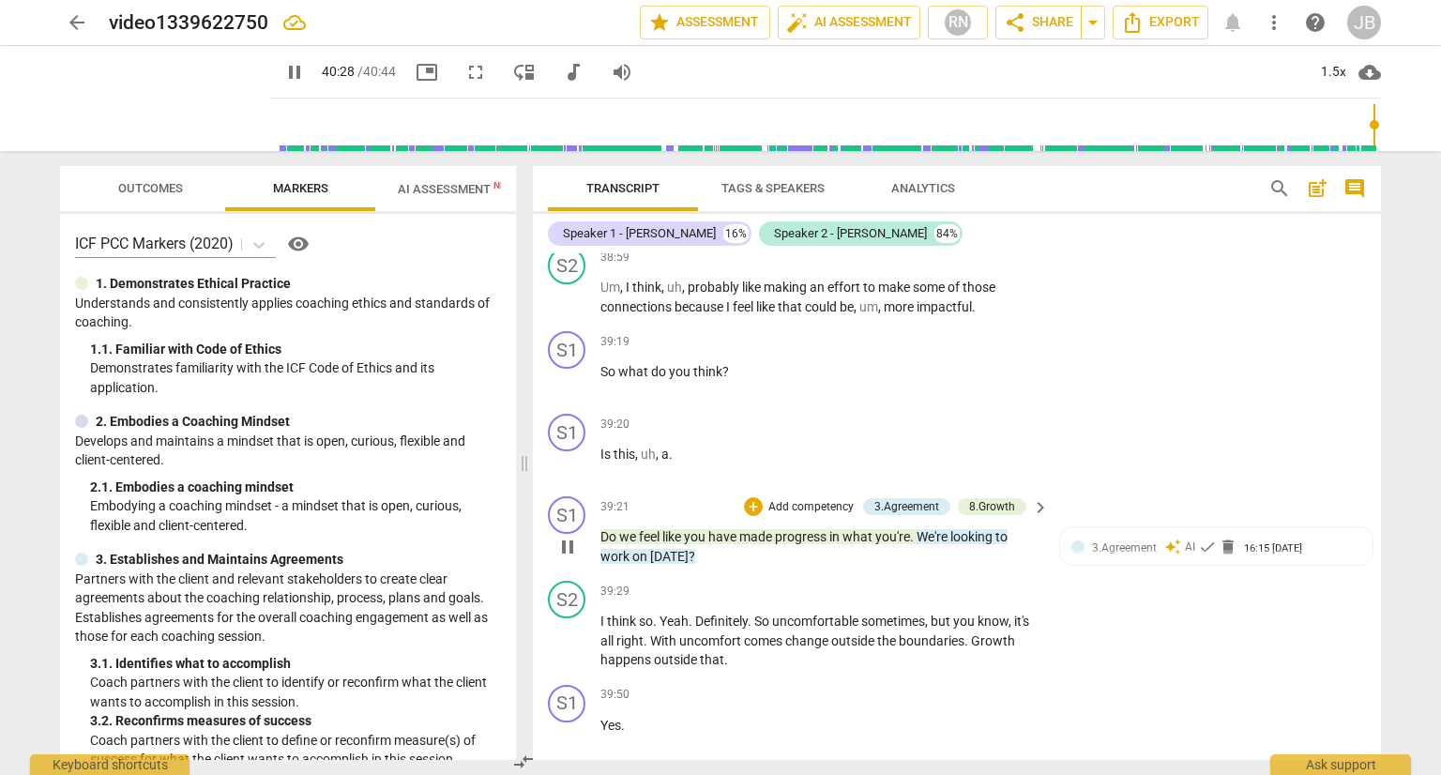
type input "2429"
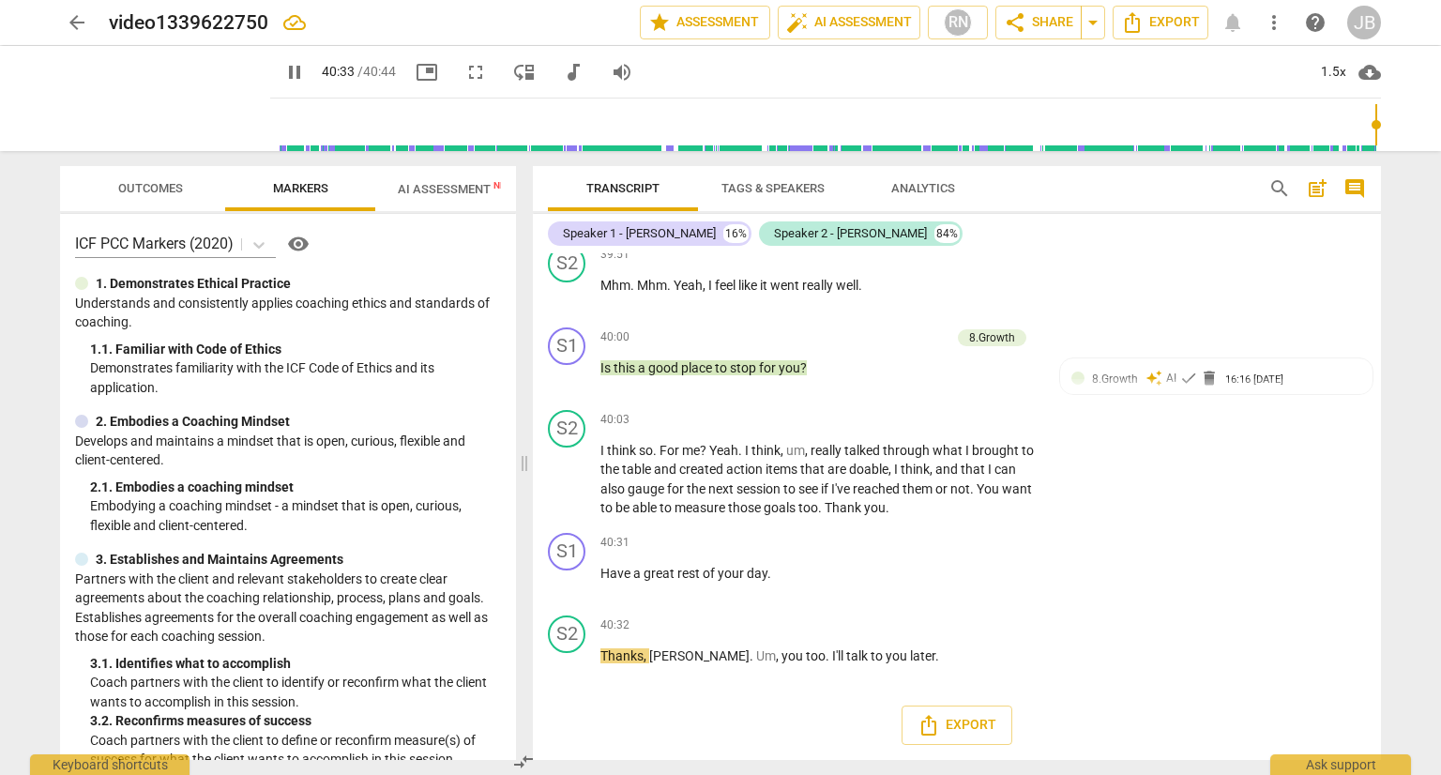
scroll to position [13757, 0]
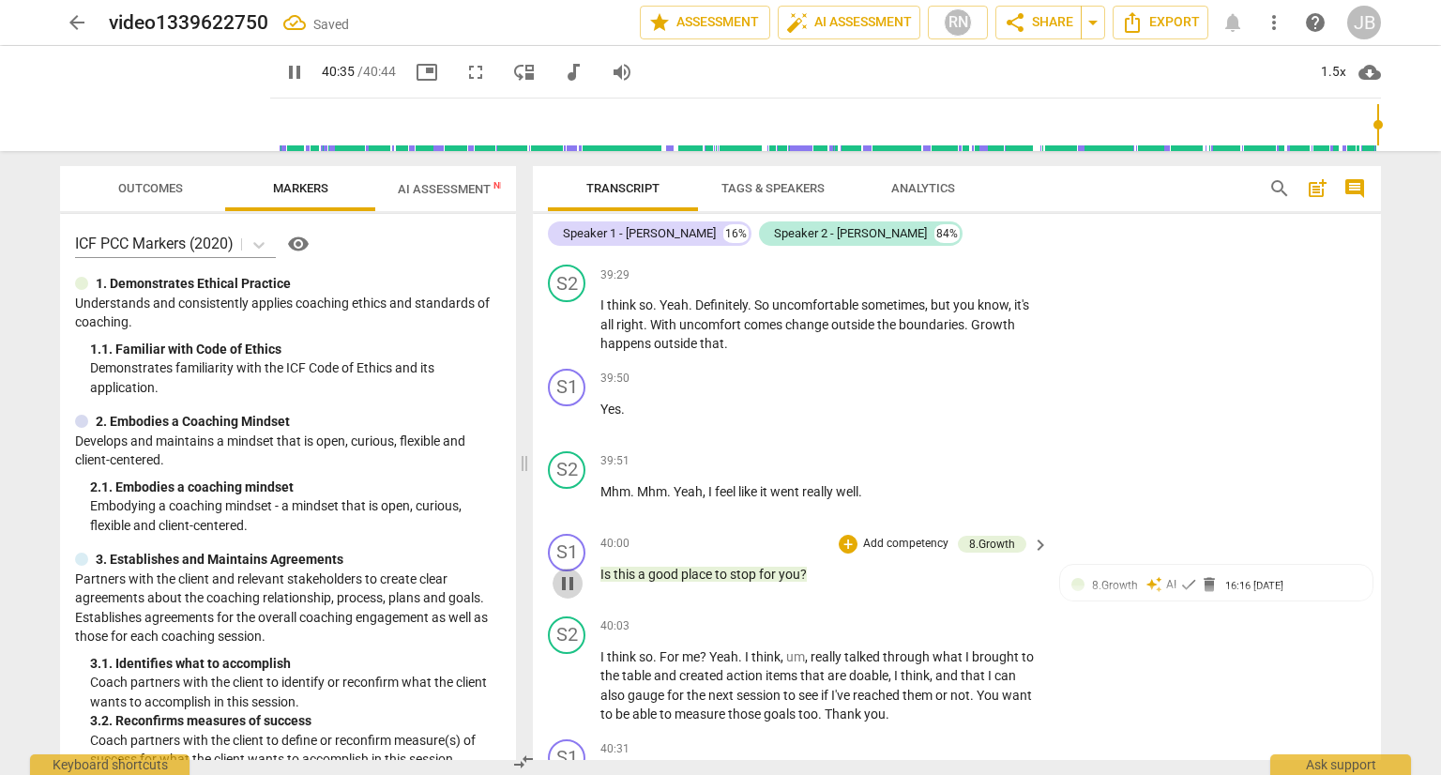
click at [563, 595] on span "pause" at bounding box center [567, 583] width 23 height 23
click at [916, 228] on span "re" at bounding box center [920, 220] width 14 height 15
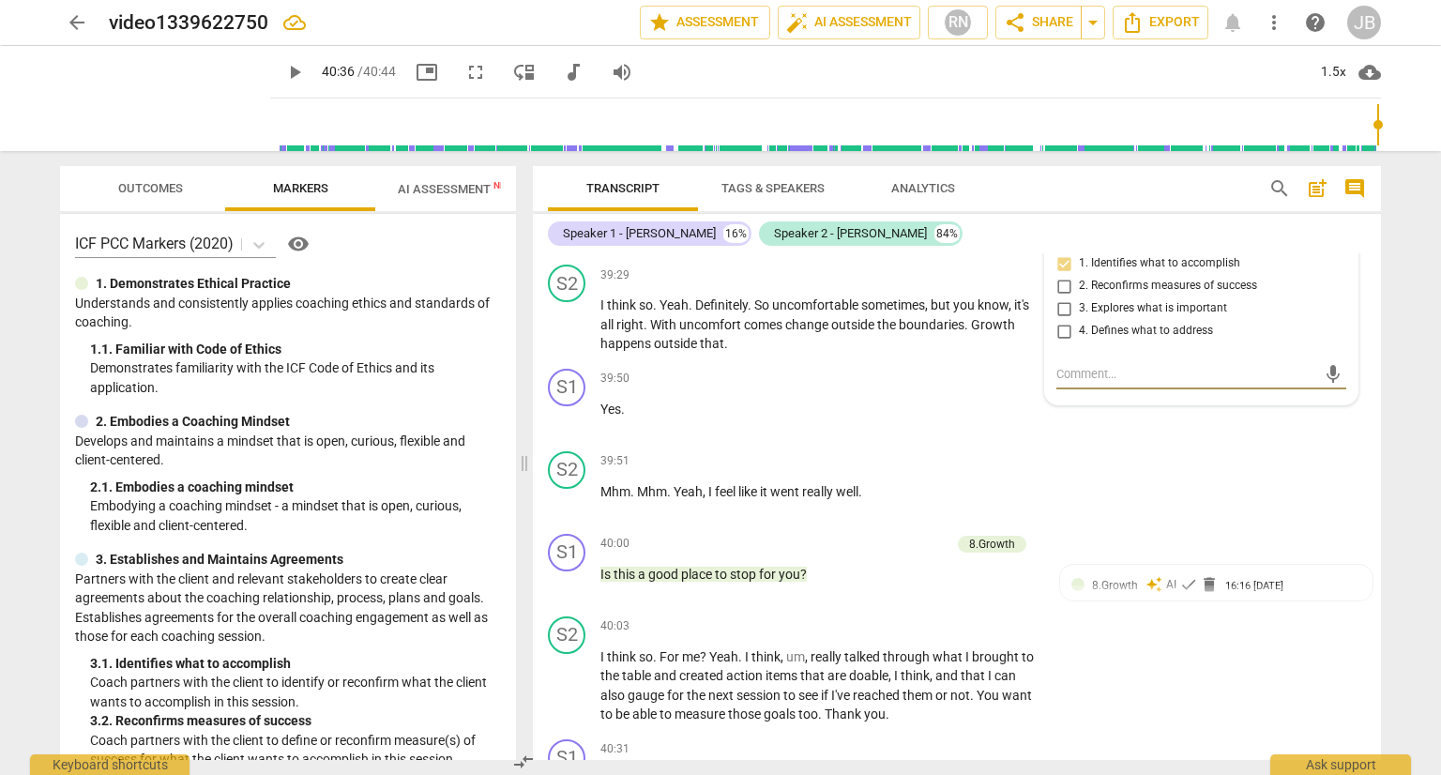
click at [906, 228] on span "you're" at bounding box center [894, 220] width 38 height 15
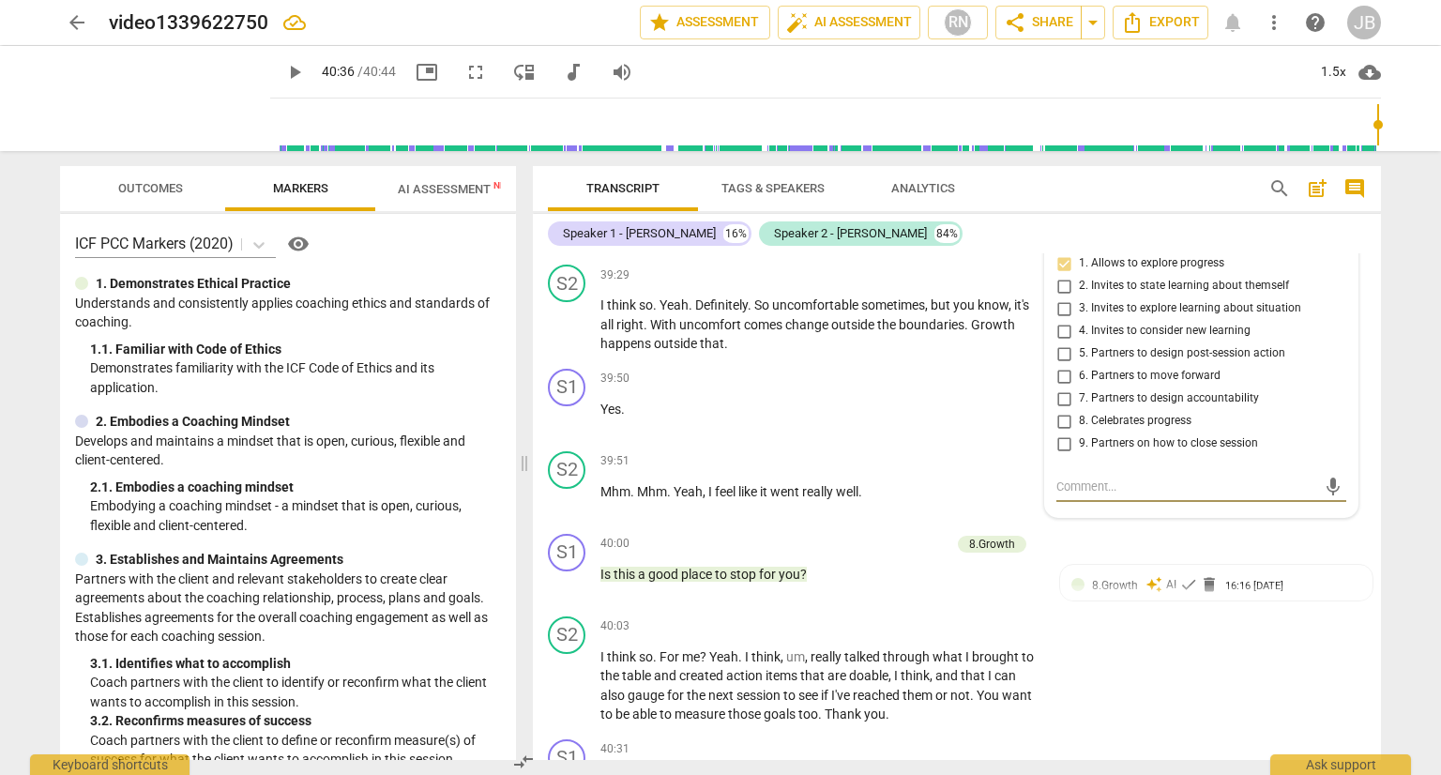
click at [889, 228] on span "you're" at bounding box center [894, 220] width 38 height 15
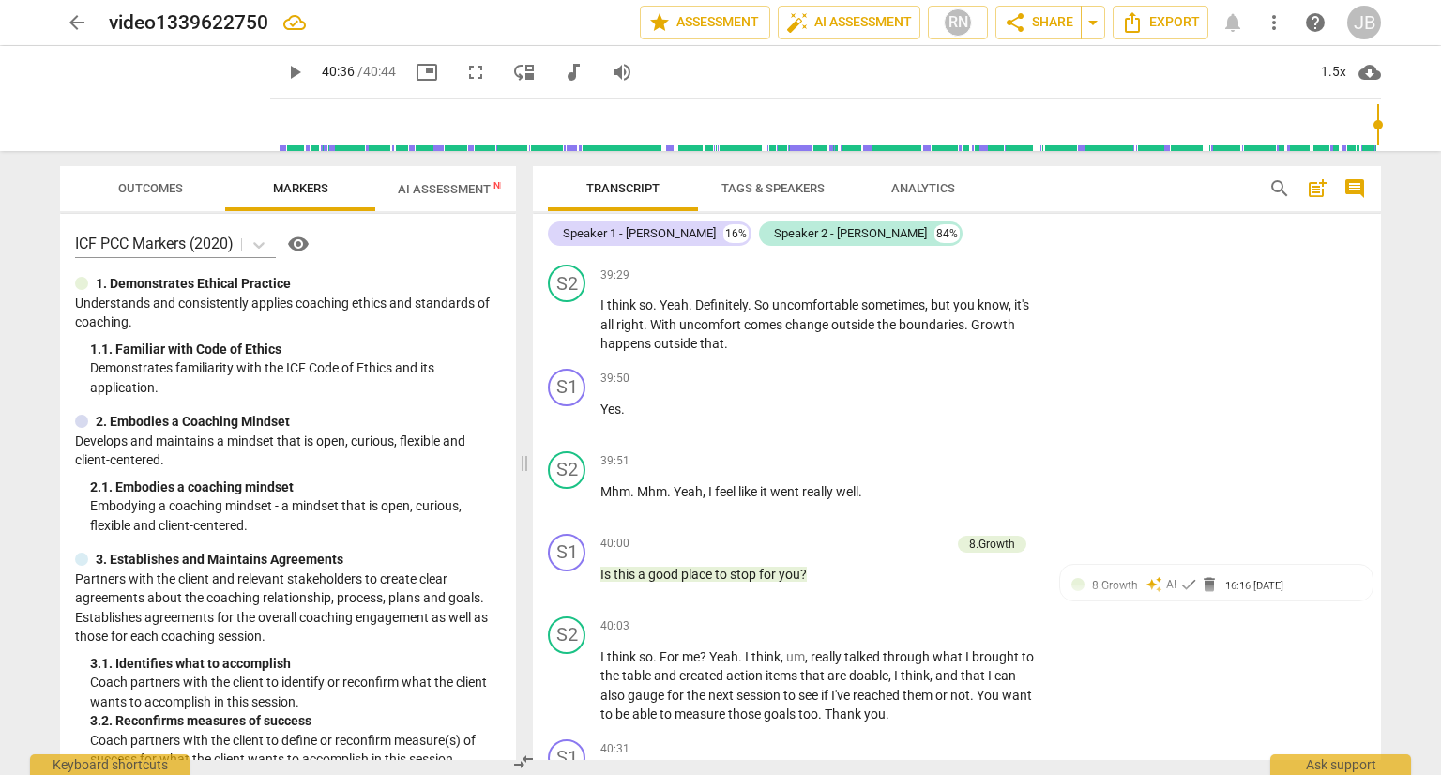
click at [895, 228] on span "you're" at bounding box center [894, 220] width 38 height 15
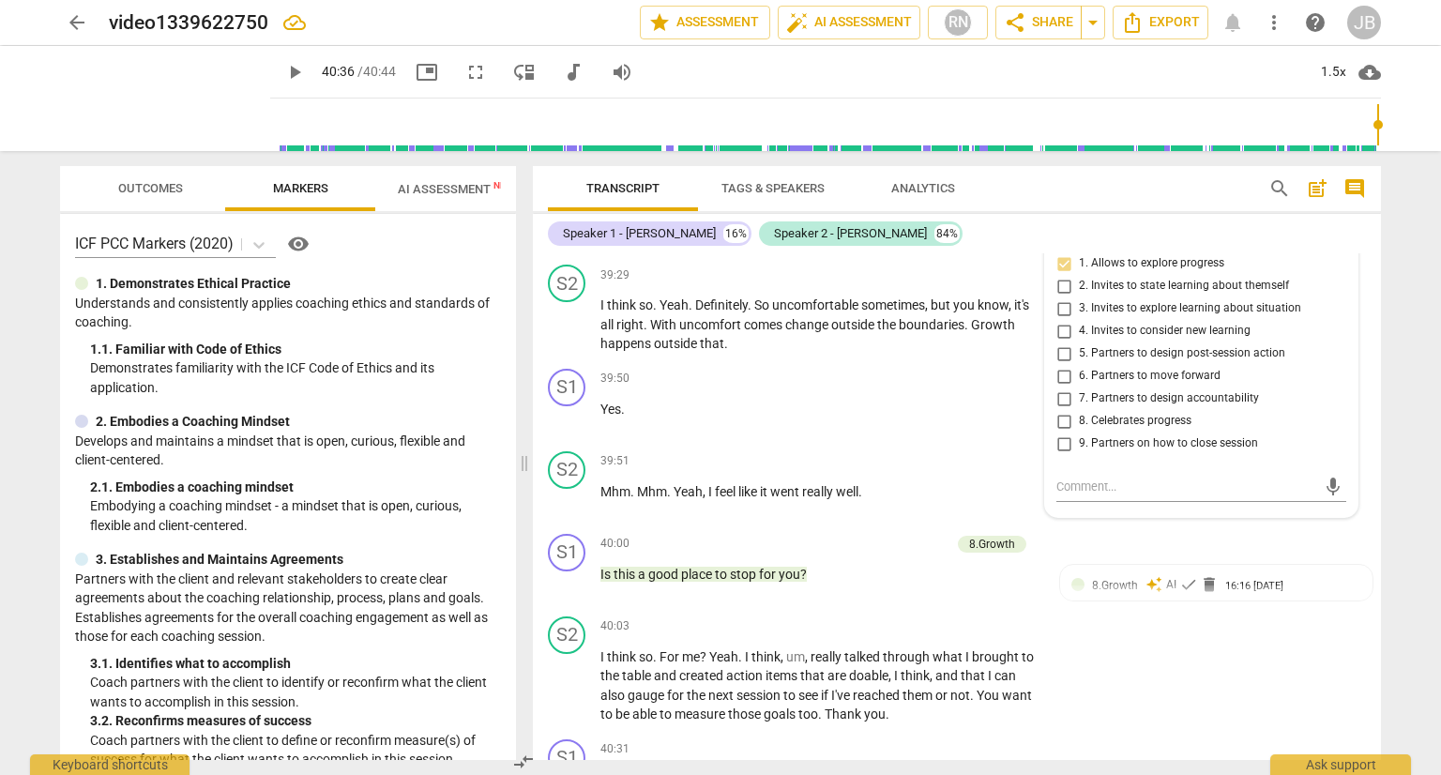
click at [888, 228] on span "you're" at bounding box center [894, 220] width 38 height 15
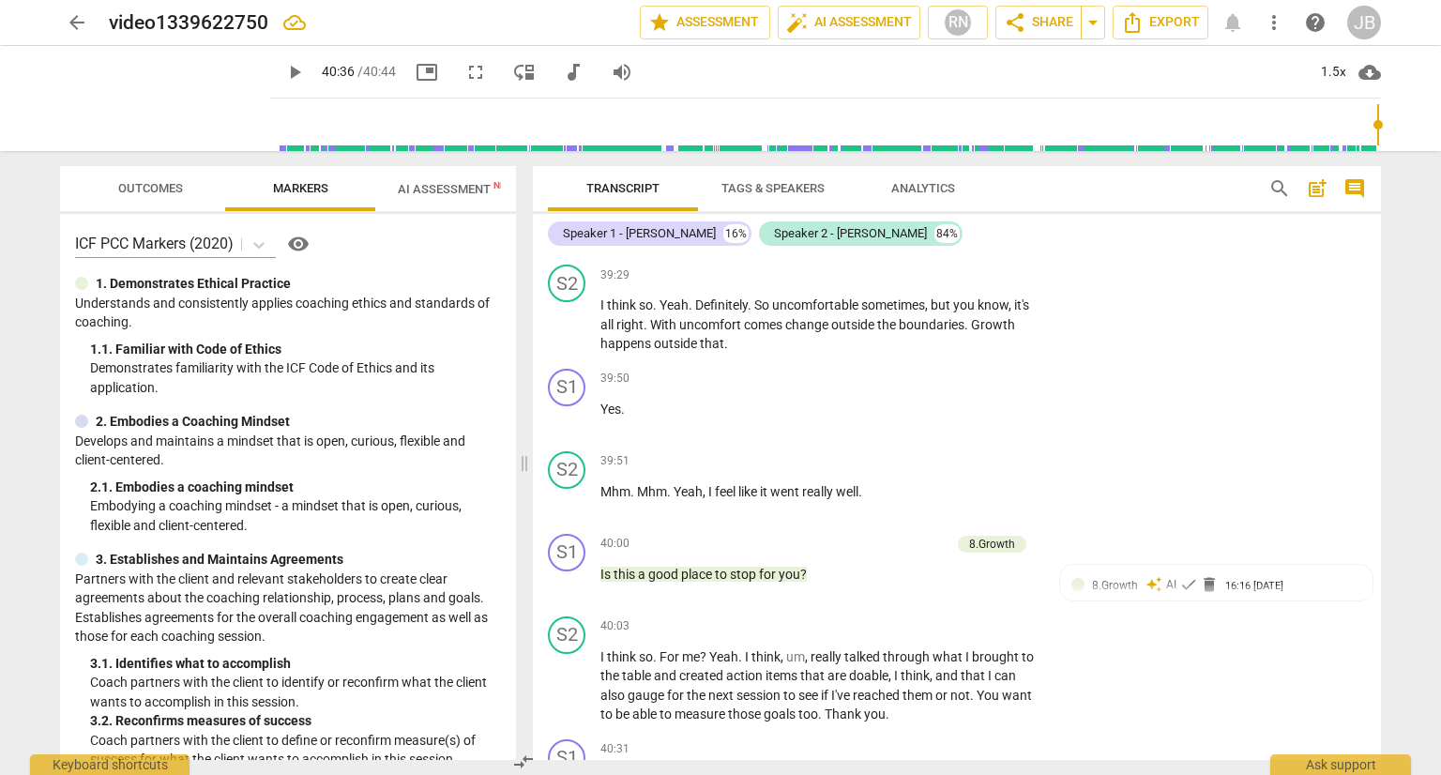
click at [888, 228] on span "you're" at bounding box center [894, 220] width 38 height 15
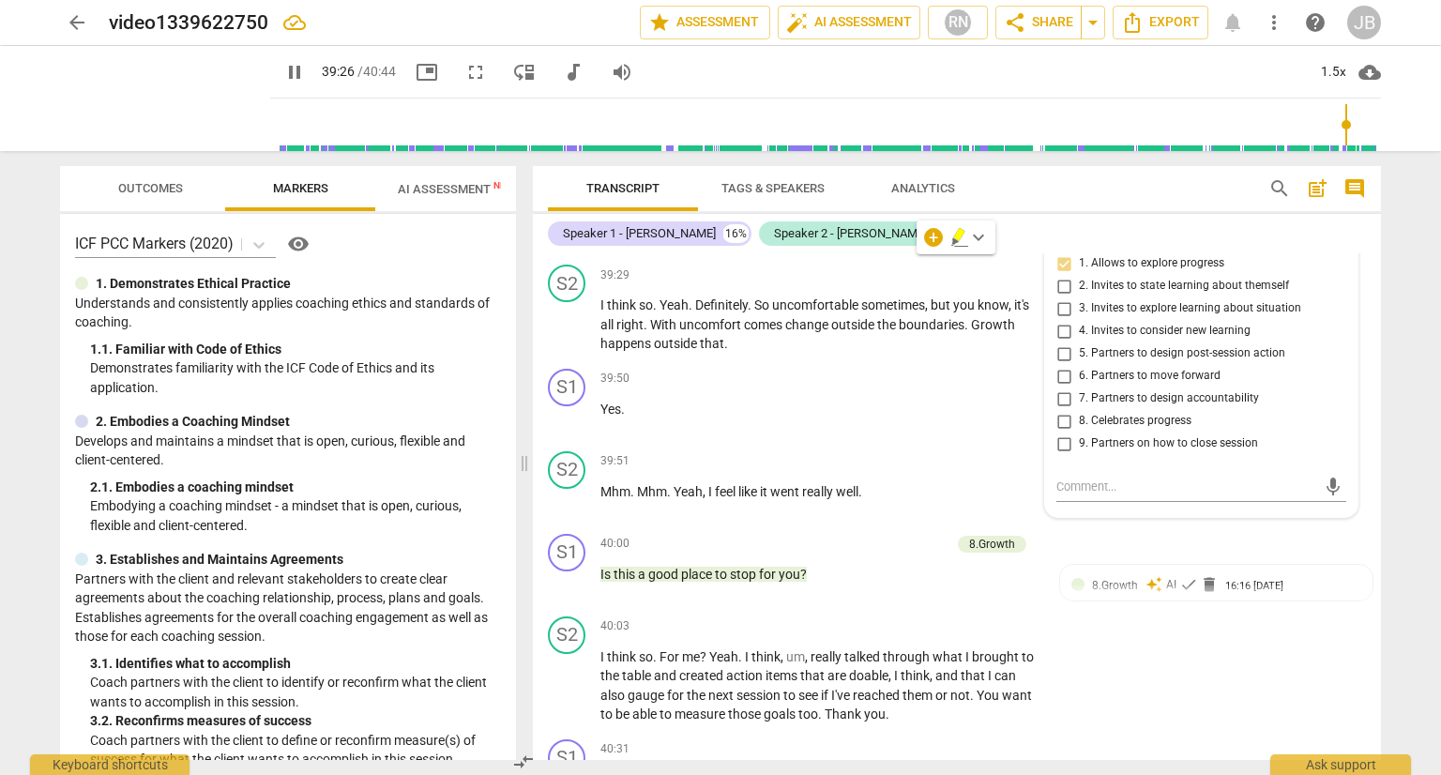
click at [888, 228] on span "you're" at bounding box center [894, 220] width 38 height 15
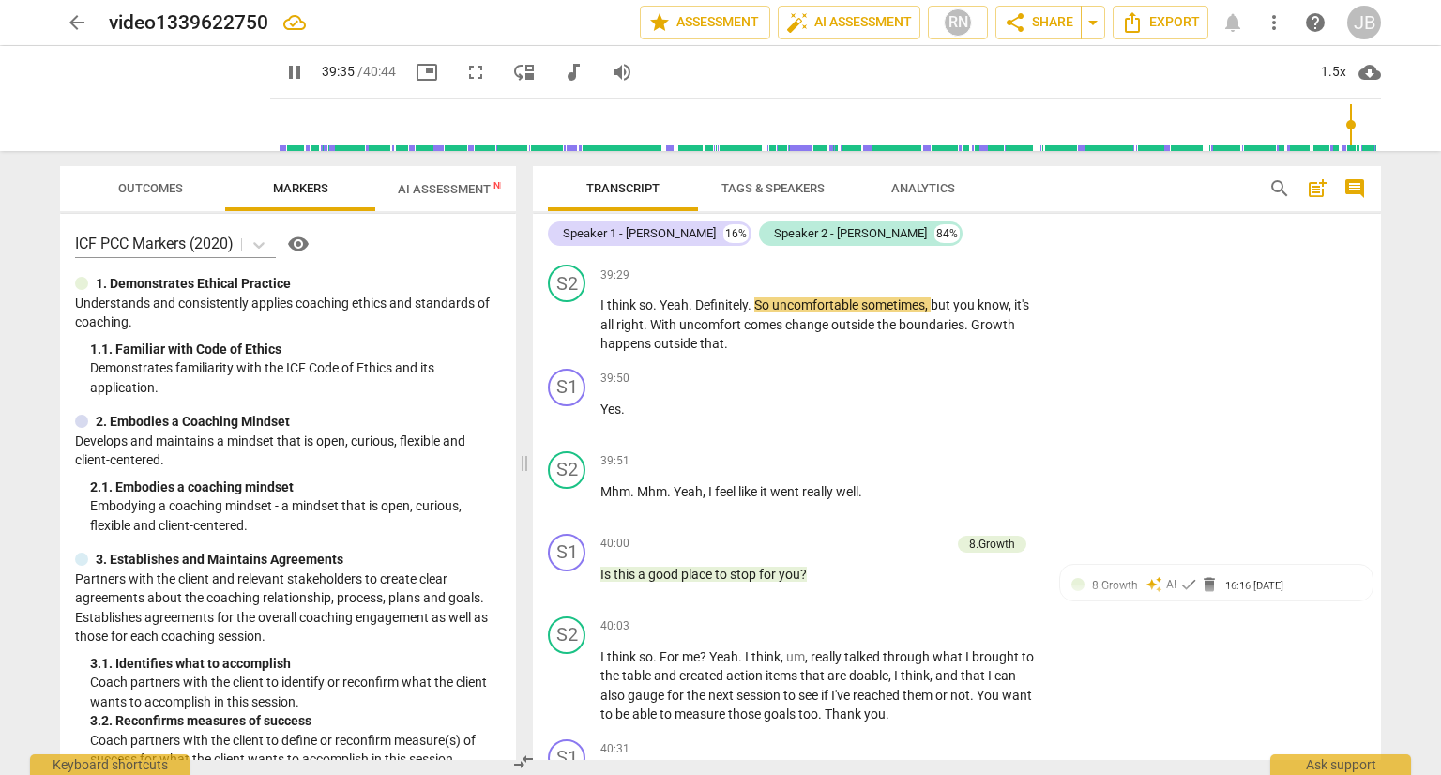
click at [896, 228] on span "you're" at bounding box center [894, 220] width 38 height 15
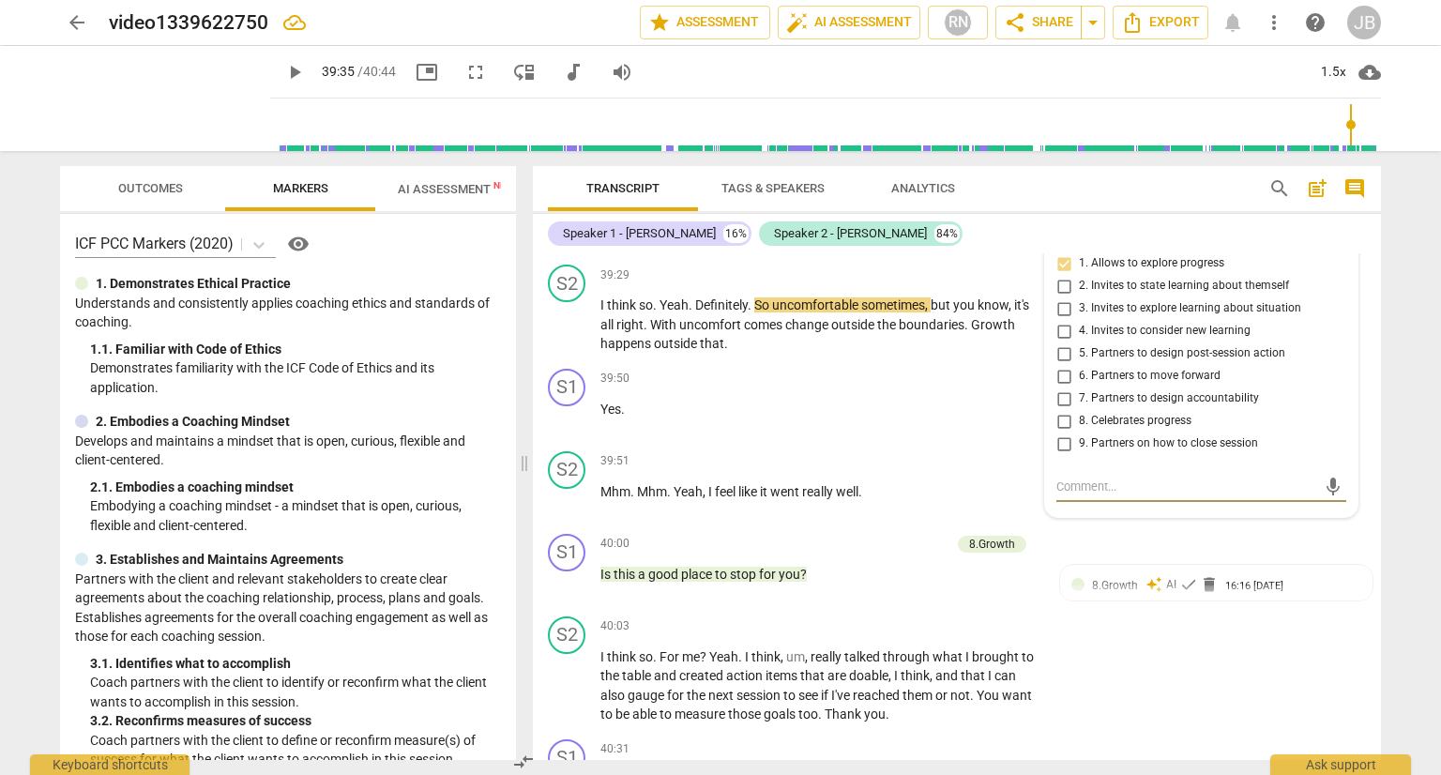
click at [896, 228] on span "you're" at bounding box center [894, 220] width 38 height 15
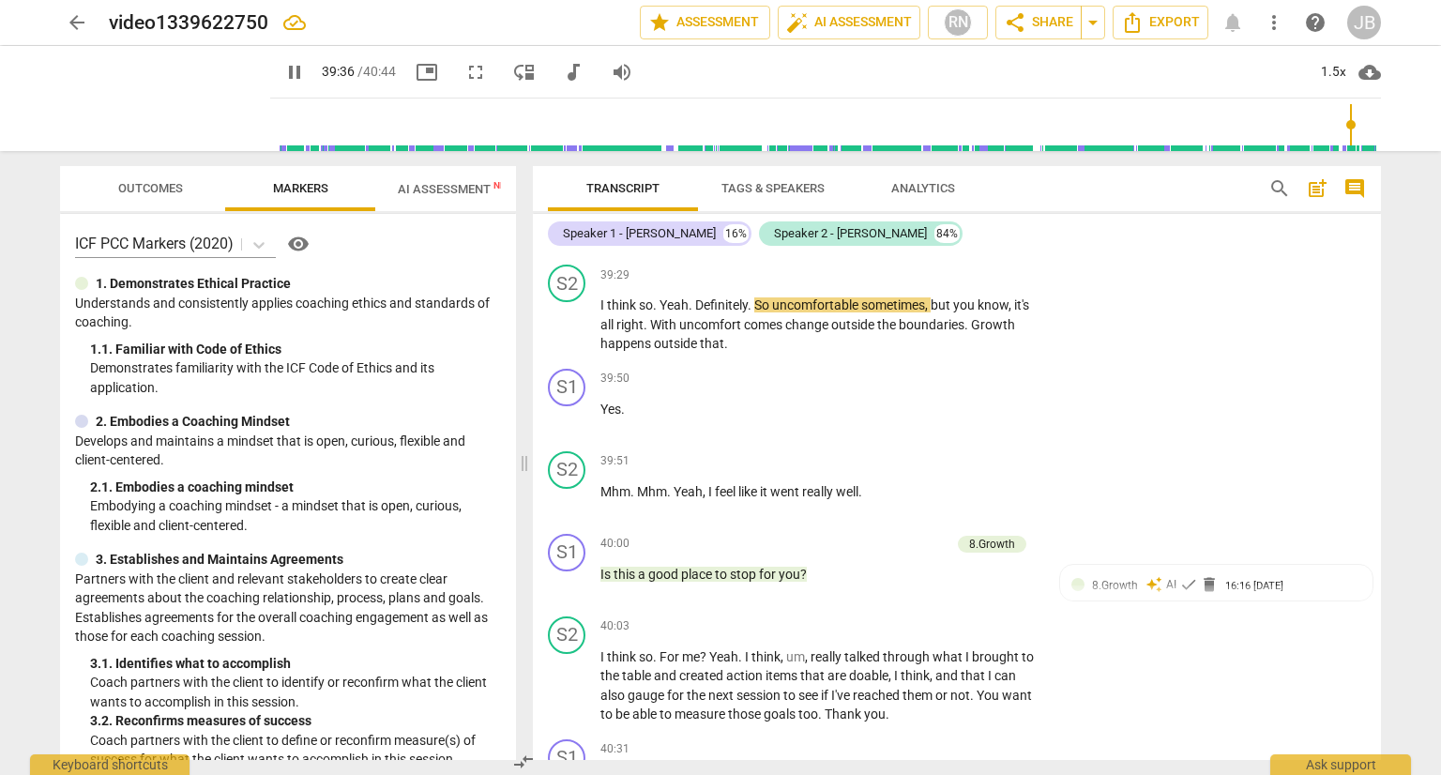
type input "2377"
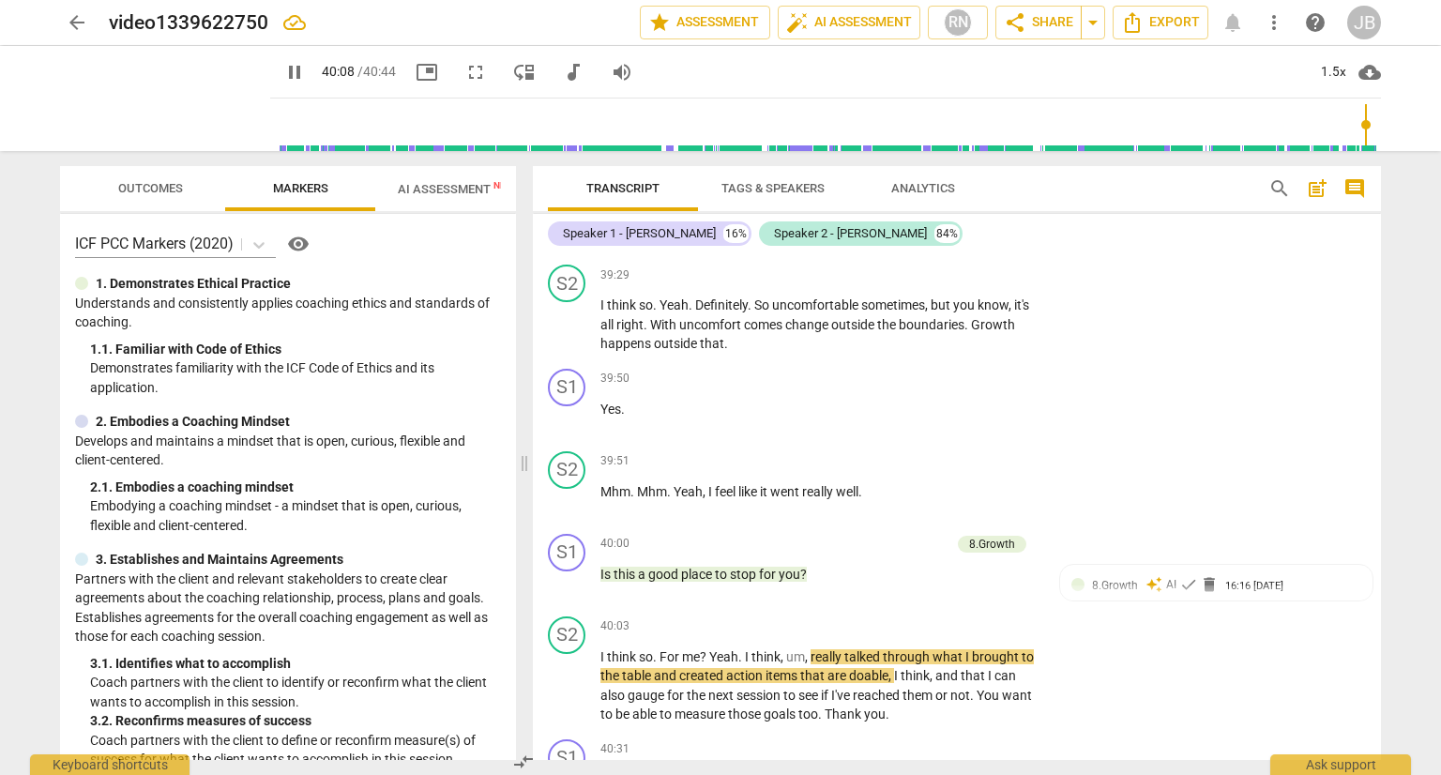
click at [1381, 743] on div "Transcript Tags & Speakers Analytics search post_add comment Speaker 1 - [PERSO…" at bounding box center [960, 463] width 870 height 624
drag, startPoint x: 1373, startPoint y: 745, endPoint x: 1374, endPoint y: 761, distance: 16.0
click at [1374, 0] on div "arrow_back video1339622750 edit star Assessment auto_fix_high AI Assessment RN …" at bounding box center [720, 0] width 1441 height 0
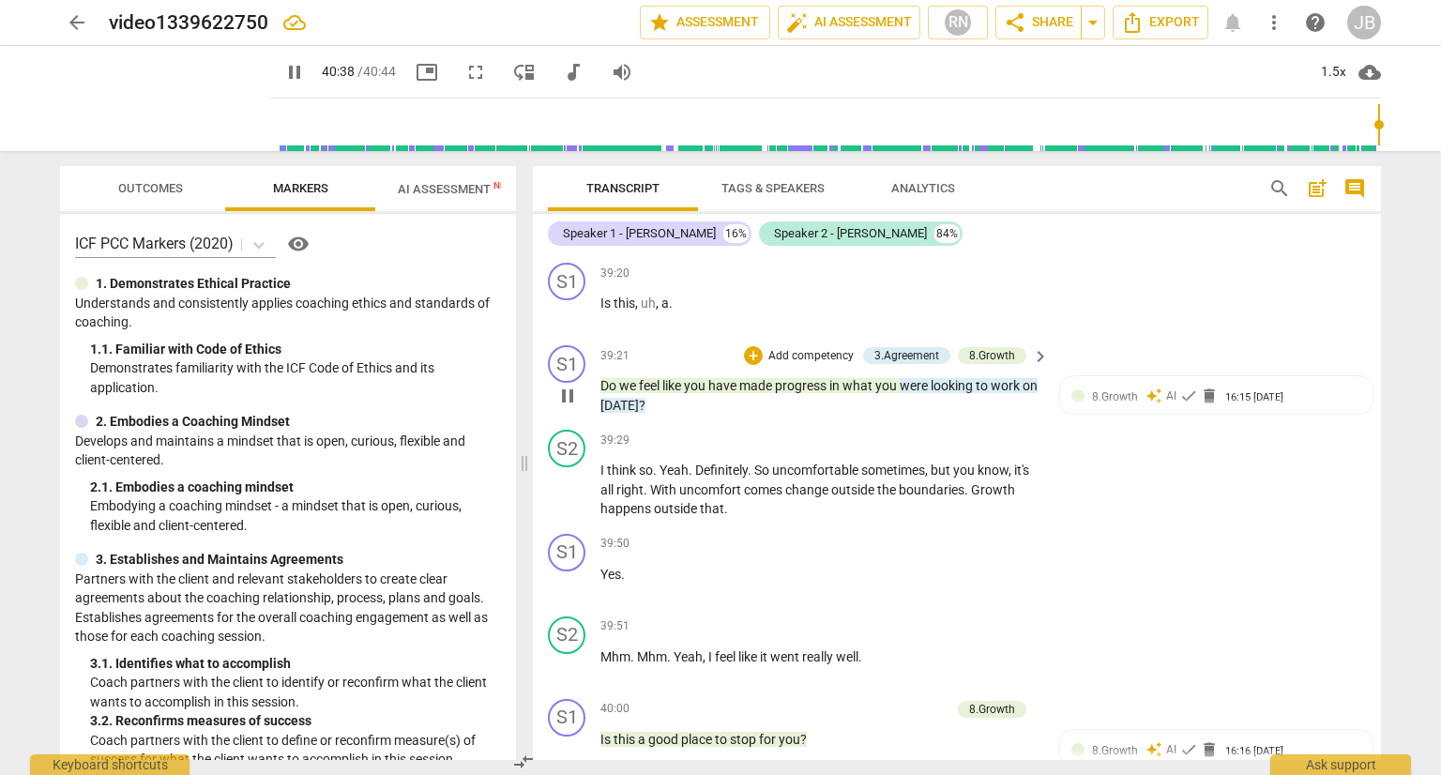
scroll to position [14000, 0]
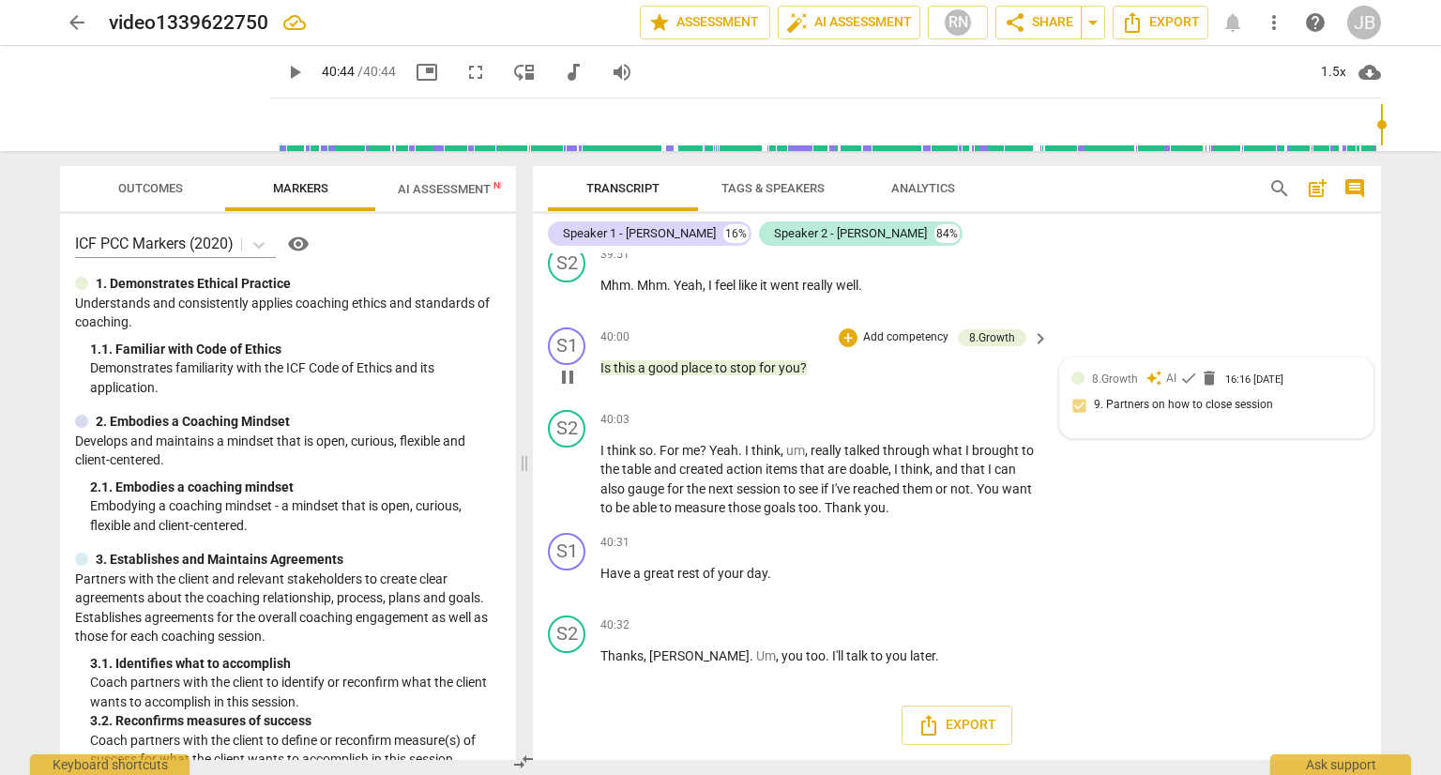
type input "2444"
click at [1062, 20] on span "share Share" at bounding box center [1038, 22] width 69 height 23
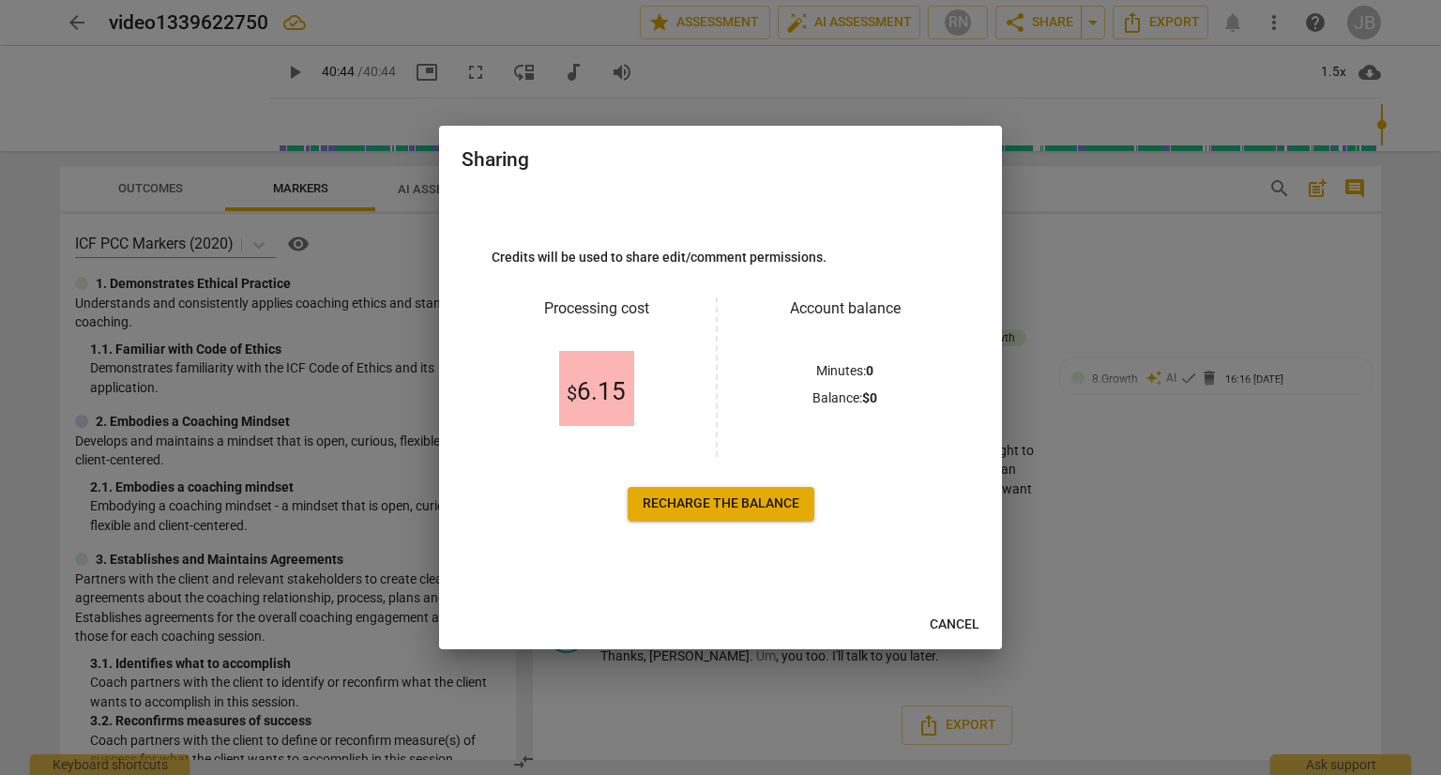
click at [1075, 73] on div at bounding box center [720, 387] width 1441 height 775
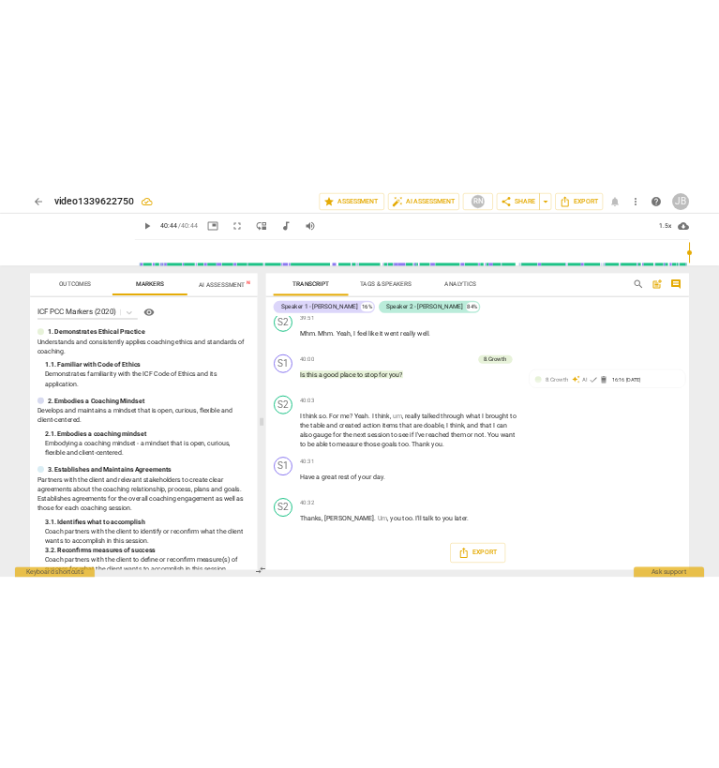
scroll to position [27723, 0]
